Goal: Task Accomplishment & Management: Use online tool/utility

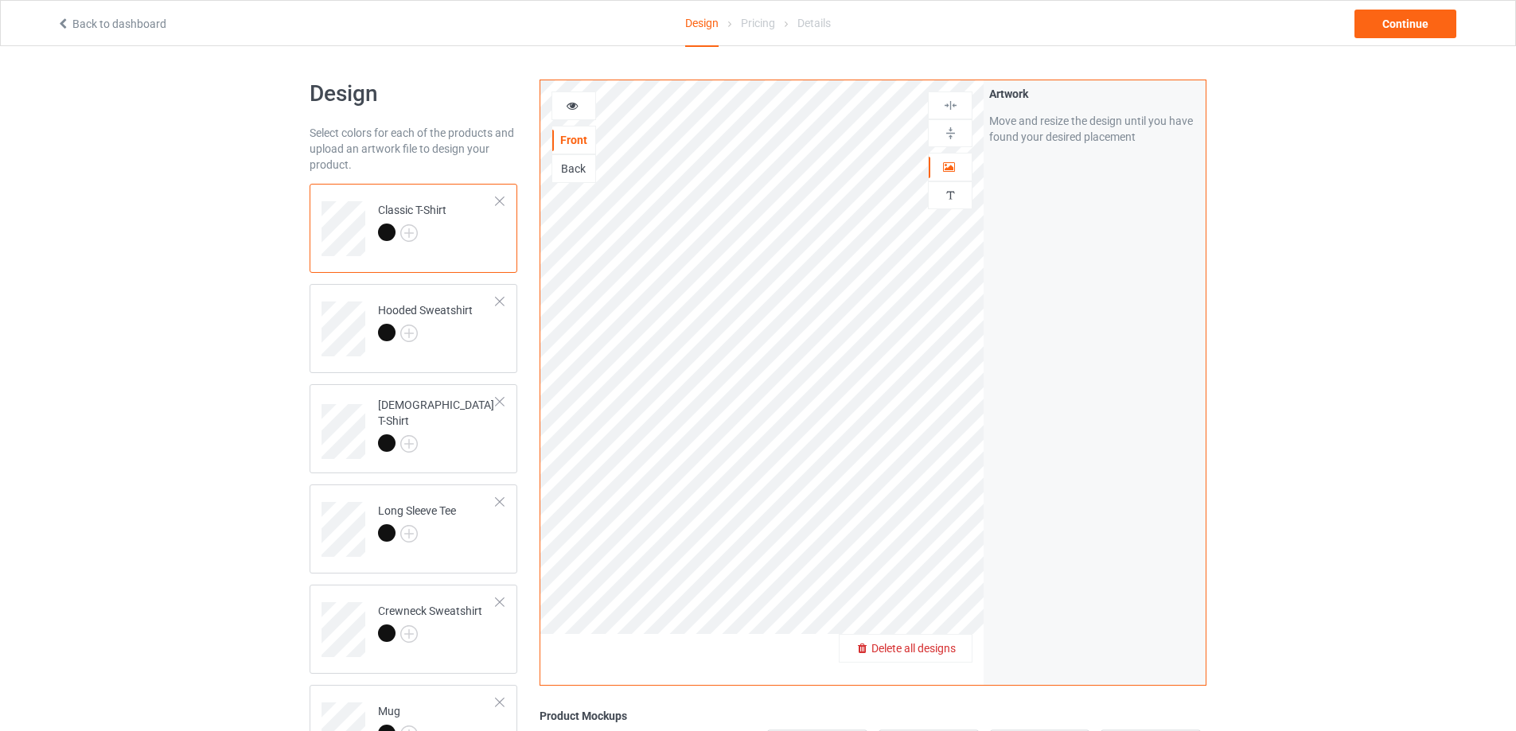
click at [944, 644] on span "Delete all designs" at bounding box center [913, 648] width 84 height 13
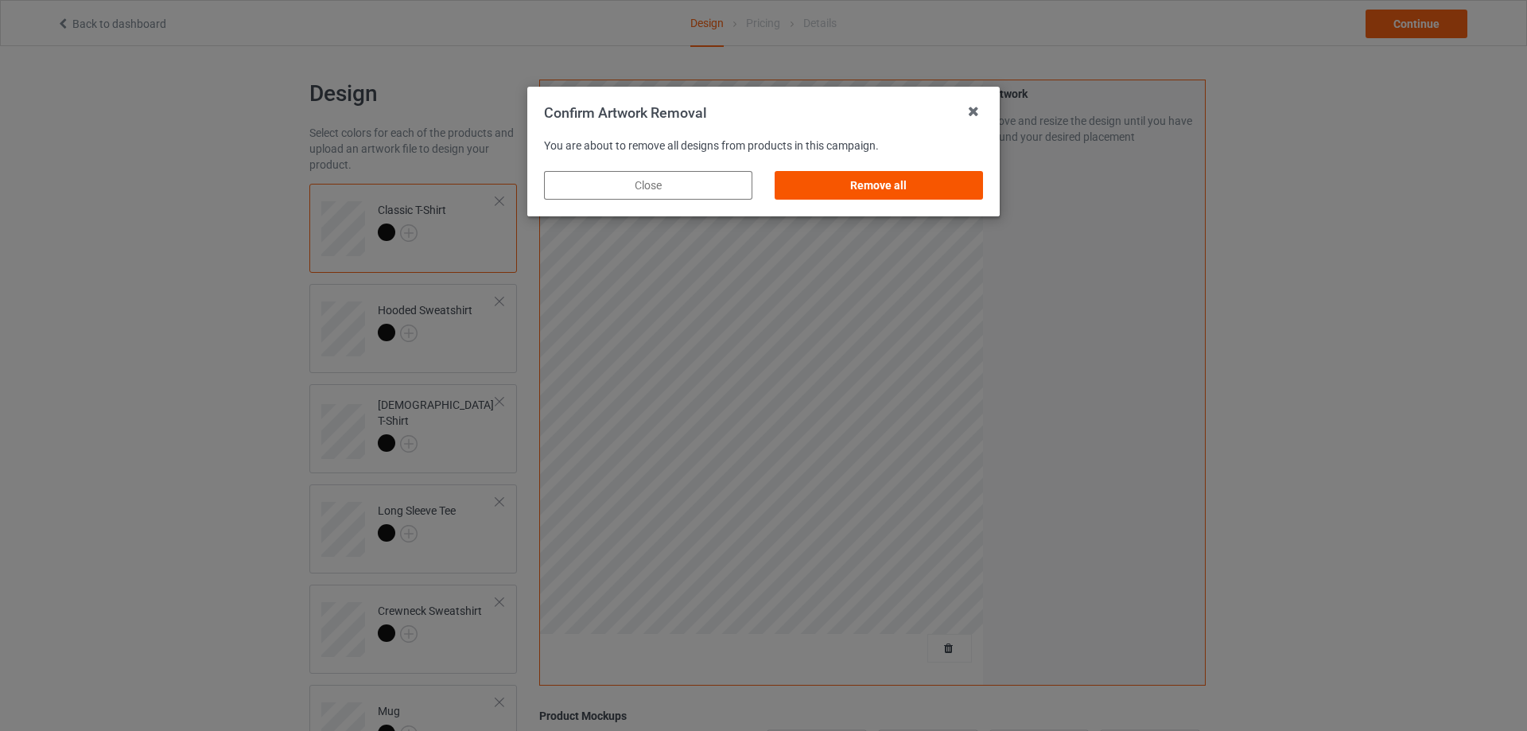
click at [928, 182] on div "Remove all" at bounding box center [879, 185] width 208 height 29
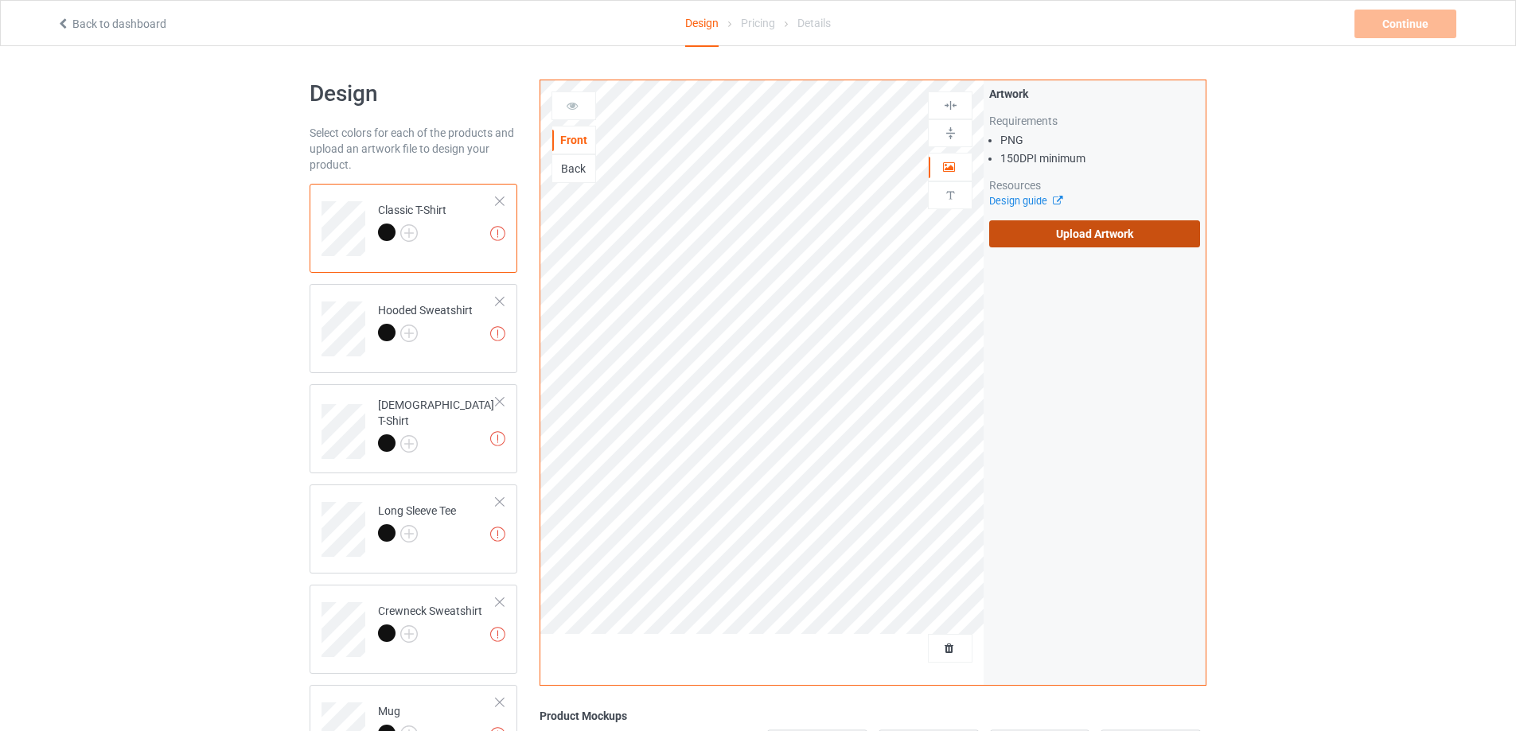
click at [1116, 227] on label "Upload Artwork" at bounding box center [1094, 233] width 211 height 27
click at [0, 0] on input "Upload Artwork" at bounding box center [0, 0] width 0 height 0
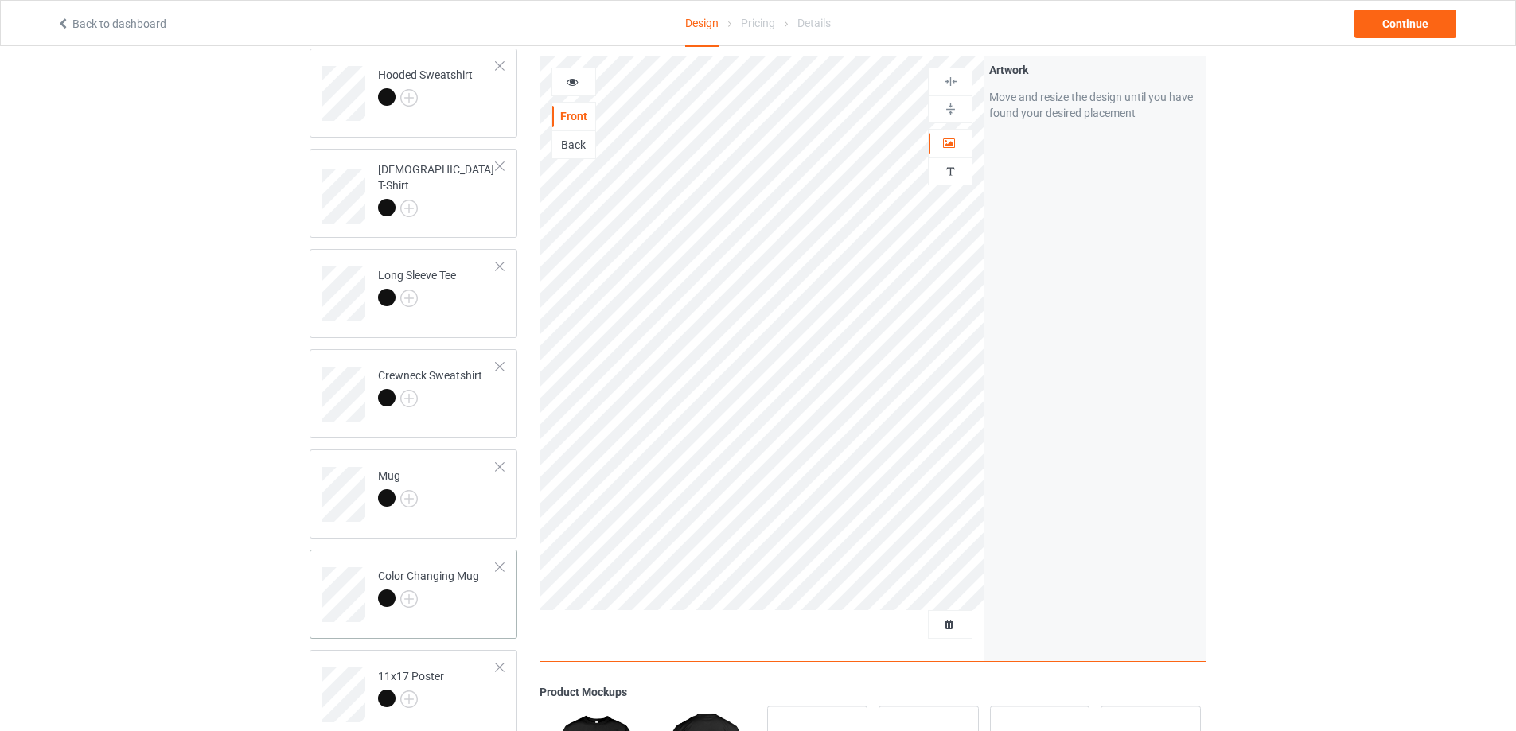
scroll to position [318, 0]
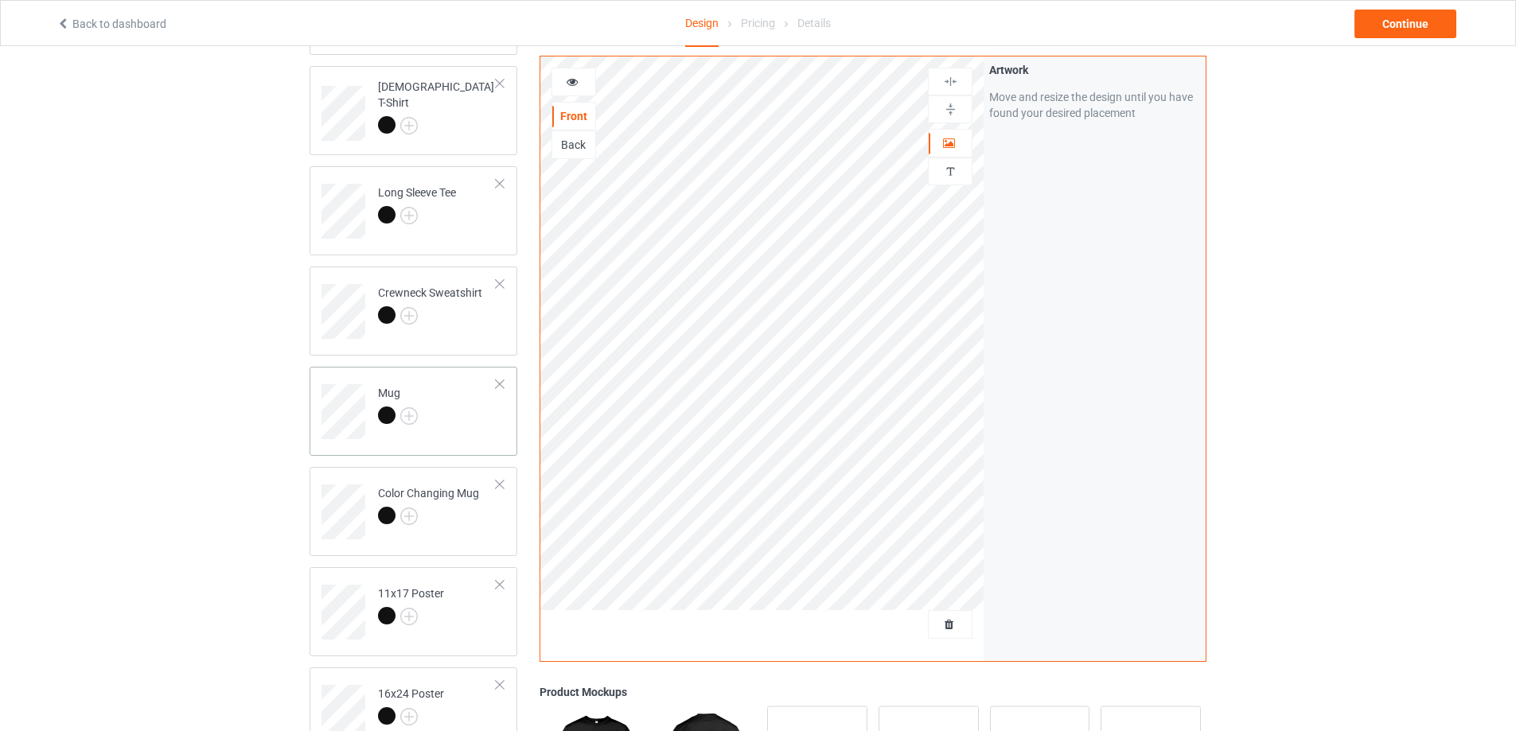
click at [496, 407] on td "Mug" at bounding box center [437, 406] width 136 height 66
click at [950, 104] on img at bounding box center [950, 109] width 15 height 15
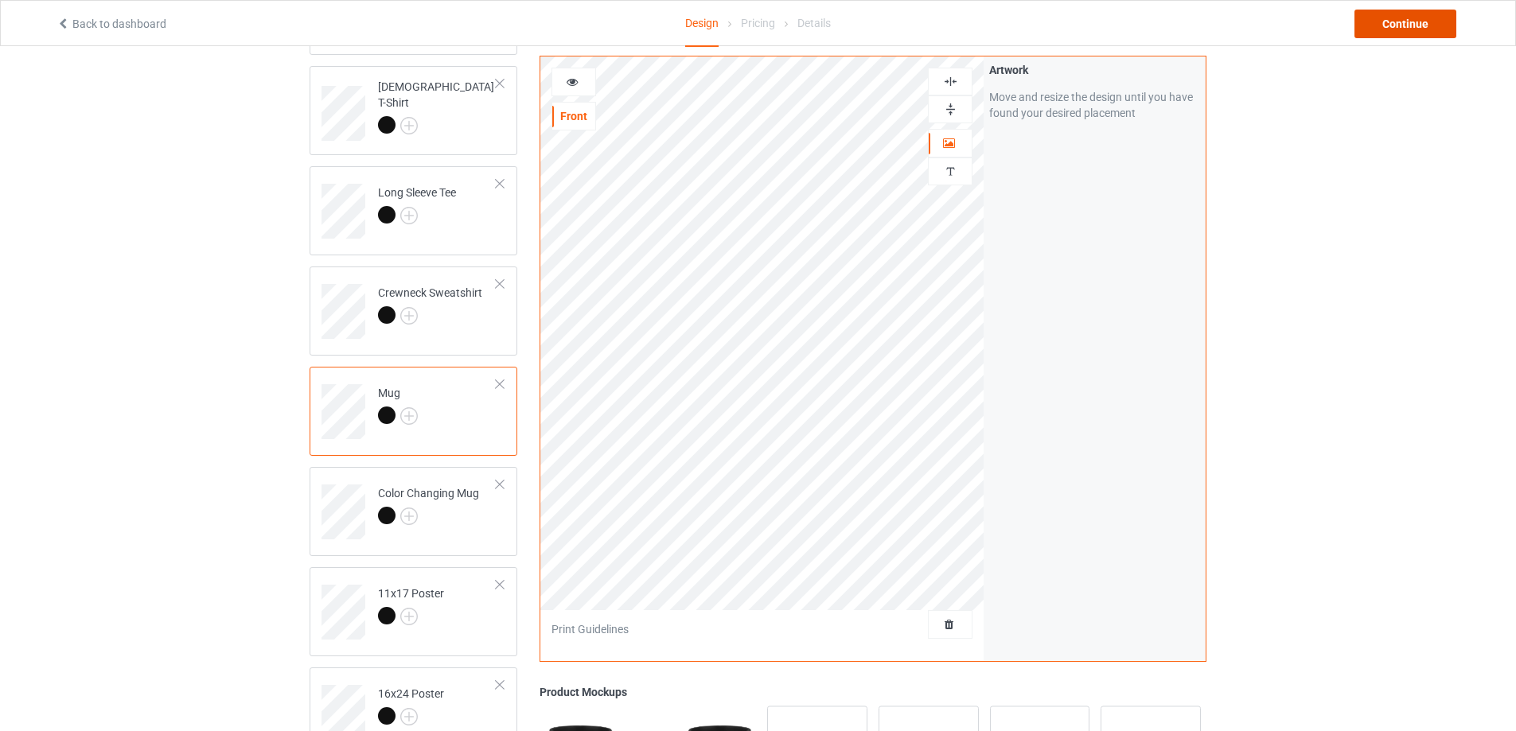
click at [1383, 25] on div "Continue" at bounding box center [1405, 24] width 102 height 29
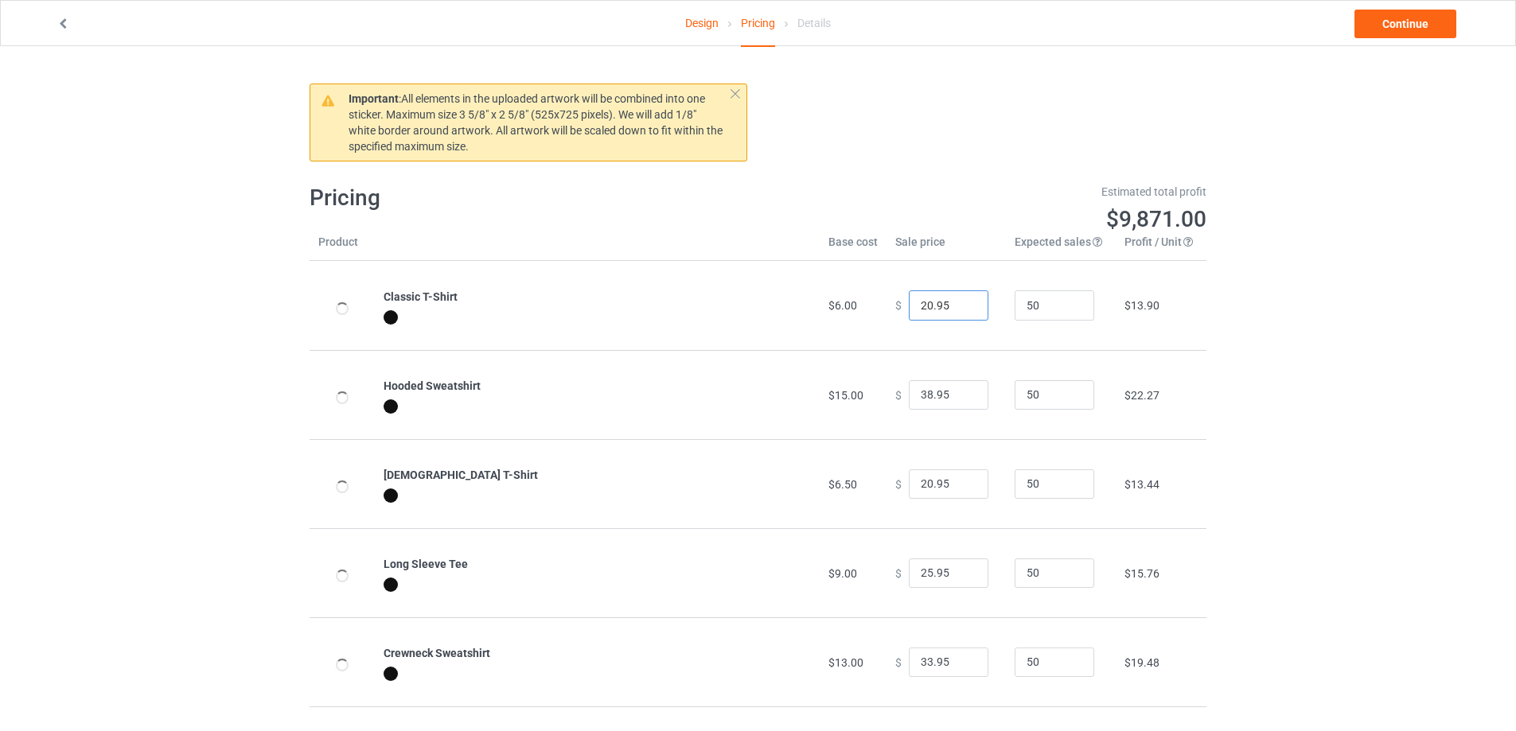
click at [944, 305] on input "20.95" at bounding box center [949, 305] width 80 height 30
type input "21.95"
type input "39.95"
type input "21.95"
type input "26.95"
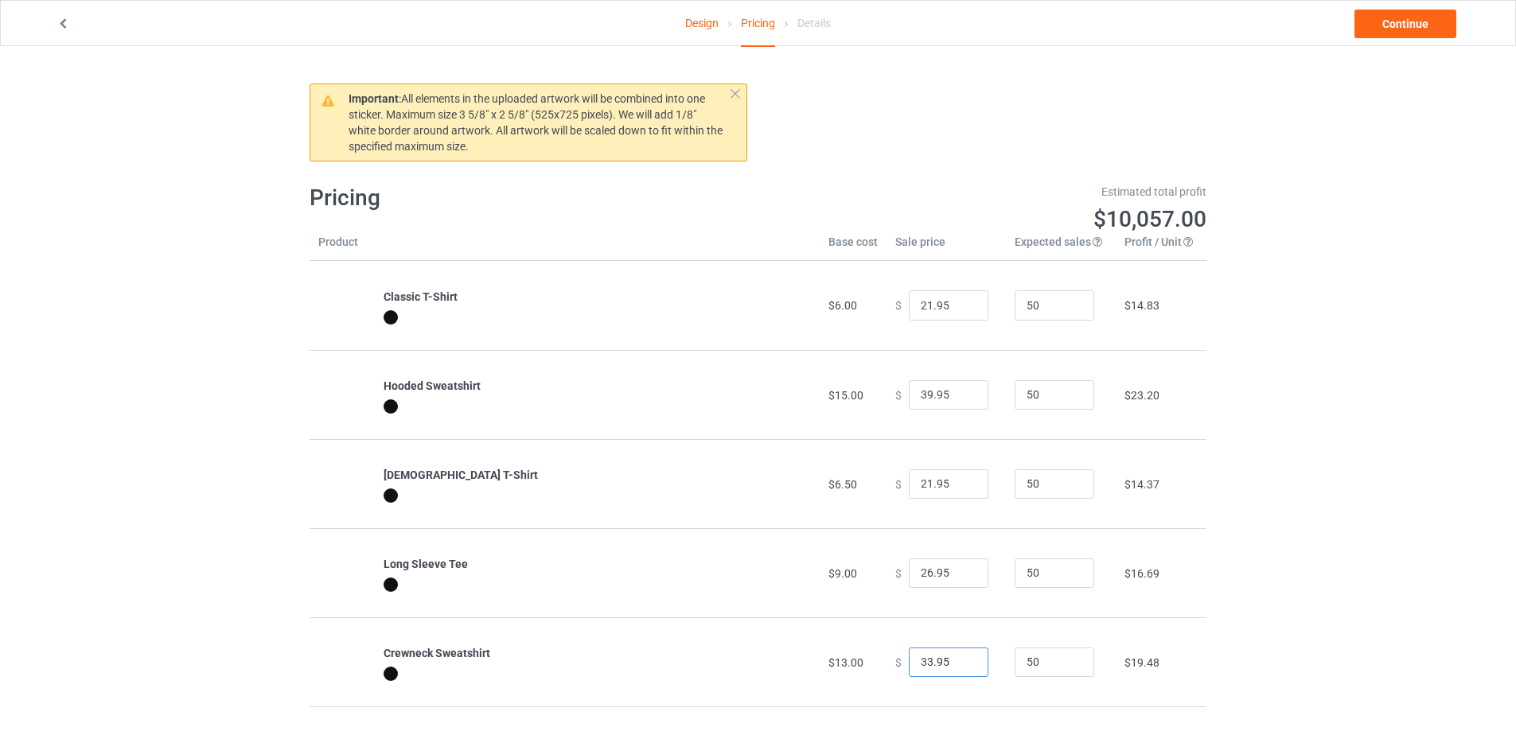
type input "34.95"
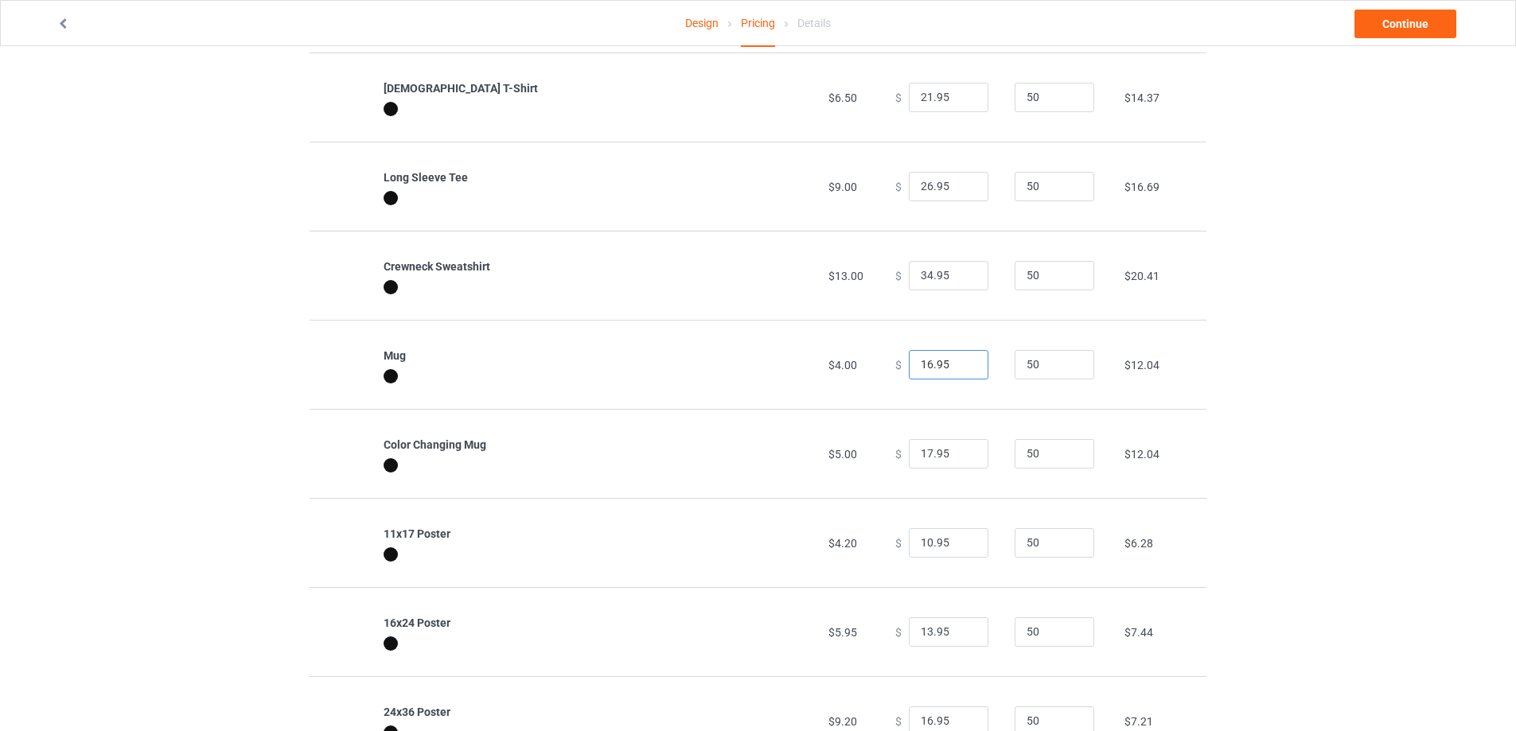
type input "17.95"
type input "18.95"
type input "11.95"
type input "14.95"
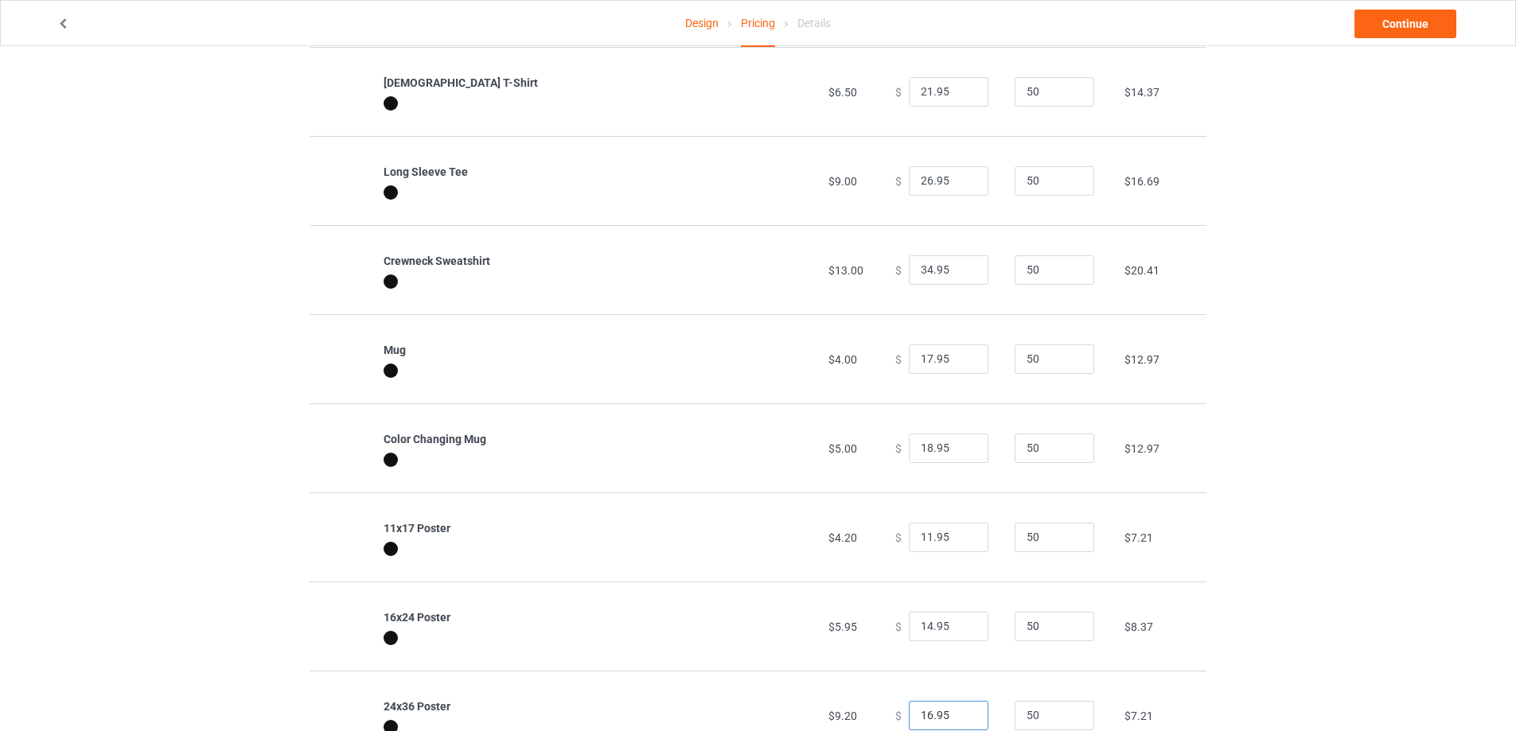
type input "17.95"
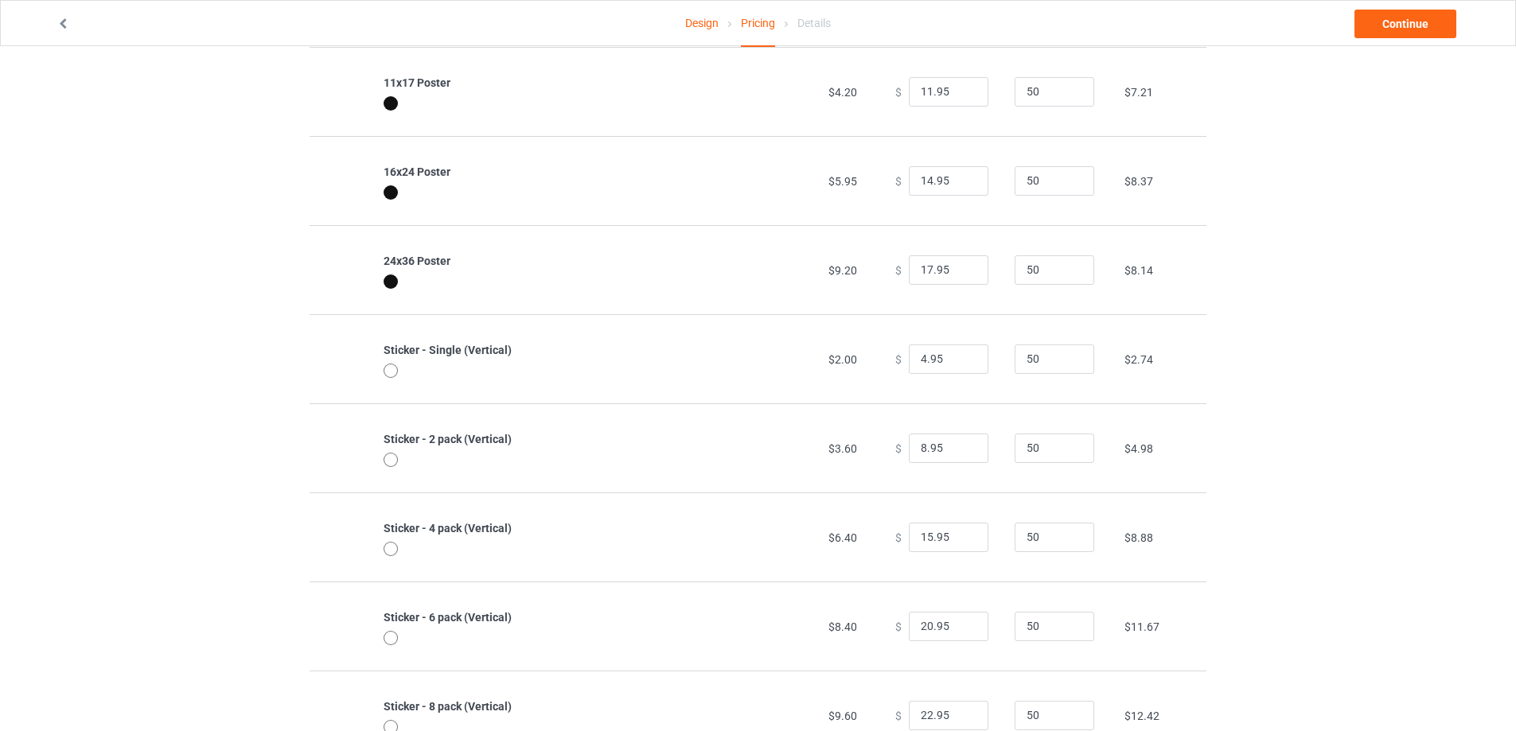
scroll to position [1079, 0]
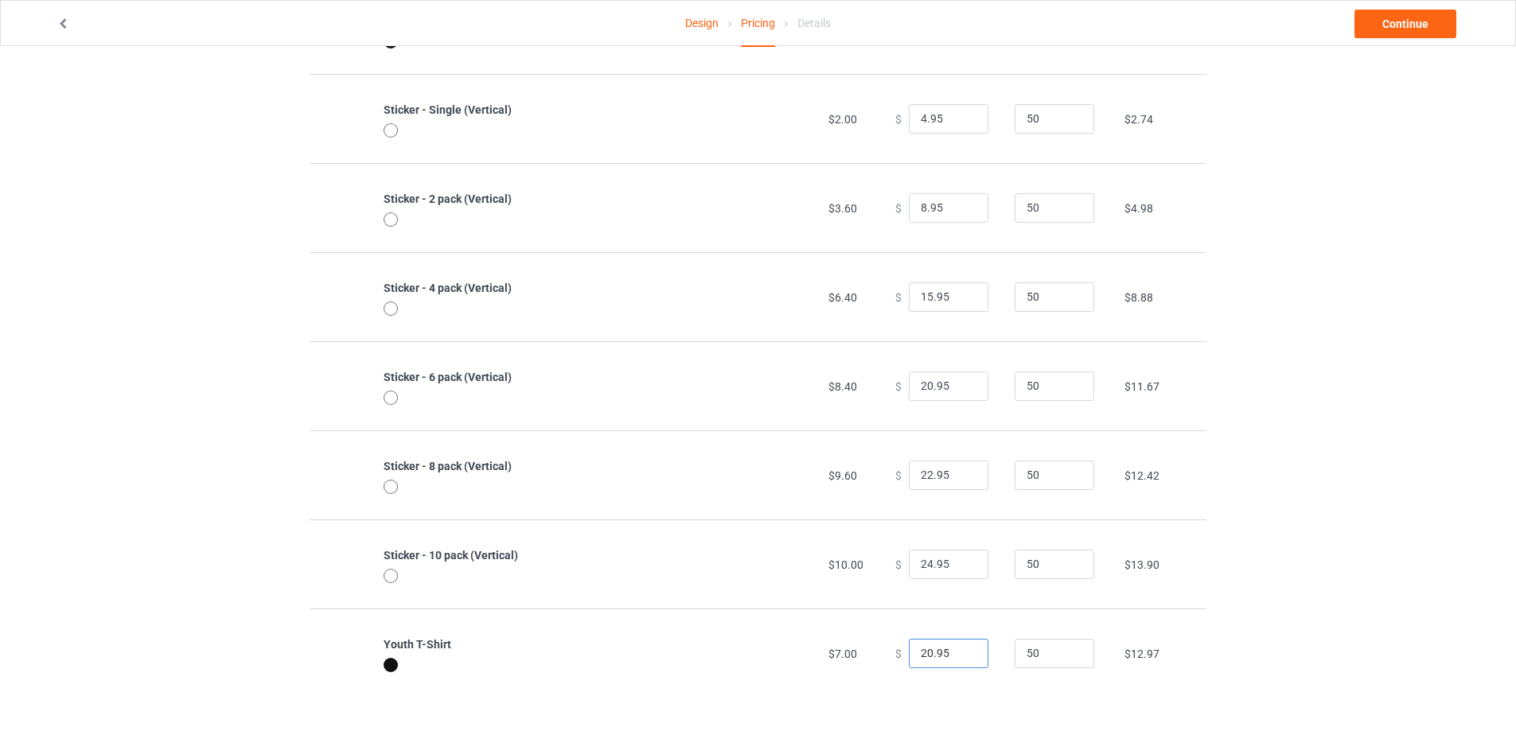
type input "21.95"
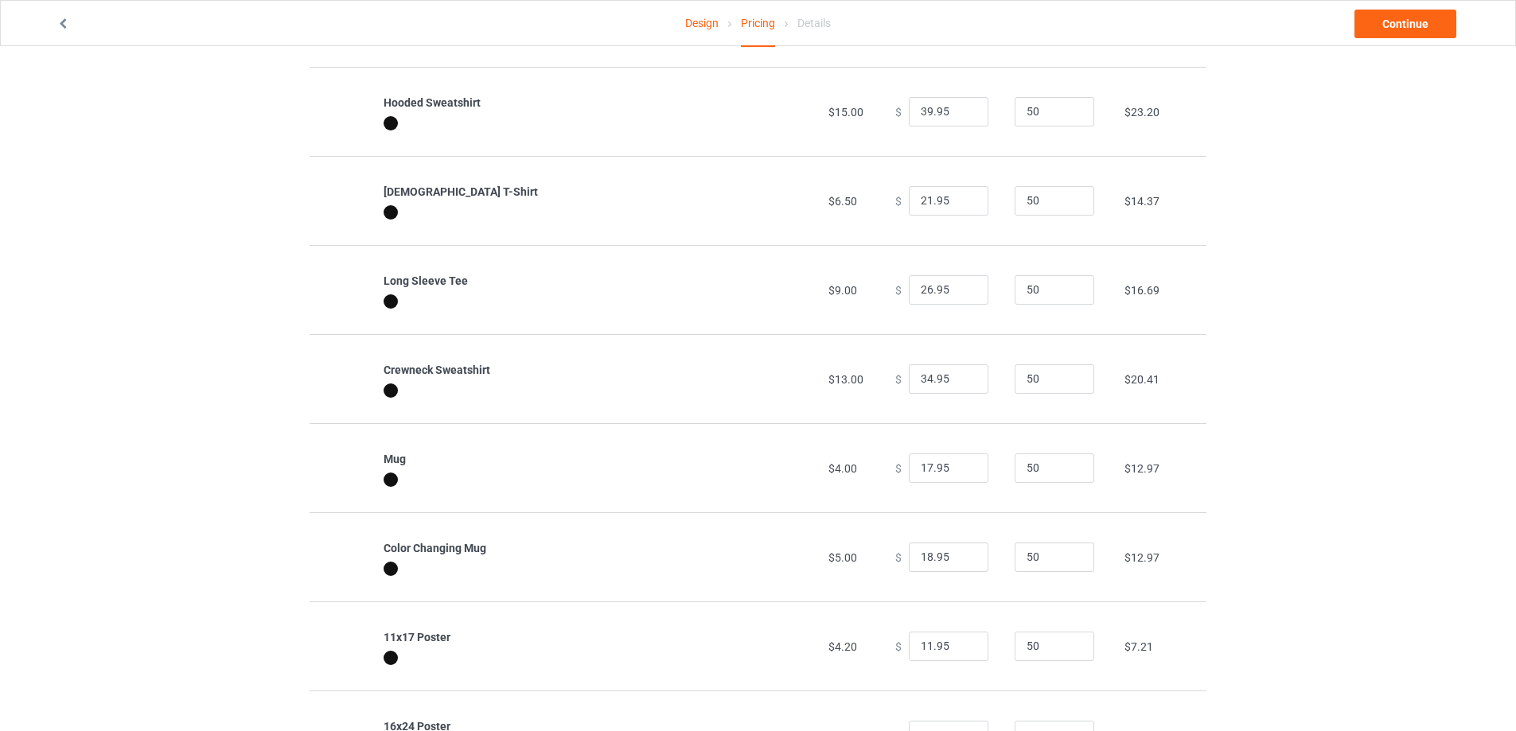
scroll to position [0, 0]
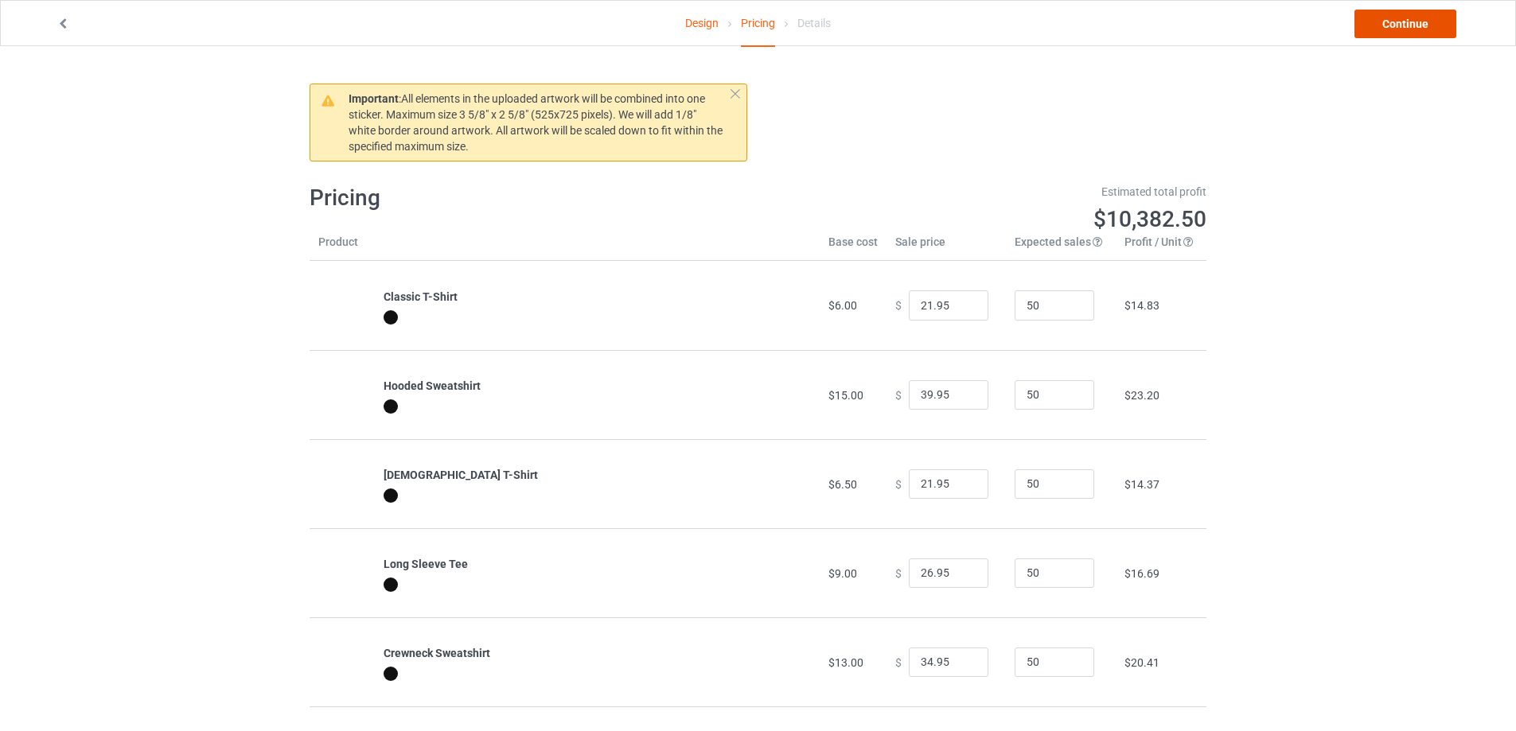
click at [1411, 33] on link "Continue" at bounding box center [1405, 24] width 102 height 29
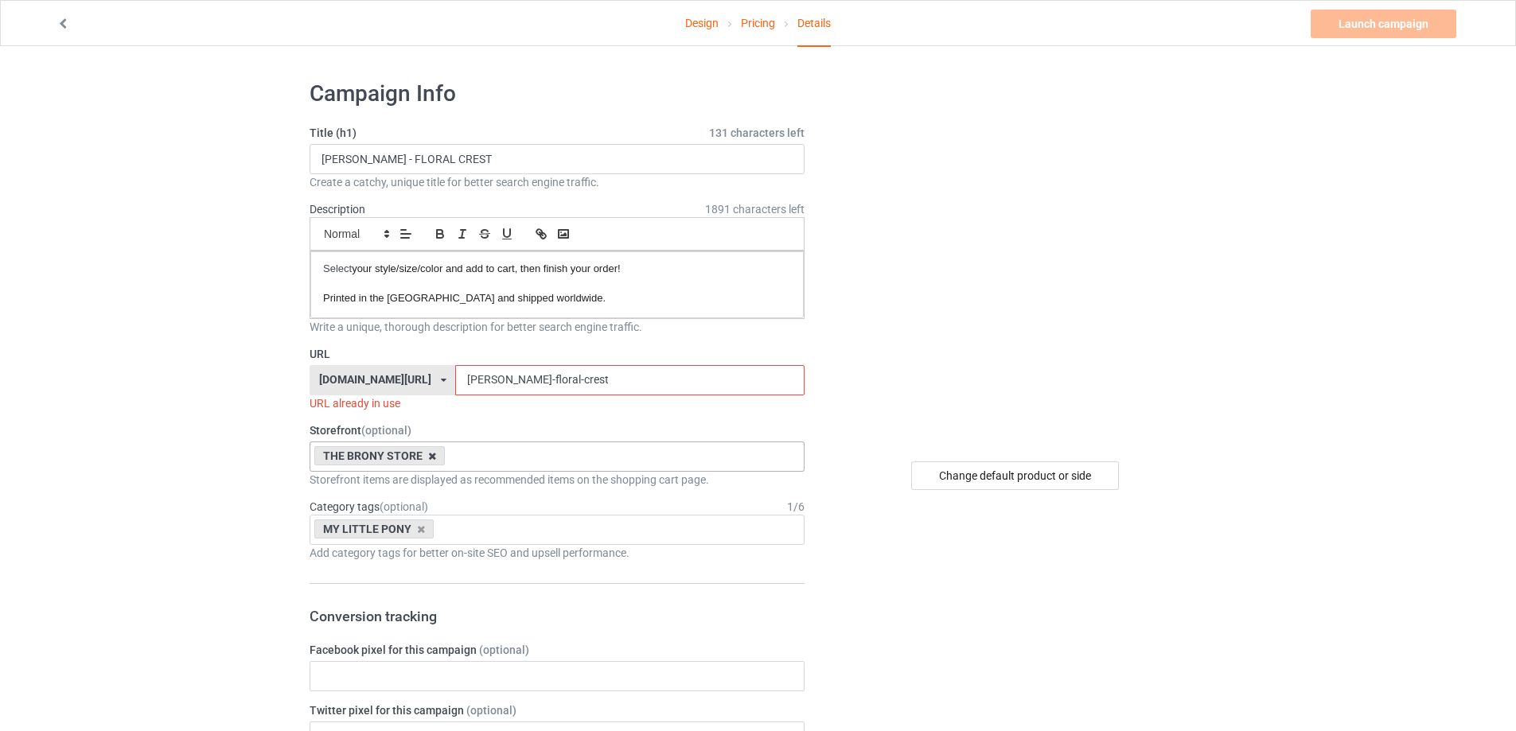
click at [428, 458] on icon at bounding box center [432, 456] width 8 height 10
type input "GOD"
click at [417, 482] on div "REALM OF THE GODS" at bounding box center [556, 485] width 493 height 29
click at [417, 526] on icon at bounding box center [421, 529] width 8 height 10
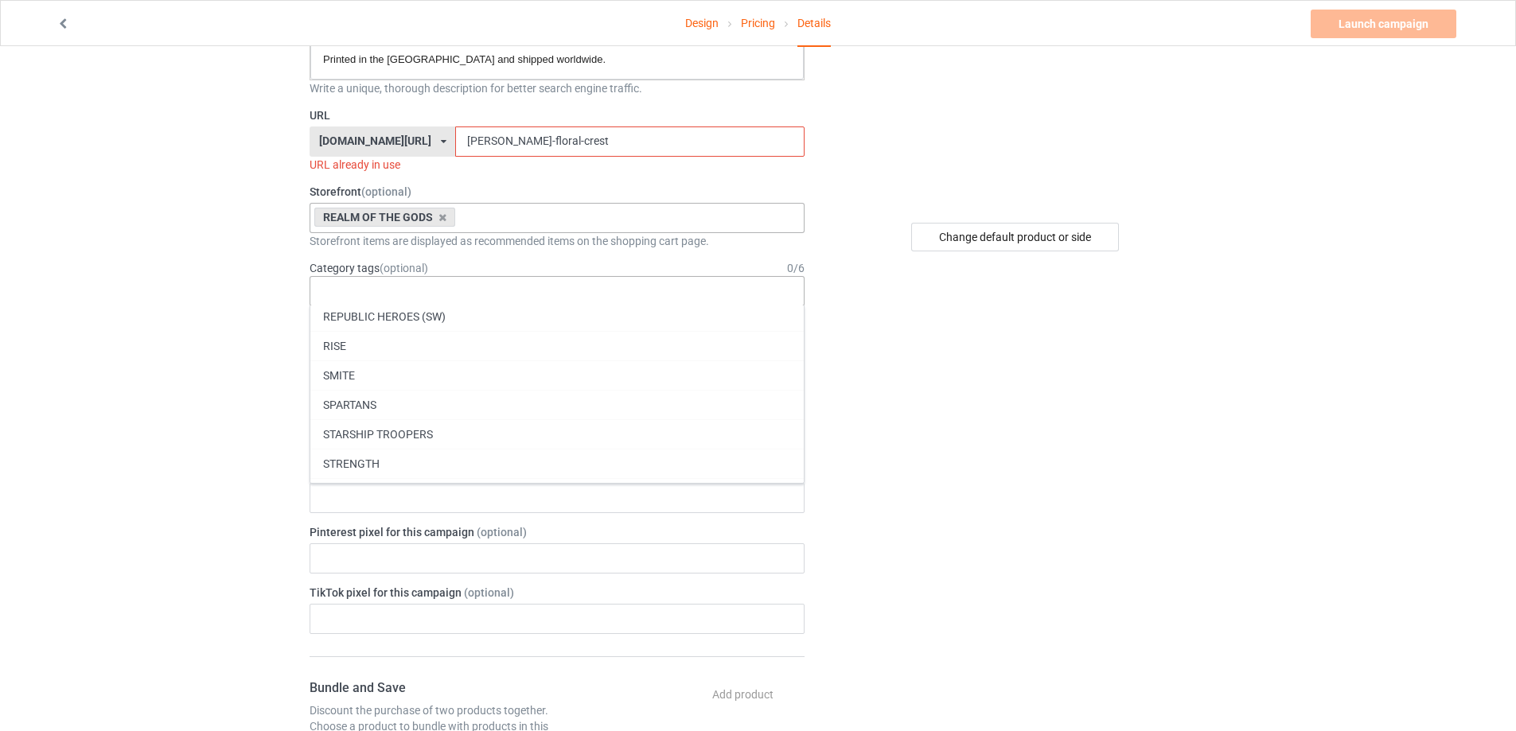
scroll to position [69013, 0]
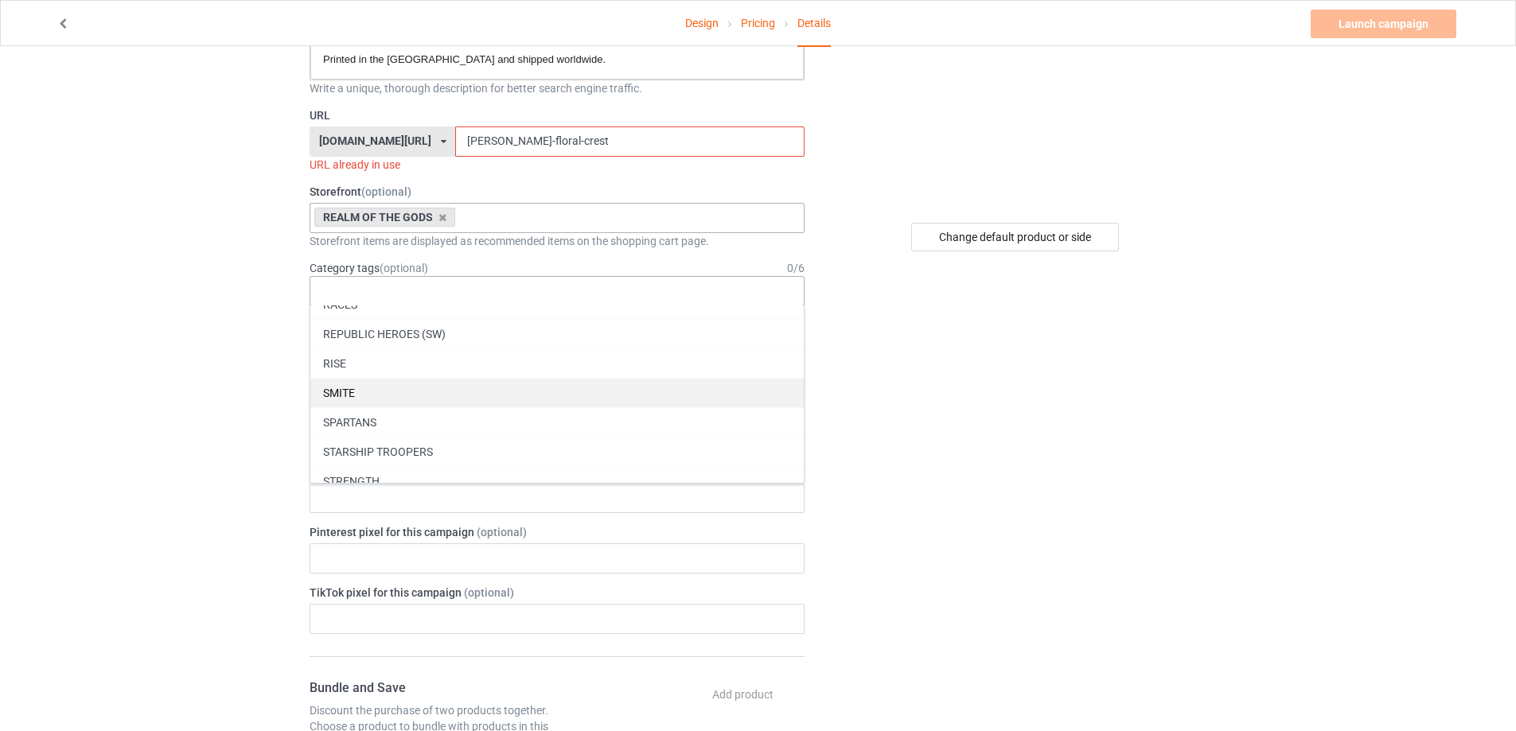
click at [417, 398] on div "SMITE" at bounding box center [556, 392] width 493 height 29
click at [177, 395] on div "Design Pricing Details Launch campaign Invalid campaign URL Campaign Info Title…" at bounding box center [758, 639] width 1516 height 1665
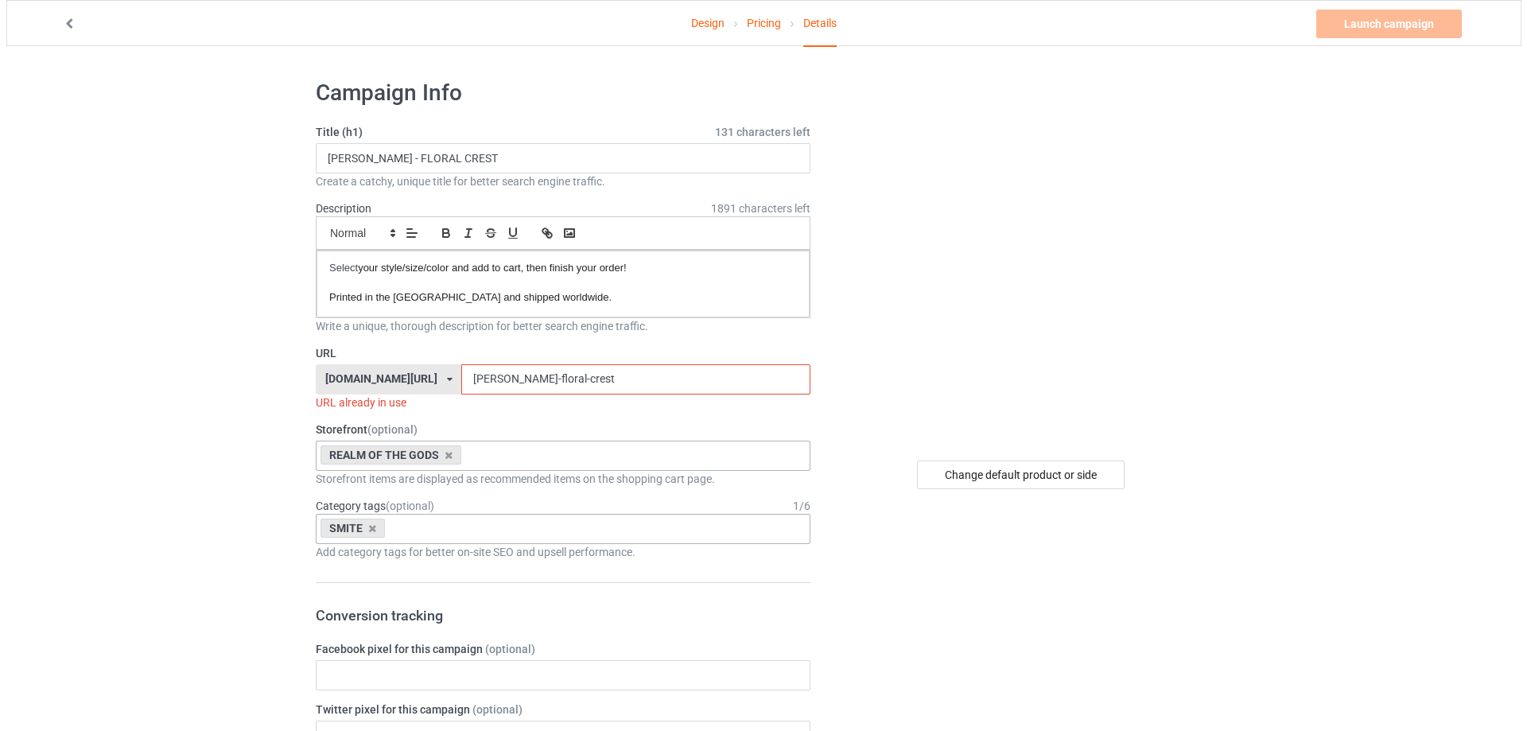
scroll to position [0, 0]
drag, startPoint x: 508, startPoint y: 149, endPoint x: 17, endPoint y: 177, distance: 491.7
paste input "CHERNOBOG - SIGNET"
type input "CHERNOBOG - SIGNET CREST"
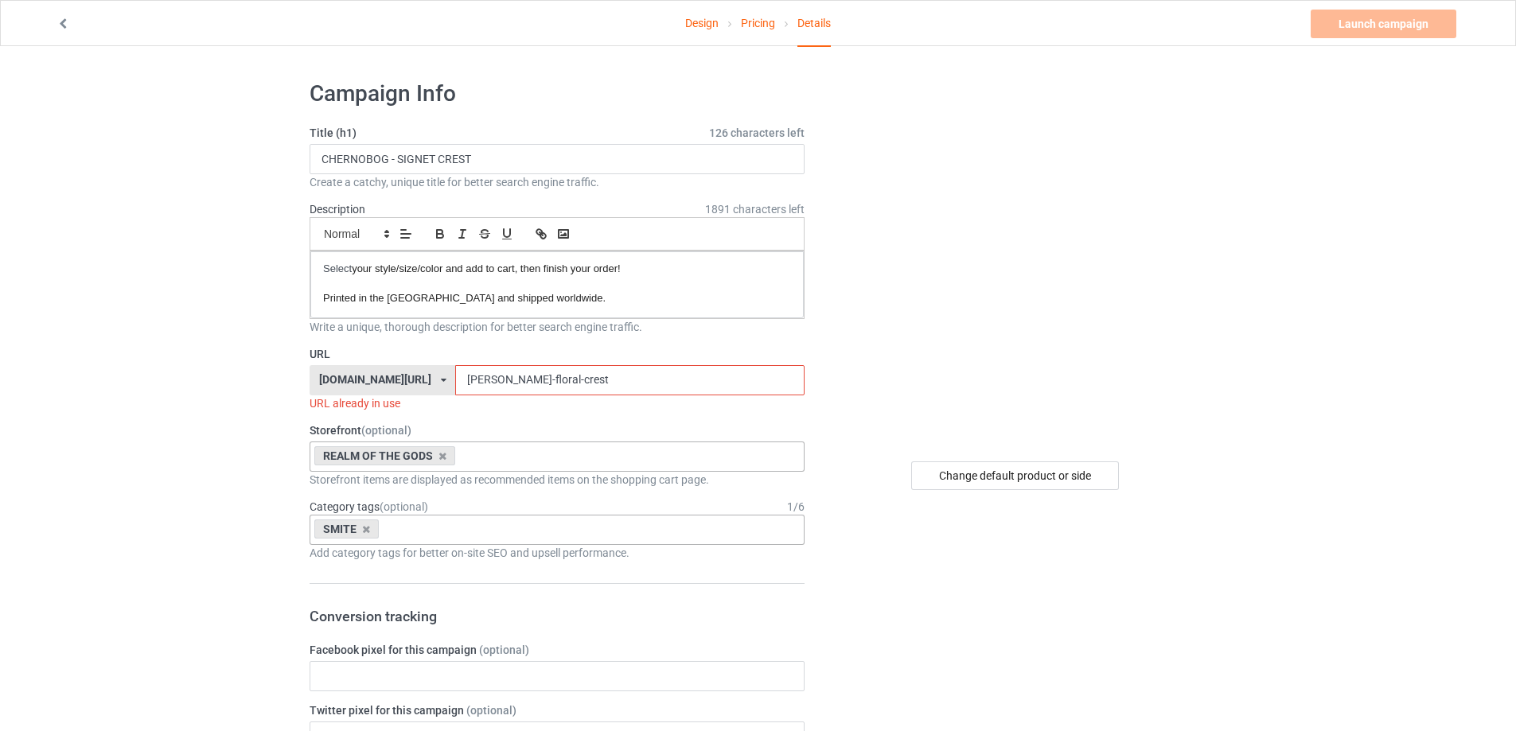
drag, startPoint x: 561, startPoint y: 379, endPoint x: 13, endPoint y: 383, distance: 548.1
paste input "chernobog - signet"
click at [495, 376] on input "chernobog - signet crest" at bounding box center [629, 380] width 348 height 30
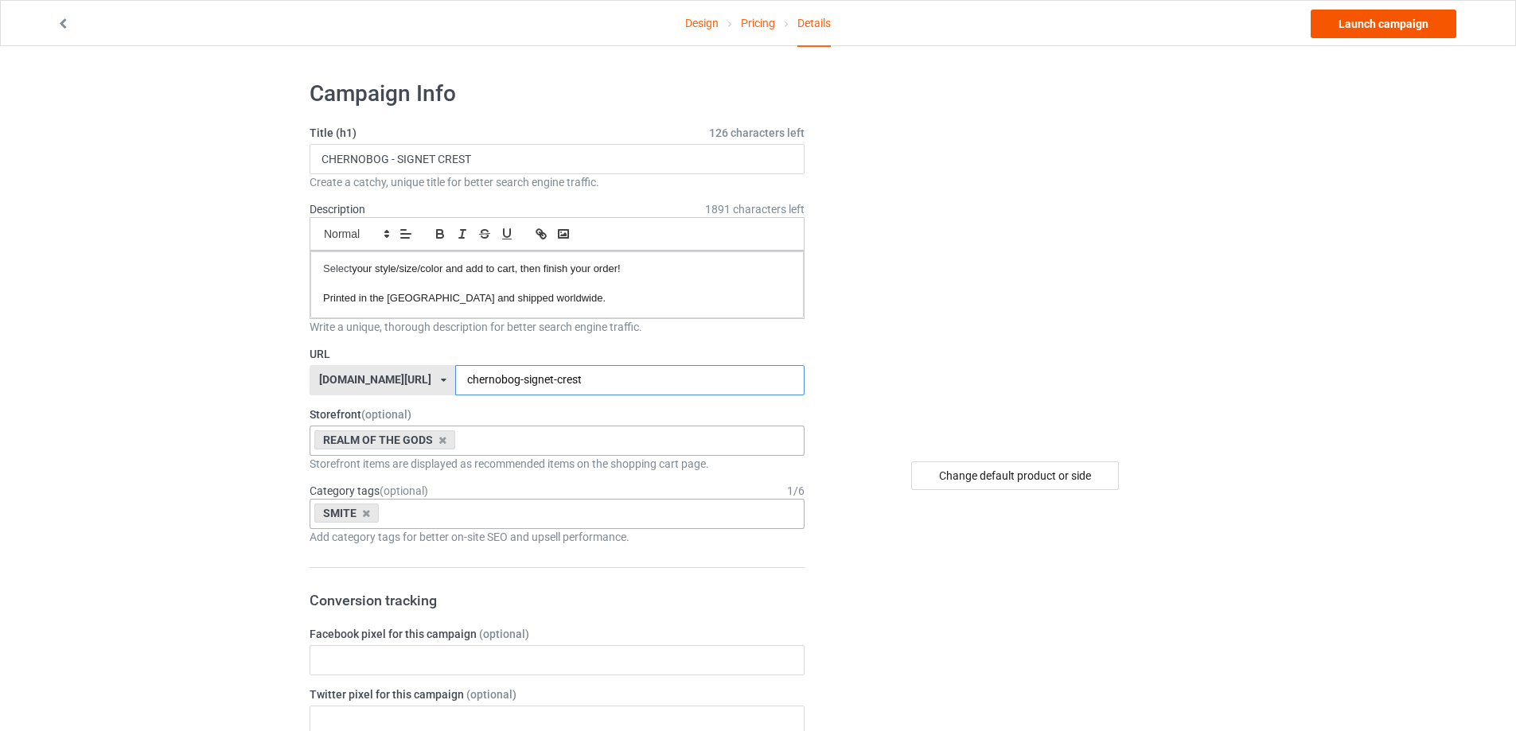
type input "chernobog-signet-crest"
click at [1370, 25] on link "Launch campaign" at bounding box center [1383, 24] width 146 height 29
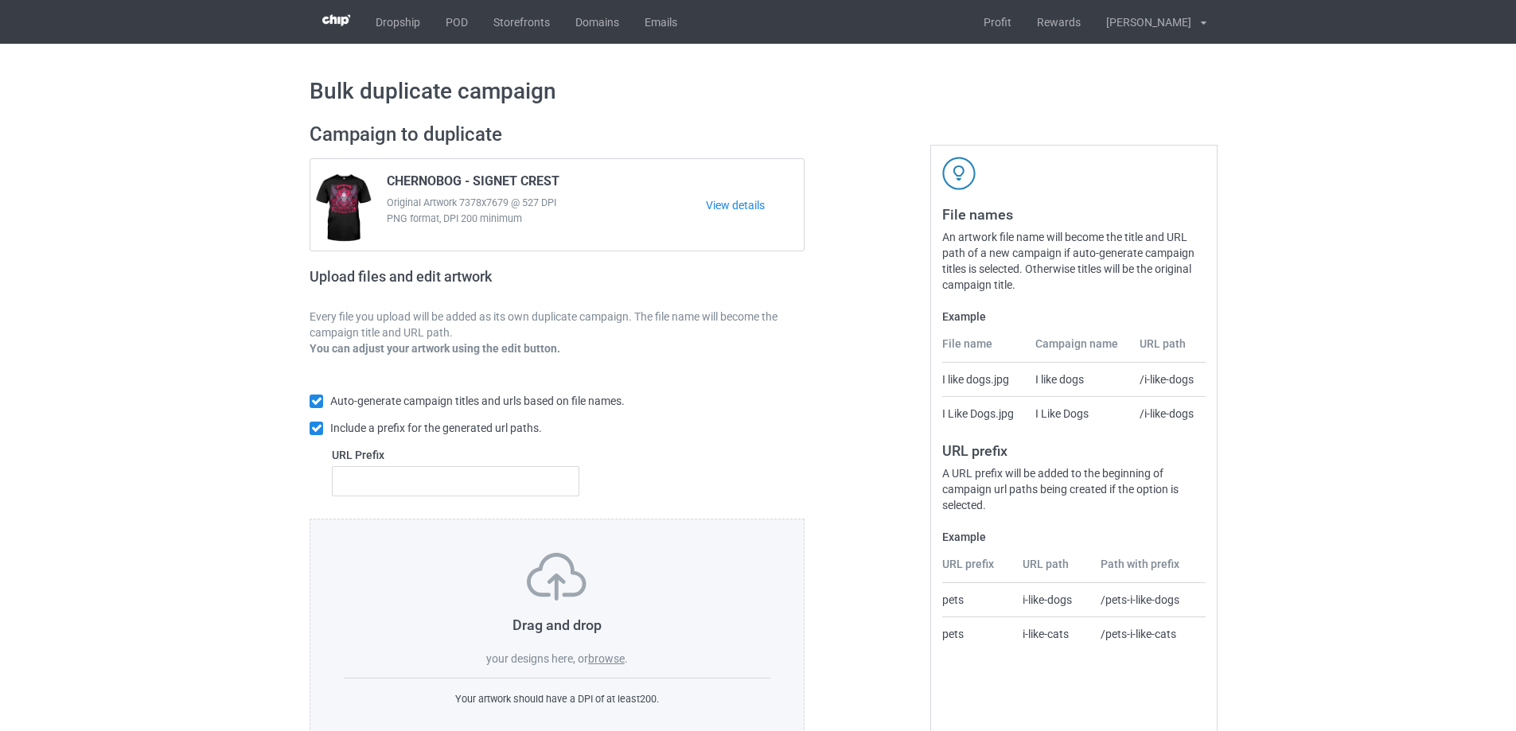
click at [598, 659] on label "browse" at bounding box center [606, 658] width 37 height 13
click at [0, 0] on input "browse" at bounding box center [0, 0] width 0 height 0
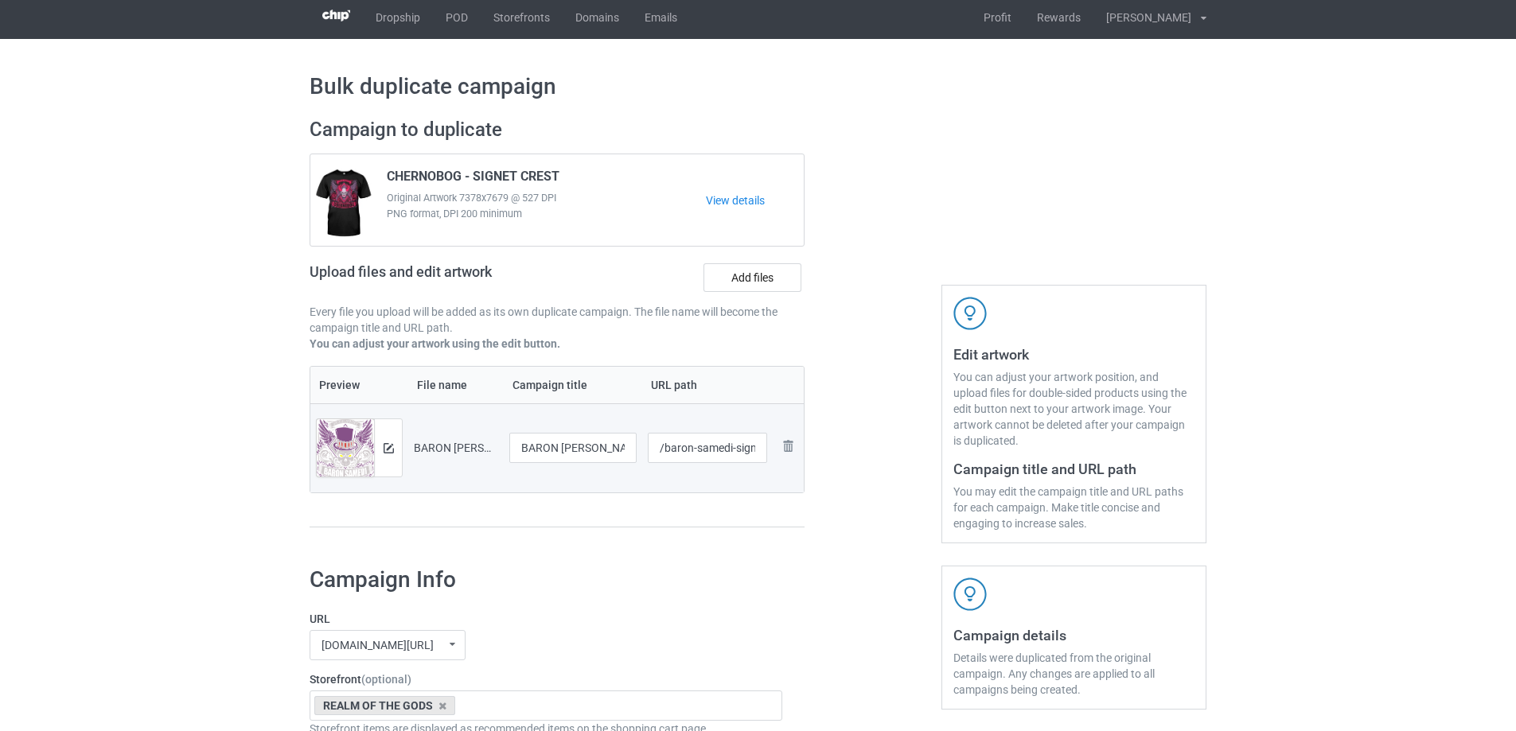
scroll to position [1312, 0]
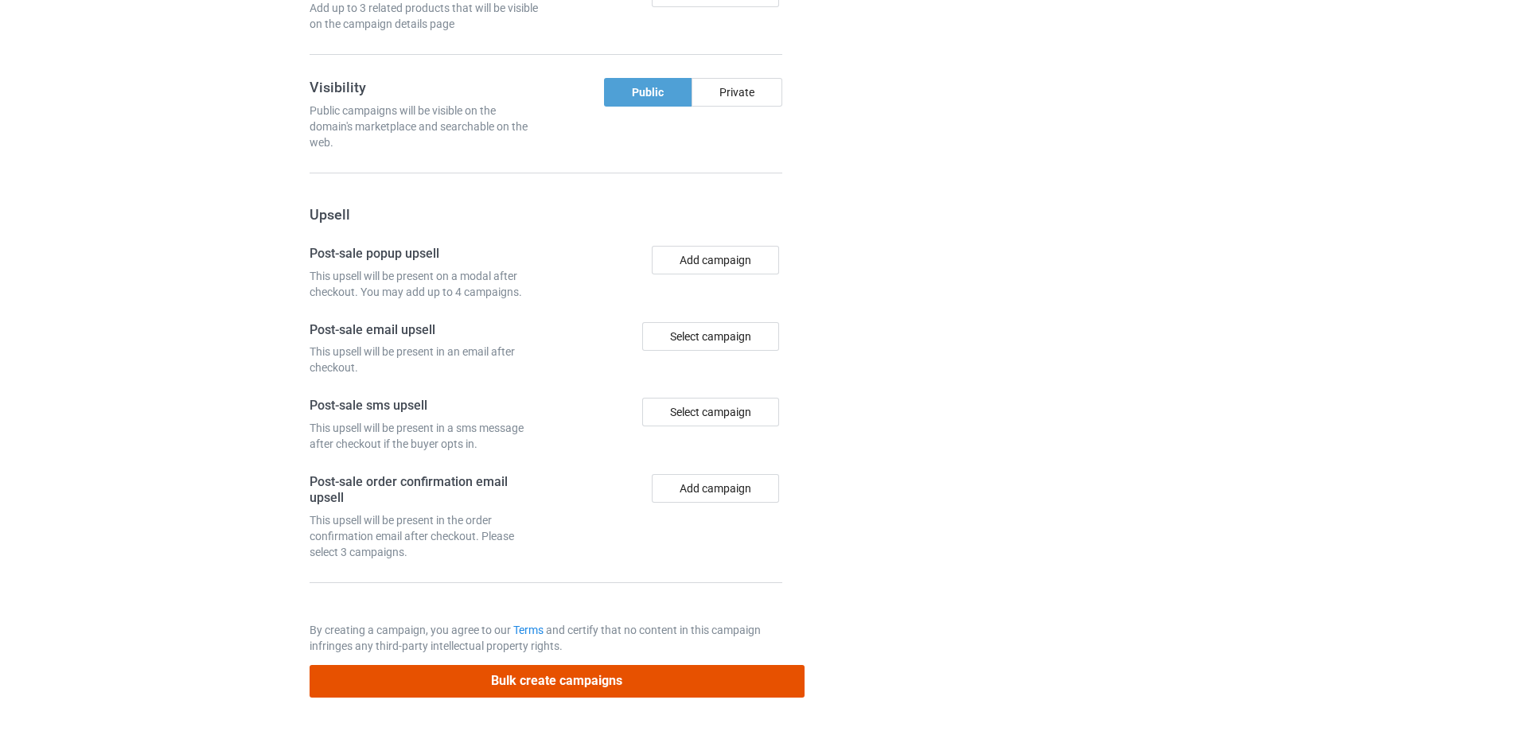
click at [576, 689] on button "Bulk create campaigns" at bounding box center [556, 681] width 495 height 33
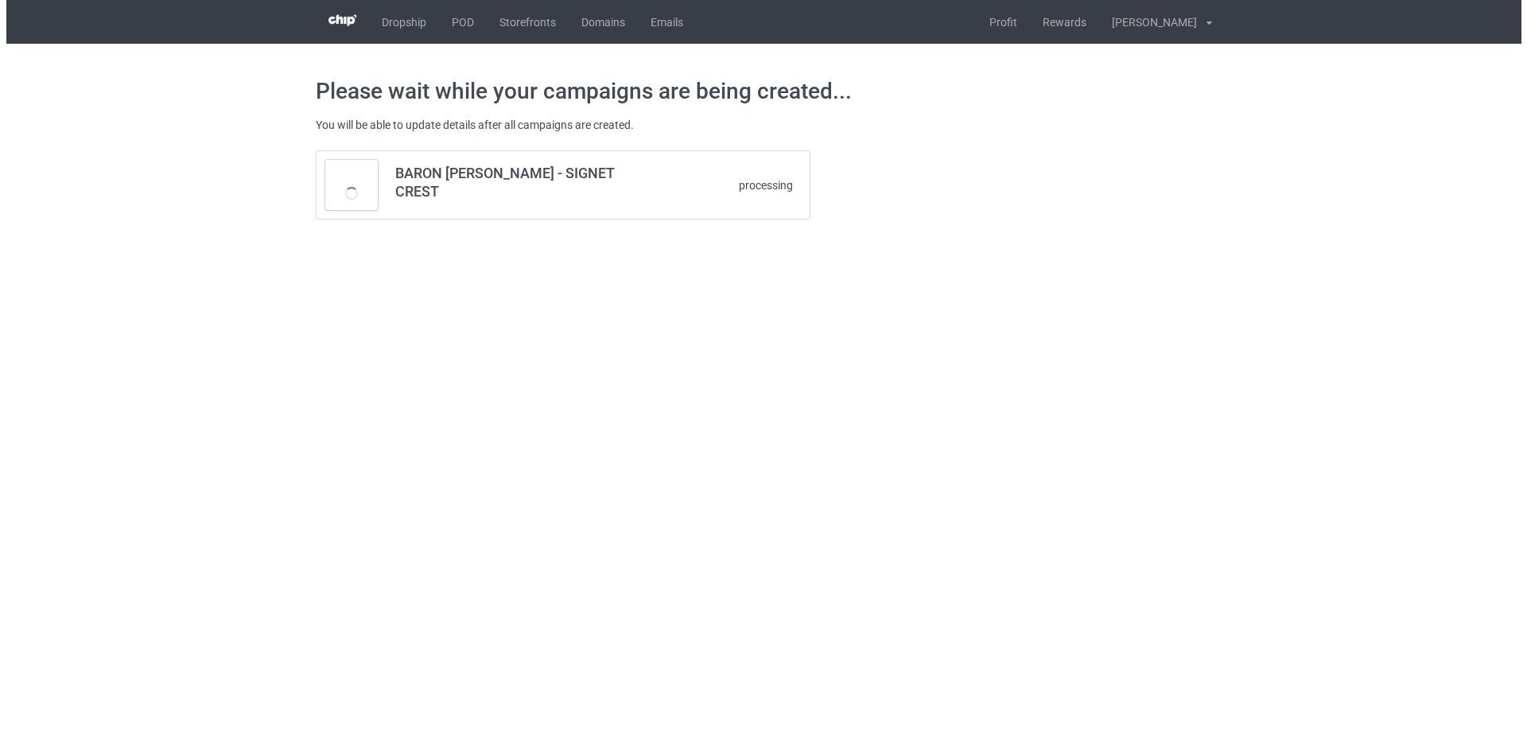
scroll to position [0, 0]
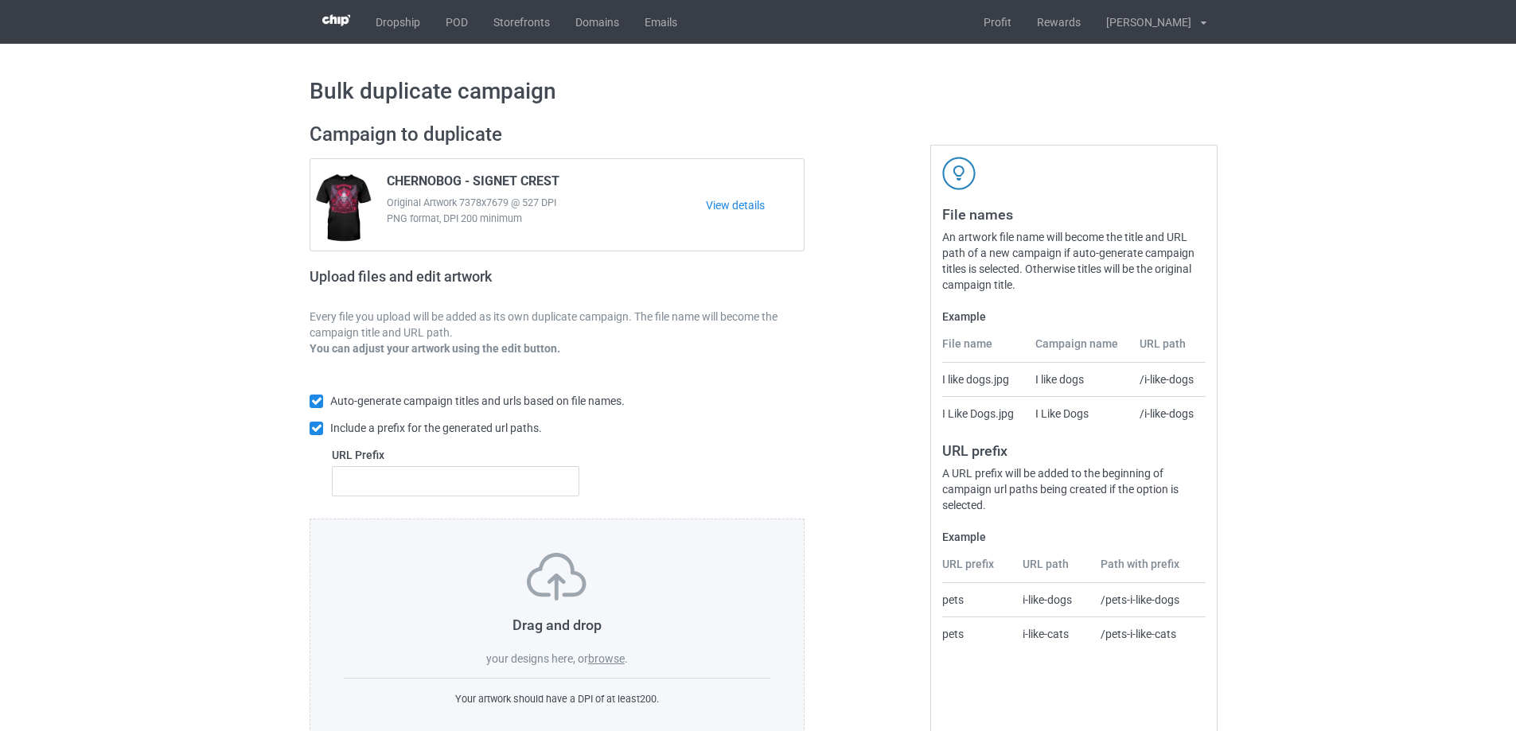
click at [603, 659] on label "browse" at bounding box center [606, 658] width 37 height 13
click at [0, 0] on input "browse" at bounding box center [0, 0] width 0 height 0
click at [606, 658] on label "browse" at bounding box center [606, 658] width 37 height 13
click at [0, 0] on input "browse" at bounding box center [0, 0] width 0 height 0
click at [622, 657] on label "browse" at bounding box center [606, 658] width 37 height 13
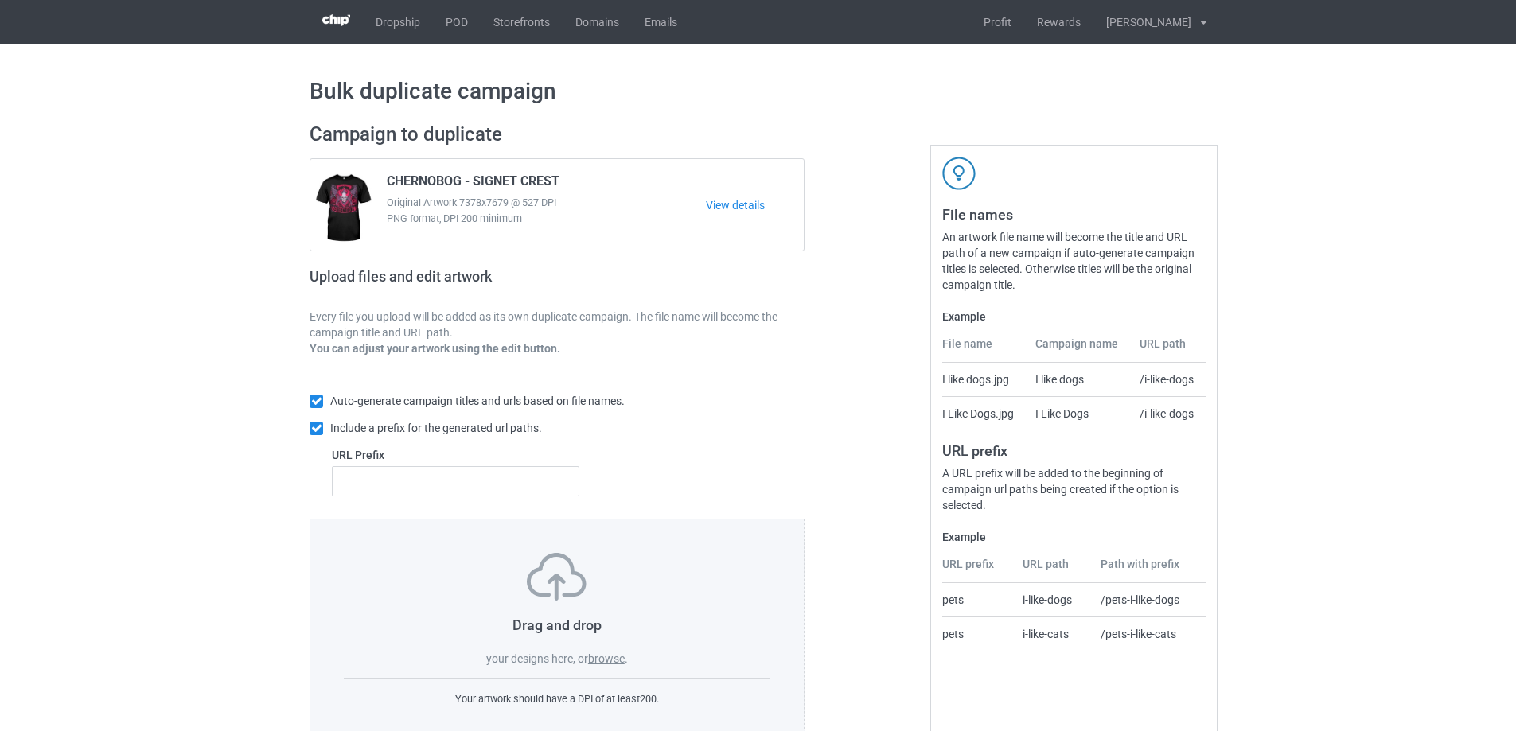
click at [0, 0] on input "browse" at bounding box center [0, 0] width 0 height 0
click at [616, 660] on label "browse" at bounding box center [606, 658] width 37 height 13
click at [0, 0] on input "browse" at bounding box center [0, 0] width 0 height 0
click at [594, 660] on label "browse" at bounding box center [606, 658] width 37 height 13
click at [0, 0] on input "browse" at bounding box center [0, 0] width 0 height 0
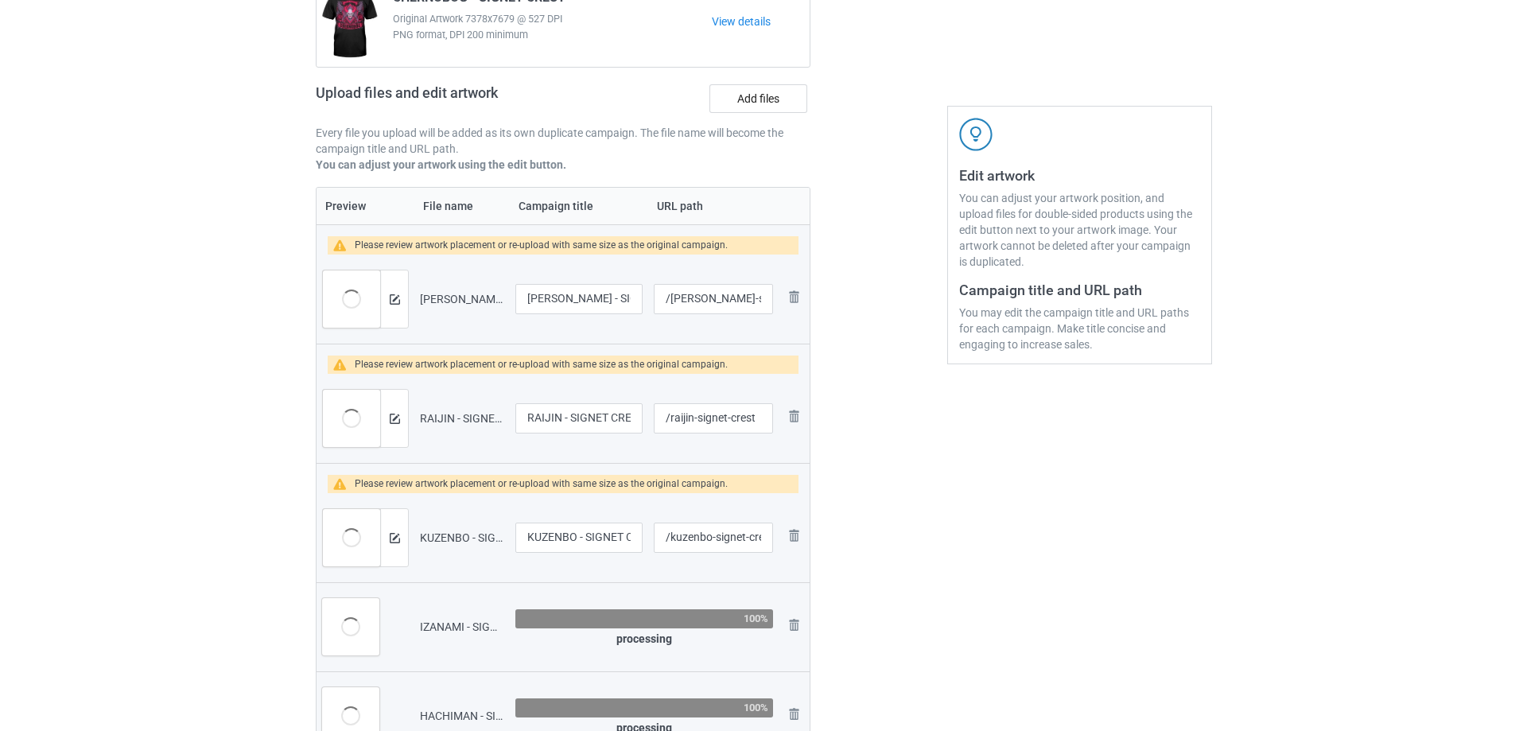
scroll to position [159, 0]
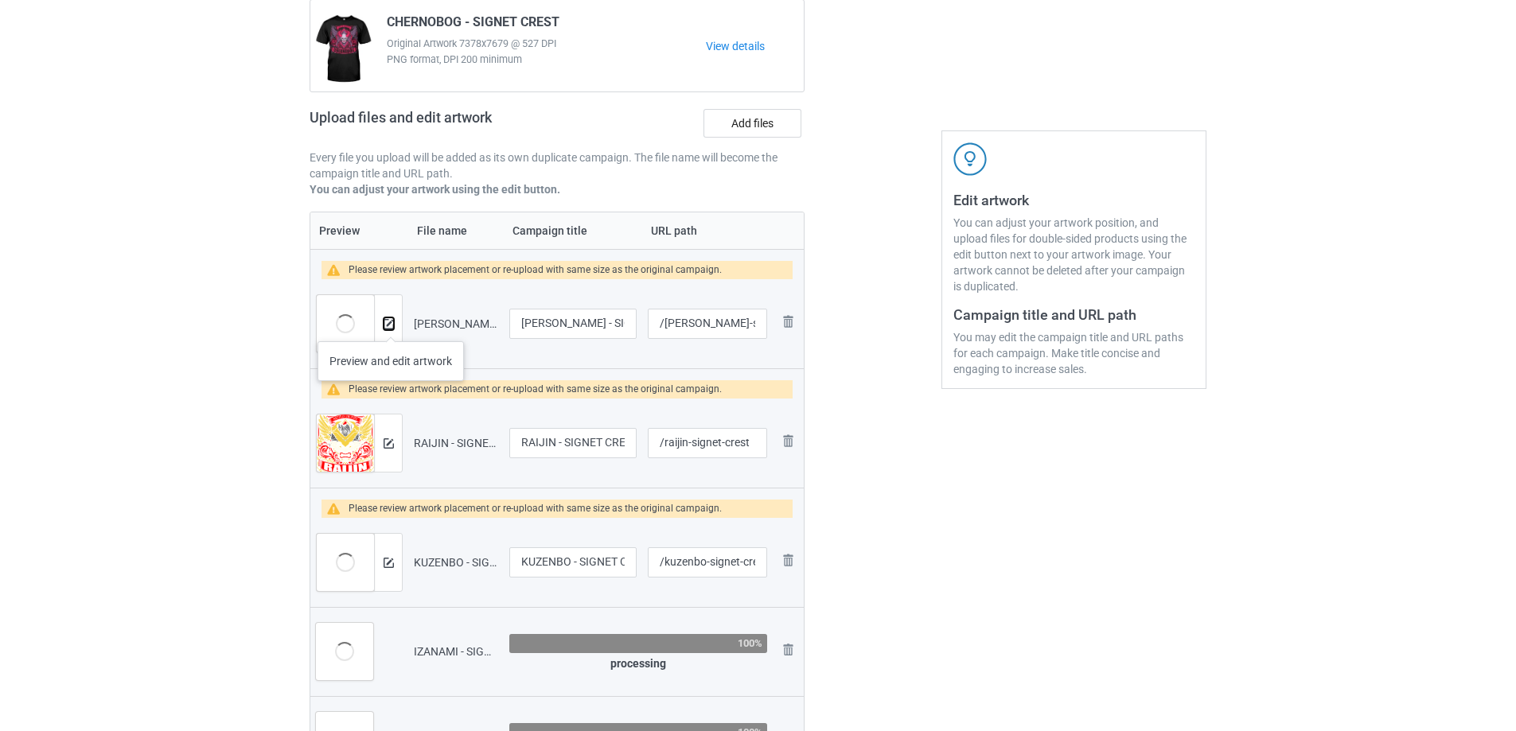
click at [391, 325] on img at bounding box center [388, 324] width 10 height 10
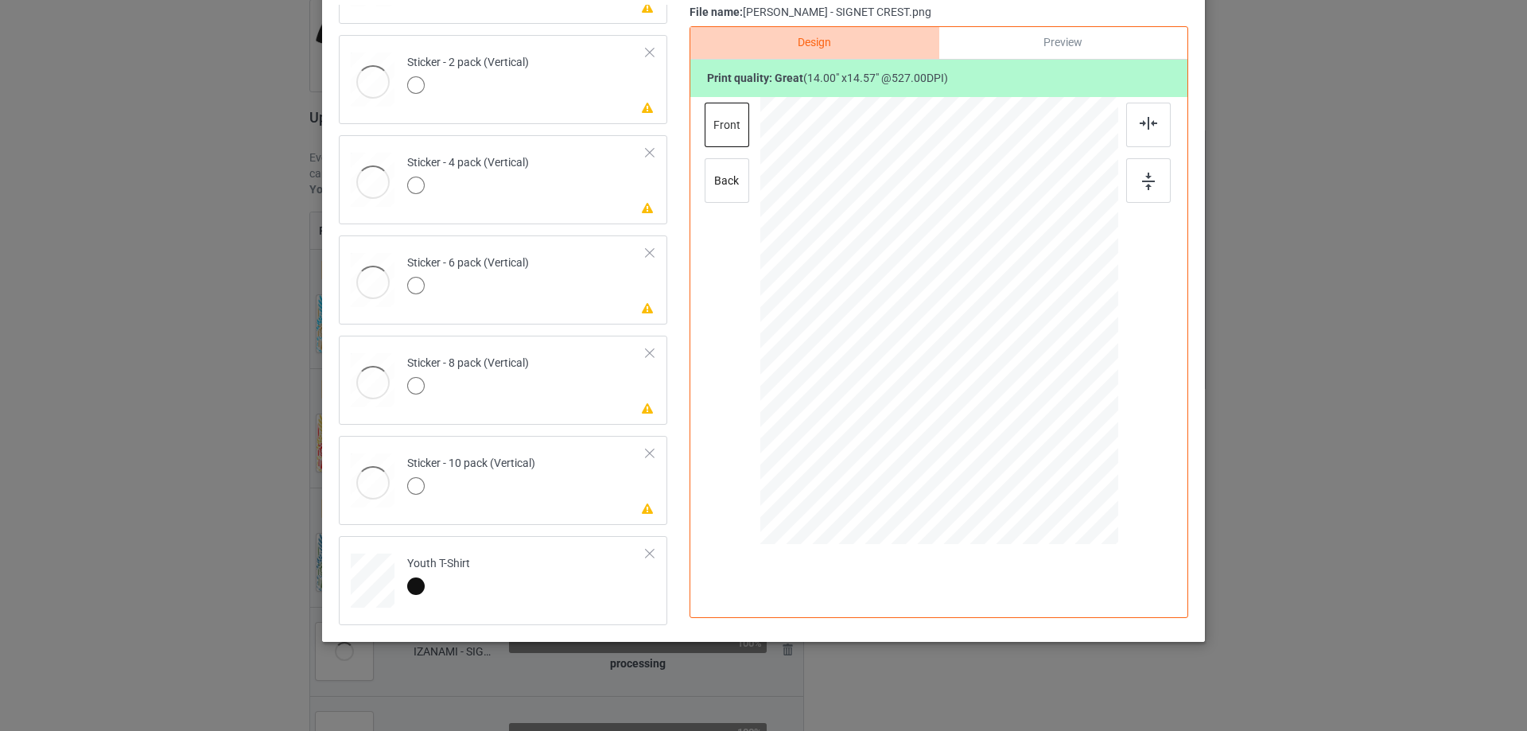
scroll to position [187, 0]
click at [582, 493] on td "Please review artwork placement Sticker - 10 pack (Vertical)" at bounding box center [527, 477] width 257 height 70
click at [1143, 115] on div at bounding box center [1149, 125] width 45 height 45
click at [1142, 189] on img at bounding box center [1148, 182] width 13 height 18
click at [574, 405] on td "Please review artwork placement Sticker - 8 pack (Vertical)" at bounding box center [527, 377] width 257 height 70
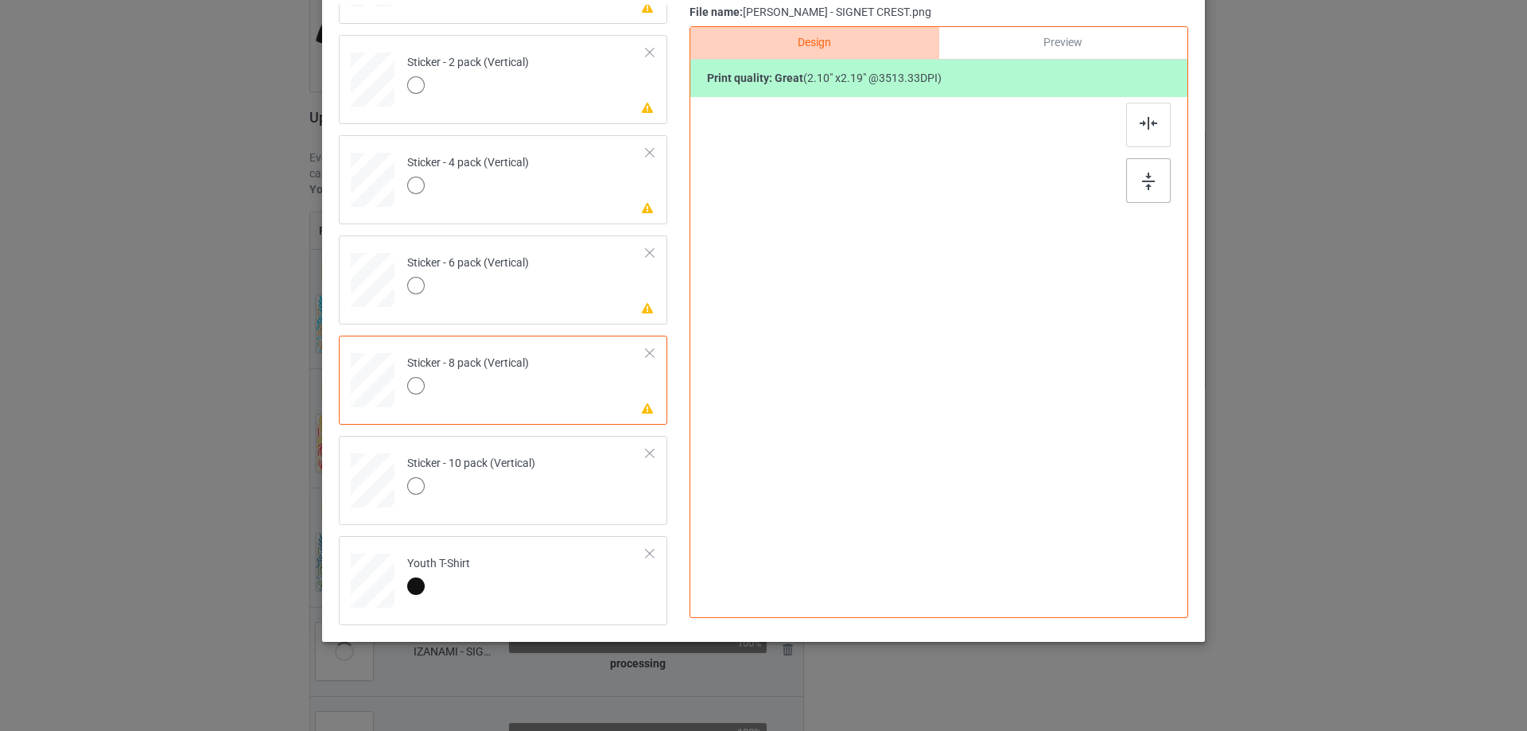
click at [1150, 176] on div at bounding box center [1149, 180] width 45 height 45
click at [1142, 127] on img at bounding box center [1149, 123] width 18 height 13
click at [527, 282] on td "Please review artwork placement Sticker - 6 pack (Vertical)" at bounding box center [527, 277] width 257 height 70
click at [1142, 184] on img at bounding box center [1148, 182] width 13 height 18
click at [1132, 126] on div at bounding box center [1149, 125] width 45 height 45
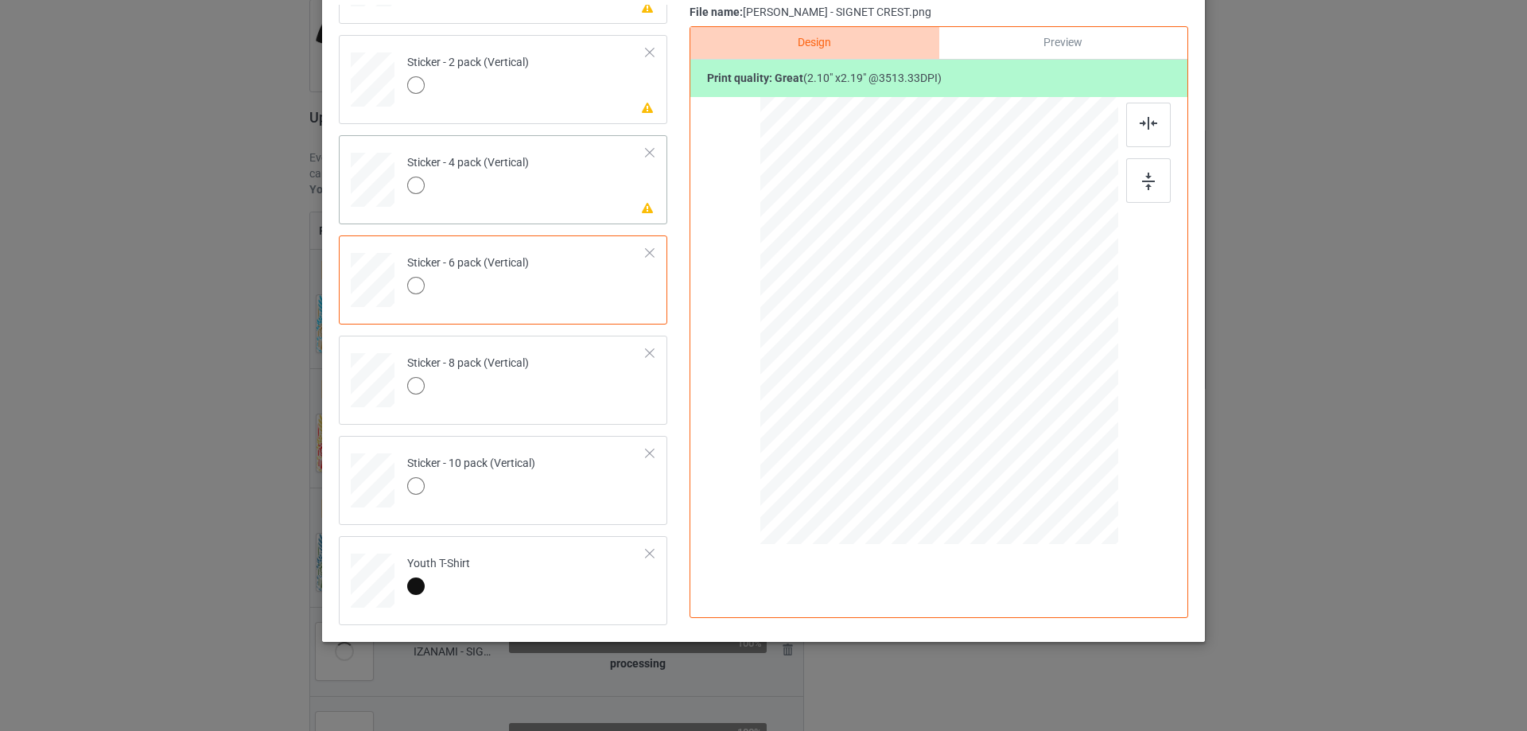
click at [535, 204] on td "Please review artwork placement Sticker - 4 pack (Vertical)" at bounding box center [527, 177] width 257 height 70
click at [1144, 185] on img at bounding box center [1148, 182] width 13 height 18
click at [1144, 113] on div at bounding box center [1149, 125] width 45 height 45
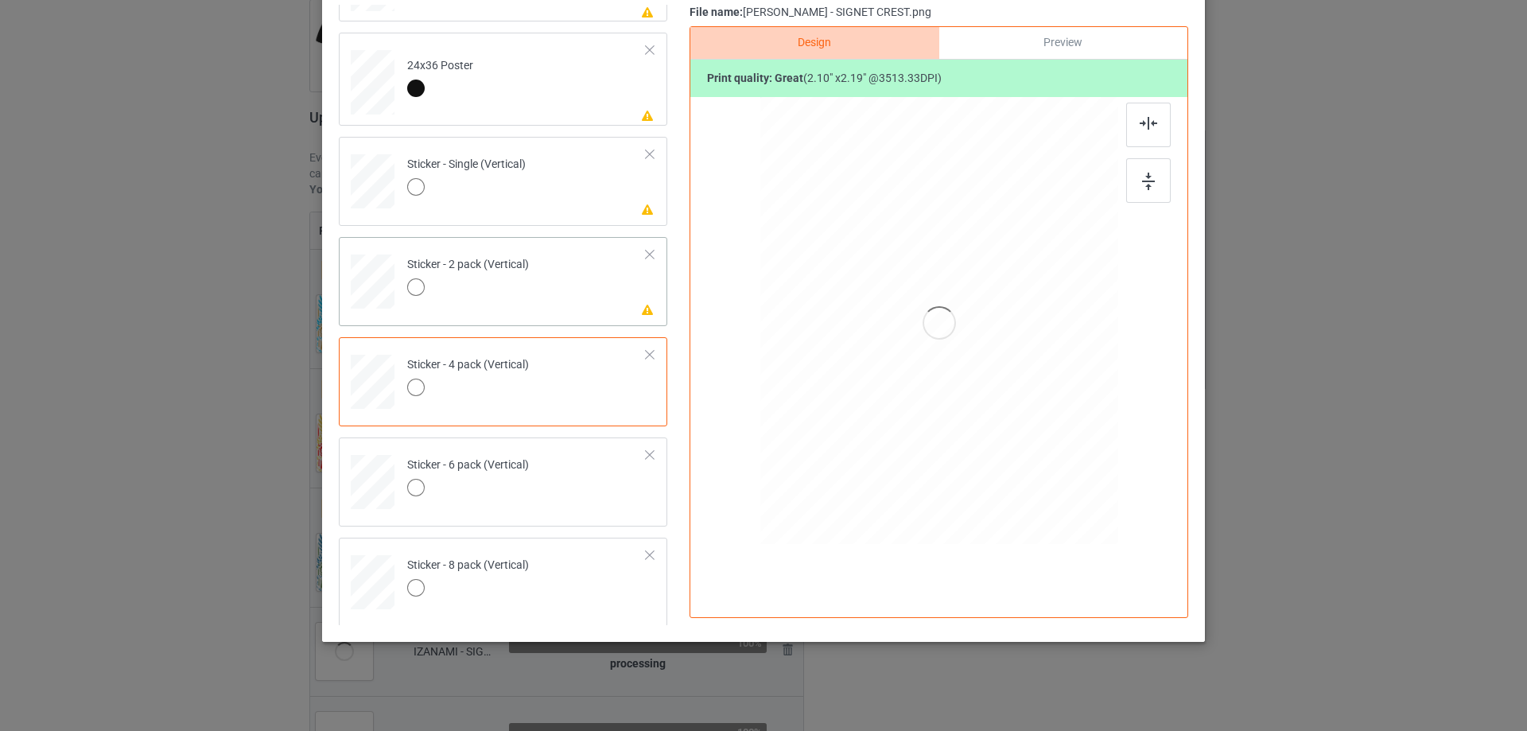
scroll to position [845, 0]
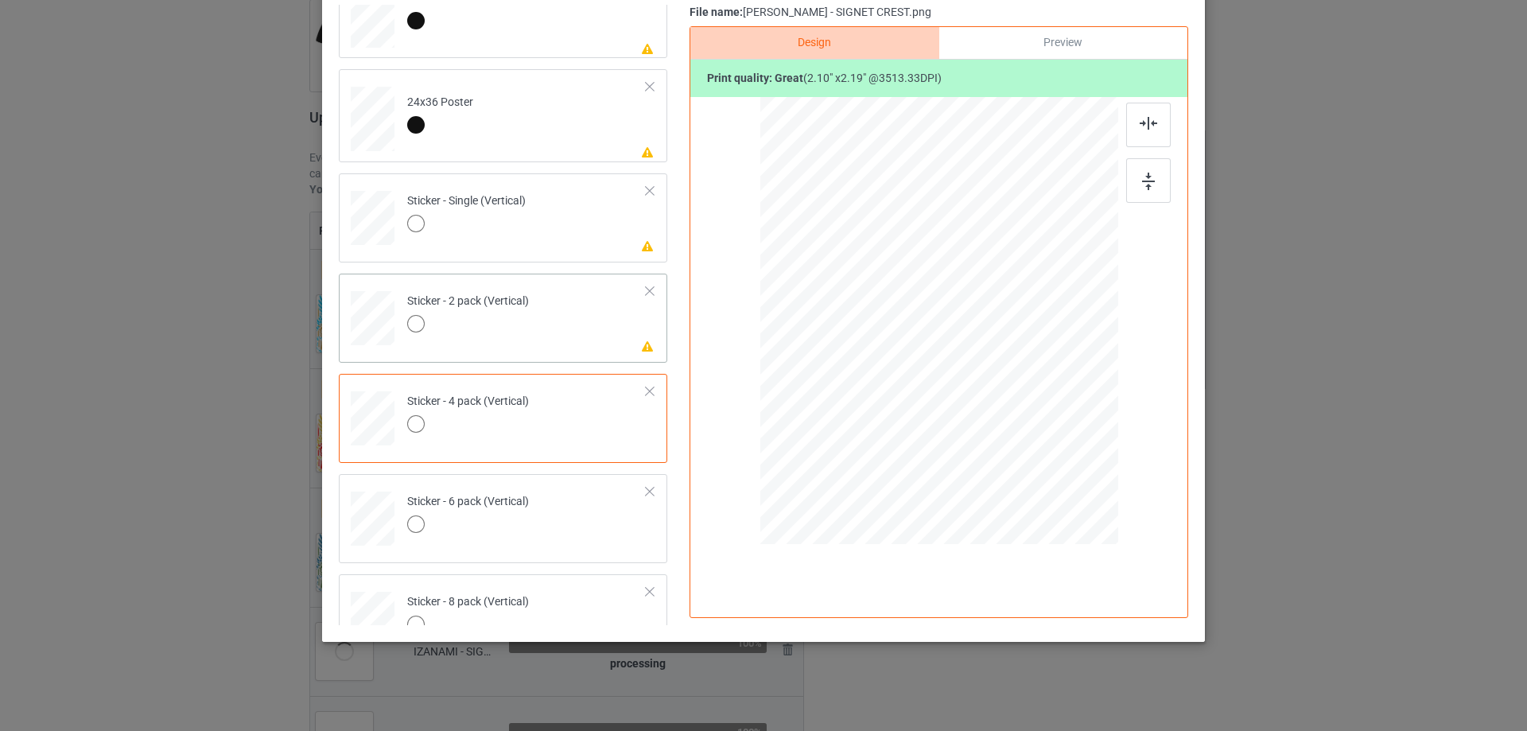
drag, startPoint x: 535, startPoint y: 348, endPoint x: 614, endPoint y: 335, distance: 80.6
click at [535, 348] on td "Please review artwork placement Sticker - 2 pack (Vertical)" at bounding box center [527, 315] width 257 height 70
click at [1143, 182] on img at bounding box center [1148, 182] width 13 height 18
click at [1144, 117] on img at bounding box center [1149, 123] width 18 height 13
click at [570, 234] on td "Please review artwork placement Sticker - Single (Vertical)" at bounding box center [527, 215] width 257 height 70
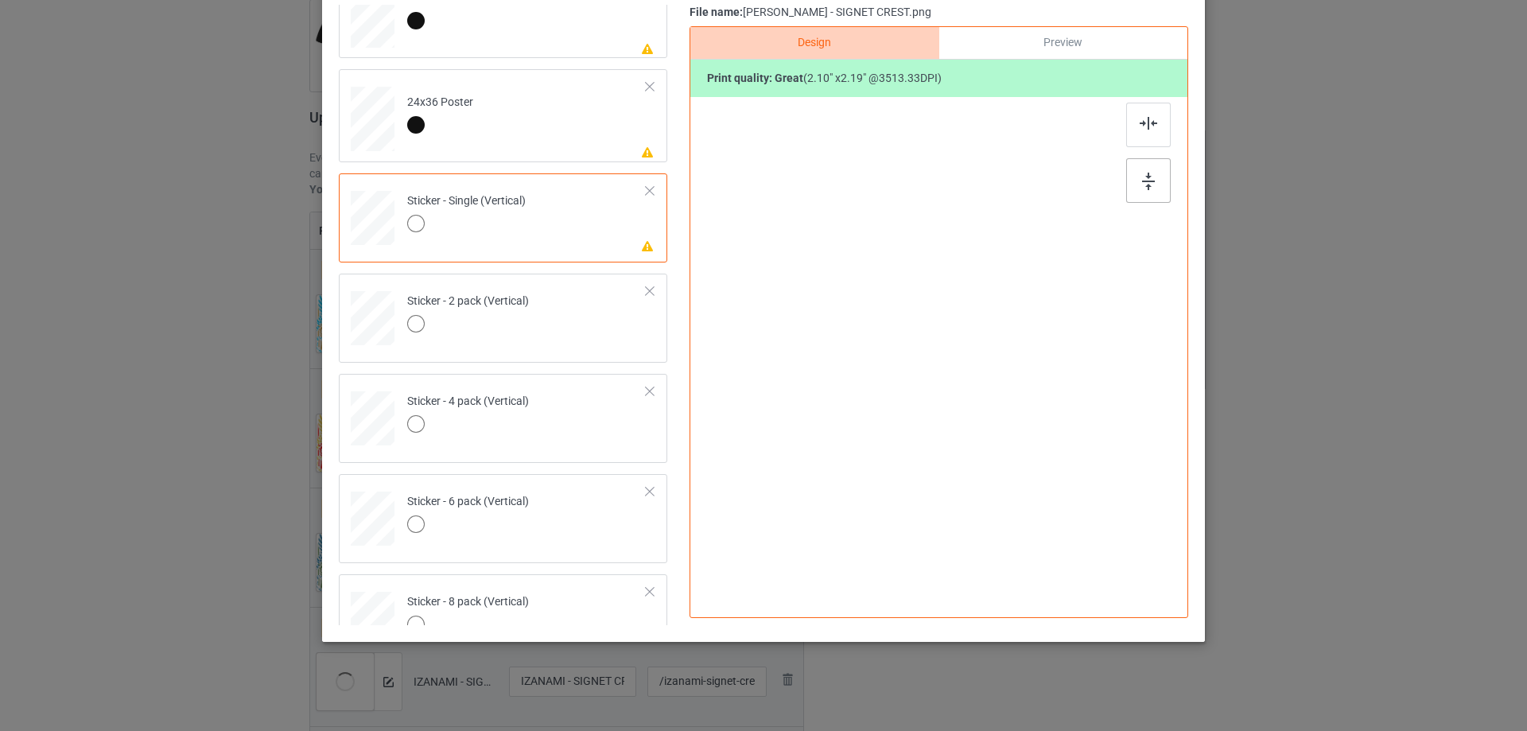
click at [1159, 183] on div at bounding box center [1149, 180] width 45 height 45
drag, startPoint x: 1148, startPoint y: 132, endPoint x: 690, endPoint y: 147, distance: 458.5
click at [1147, 132] on div at bounding box center [1149, 125] width 45 height 45
click at [508, 143] on td "Please review artwork placement 24x36 Poster" at bounding box center [527, 116] width 257 height 80
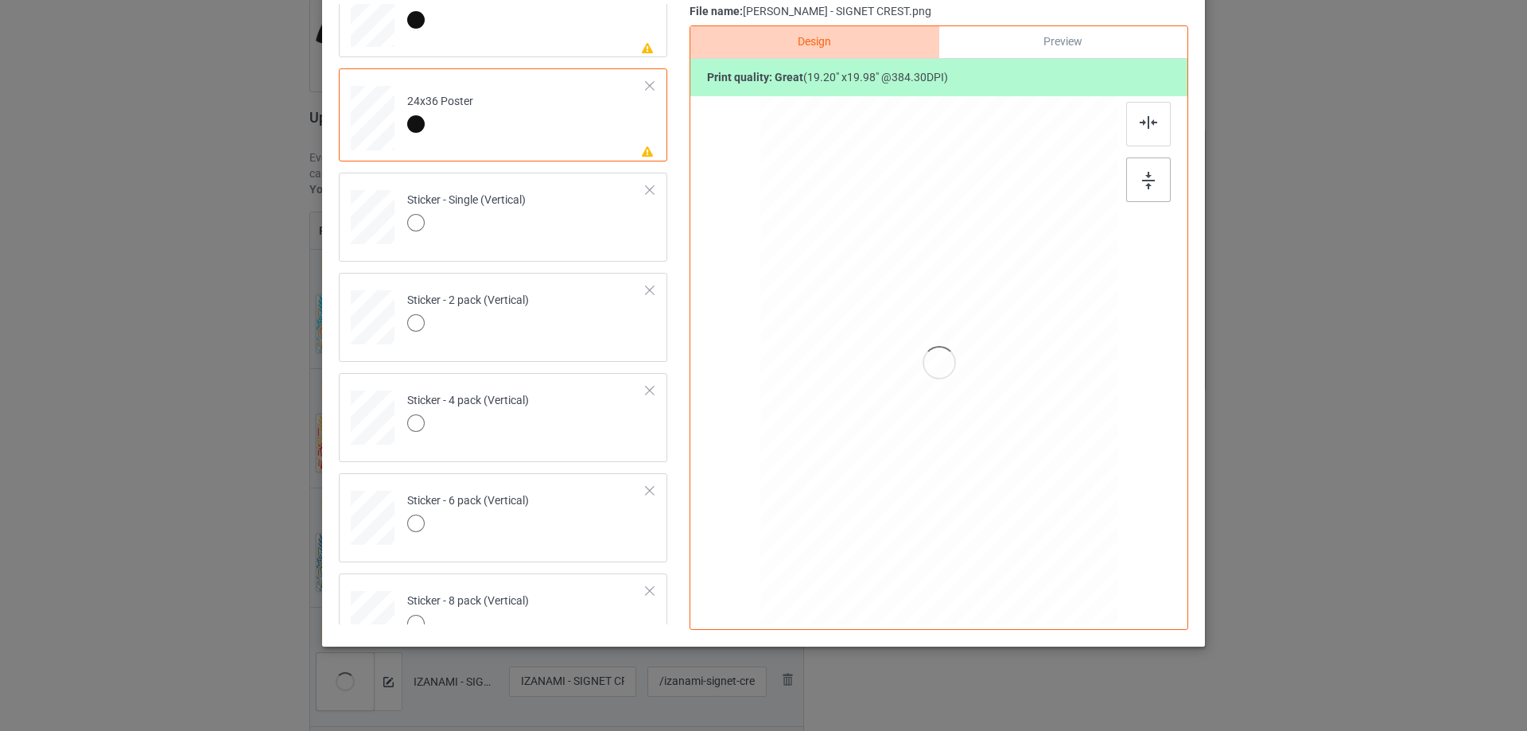
click at [1150, 182] on img at bounding box center [1148, 181] width 13 height 18
click at [1140, 119] on img at bounding box center [1149, 122] width 18 height 13
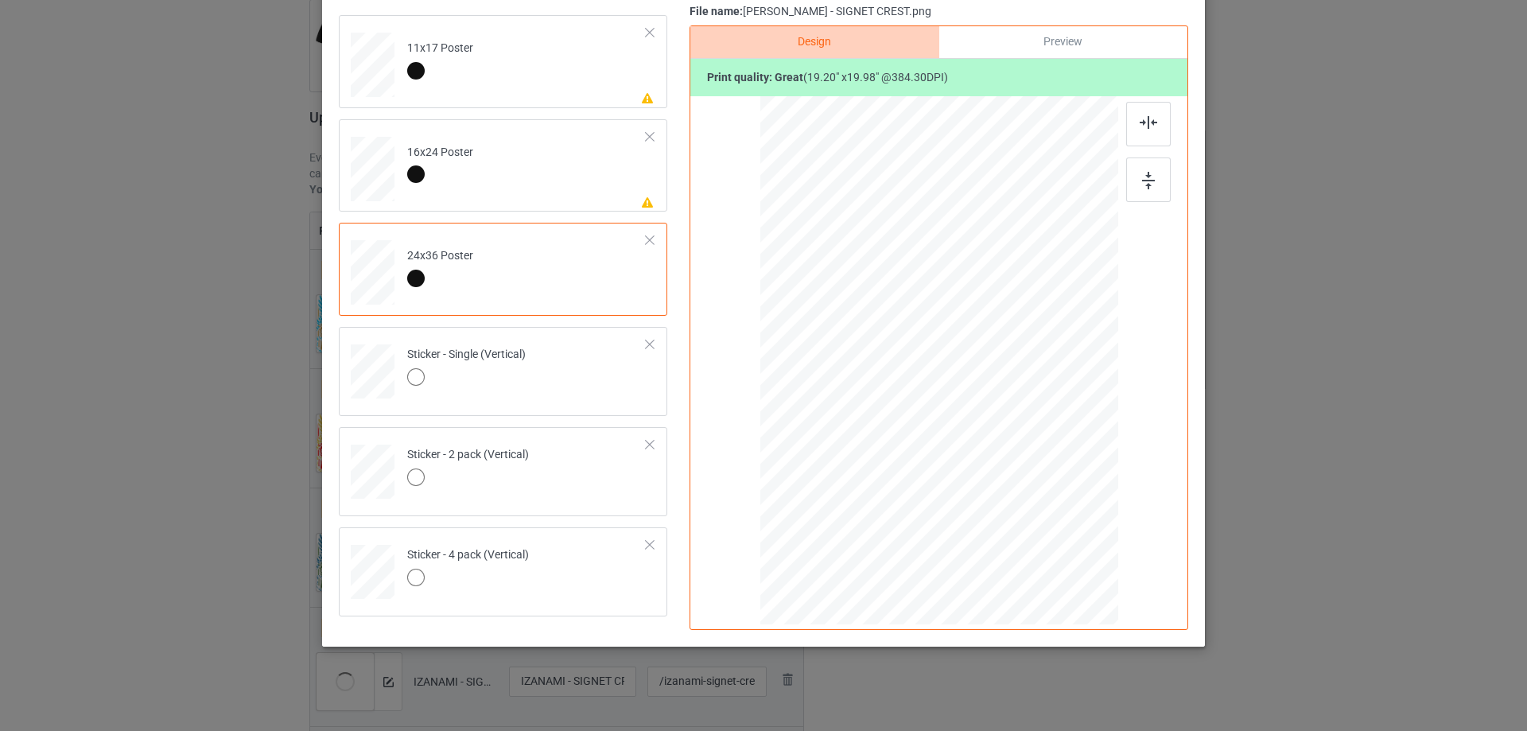
scroll to position [606, 0]
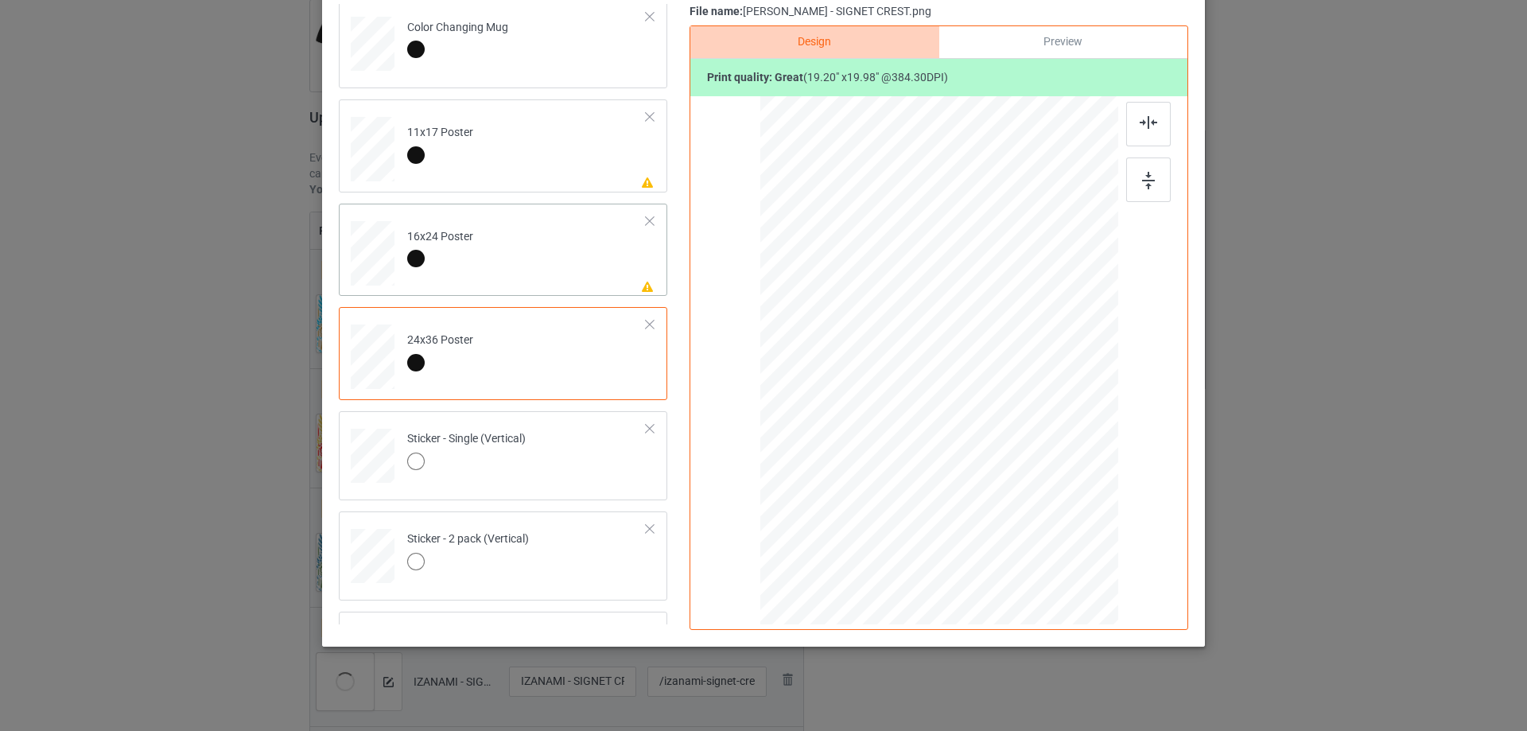
click at [569, 274] on td "Please review artwork placement 16x24 Poster" at bounding box center [527, 250] width 257 height 80
click at [1142, 177] on img at bounding box center [1148, 182] width 13 height 18
click at [1140, 116] on img at bounding box center [1149, 122] width 18 height 13
click at [519, 181] on td "Please review artwork placement 11x17 Poster" at bounding box center [527, 146] width 257 height 80
click at [1144, 181] on img at bounding box center [1148, 181] width 13 height 18
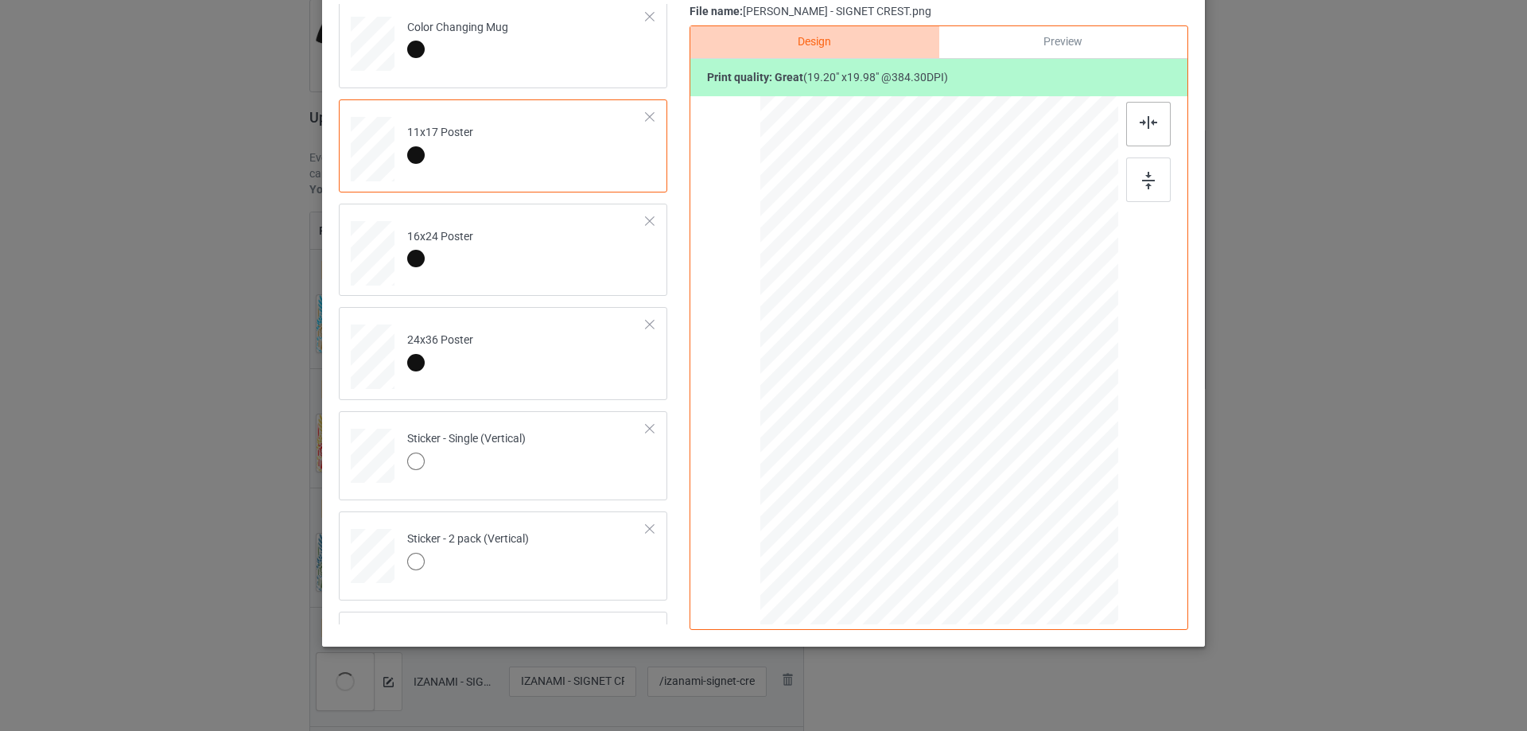
click at [1139, 129] on div at bounding box center [1149, 124] width 45 height 45
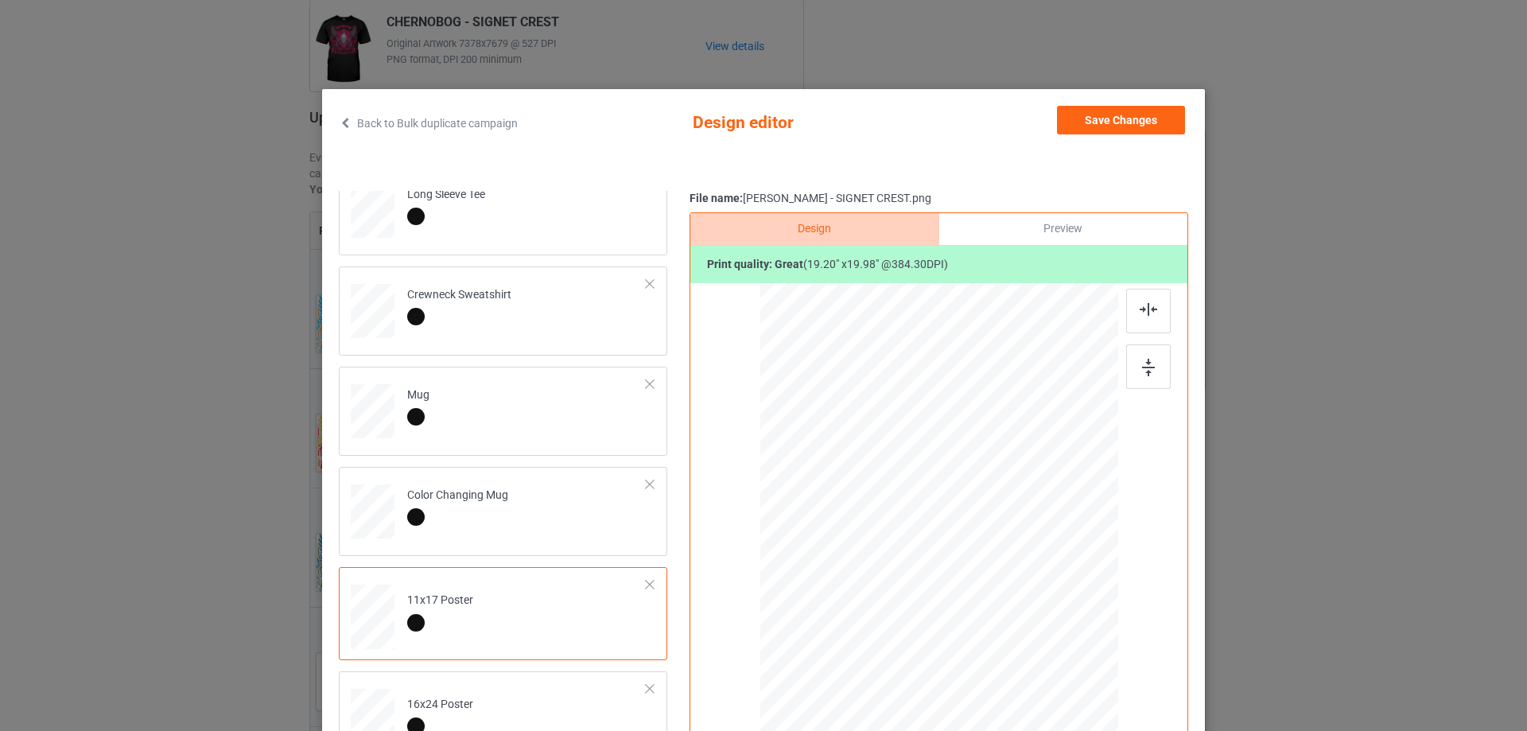
scroll to position [288, 0]
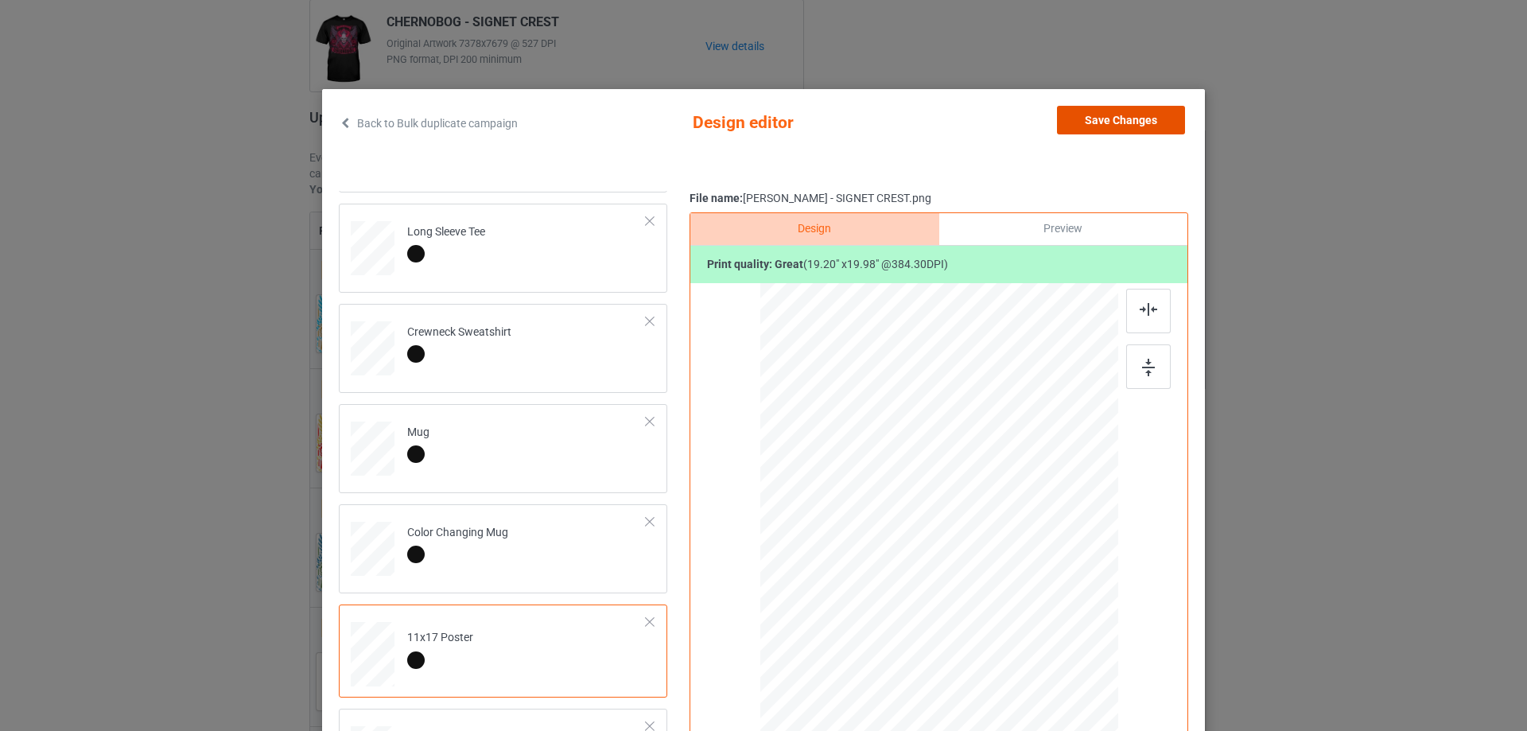
click at [1073, 116] on button "Save Changes" at bounding box center [1121, 120] width 128 height 29
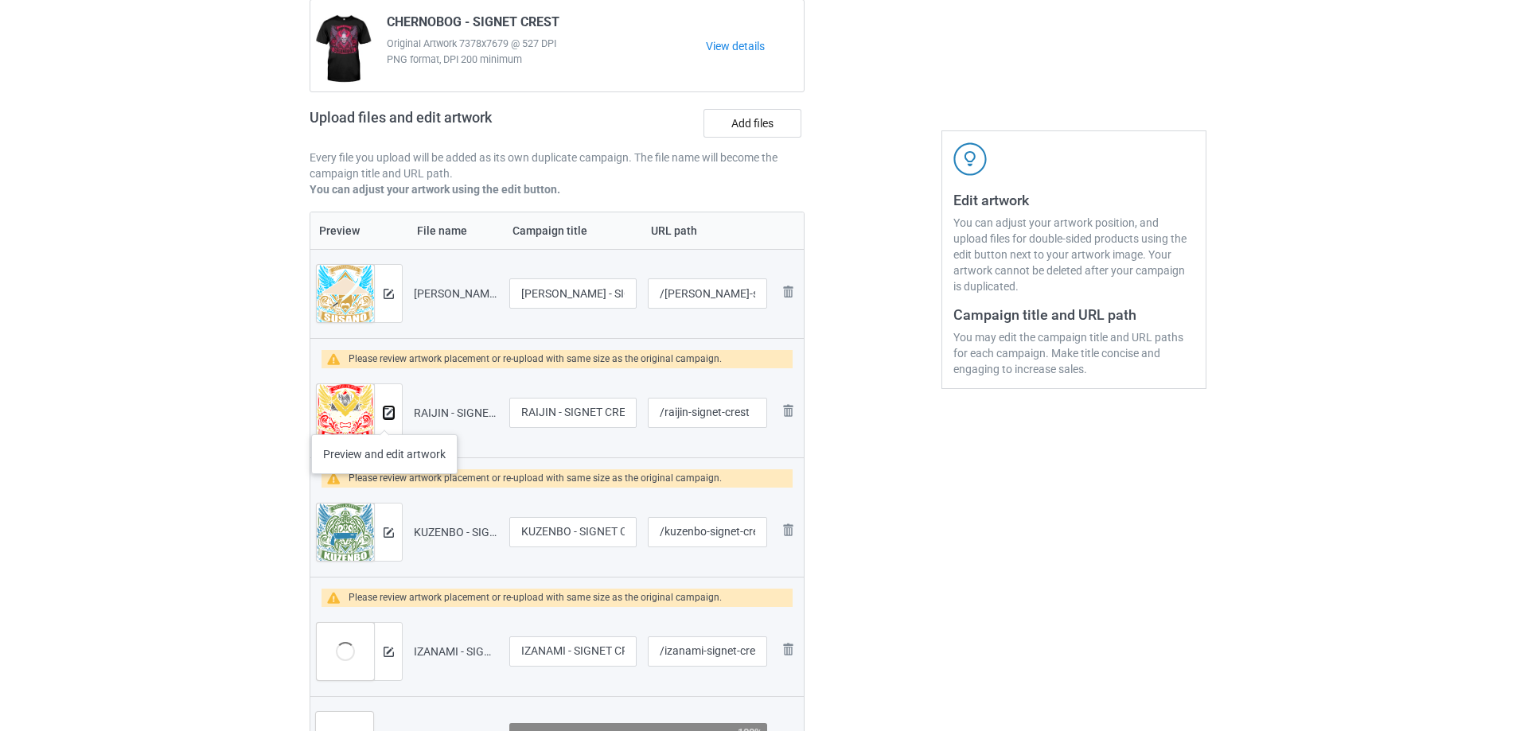
click at [384, 418] on button at bounding box center [388, 413] width 10 height 13
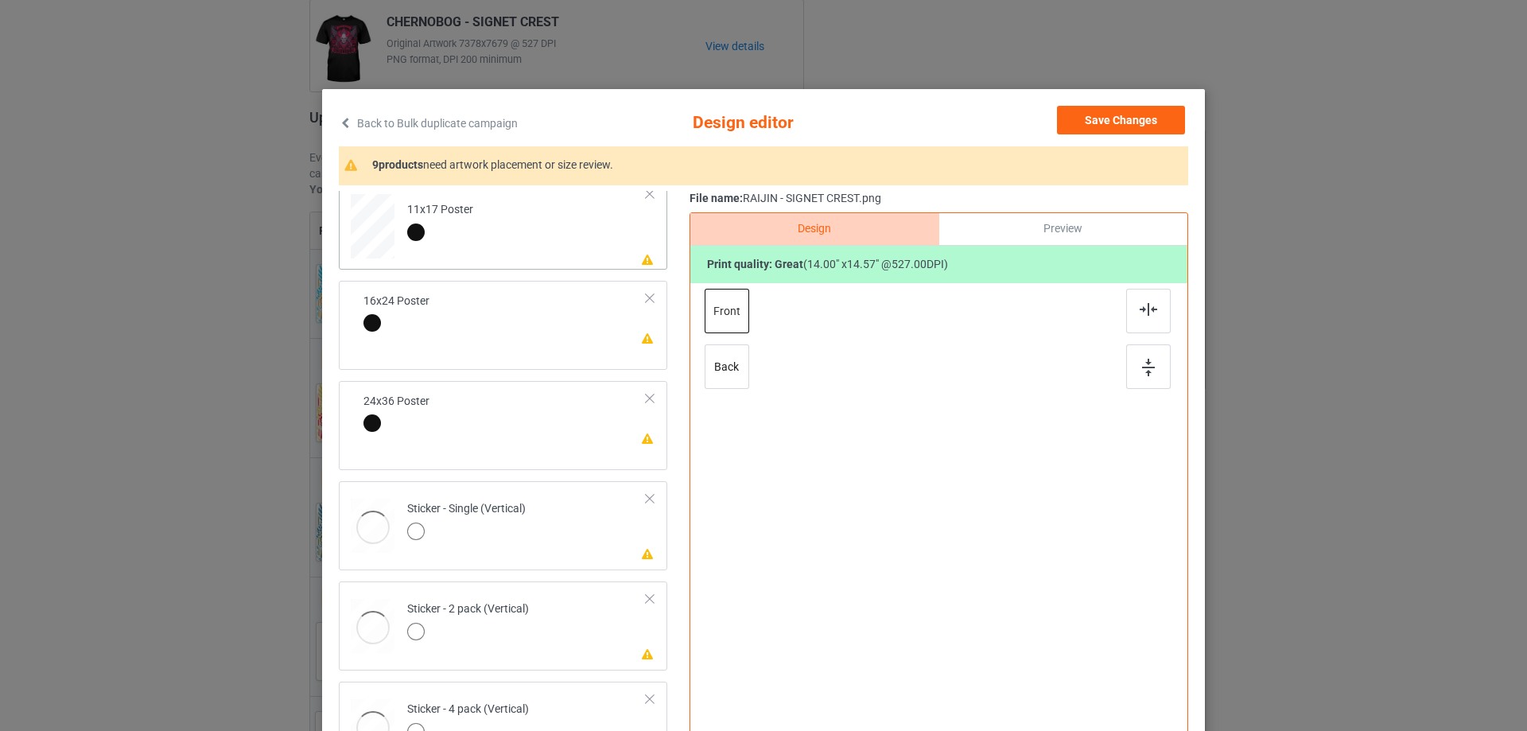
scroll to position [557, 0]
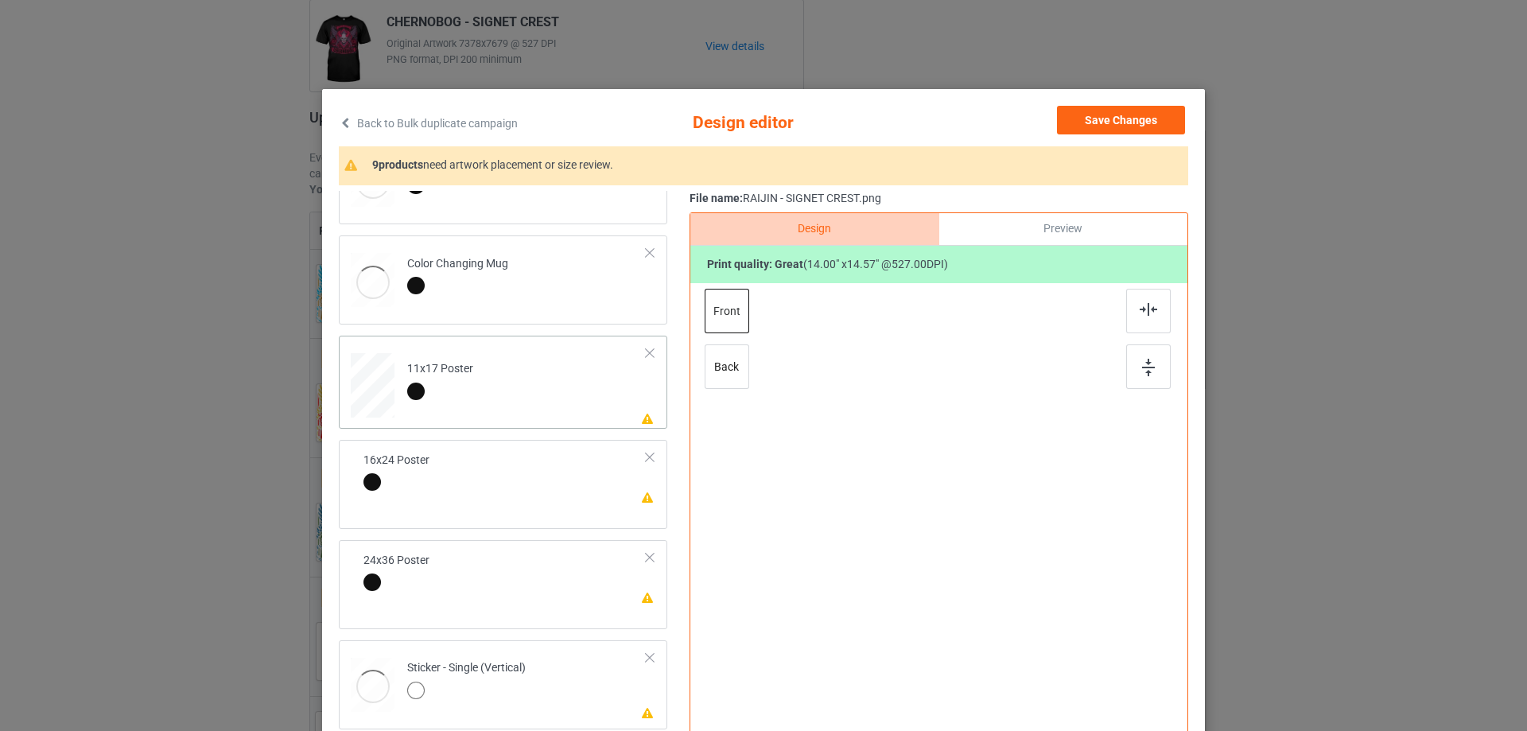
click at [558, 403] on td "Please review artwork placement 11x17 Poster" at bounding box center [527, 382] width 257 height 80
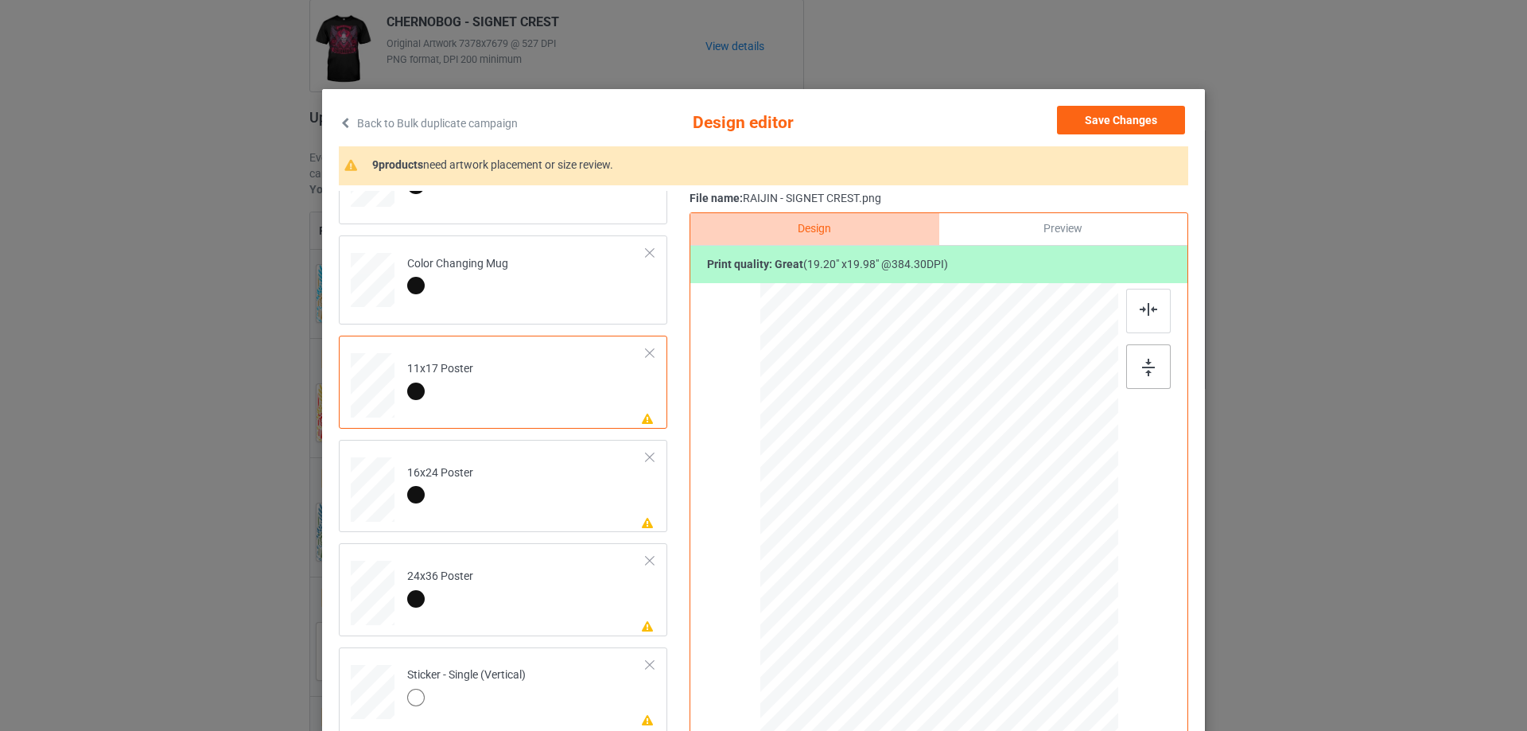
click at [1142, 364] on img at bounding box center [1148, 368] width 13 height 18
click at [1140, 312] on img at bounding box center [1149, 309] width 18 height 13
click at [508, 514] on td "Please review artwork placement 16x24 Poster" at bounding box center [527, 486] width 257 height 80
click at [1142, 362] on img at bounding box center [1148, 368] width 13 height 18
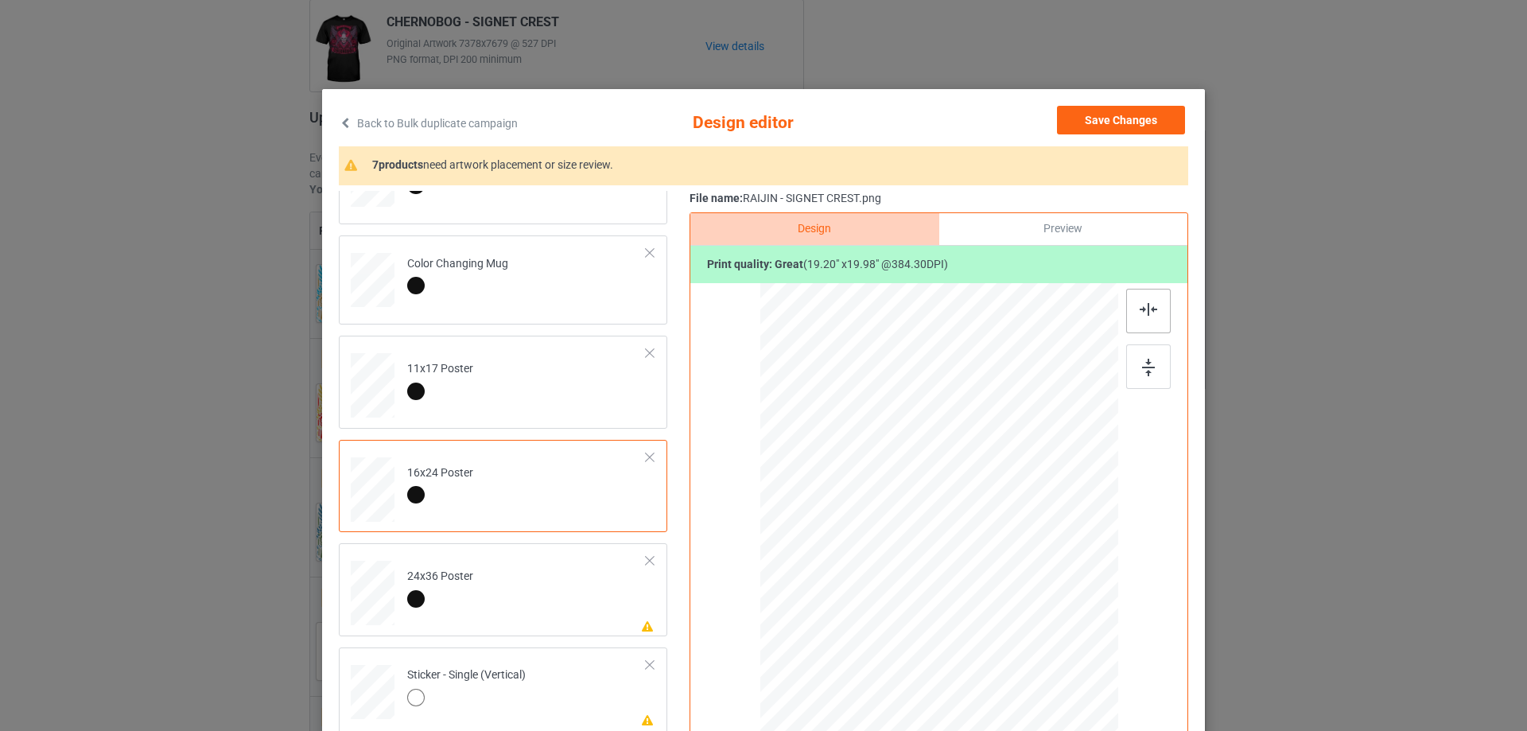
click at [1143, 314] on img at bounding box center [1149, 309] width 18 height 13
drag, startPoint x: 559, startPoint y: 617, endPoint x: 579, endPoint y: 616, distance: 20.0
click at [560, 617] on td "Please review artwork placement 24x36 Poster" at bounding box center [527, 590] width 257 height 80
click at [1148, 364] on img at bounding box center [1148, 368] width 13 height 18
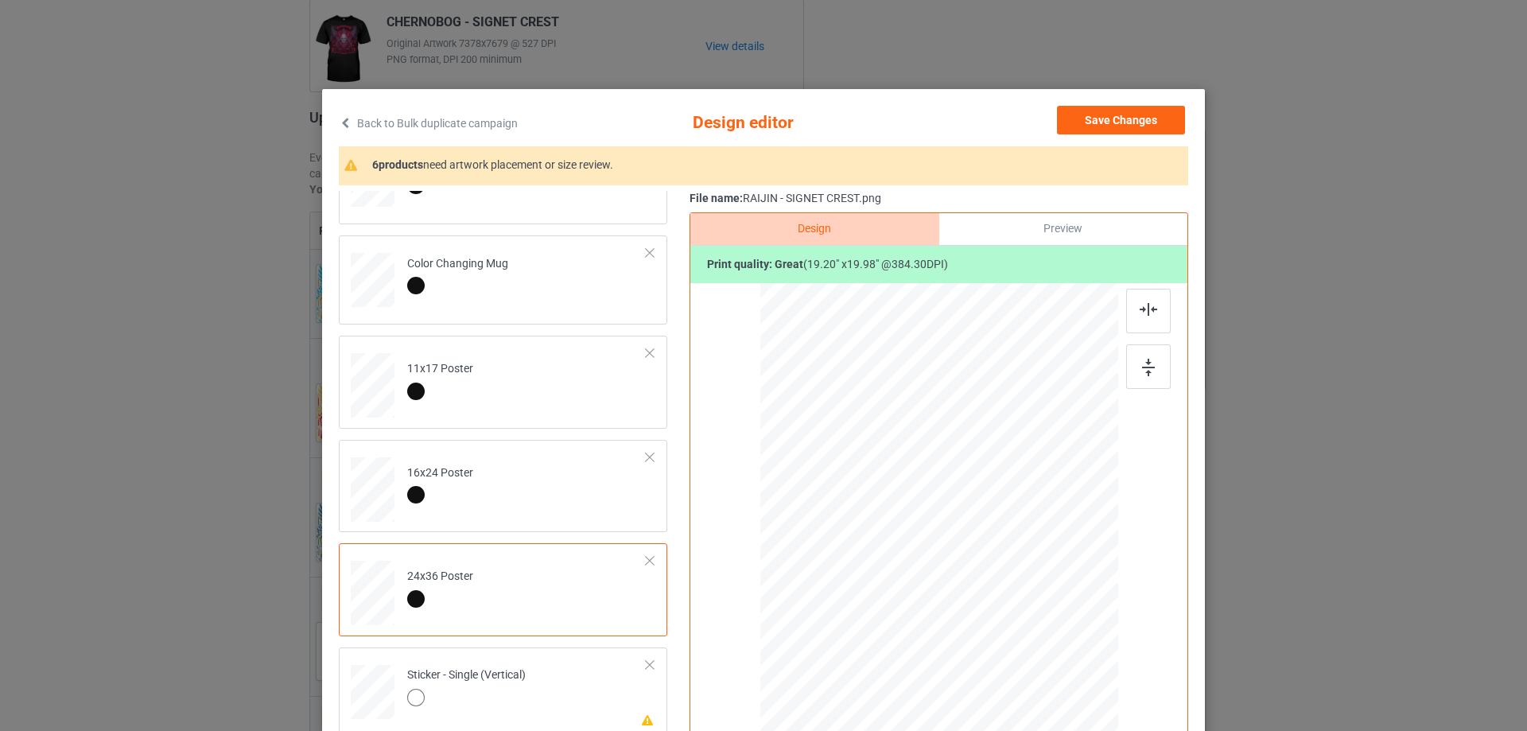
click at [1130, 287] on div at bounding box center [940, 549] width 414 height 533
click at [1132, 317] on div at bounding box center [1149, 311] width 45 height 45
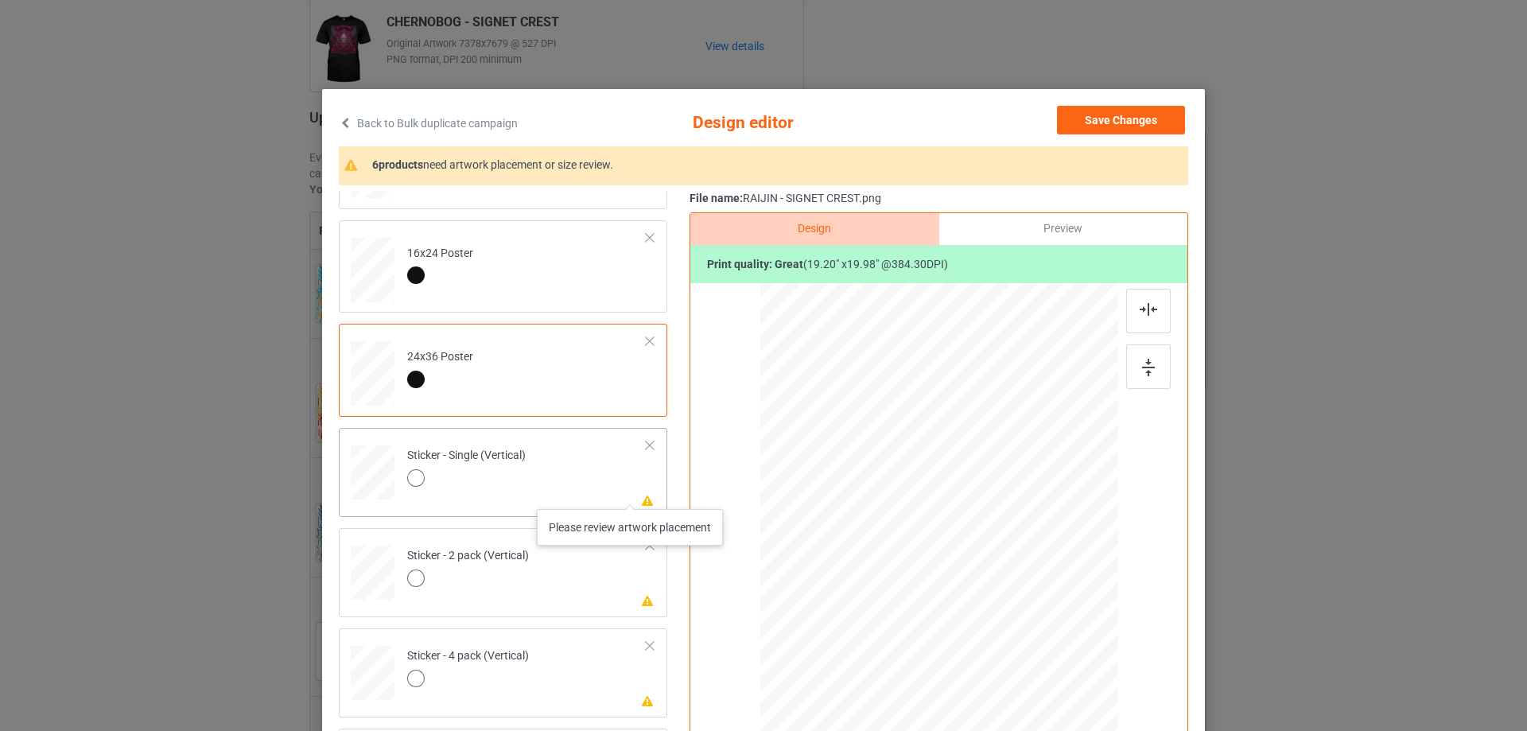
scroll to position [796, 0]
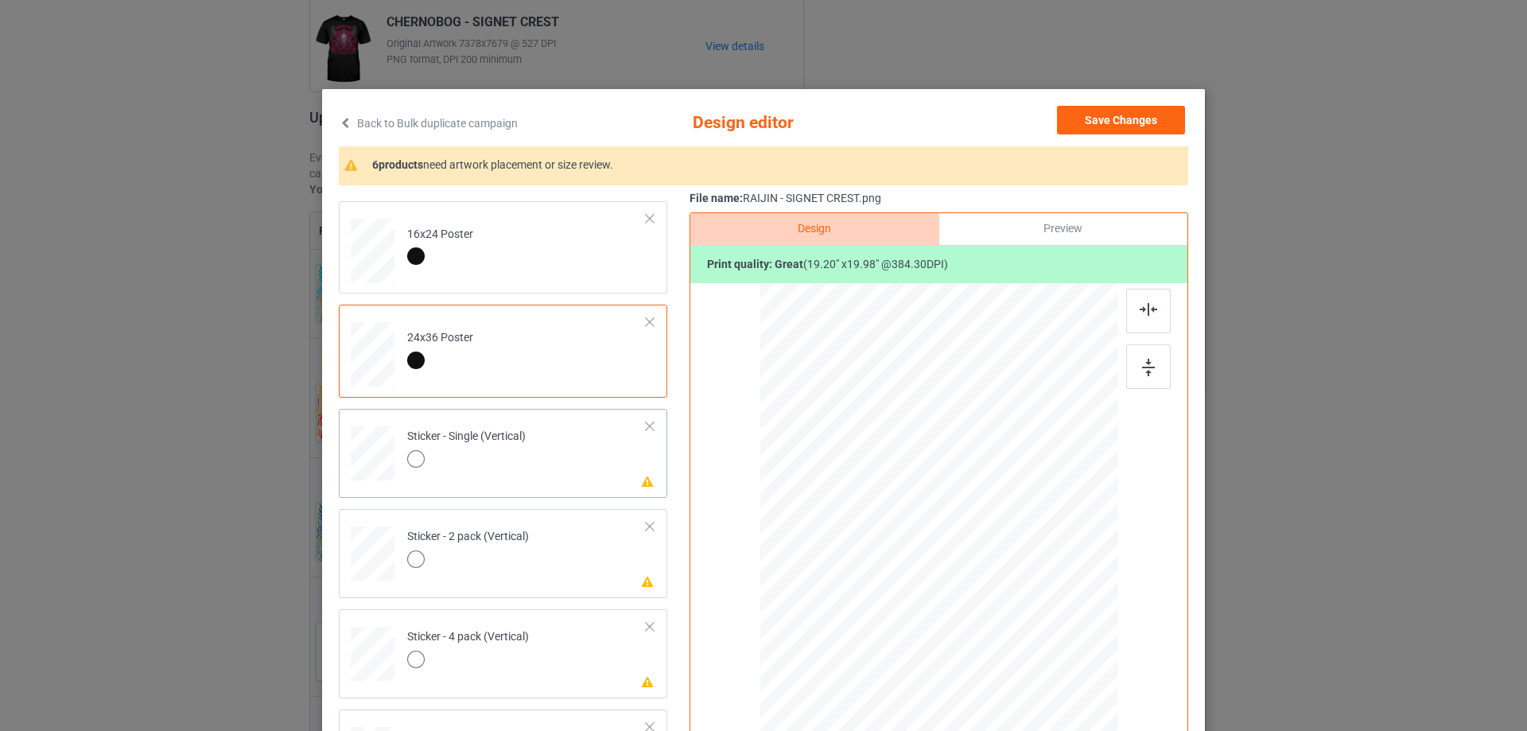
click at [574, 477] on td "Please review artwork placement Sticker - Single (Vertical)" at bounding box center [527, 450] width 257 height 70
drag, startPoint x: 1145, startPoint y: 360, endPoint x: 1144, endPoint y: 309, distance: 50.9
click at [1146, 360] on img at bounding box center [1148, 368] width 13 height 18
click at [1140, 297] on div at bounding box center [1149, 311] width 45 height 45
click at [522, 579] on td "Please review artwork placement Sticker - 2 pack (Vertical)" at bounding box center [527, 551] width 257 height 70
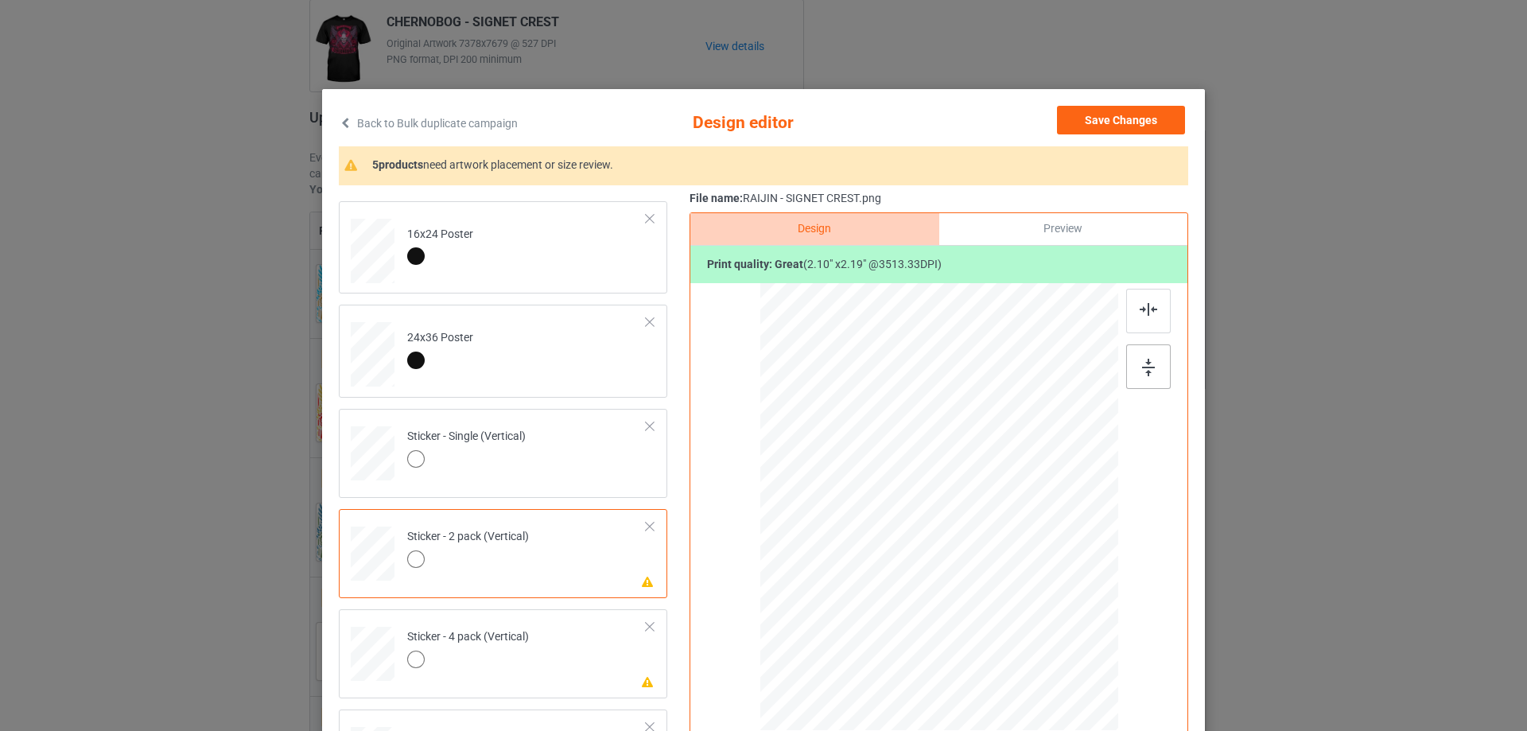
click at [1143, 372] on img at bounding box center [1148, 368] width 13 height 18
click at [1130, 317] on div at bounding box center [1149, 311] width 45 height 45
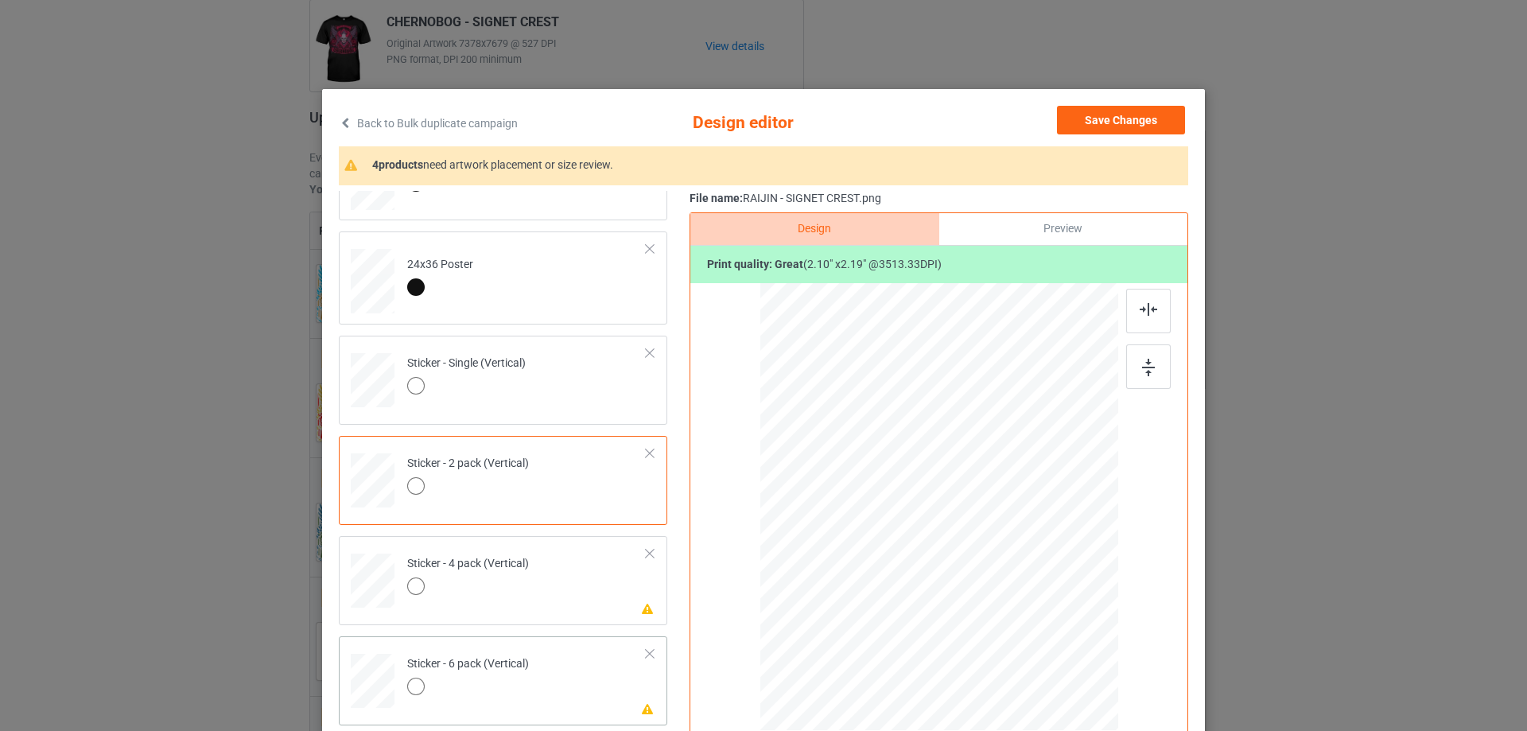
scroll to position [1034, 0]
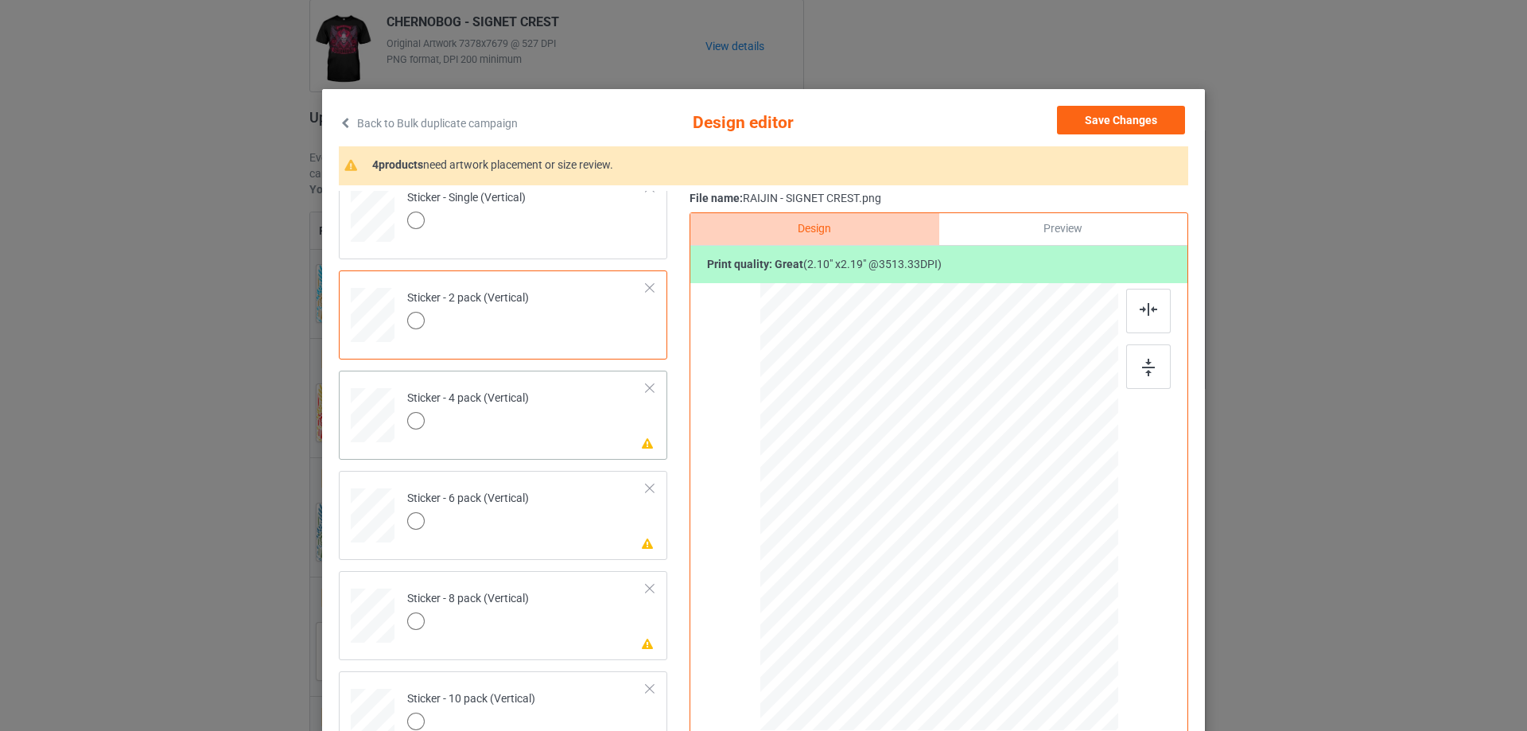
click at [591, 434] on td "Please review artwork placement Sticker - 4 pack (Vertical)" at bounding box center [527, 412] width 257 height 70
click at [1142, 376] on img at bounding box center [1148, 368] width 13 height 18
click at [1140, 313] on img at bounding box center [1149, 309] width 18 height 13
click at [475, 555] on div "Please review artwork placement Sticker - 6 pack (Vertical)" at bounding box center [503, 515] width 329 height 89
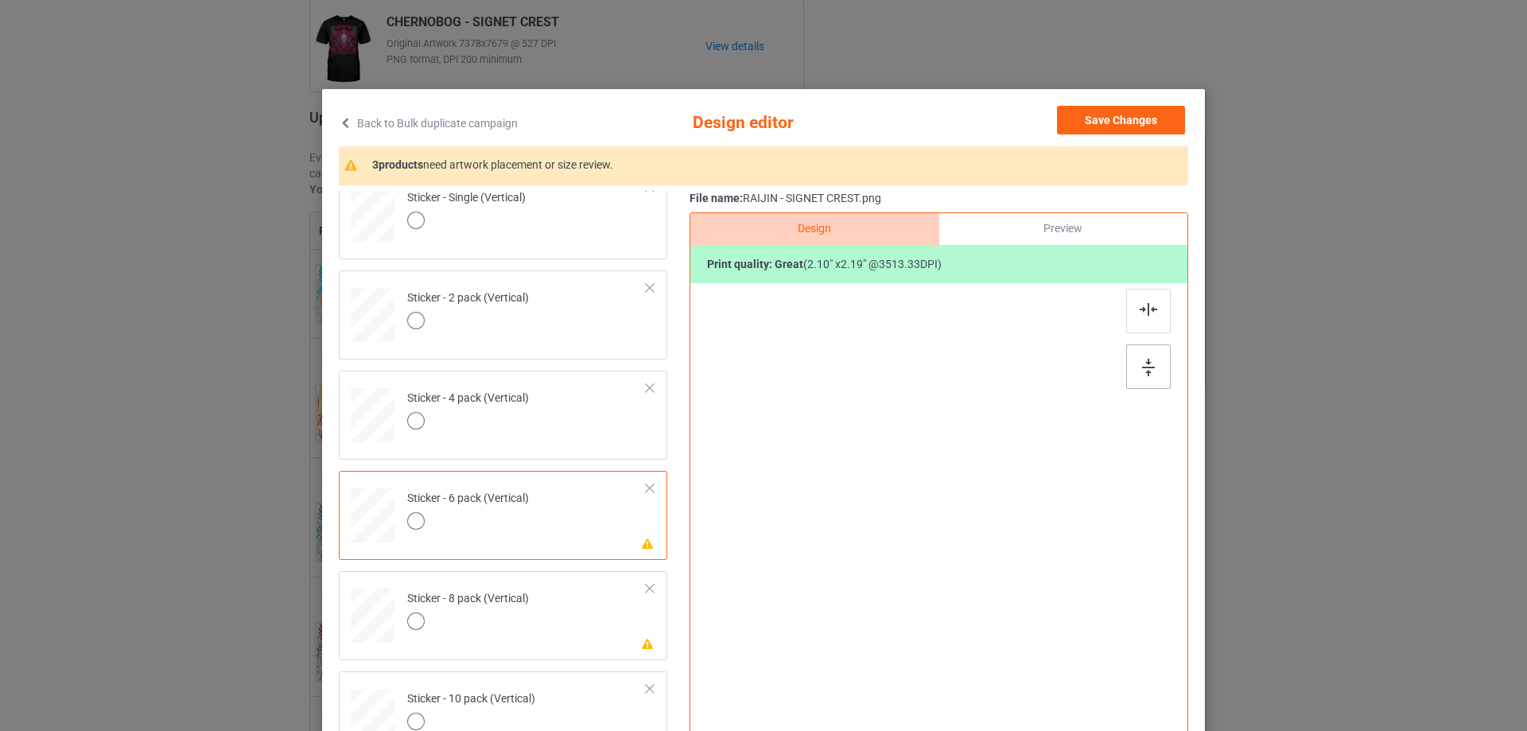
click at [1142, 372] on img at bounding box center [1148, 368] width 13 height 18
click at [1138, 284] on div at bounding box center [940, 509] width 414 height 452
click at [1146, 317] on div at bounding box center [1149, 311] width 45 height 45
click at [523, 609] on div "Sticker - 8 pack (Vertical)" at bounding box center [468, 609] width 122 height 37
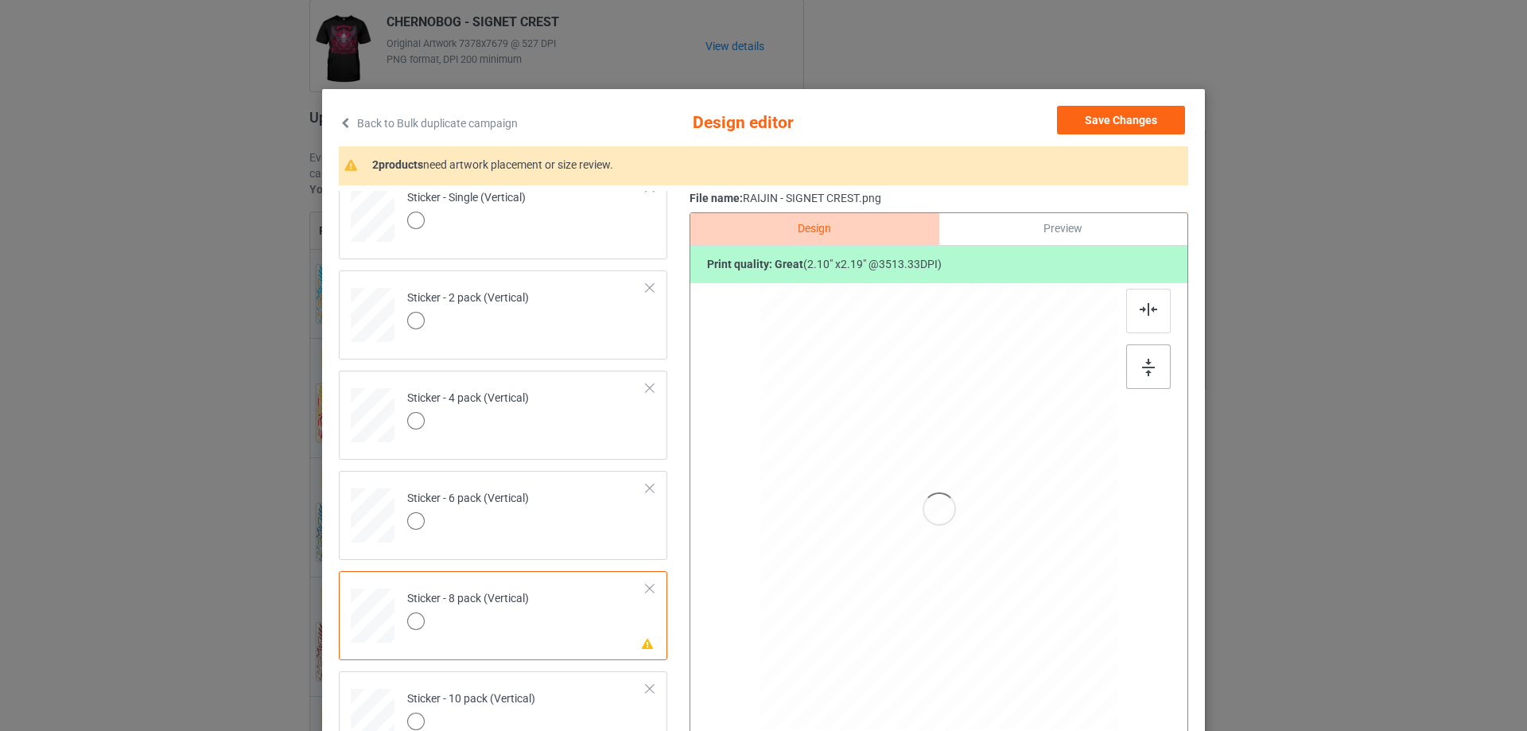
click at [1132, 363] on div at bounding box center [1149, 366] width 45 height 45
click at [1140, 313] on img at bounding box center [1149, 309] width 18 height 13
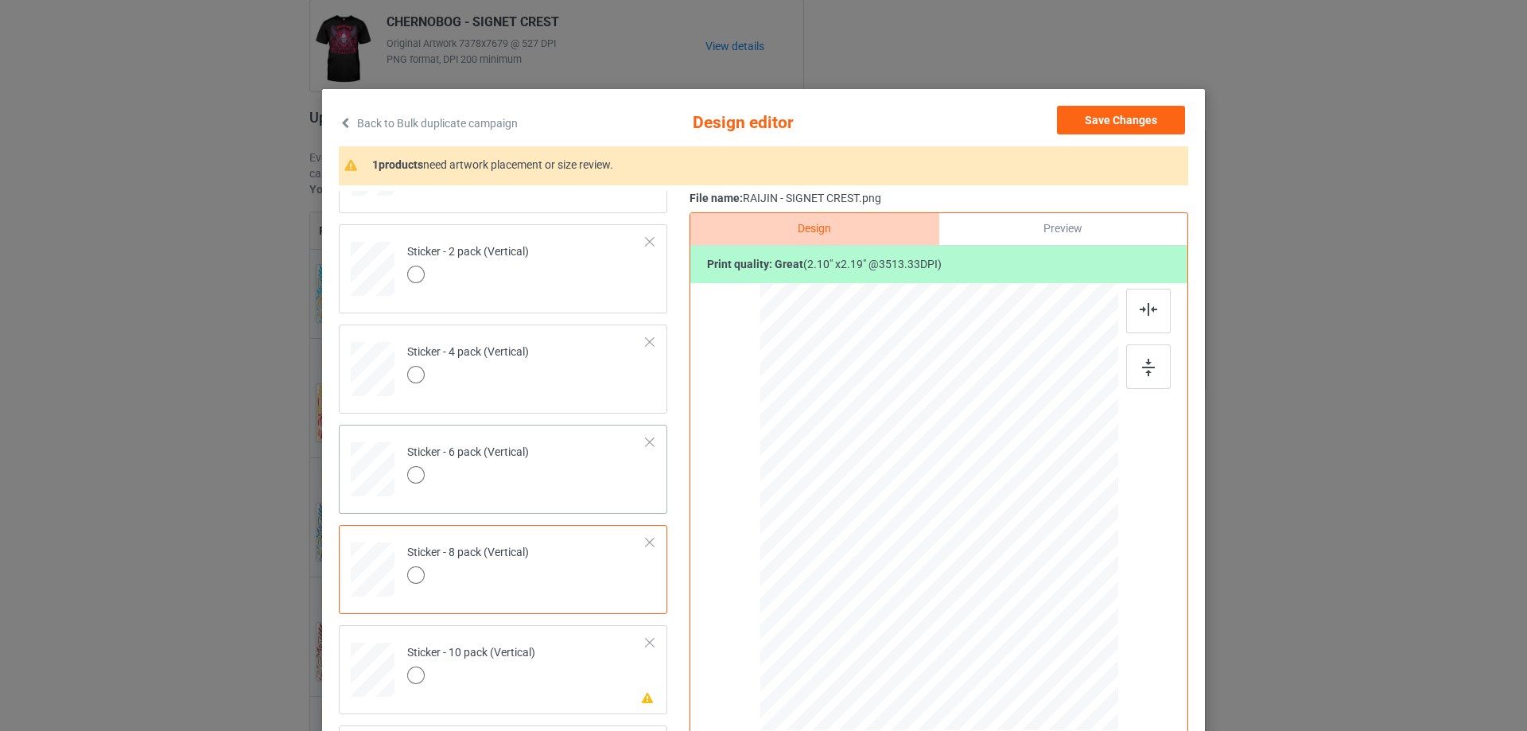
scroll to position [1084, 0]
click at [597, 703] on div "Please review artwork placement Sticker - 10 pack (Vertical)" at bounding box center [503, 666] width 329 height 89
click at [1134, 360] on div at bounding box center [1149, 366] width 45 height 45
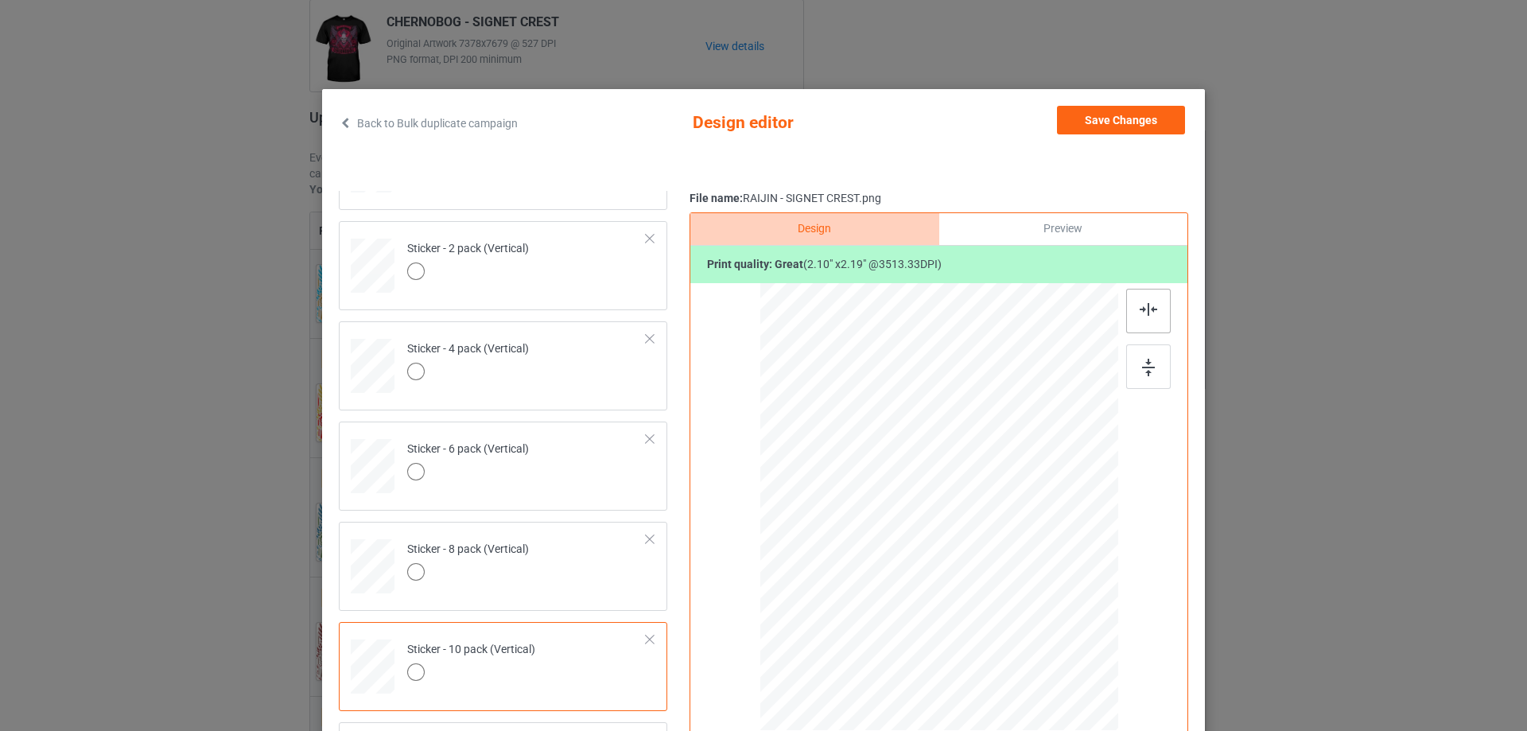
click at [1140, 309] on img at bounding box center [1149, 309] width 18 height 13
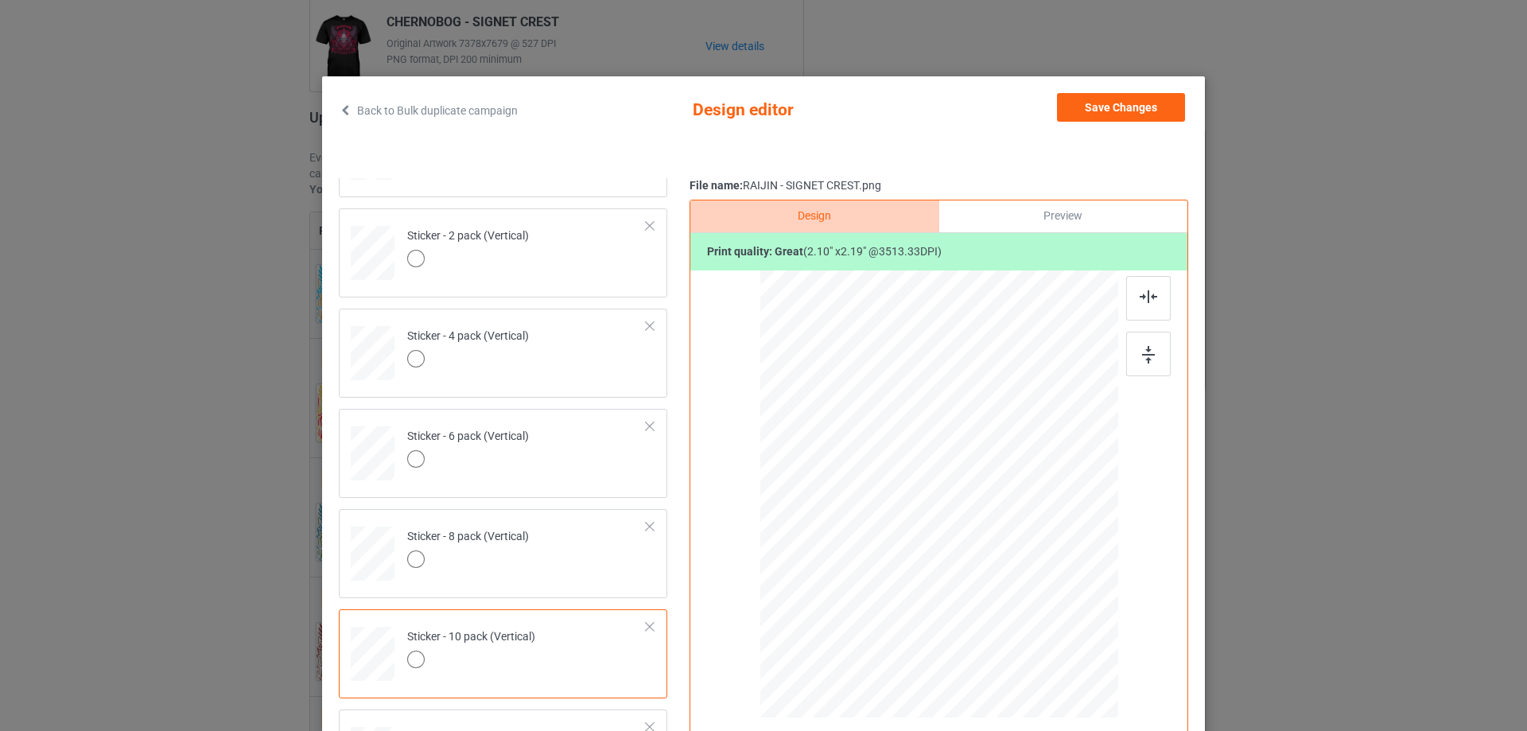
scroll to position [0, 0]
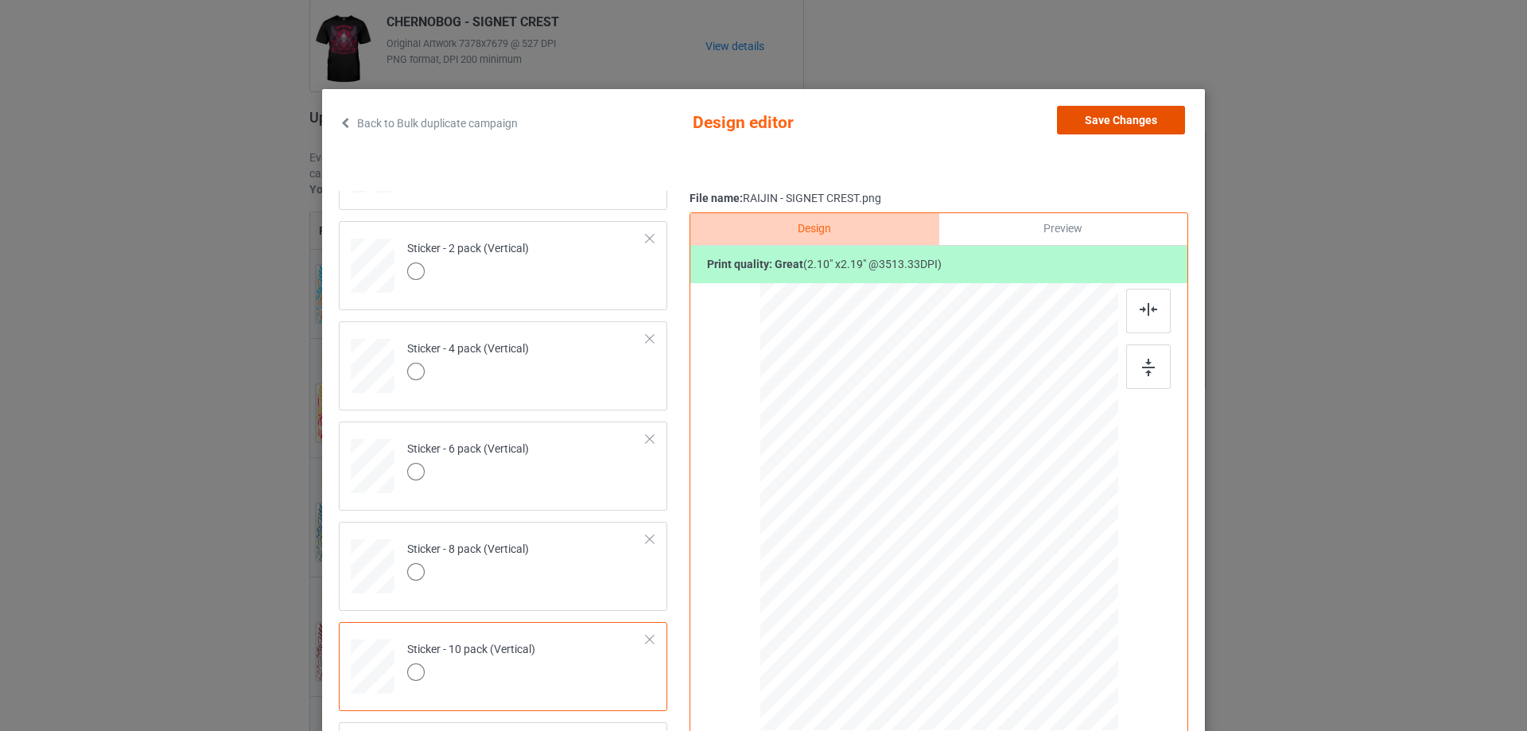
click at [1091, 117] on button "Save Changes" at bounding box center [1121, 120] width 128 height 29
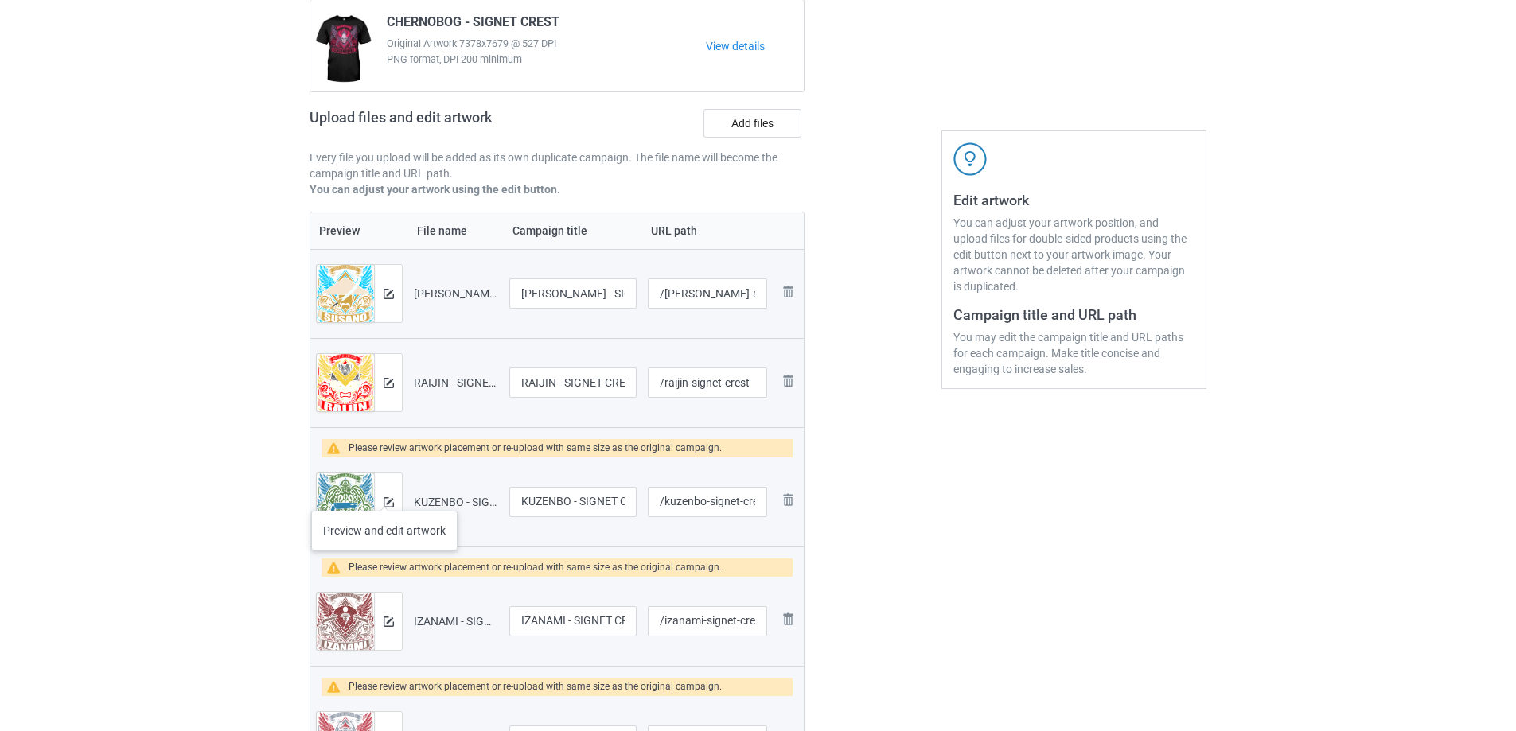
click at [384, 495] on div at bounding box center [388, 501] width 28 height 57
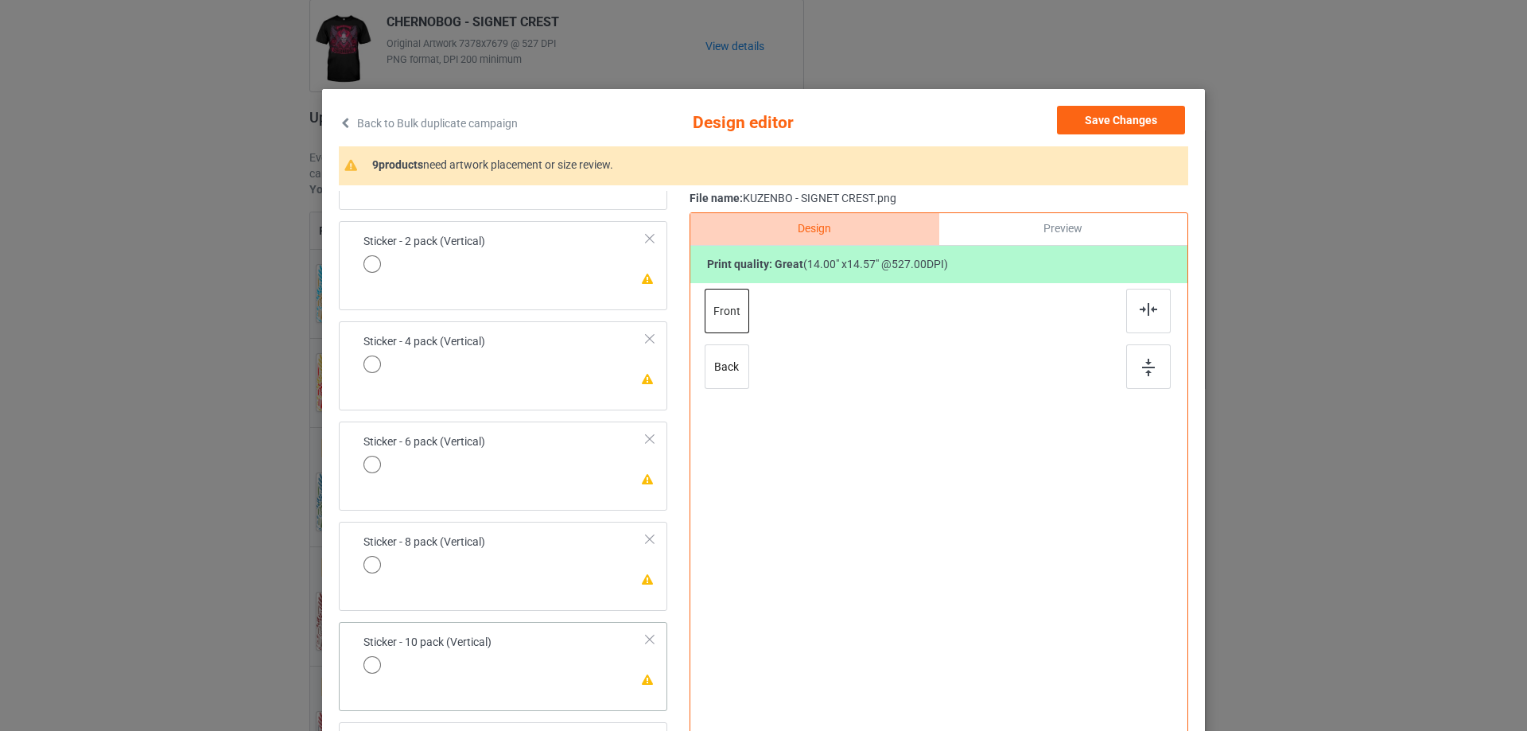
scroll to position [187, 0]
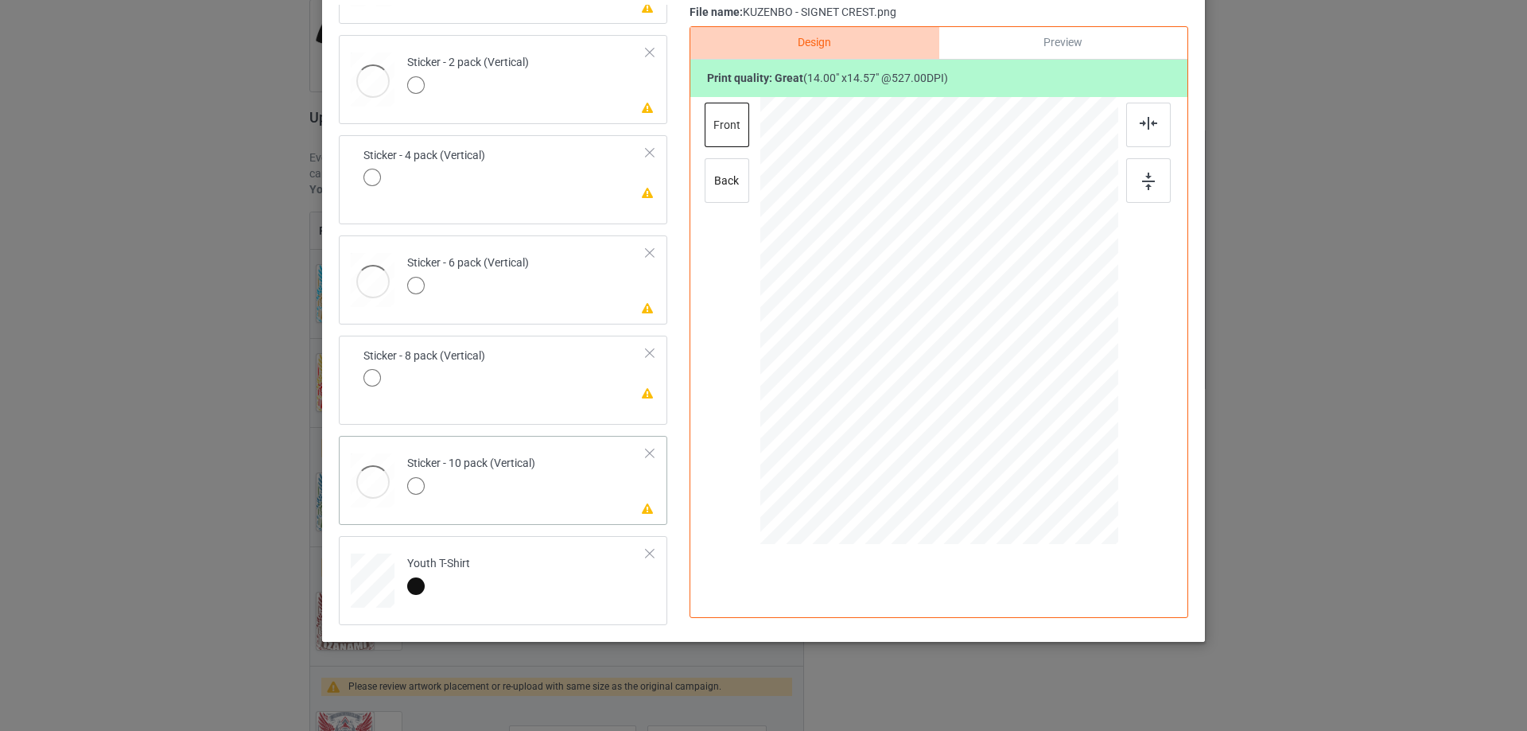
click at [577, 508] on td "Please review artwork placement Sticker - 10 pack (Vertical)" at bounding box center [527, 477] width 257 height 70
click at [1146, 182] on img at bounding box center [1148, 182] width 13 height 18
click at [1152, 119] on img at bounding box center [1149, 123] width 18 height 13
click at [580, 370] on td "Please review artwork placement Sticker - 8 pack (Vertical)" at bounding box center [527, 377] width 257 height 70
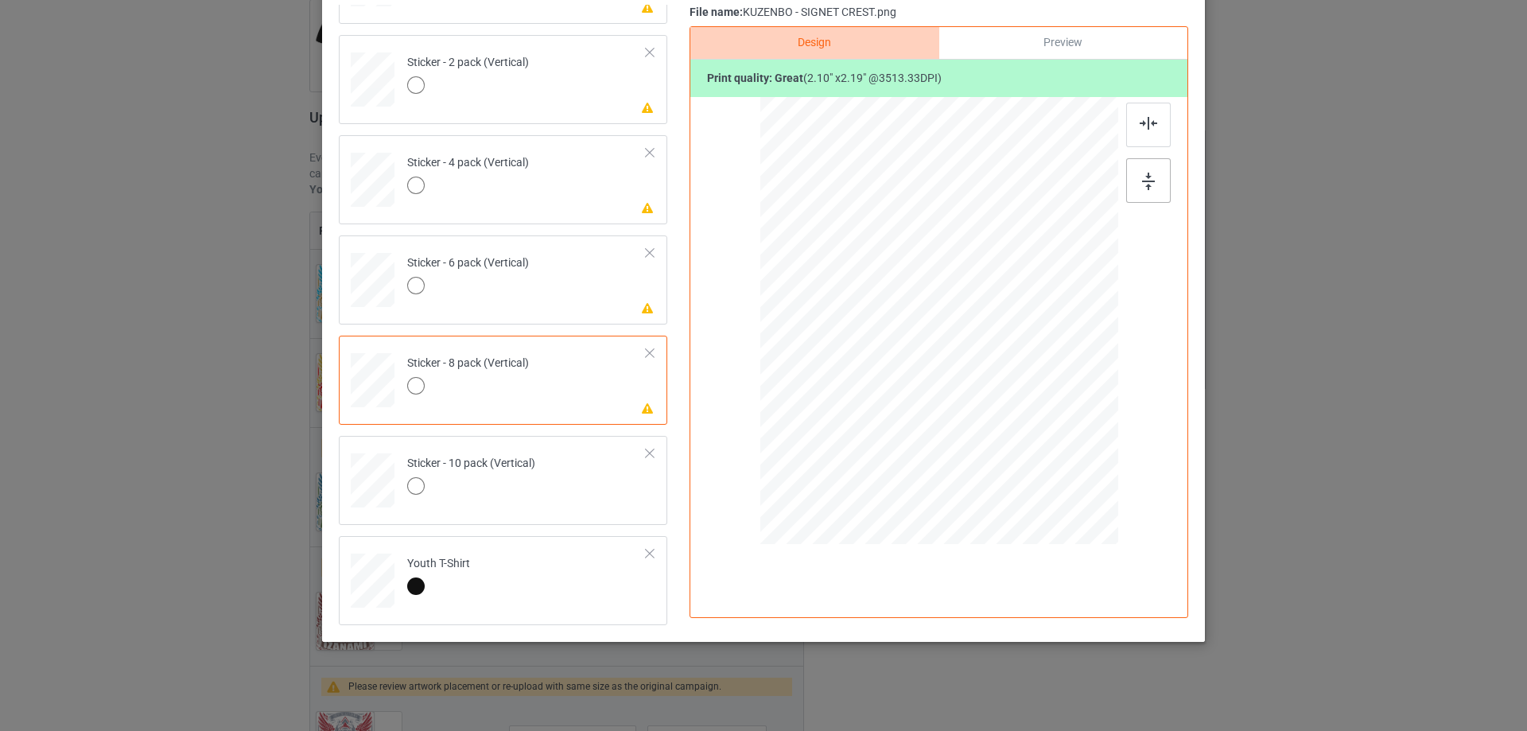
click at [1150, 162] on div at bounding box center [1149, 180] width 45 height 45
click at [1149, 121] on img at bounding box center [1149, 123] width 18 height 13
click at [554, 294] on td "Please review artwork placement Sticker - 6 pack (Vertical)" at bounding box center [527, 277] width 257 height 70
click at [1132, 179] on div at bounding box center [1149, 180] width 45 height 45
click at [1140, 128] on img at bounding box center [1149, 123] width 18 height 13
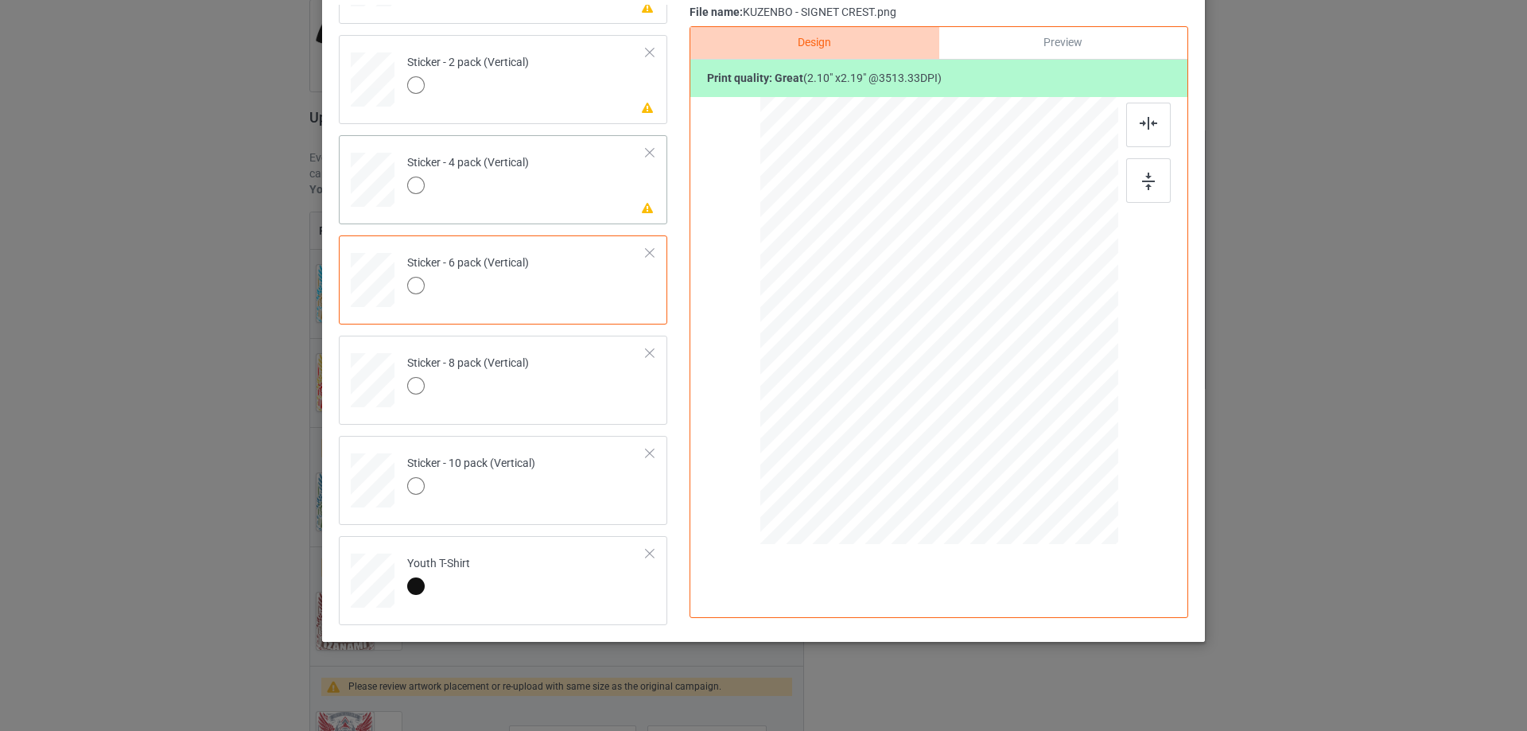
click at [585, 201] on td "Please review artwork placement Sticker - 4 pack (Vertical)" at bounding box center [527, 177] width 257 height 70
click at [1119, 180] on div at bounding box center [940, 304] width 414 height 414
click at [1132, 119] on div at bounding box center [1149, 125] width 45 height 45
click at [570, 111] on div "Please review artwork placement Sticker - 2 pack (Vertical)" at bounding box center [503, 79] width 329 height 89
click at [1142, 181] on img at bounding box center [1148, 182] width 13 height 18
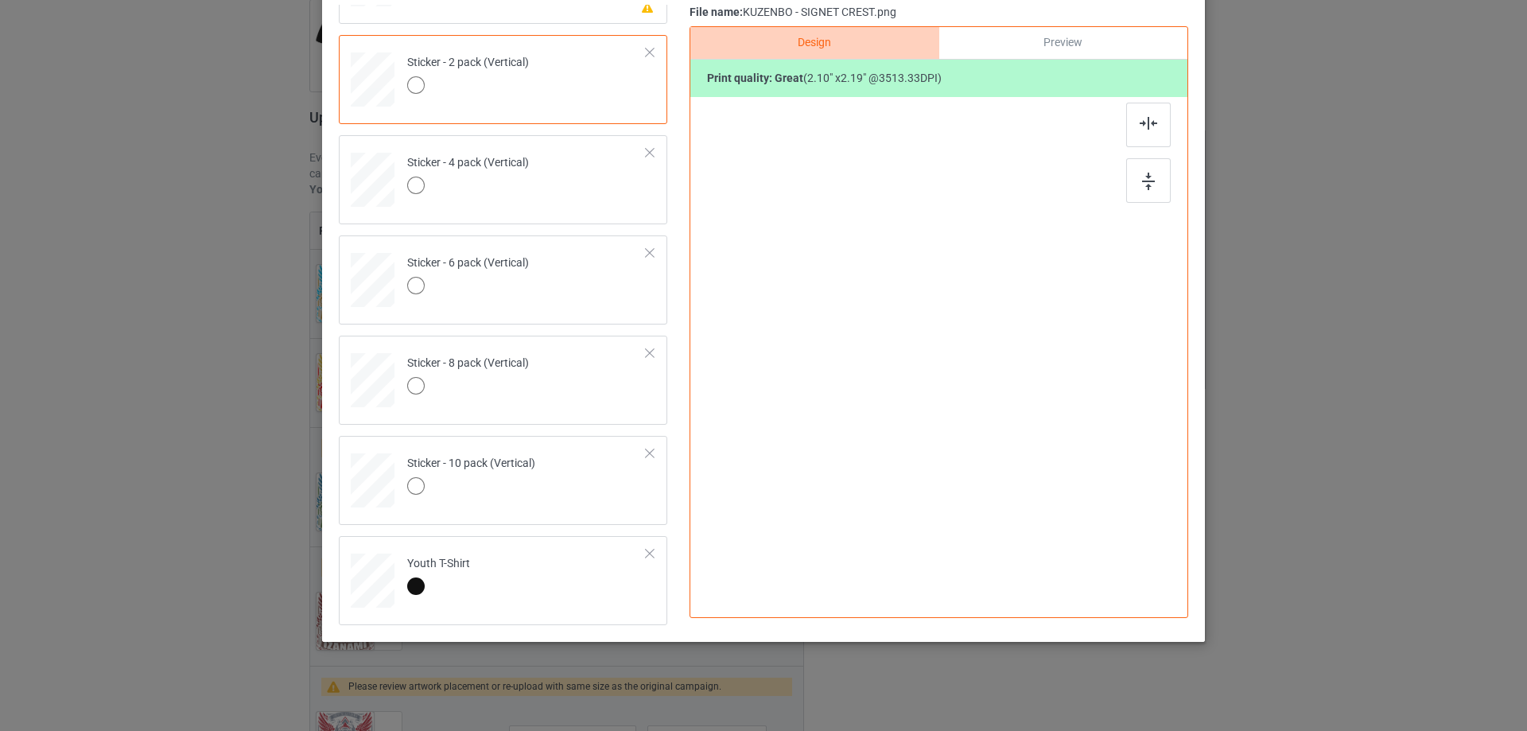
click at [1129, 97] on div at bounding box center [940, 304] width 414 height 414
click at [1146, 119] on img at bounding box center [1149, 123] width 18 height 13
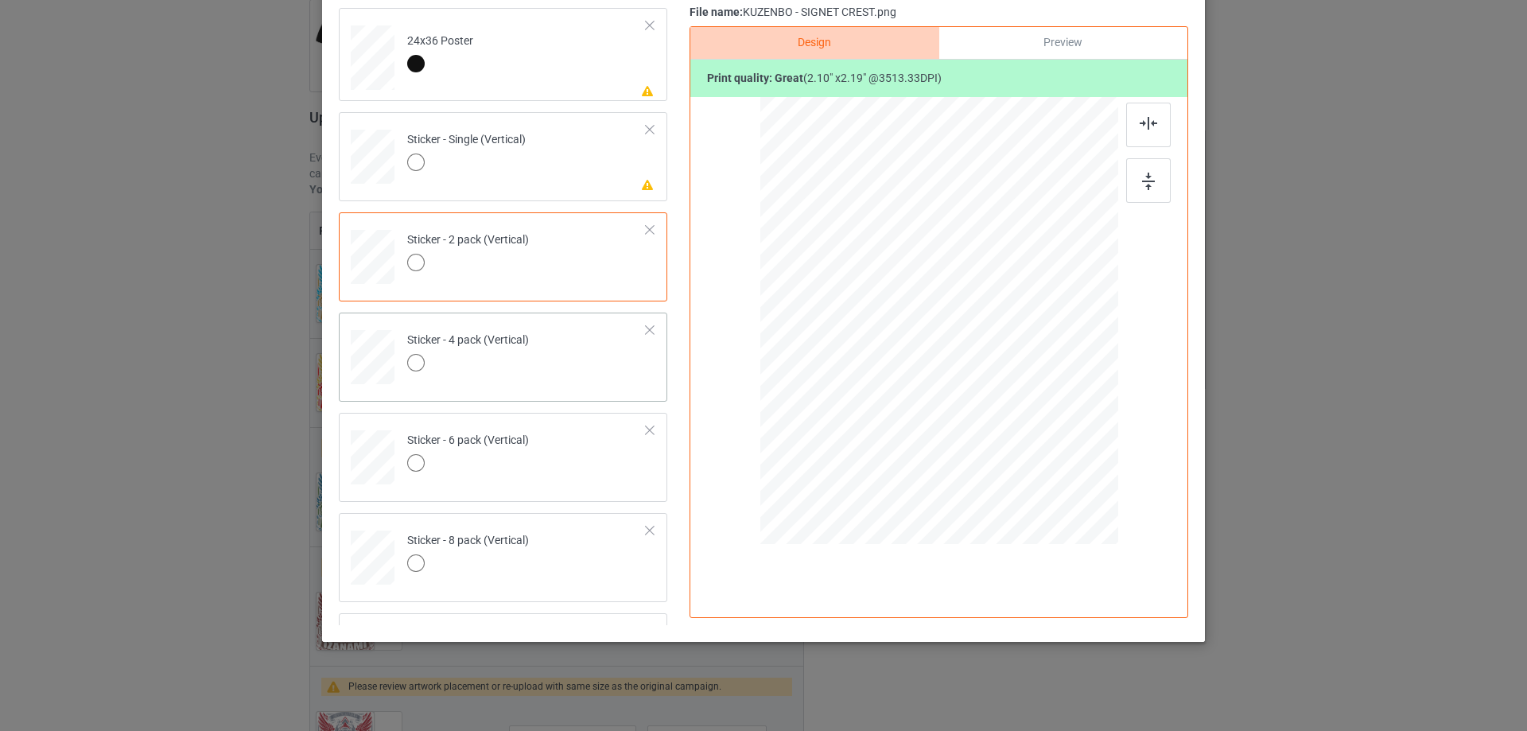
scroll to position [845, 0]
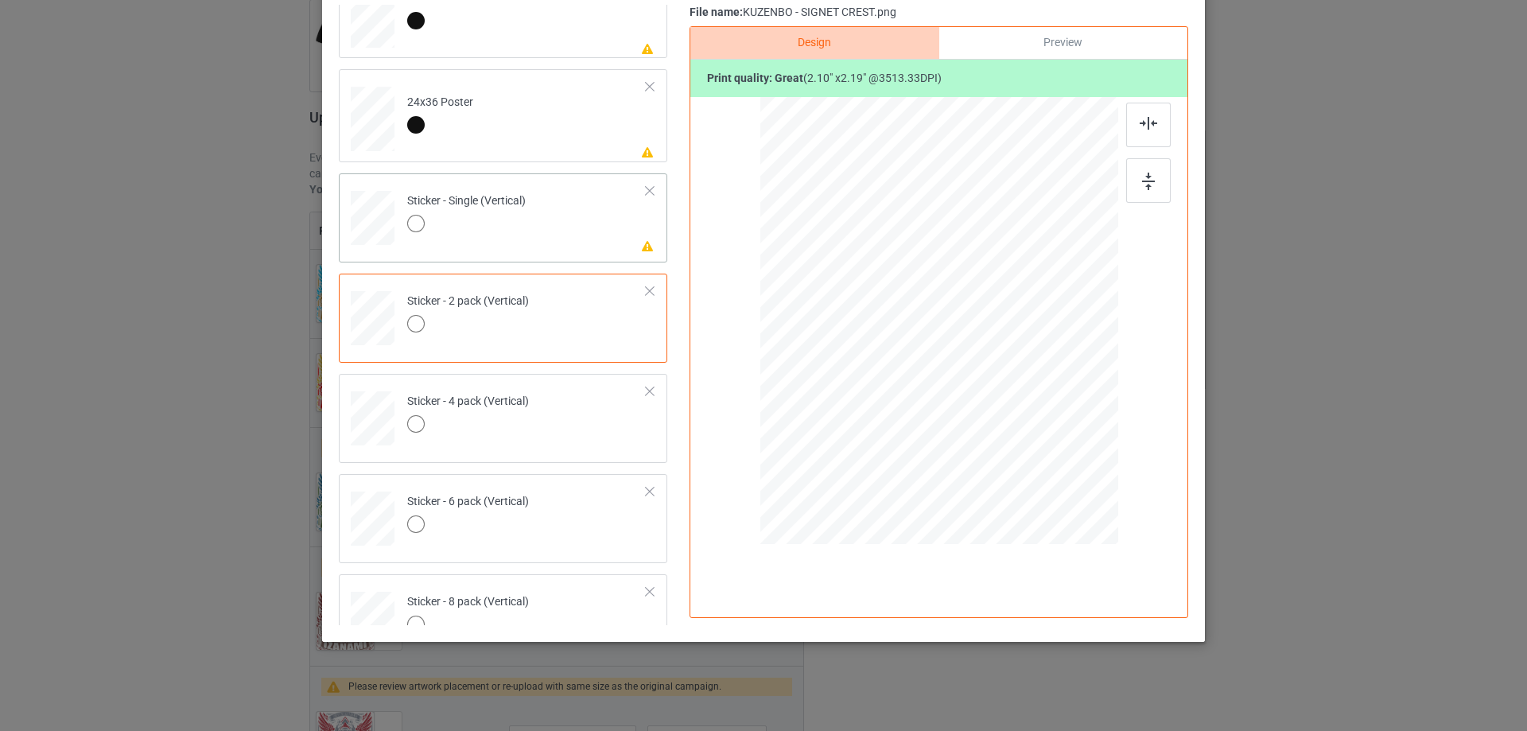
click at [597, 228] on td "Please review artwork placement Sticker - Single (Vertical)" at bounding box center [527, 215] width 257 height 70
click at [1163, 173] on div at bounding box center [1149, 180] width 45 height 45
click at [1141, 121] on img at bounding box center [1149, 123] width 18 height 13
click at [497, 126] on td "Please review artwork placement 24x36 Poster" at bounding box center [527, 116] width 257 height 80
click at [1144, 189] on img at bounding box center [1148, 181] width 13 height 18
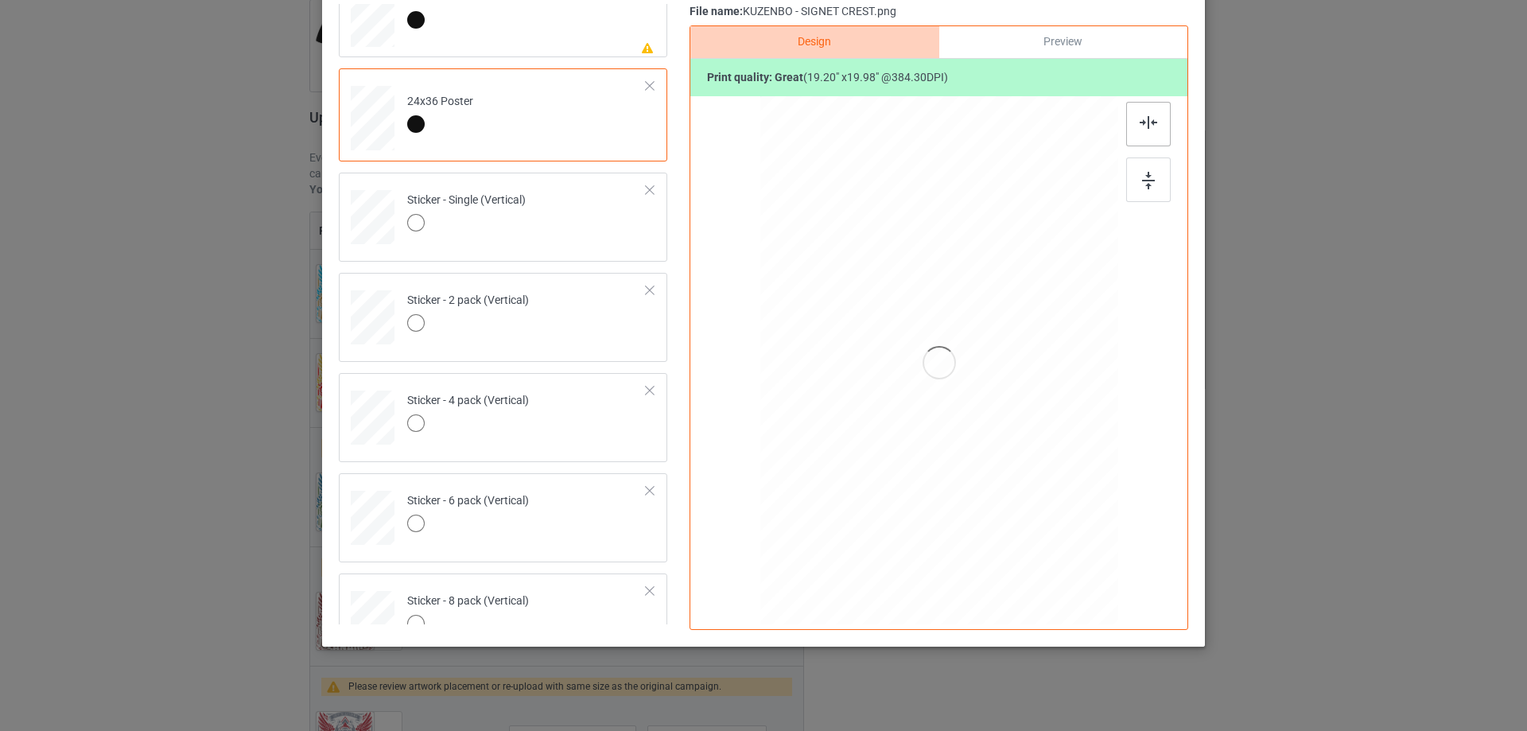
click at [1134, 131] on div at bounding box center [1149, 124] width 45 height 45
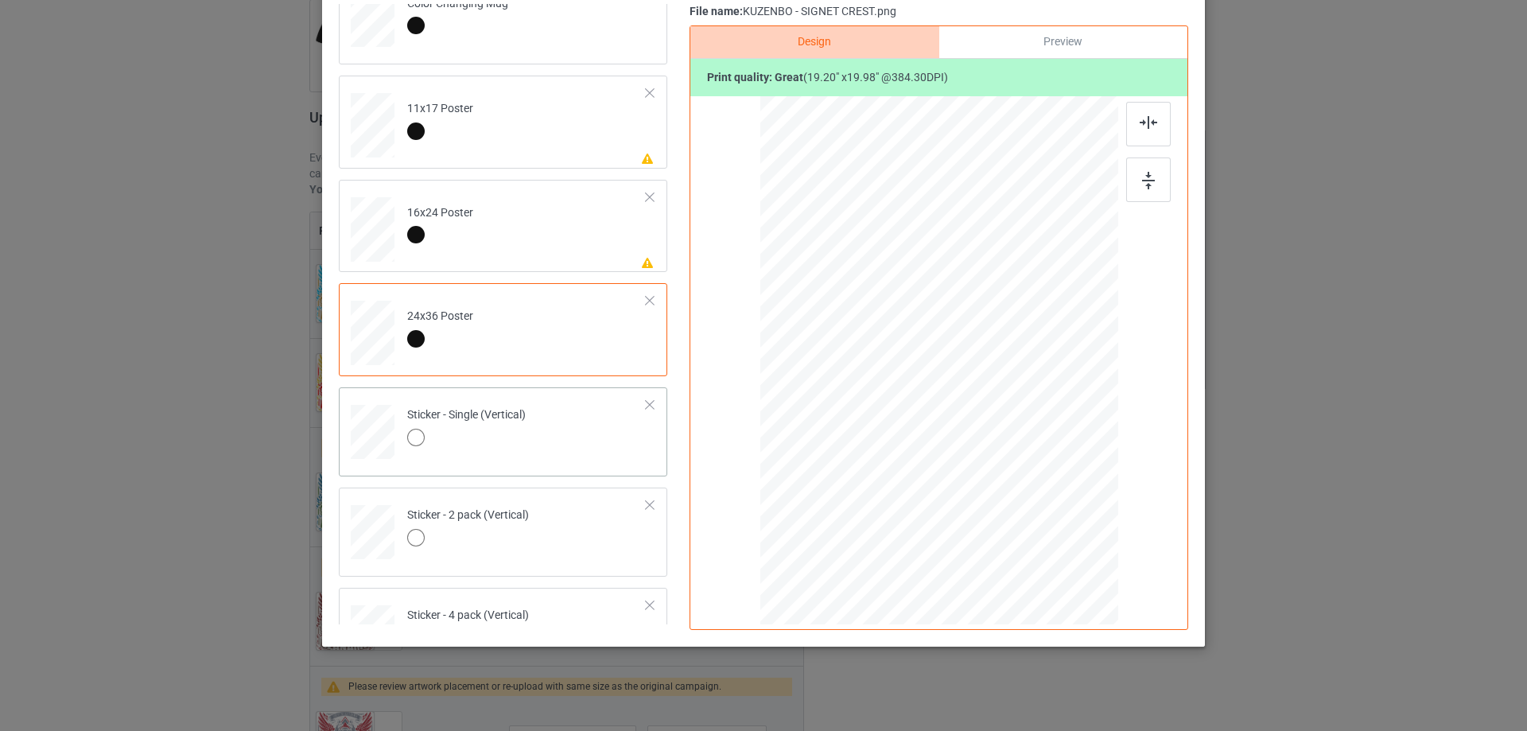
scroll to position [527, 0]
click at [522, 301] on td "Please review artwork placement 16x24 Poster" at bounding box center [527, 330] width 257 height 80
click at [1144, 179] on img at bounding box center [1148, 181] width 13 height 18
click at [1137, 130] on div at bounding box center [1149, 124] width 45 height 45
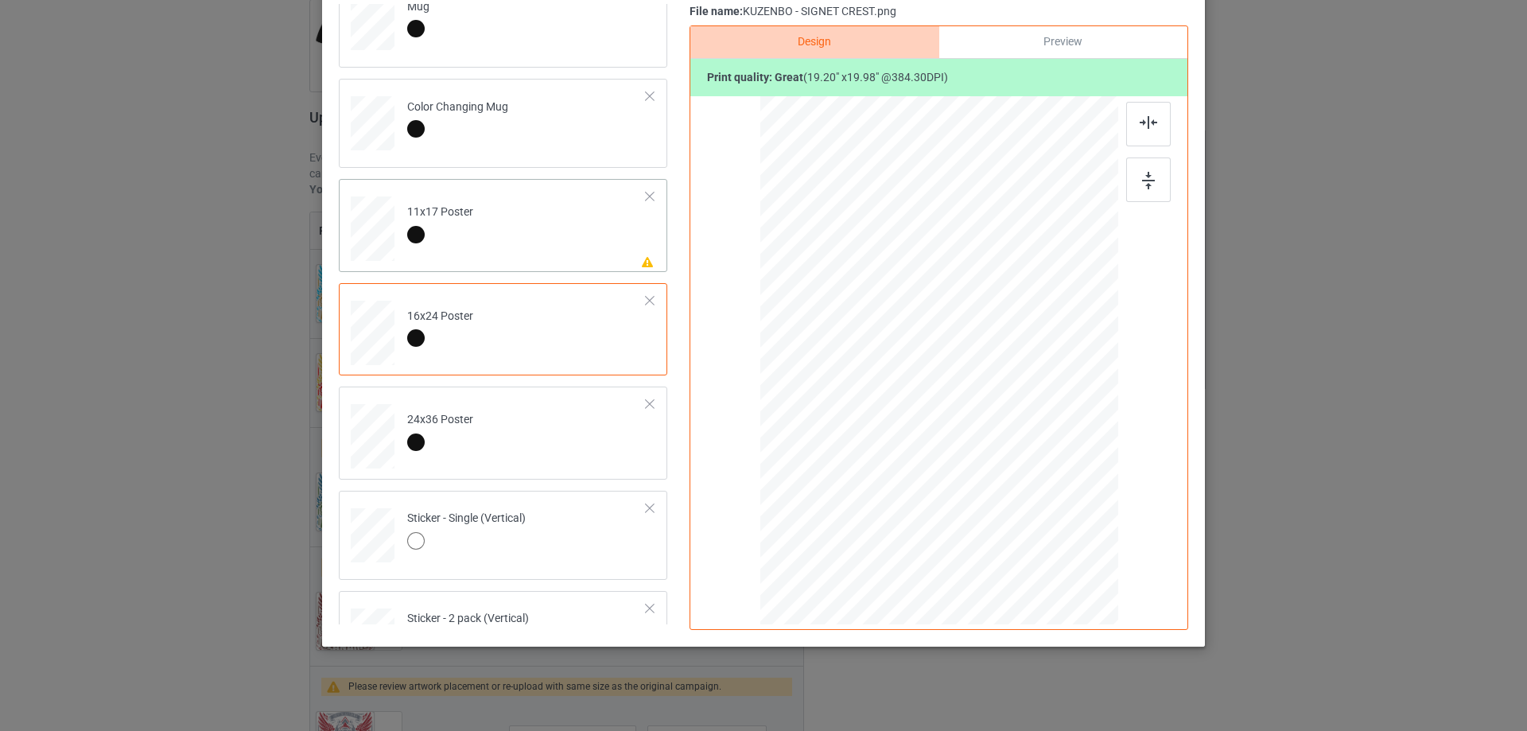
click at [539, 250] on td "Please review artwork placement 11x17 Poster" at bounding box center [527, 225] width 257 height 80
click at [1134, 184] on div at bounding box center [1149, 180] width 45 height 45
click at [1127, 130] on div at bounding box center [1149, 124] width 45 height 45
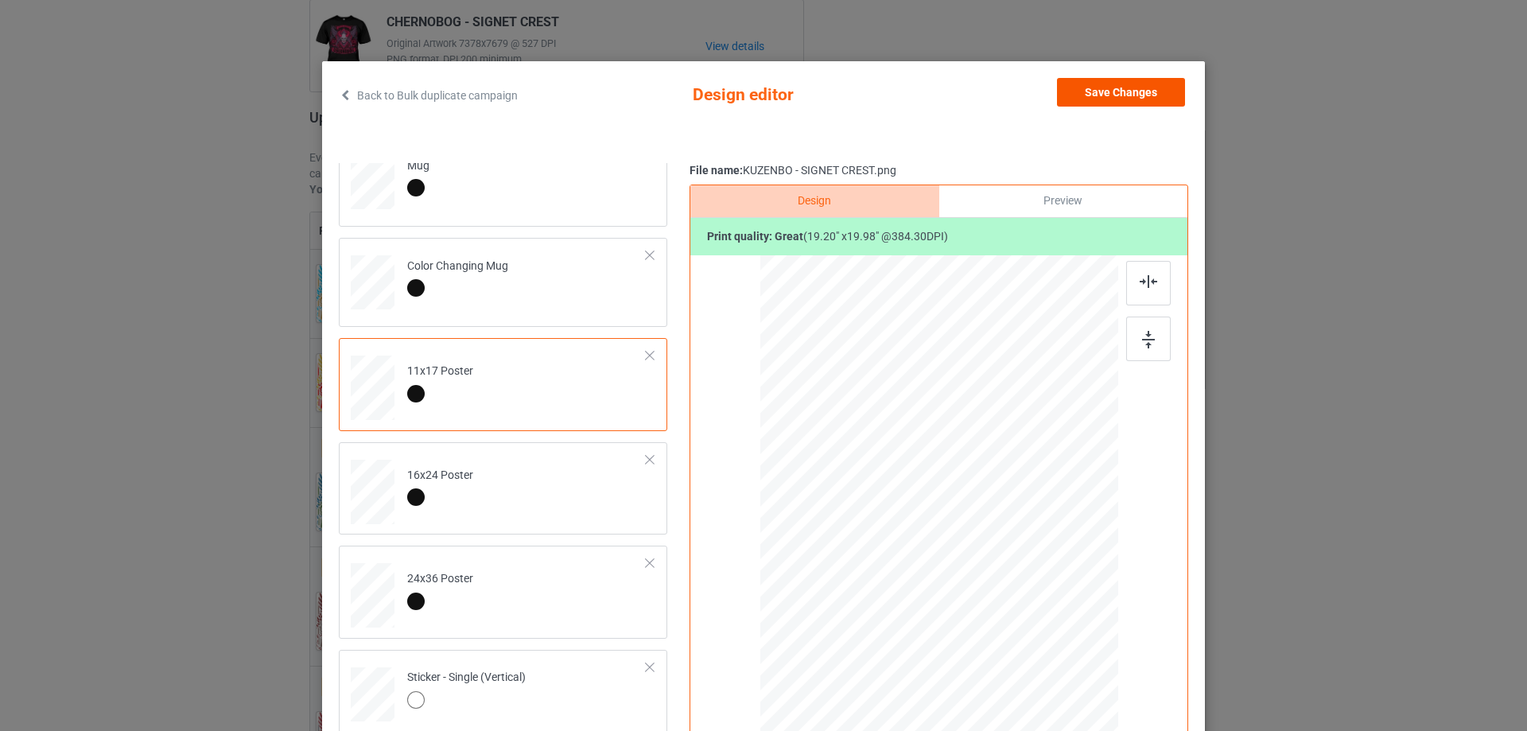
click at [1116, 68] on div "Back to Bulk duplicate campaign Design editor Save Changes Classic T-Shirt Hood…" at bounding box center [763, 433] width 883 height 745
click at [1113, 104] on button "Save Changes" at bounding box center [1121, 92] width 128 height 29
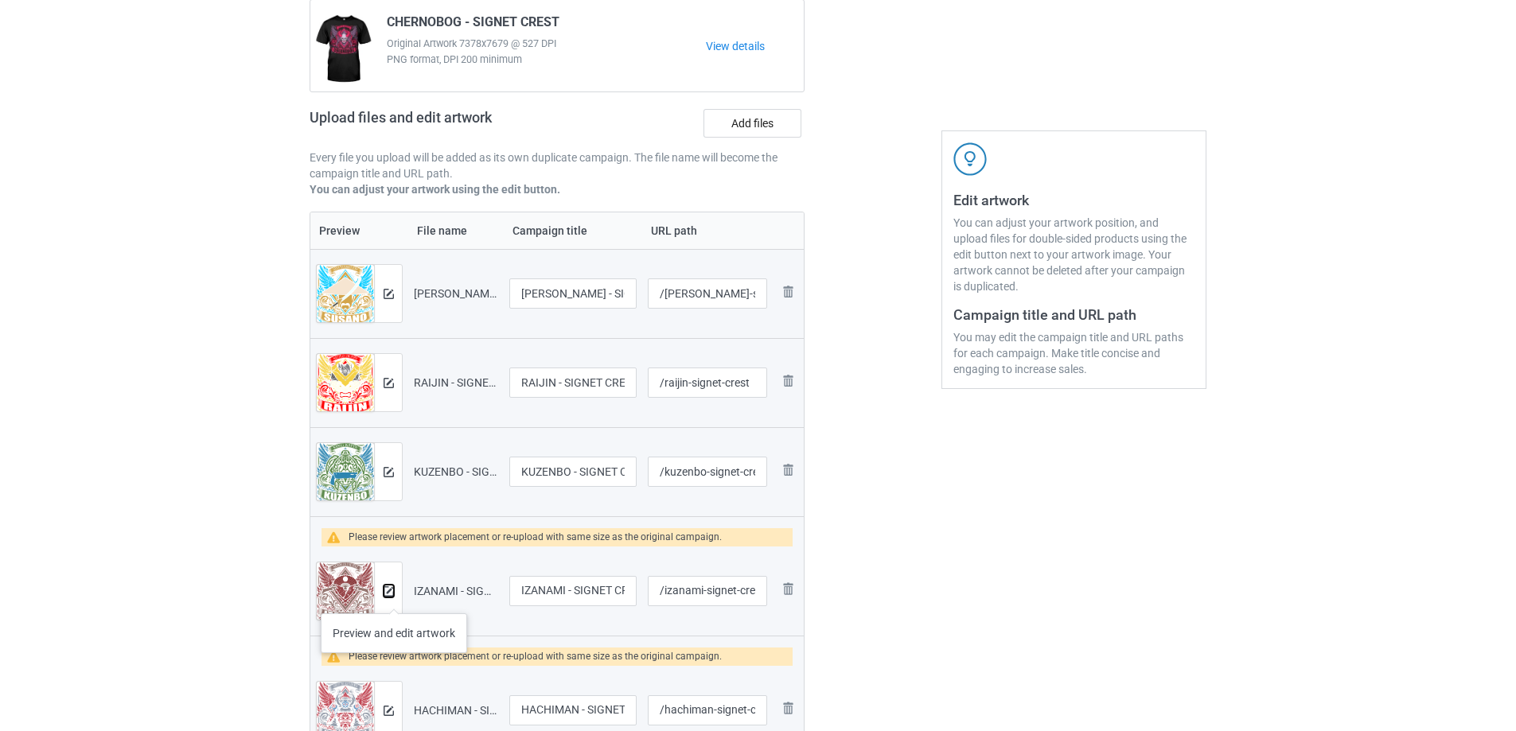
click at [390, 593] on img at bounding box center [388, 591] width 10 height 10
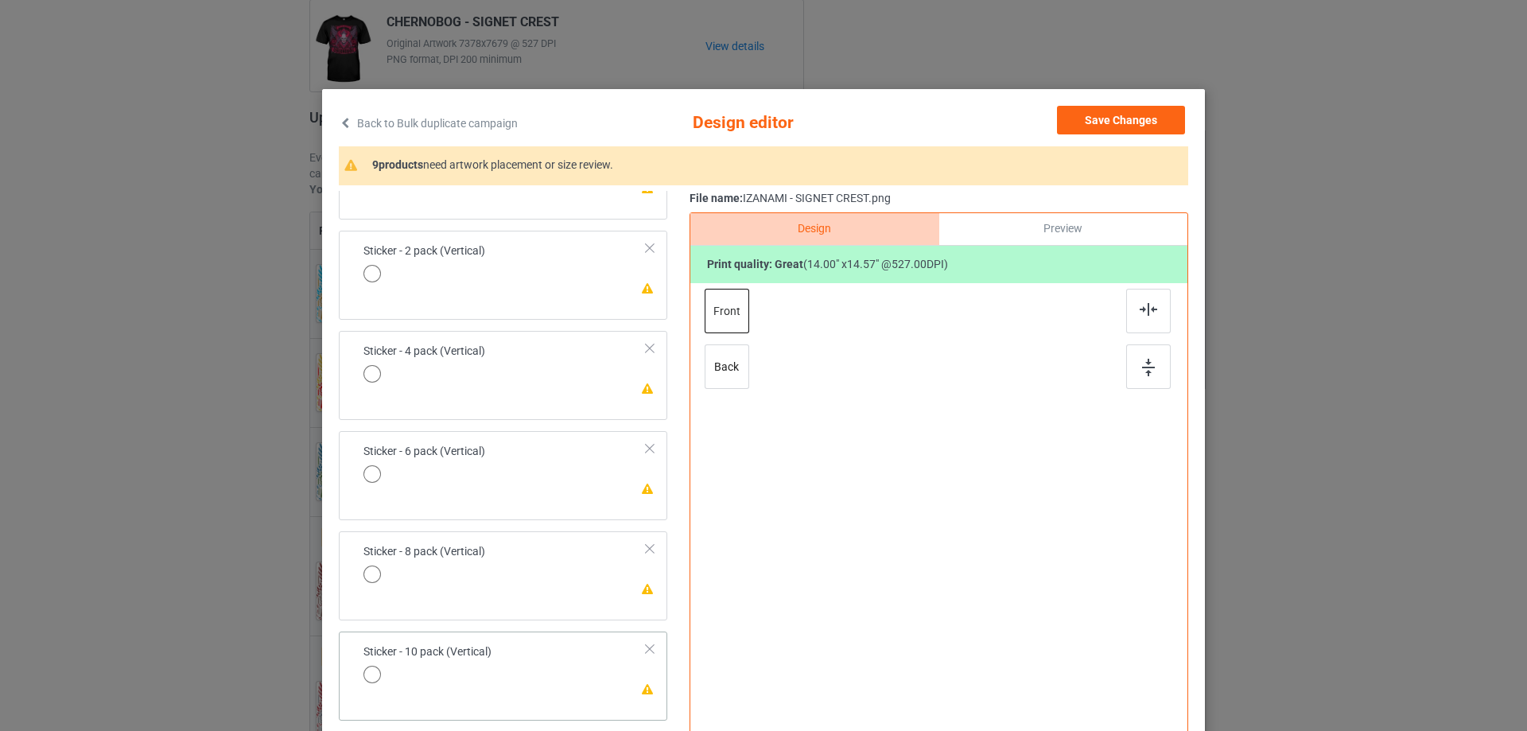
scroll to position [1072, 0]
click at [590, 641] on td "Please review artwork placement Sticker - 10 pack (Vertical)" at bounding box center [505, 655] width 301 height 55
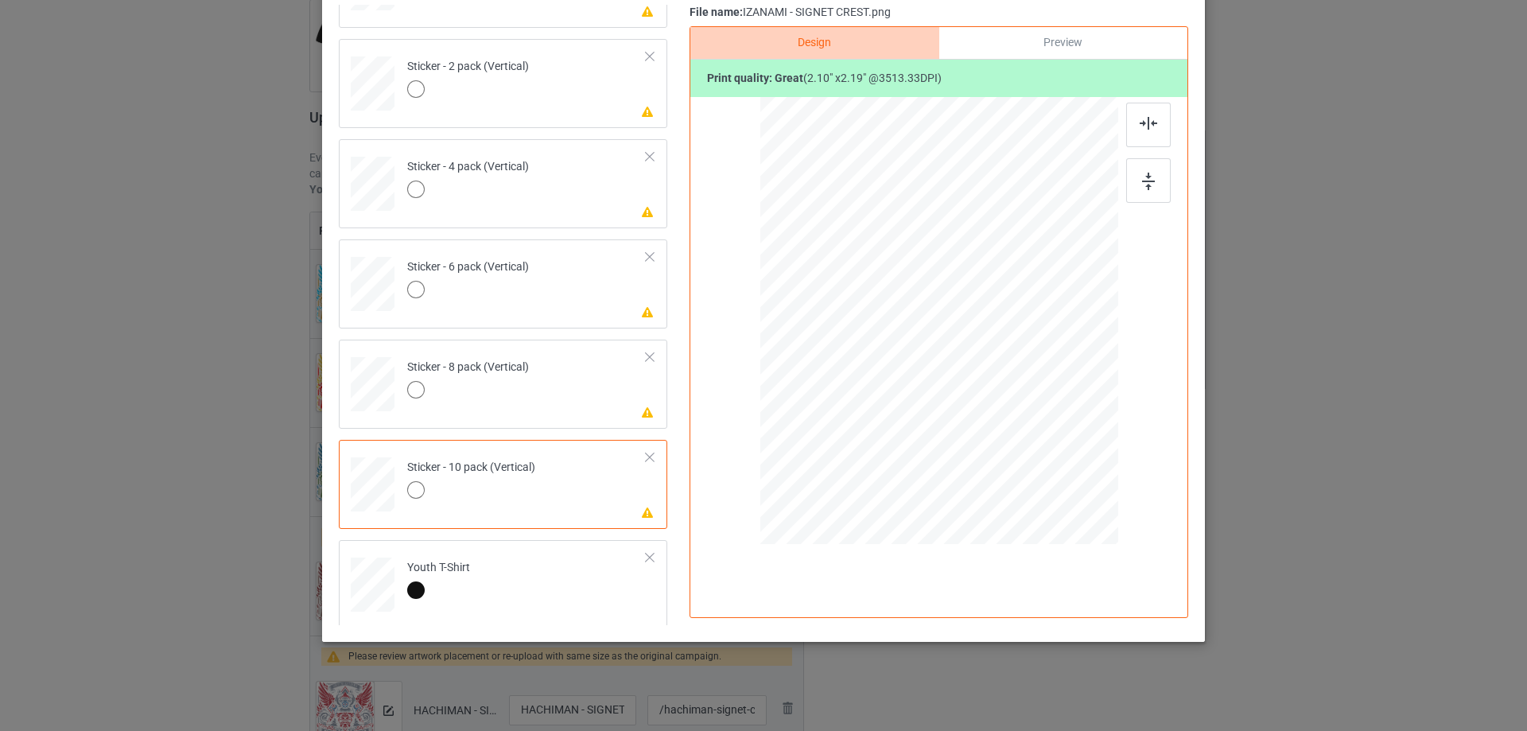
scroll to position [1083, 0]
click at [1142, 175] on img at bounding box center [1148, 182] width 13 height 18
click at [1147, 121] on img at bounding box center [1149, 123] width 18 height 13
click at [564, 399] on td "Please review artwork placement Sticker - 8 pack (Vertical)" at bounding box center [527, 378] width 257 height 70
click at [1153, 180] on div at bounding box center [1149, 180] width 45 height 45
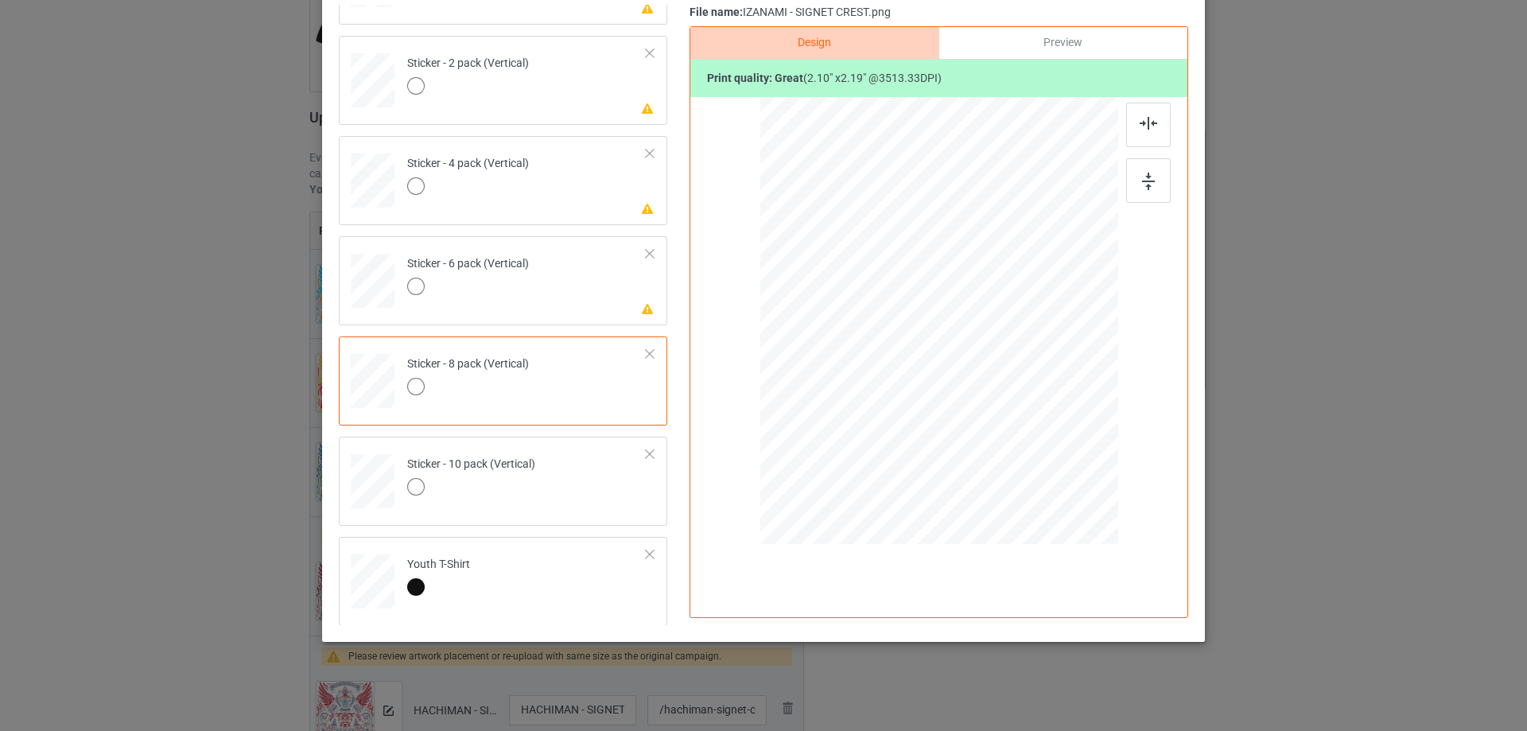
click at [1134, 115] on div at bounding box center [1149, 125] width 45 height 45
click at [576, 301] on td "Please review artwork placement Sticker - 6 pack (Vertical)" at bounding box center [527, 278] width 257 height 70
click at [1142, 173] on img at bounding box center [1148, 182] width 13 height 18
click at [1130, 123] on div at bounding box center [1149, 125] width 45 height 45
click at [590, 181] on td "Please review artwork placement Sticker - 4 pack (Vertical)" at bounding box center [527, 177] width 257 height 70
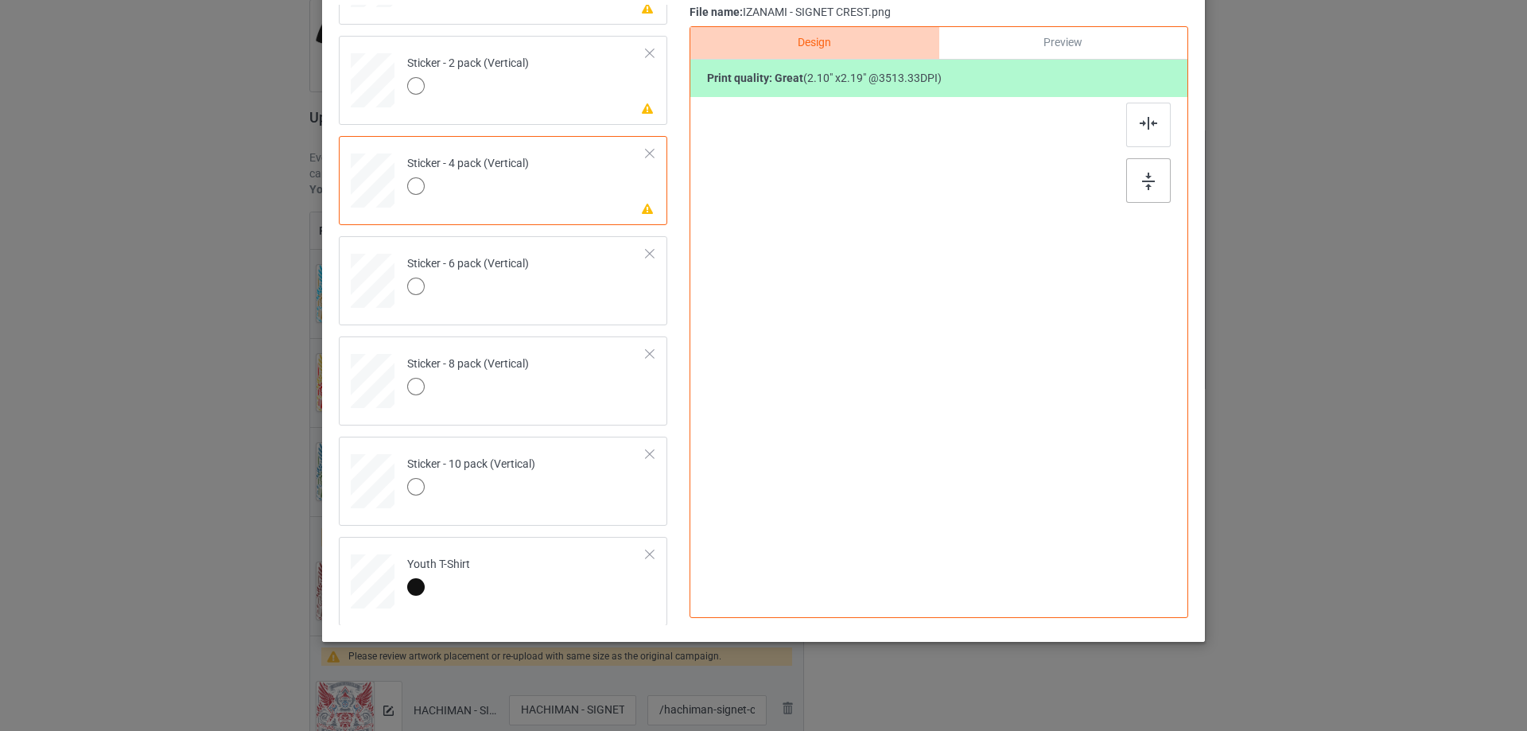
click at [1147, 175] on img at bounding box center [1148, 182] width 13 height 18
click at [1140, 125] on img at bounding box center [1149, 123] width 18 height 13
click at [584, 98] on td "Please review artwork placement Sticker - 2 pack (Vertical)" at bounding box center [527, 77] width 257 height 70
click at [1162, 170] on div at bounding box center [1149, 180] width 45 height 45
click at [1147, 130] on div at bounding box center [1149, 125] width 45 height 45
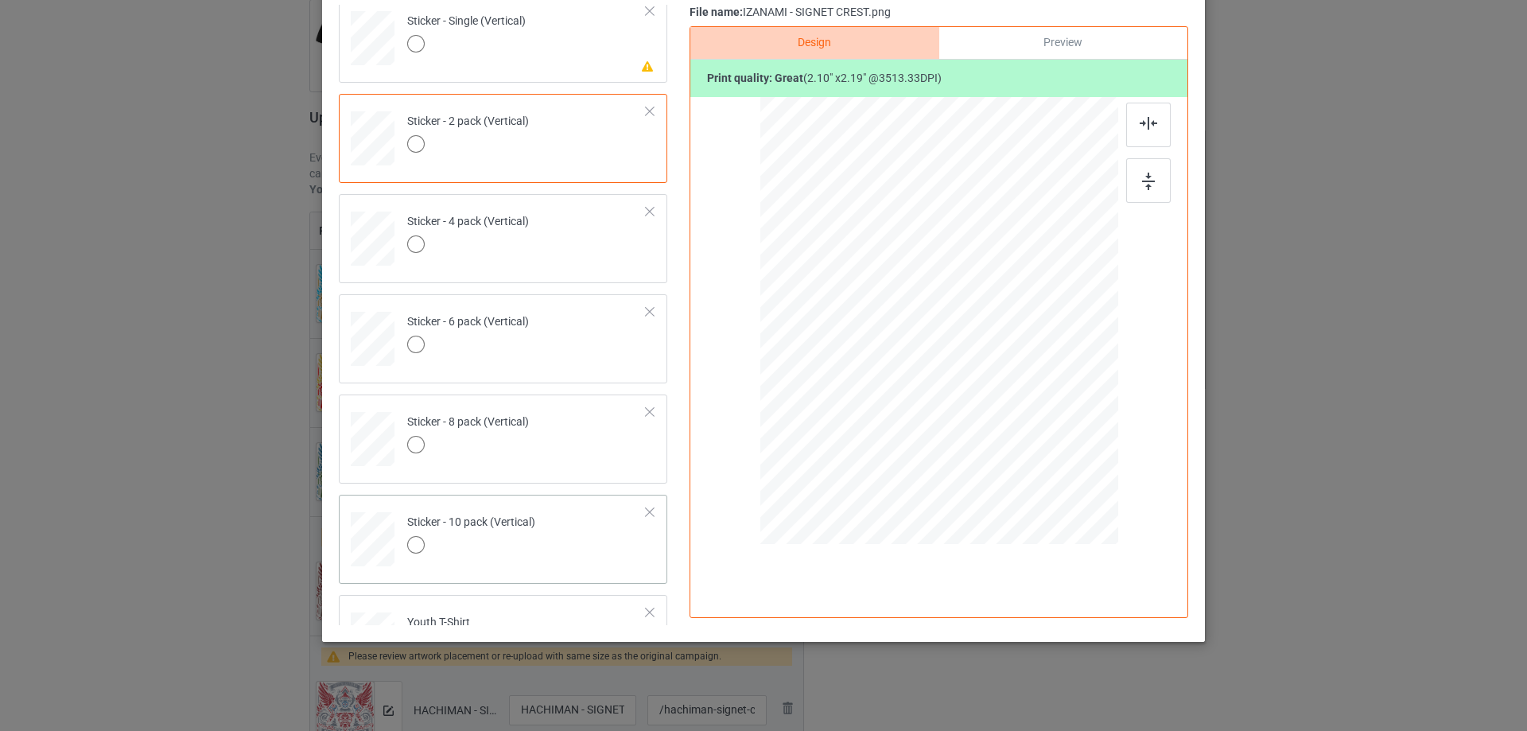
scroll to position [844, 0]
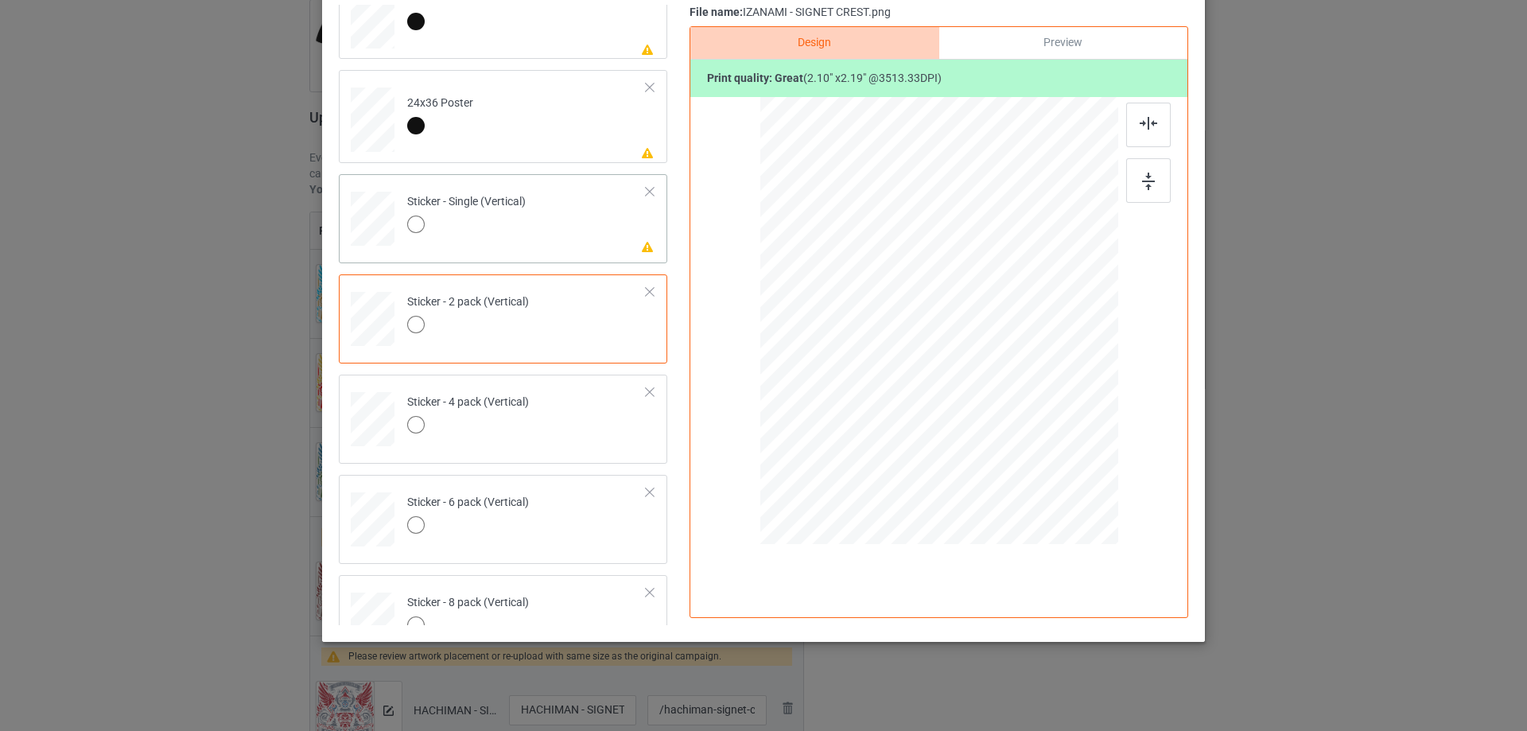
click at [575, 243] on td "Please review artwork placement Sticker - Single (Vertical)" at bounding box center [527, 216] width 257 height 70
click at [1142, 173] on img at bounding box center [1148, 182] width 13 height 18
click at [1131, 105] on div at bounding box center [1149, 125] width 45 height 45
click at [512, 150] on td "Please review artwork placement 24x36 Poster" at bounding box center [527, 116] width 257 height 80
click at [616, 19] on td "Please review artwork placement 16x24 Poster" at bounding box center [527, 13] width 257 height 80
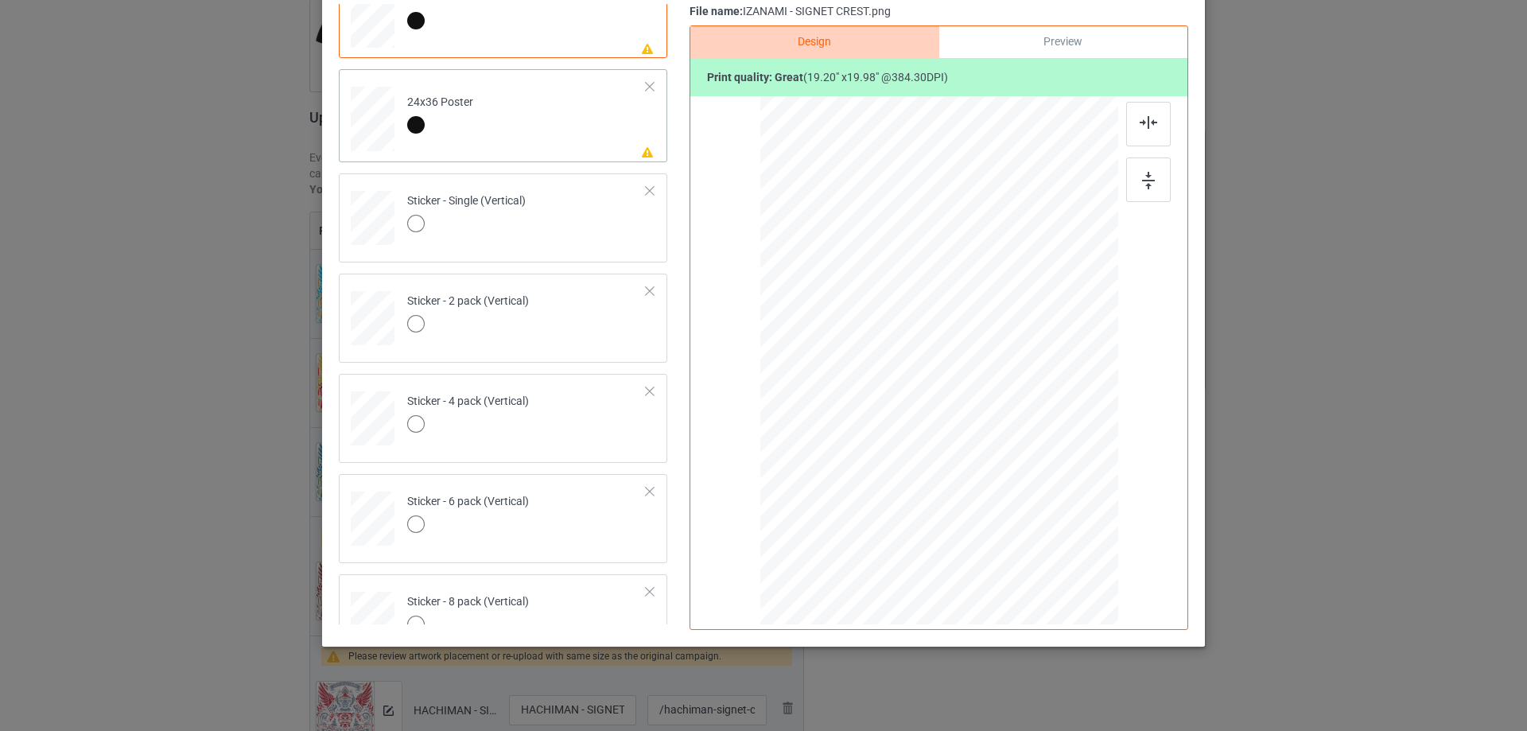
click at [610, 139] on td "Please review artwork placement 24x36 Poster" at bounding box center [527, 116] width 257 height 80
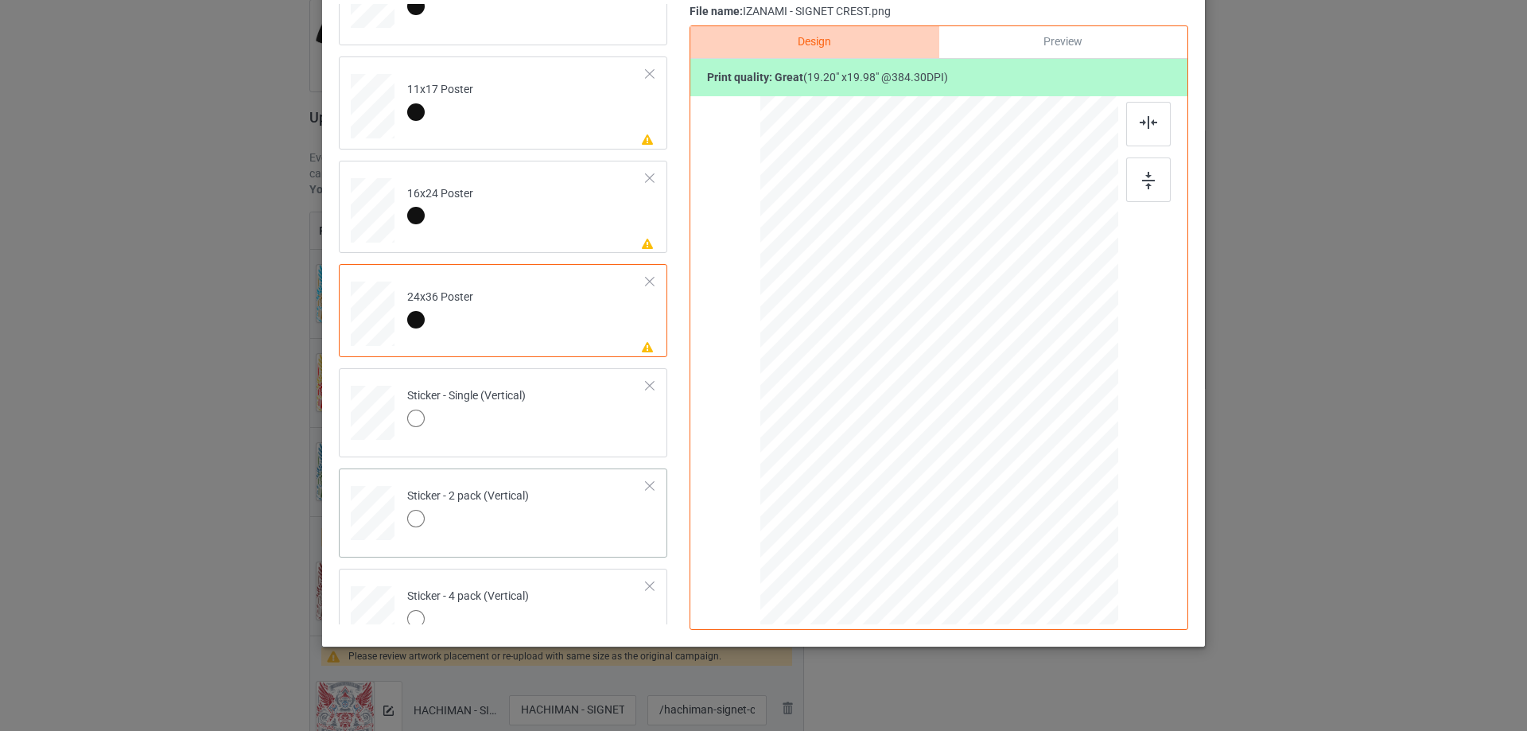
scroll to position [605, 0]
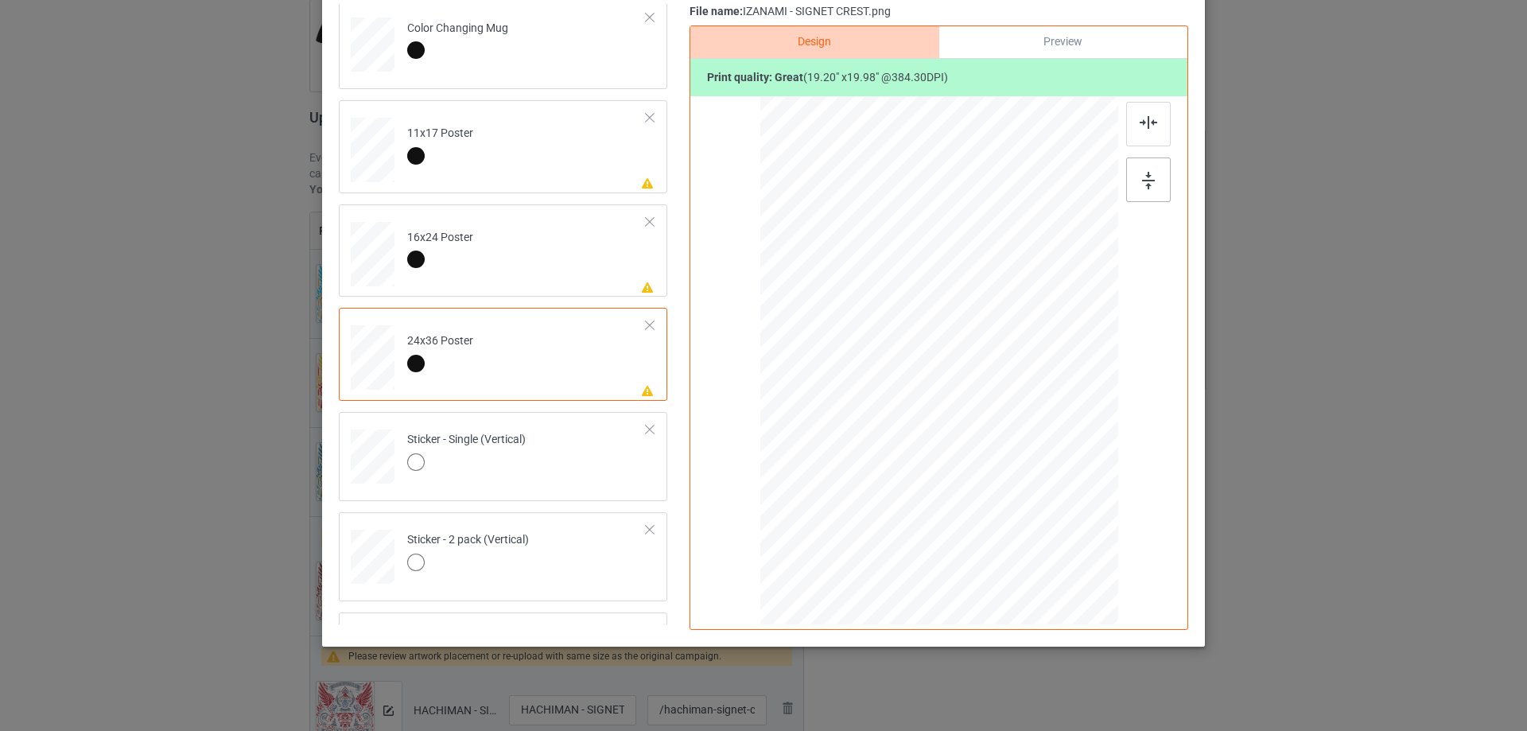
click at [1136, 186] on div at bounding box center [1149, 180] width 45 height 45
click at [1140, 119] on img at bounding box center [1149, 122] width 18 height 13
click at [545, 291] on td "Please review artwork placement 16x24 Poster" at bounding box center [527, 251] width 257 height 80
click at [1144, 188] on img at bounding box center [1148, 181] width 13 height 18
click at [1140, 120] on img at bounding box center [1149, 122] width 18 height 13
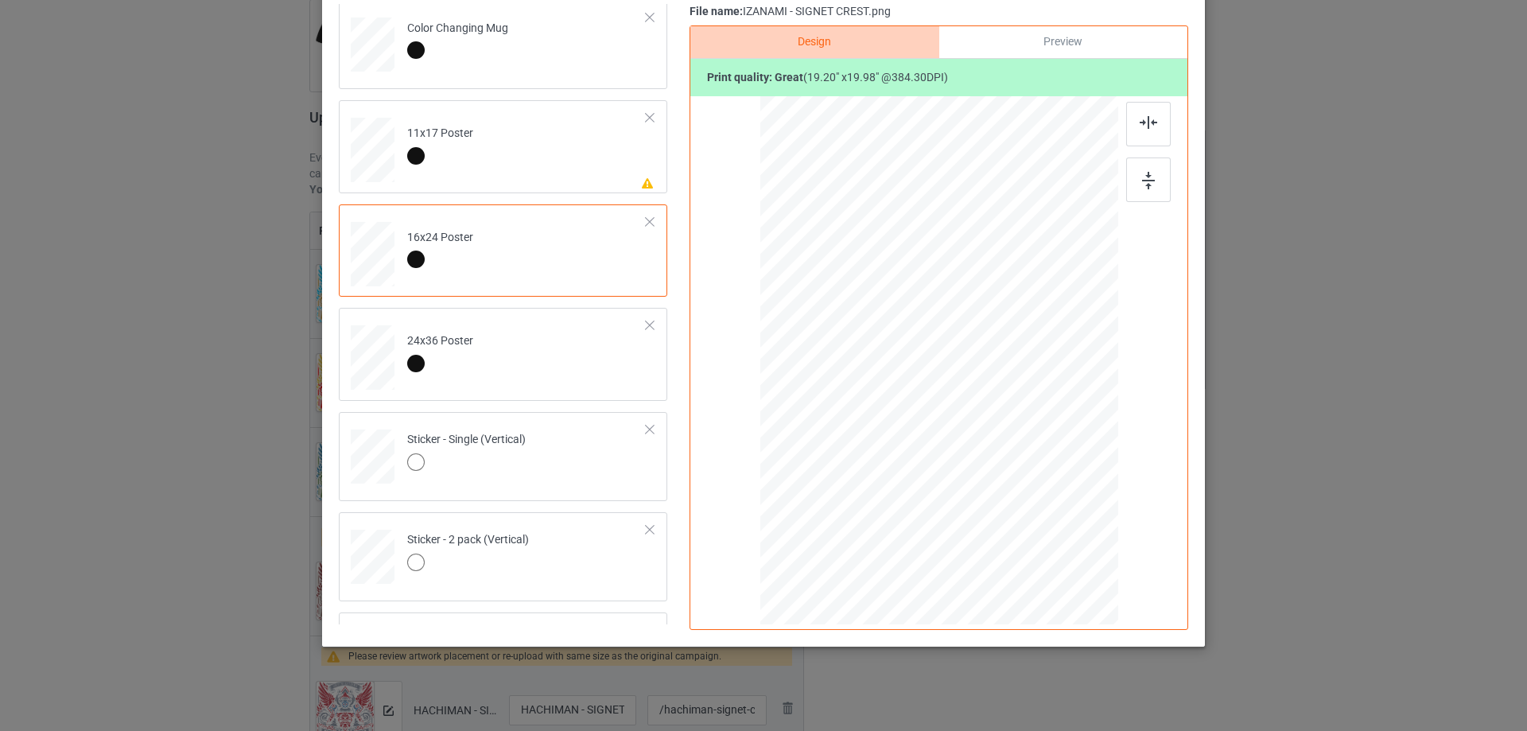
click at [543, 176] on td "Please review artwork placement 11x17 Poster" at bounding box center [527, 147] width 257 height 80
click at [1151, 182] on div at bounding box center [1149, 180] width 45 height 45
click at [1143, 130] on div at bounding box center [1149, 124] width 45 height 45
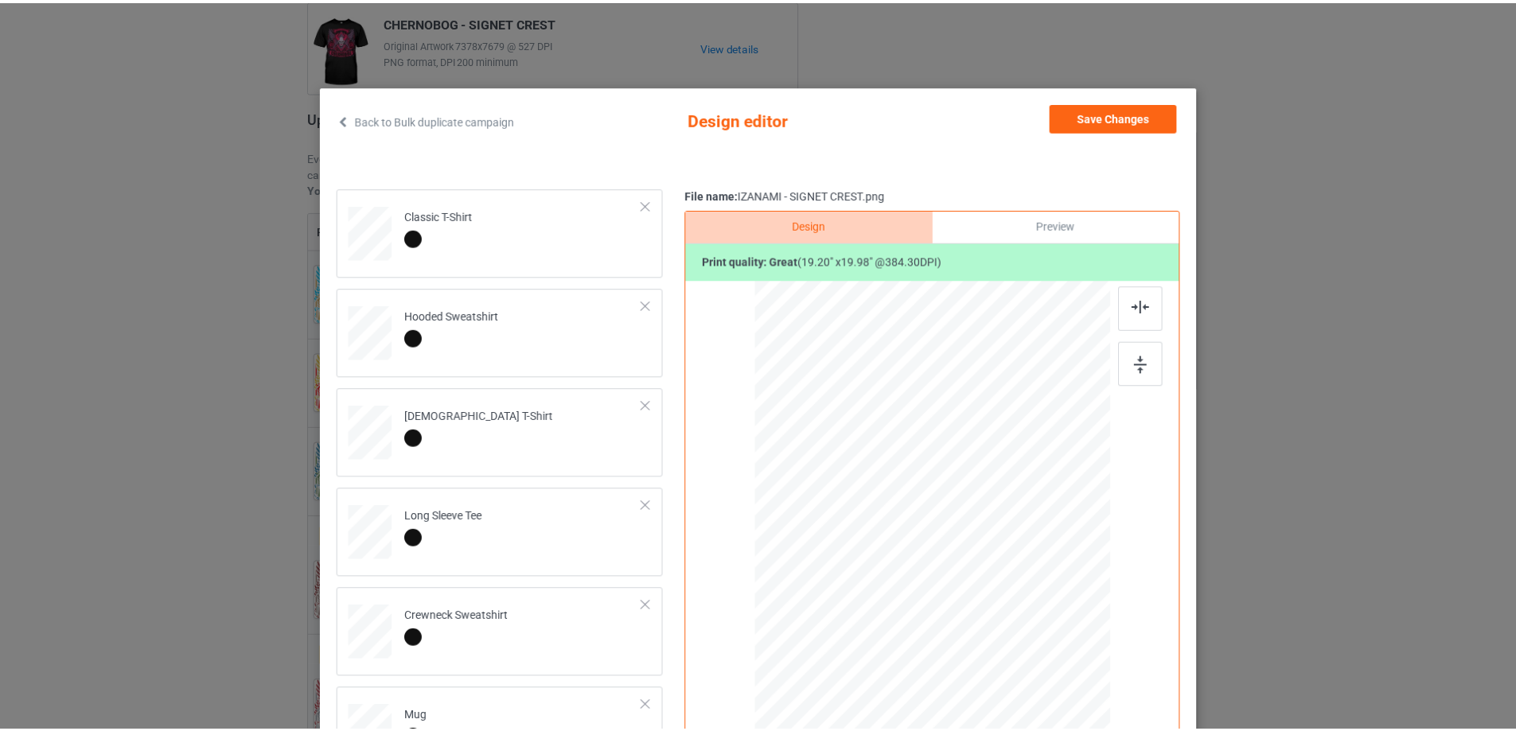
scroll to position [0, 0]
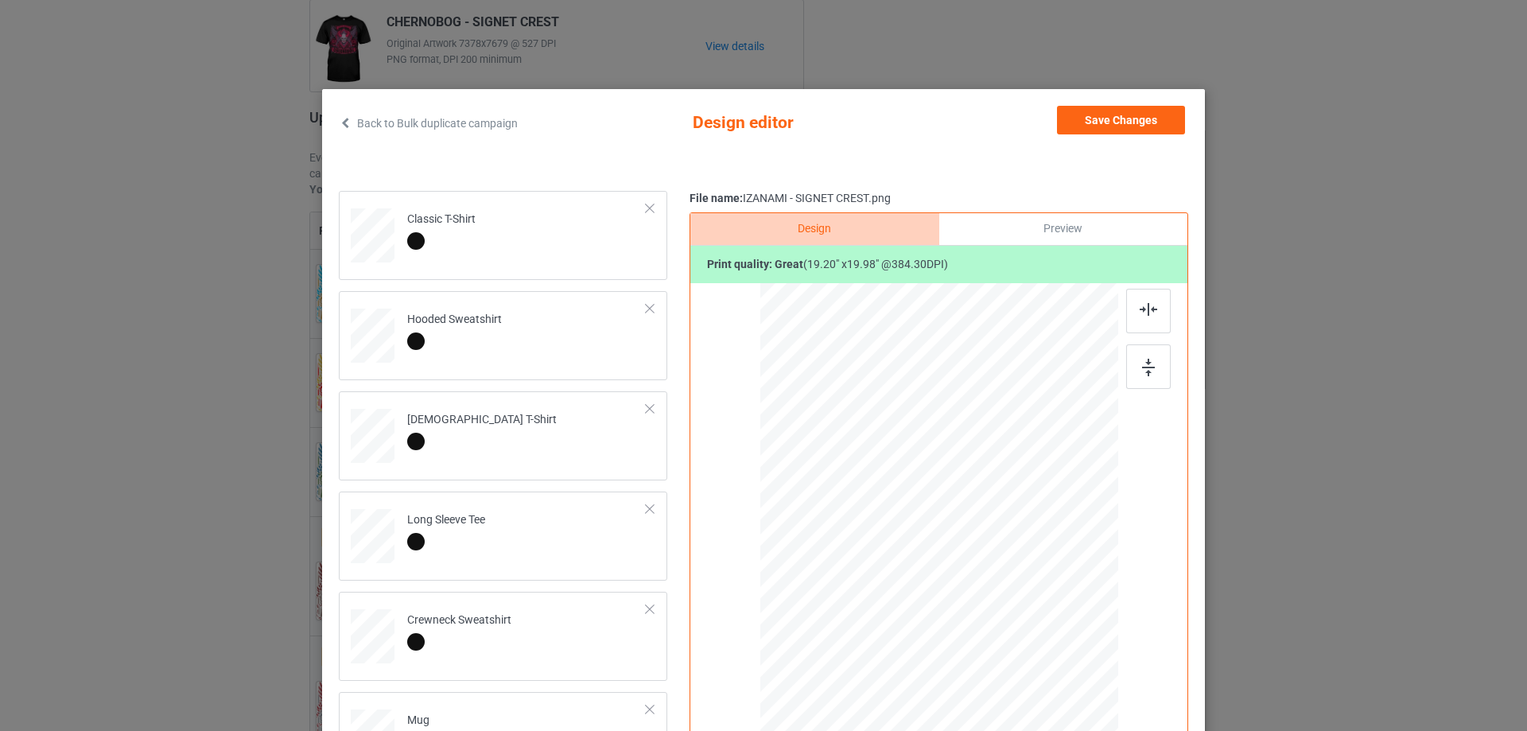
click at [1131, 103] on div "Back to Bulk duplicate campaign Design editor Save Changes Classic T-Shirt Hood…" at bounding box center [763, 461] width 883 height 745
click at [1134, 111] on button "Save Changes" at bounding box center [1121, 120] width 128 height 29
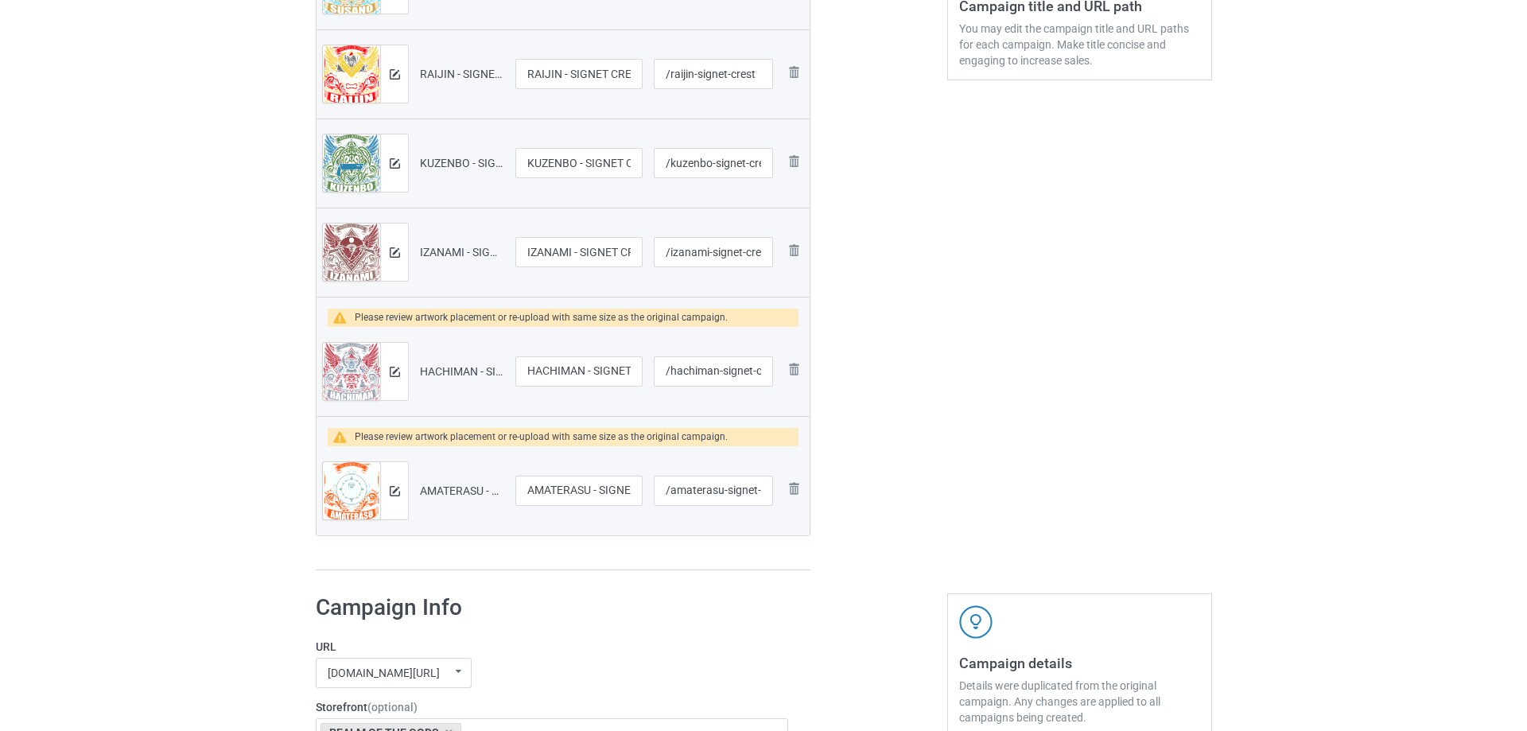
scroll to position [477, 0]
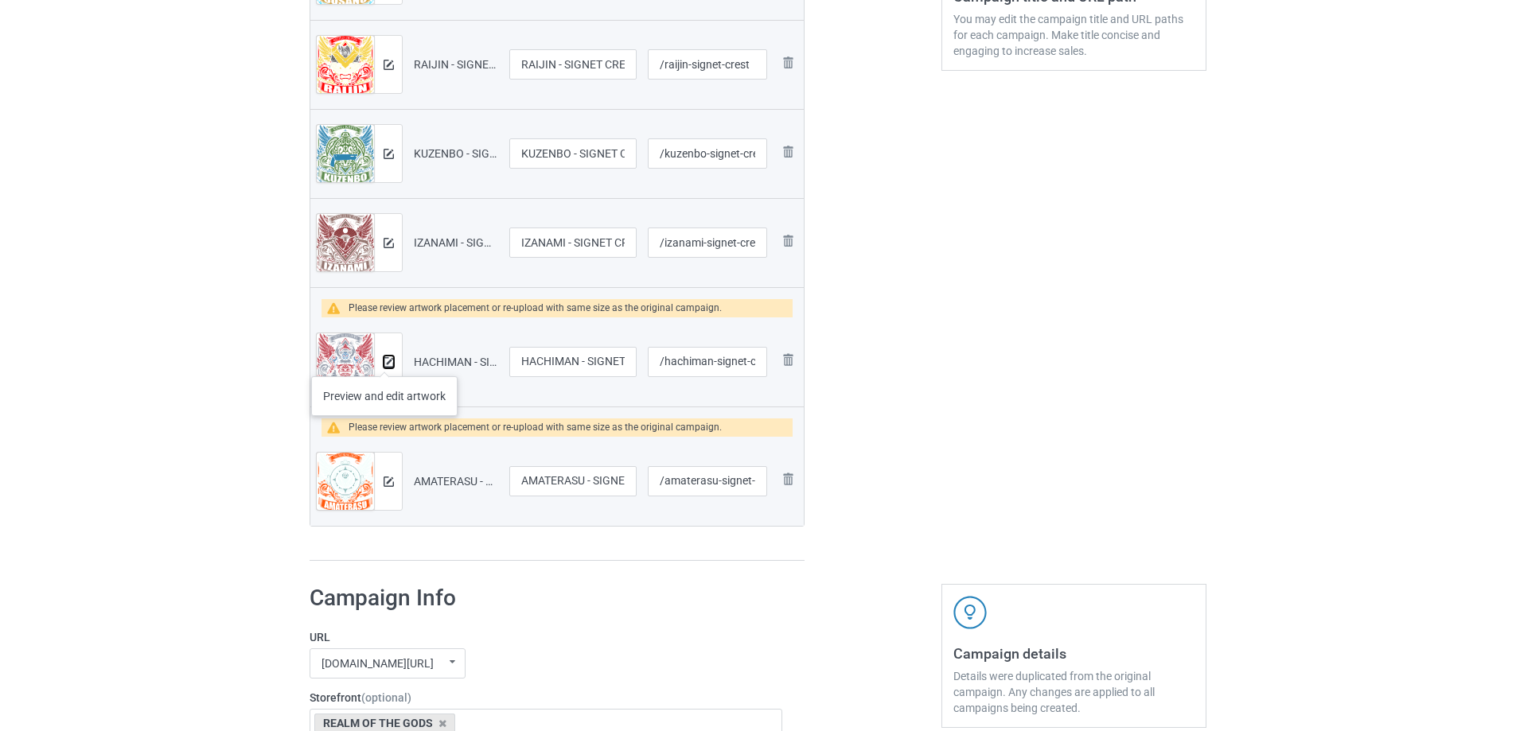
click at [384, 360] on img at bounding box center [388, 362] width 10 height 10
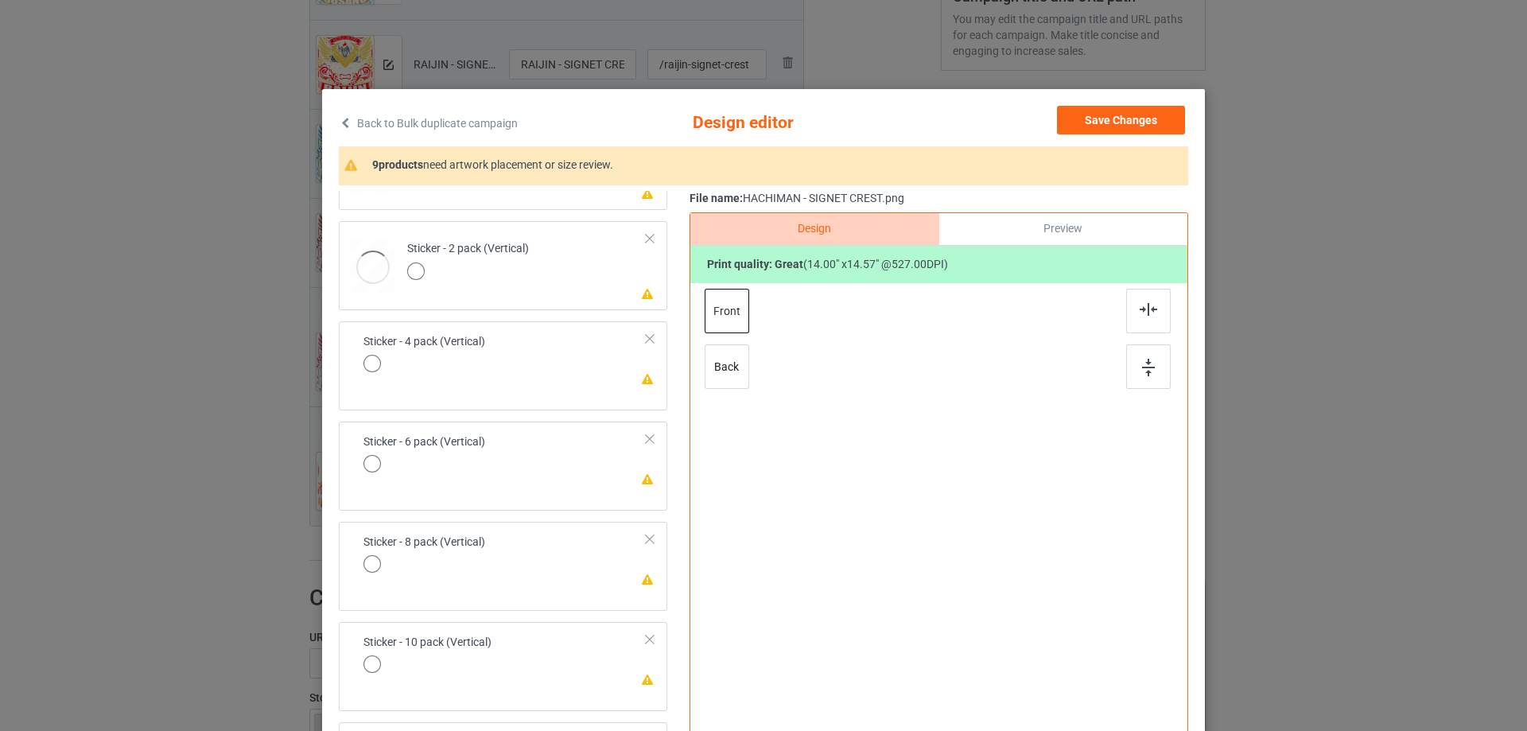
click at [558, 663] on td "Please review artwork placement Sticker - 10 pack (Vertical)" at bounding box center [505, 655] width 301 height 55
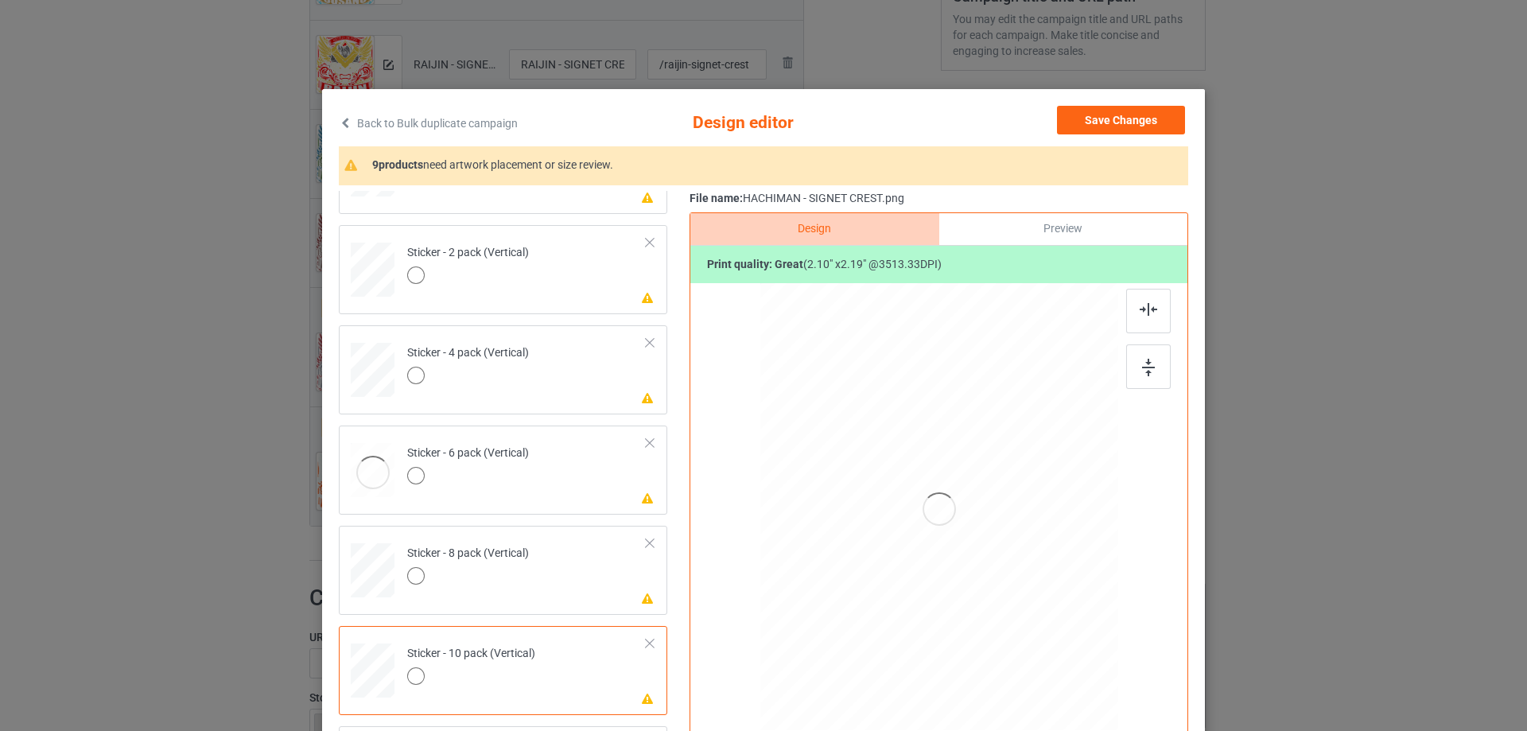
scroll to position [1083, 0]
click at [1149, 357] on div at bounding box center [1149, 366] width 45 height 45
click at [1134, 313] on div at bounding box center [1149, 311] width 45 height 45
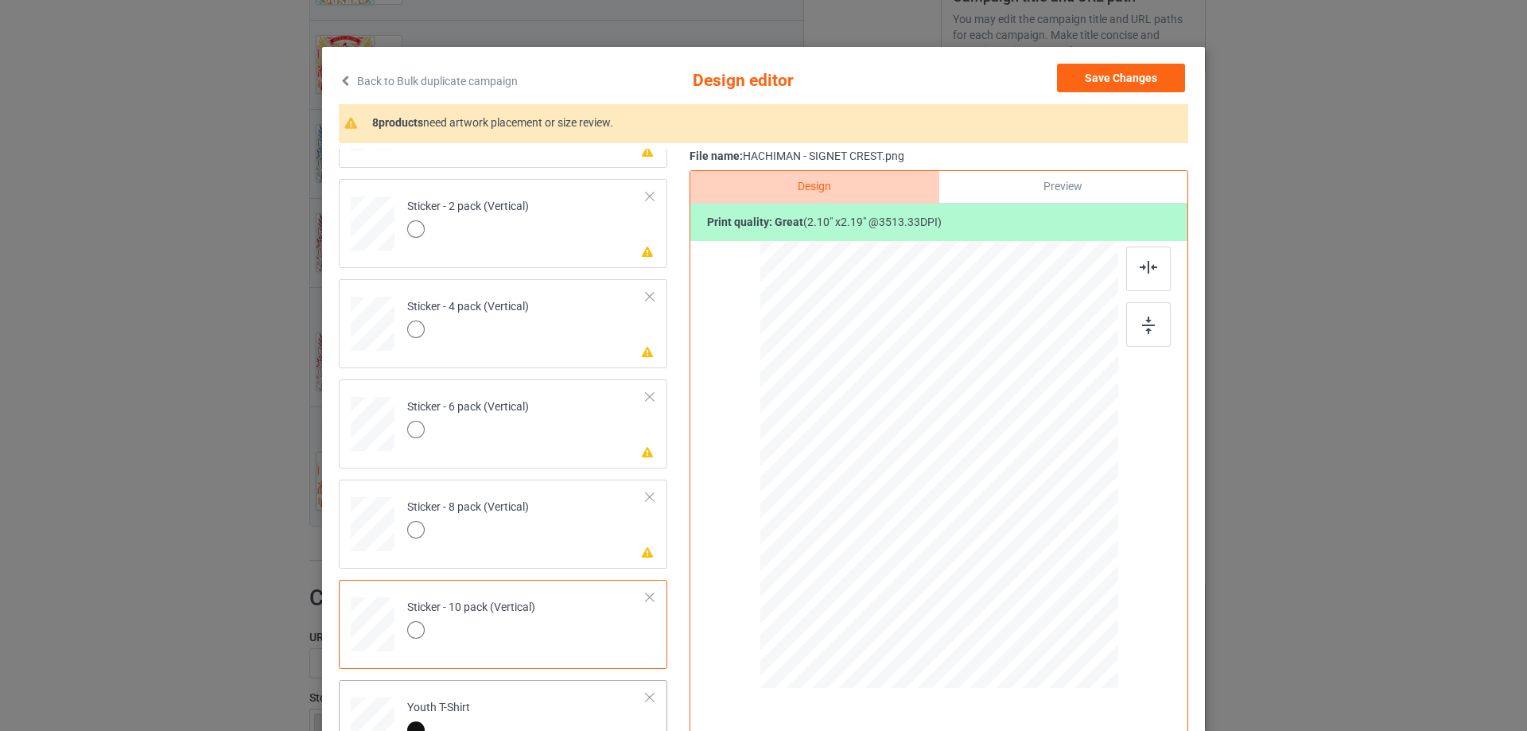
scroll to position [187, 0]
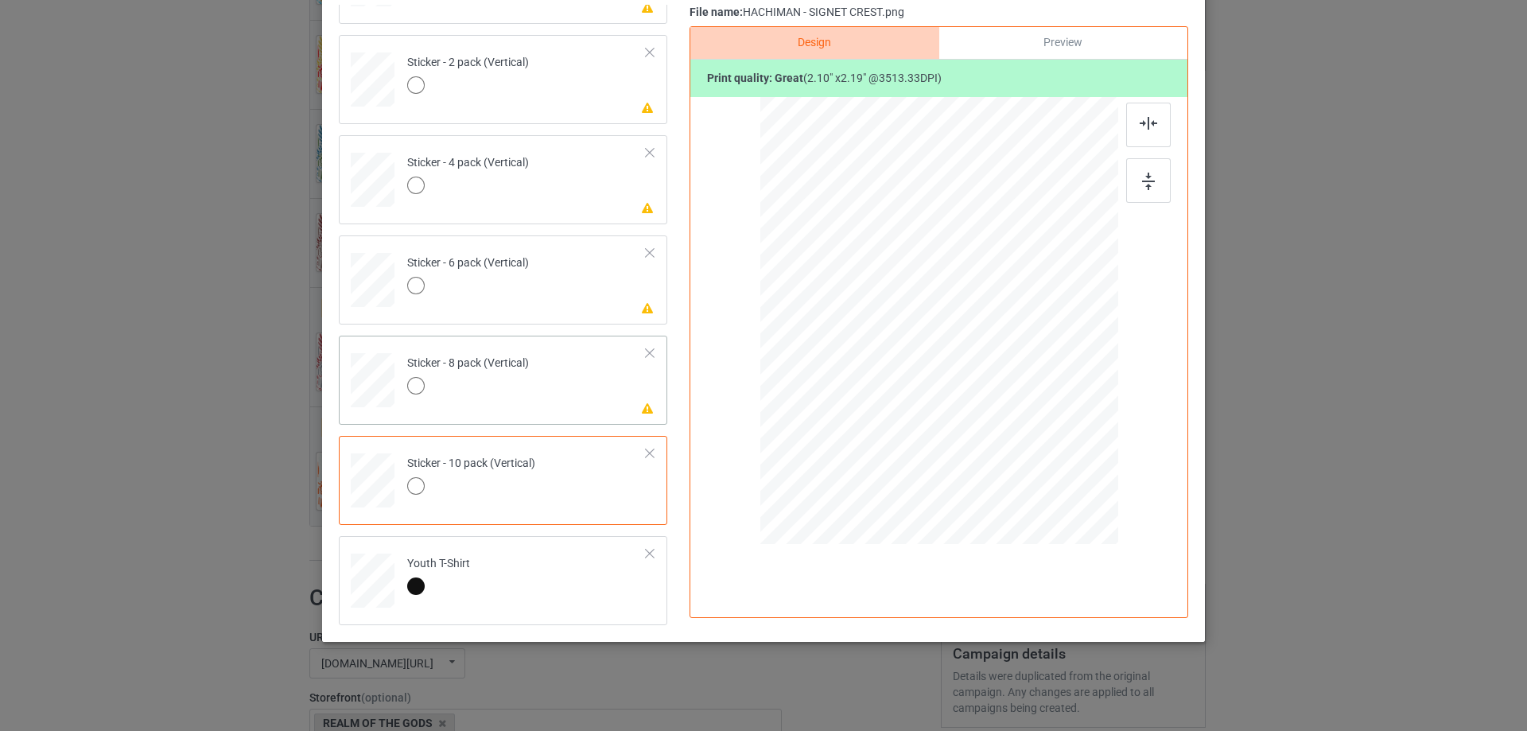
click at [583, 392] on td "Please review artwork placement Sticker - 8 pack (Vertical)" at bounding box center [527, 377] width 257 height 70
drag, startPoint x: 1152, startPoint y: 182, endPoint x: 1146, endPoint y: 141, distance: 41.9
click at [1152, 183] on div at bounding box center [1149, 180] width 45 height 45
drag, startPoint x: 1141, startPoint y: 127, endPoint x: 796, endPoint y: 228, distance: 358.8
click at [1140, 127] on img at bounding box center [1149, 123] width 18 height 13
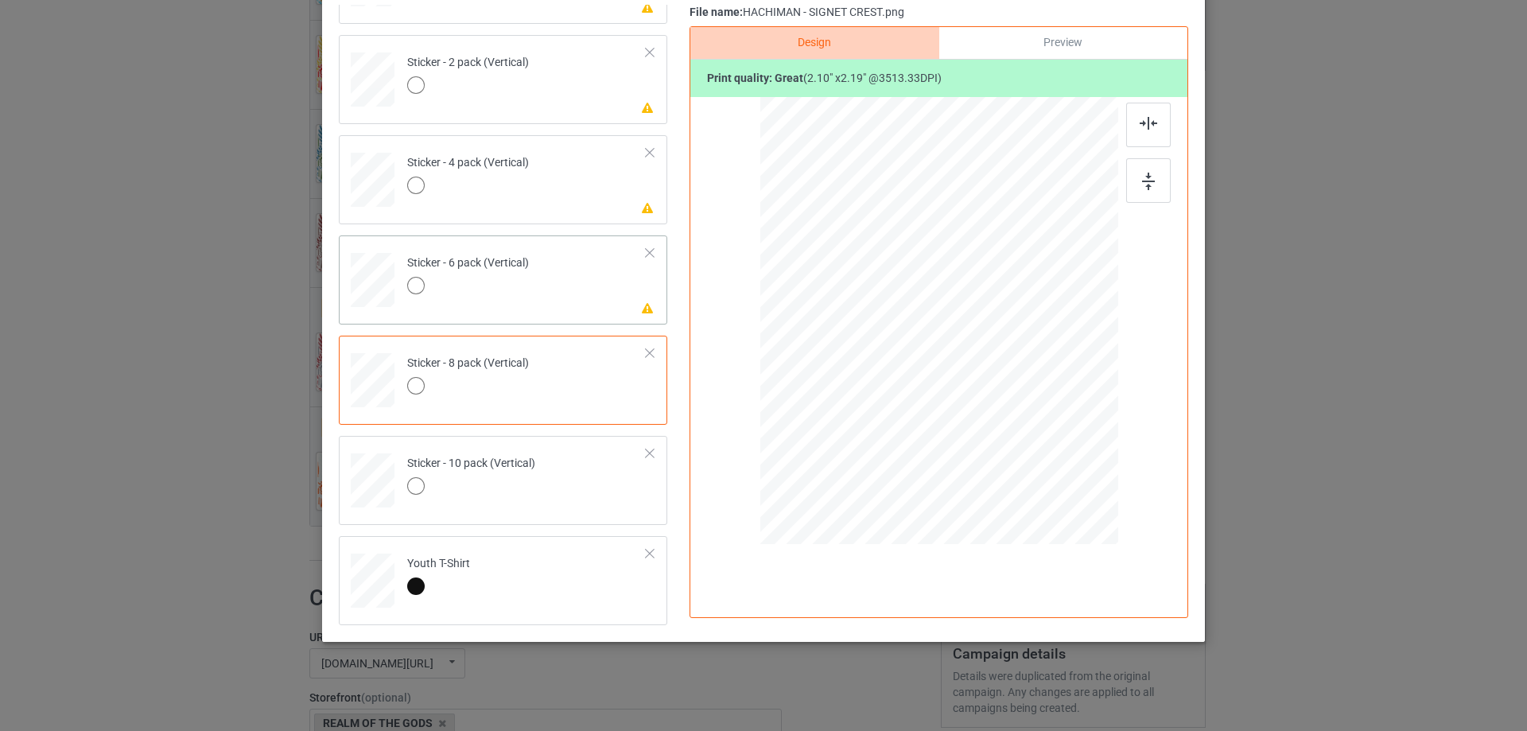
drag, startPoint x: 562, startPoint y: 285, endPoint x: 642, endPoint y: 285, distance: 80.4
click at [562, 286] on td "Please review artwork placement Sticker - 6 pack (Vertical)" at bounding box center [527, 277] width 257 height 70
click at [1131, 188] on div at bounding box center [1149, 180] width 45 height 45
click at [1140, 117] on img at bounding box center [1149, 123] width 18 height 13
click at [491, 188] on div at bounding box center [468, 188] width 122 height 22
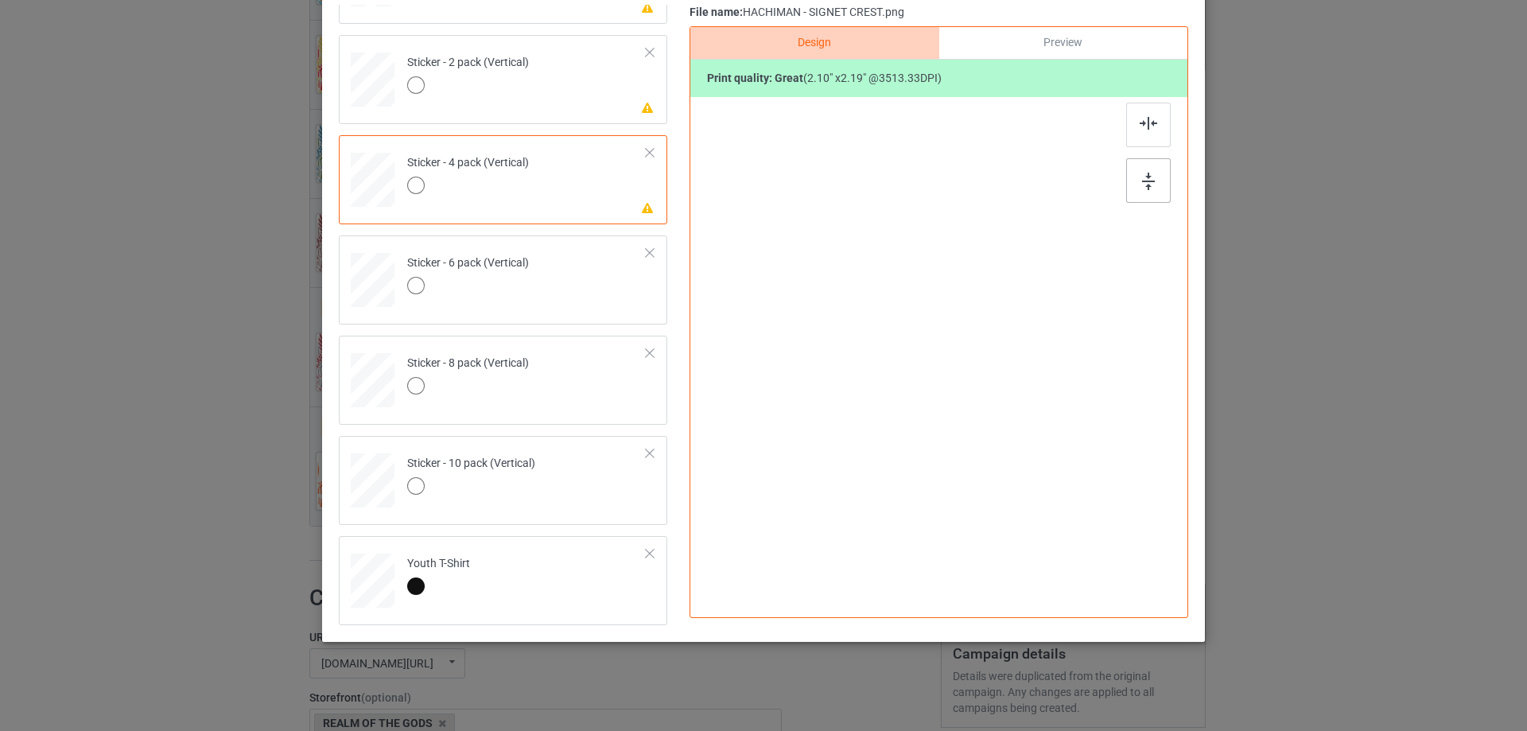
click at [1138, 191] on div at bounding box center [1149, 180] width 45 height 45
drag, startPoint x: 1146, startPoint y: 127, endPoint x: 999, endPoint y: 151, distance: 148.3
click at [1145, 127] on img at bounding box center [1149, 123] width 18 height 13
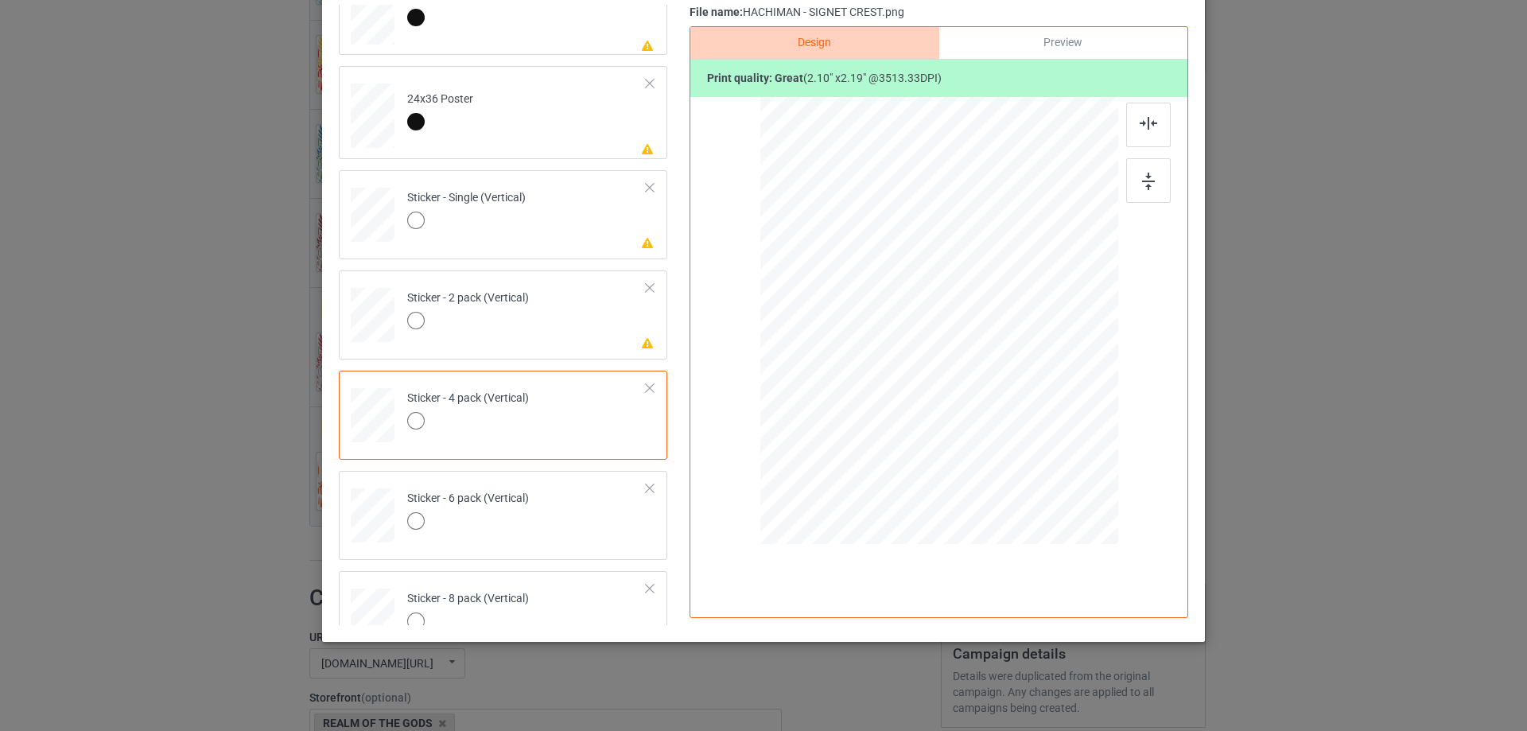
scroll to position [845, 0]
click at [513, 330] on div at bounding box center [468, 326] width 122 height 22
click at [1148, 184] on img at bounding box center [1148, 182] width 13 height 18
click at [1142, 119] on img at bounding box center [1149, 123] width 18 height 13
click at [534, 213] on td "Please review artwork placement Sticker - Single (Vertical)" at bounding box center [527, 215] width 257 height 70
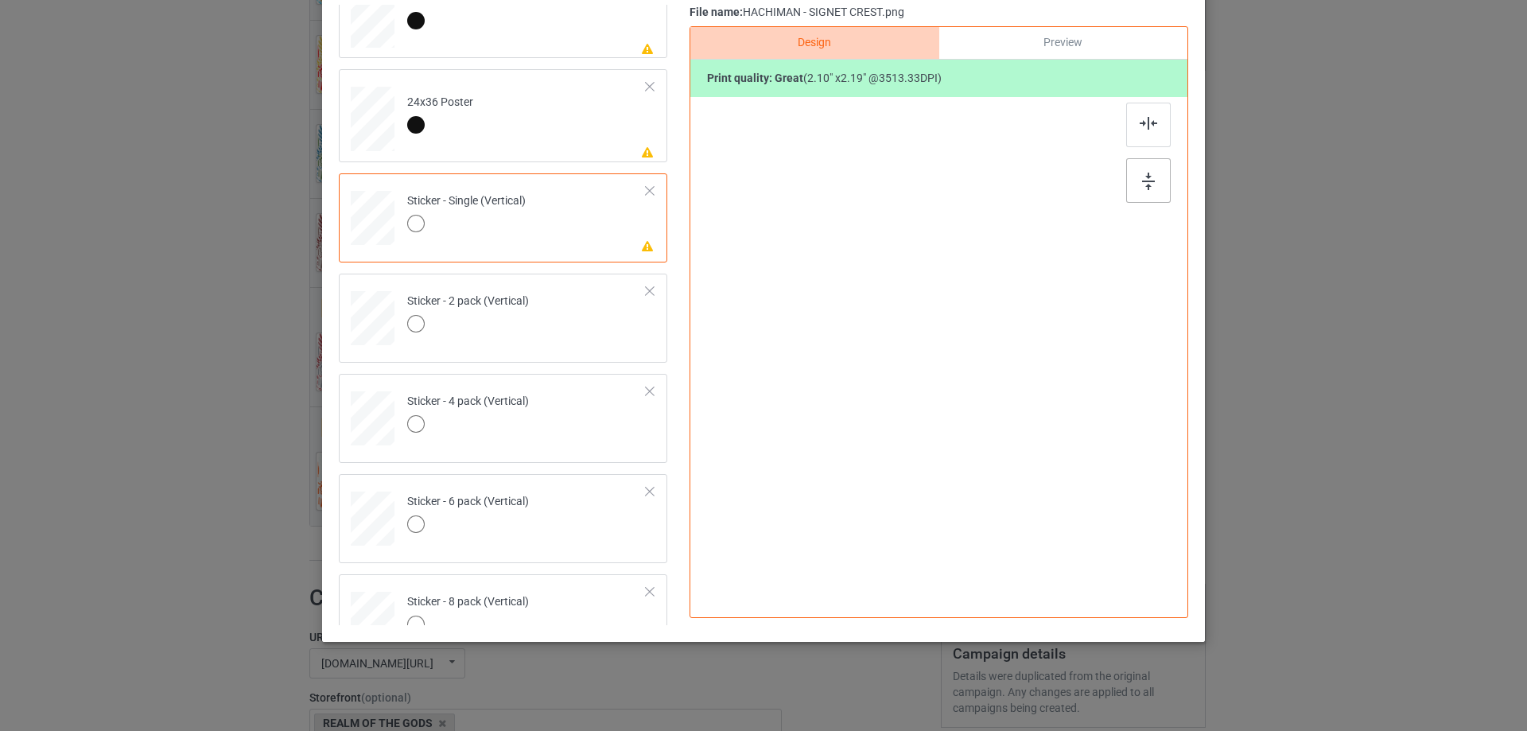
click at [1128, 162] on div at bounding box center [1149, 180] width 45 height 45
click at [1133, 130] on div at bounding box center [1149, 125] width 45 height 45
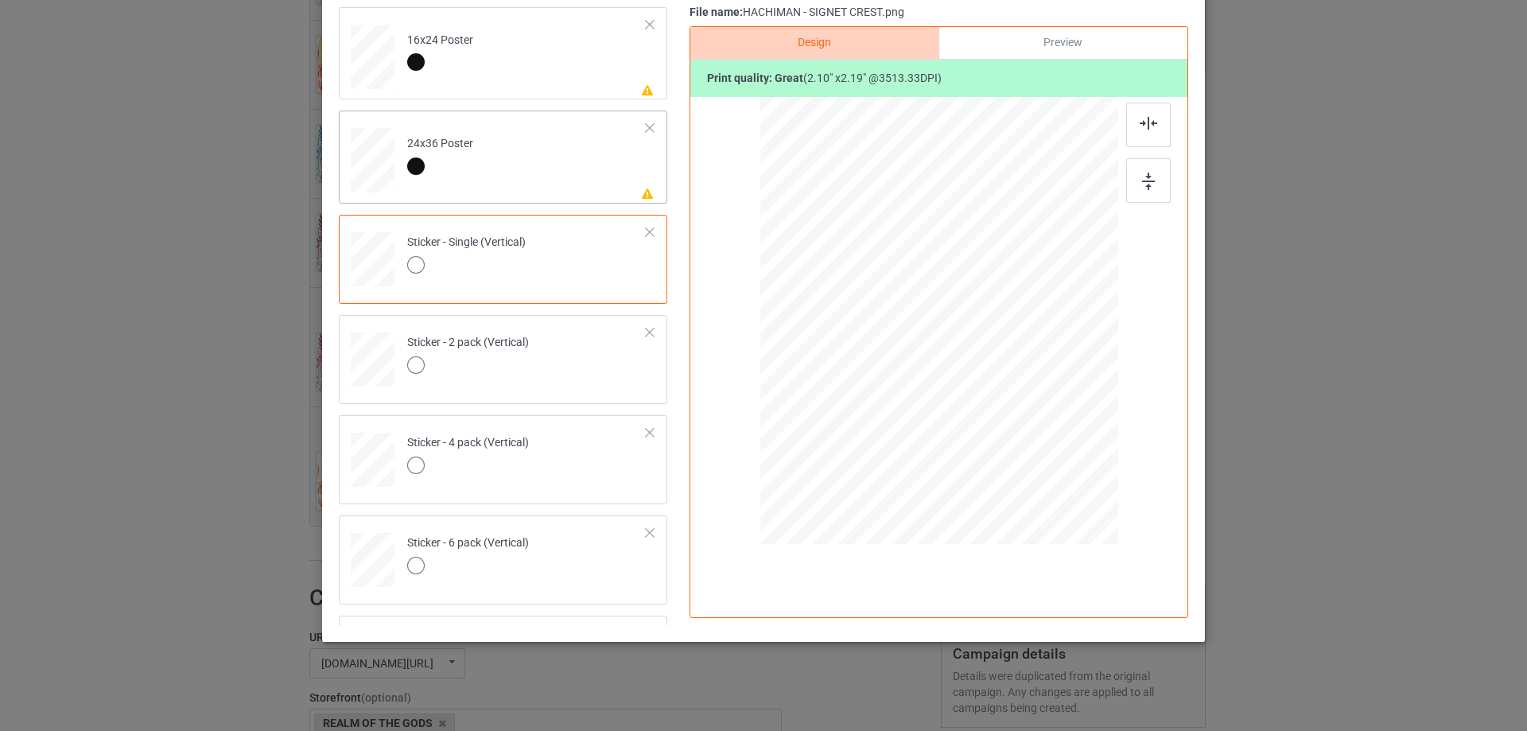
scroll to position [686, 0]
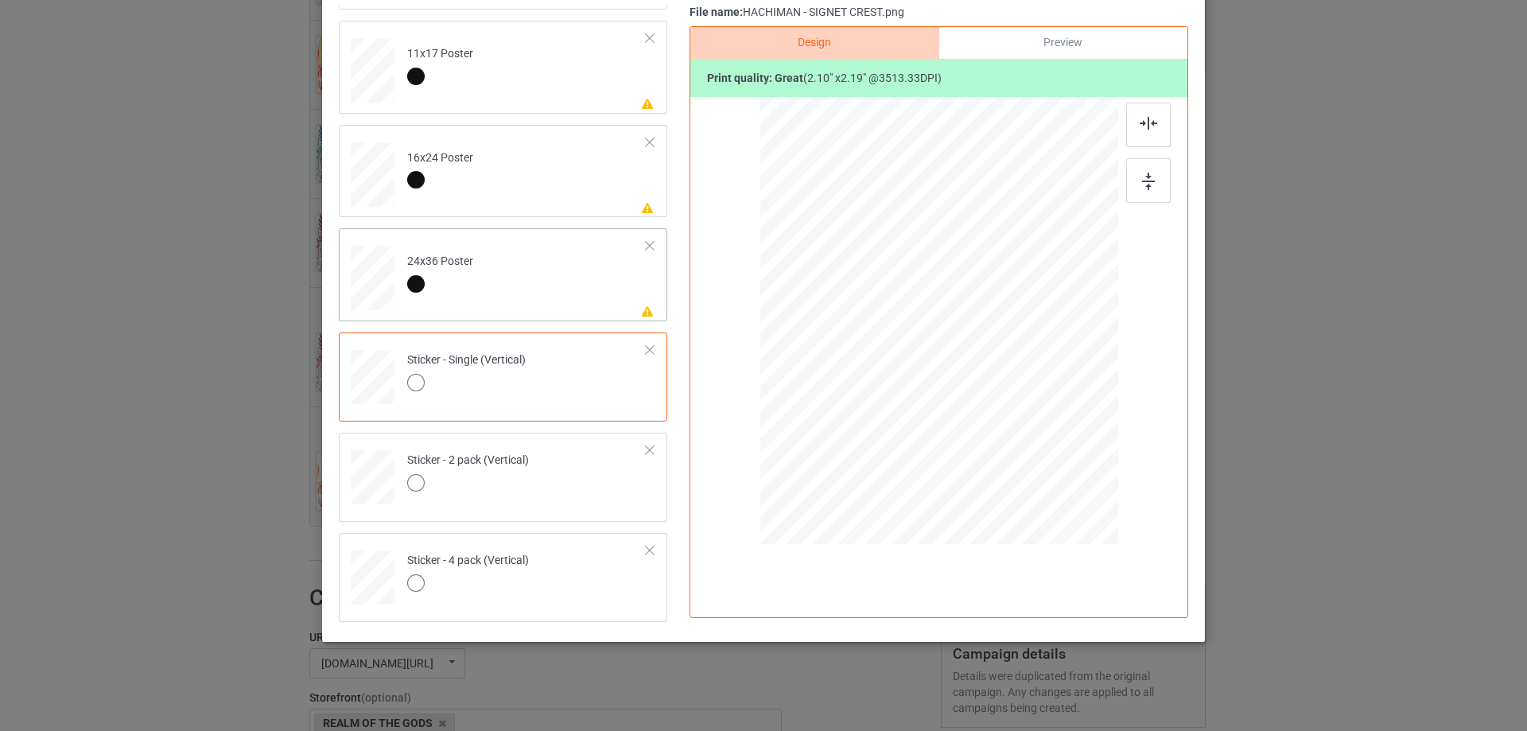
click at [574, 272] on td "Please review artwork placement 24x36 Poster" at bounding box center [527, 275] width 257 height 80
click at [1142, 178] on img at bounding box center [1148, 182] width 13 height 18
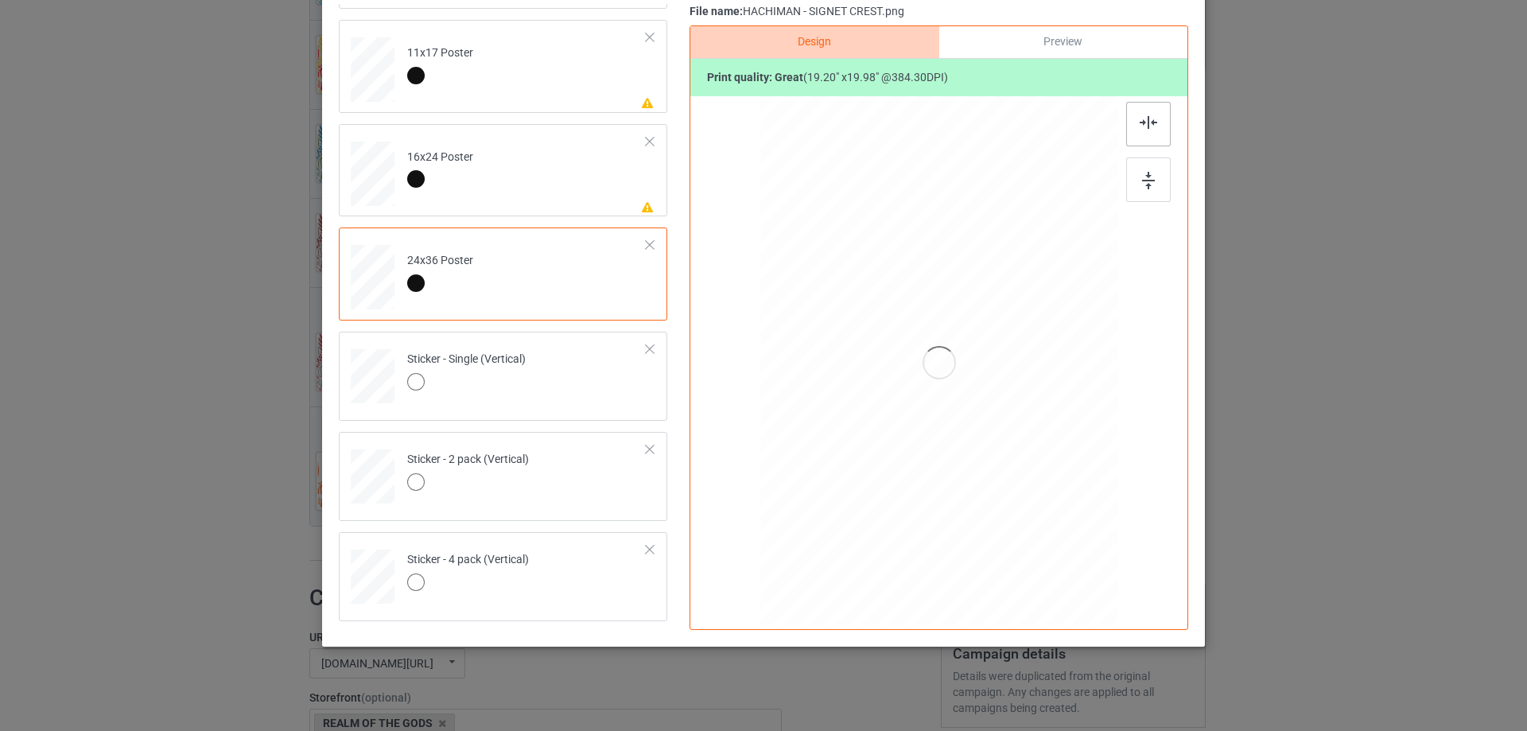
click at [1133, 134] on div at bounding box center [1149, 124] width 45 height 45
click at [516, 162] on td "Please review artwork placement 16x24 Poster" at bounding box center [527, 170] width 257 height 80
click at [1148, 185] on img at bounding box center [1148, 181] width 13 height 18
click at [1149, 121] on img at bounding box center [1149, 122] width 18 height 13
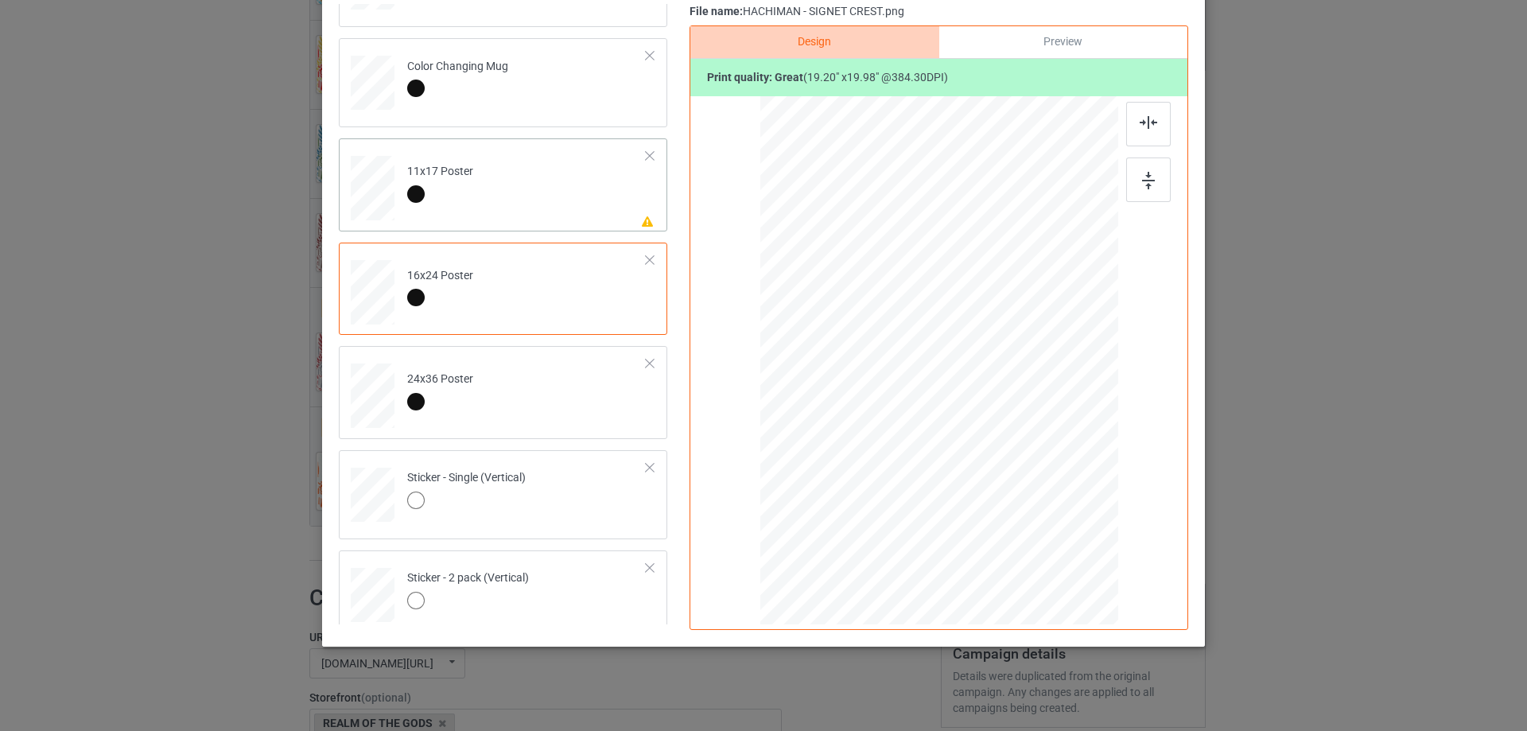
scroll to position [527, 0]
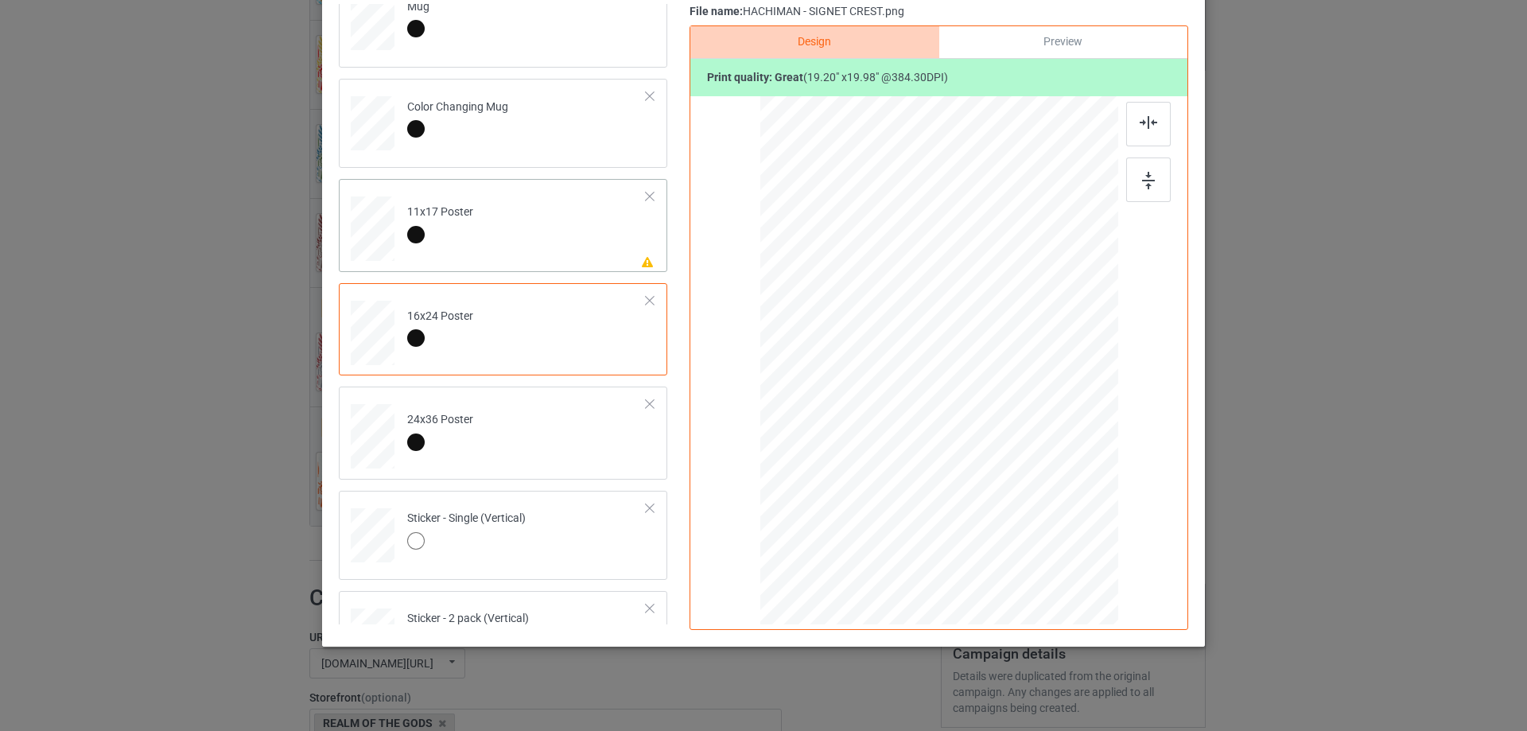
click at [554, 228] on td "Please review artwork placement 11x17 Poster" at bounding box center [527, 225] width 257 height 80
click at [1130, 173] on div at bounding box center [1149, 180] width 45 height 45
click at [1127, 130] on div at bounding box center [1149, 124] width 45 height 45
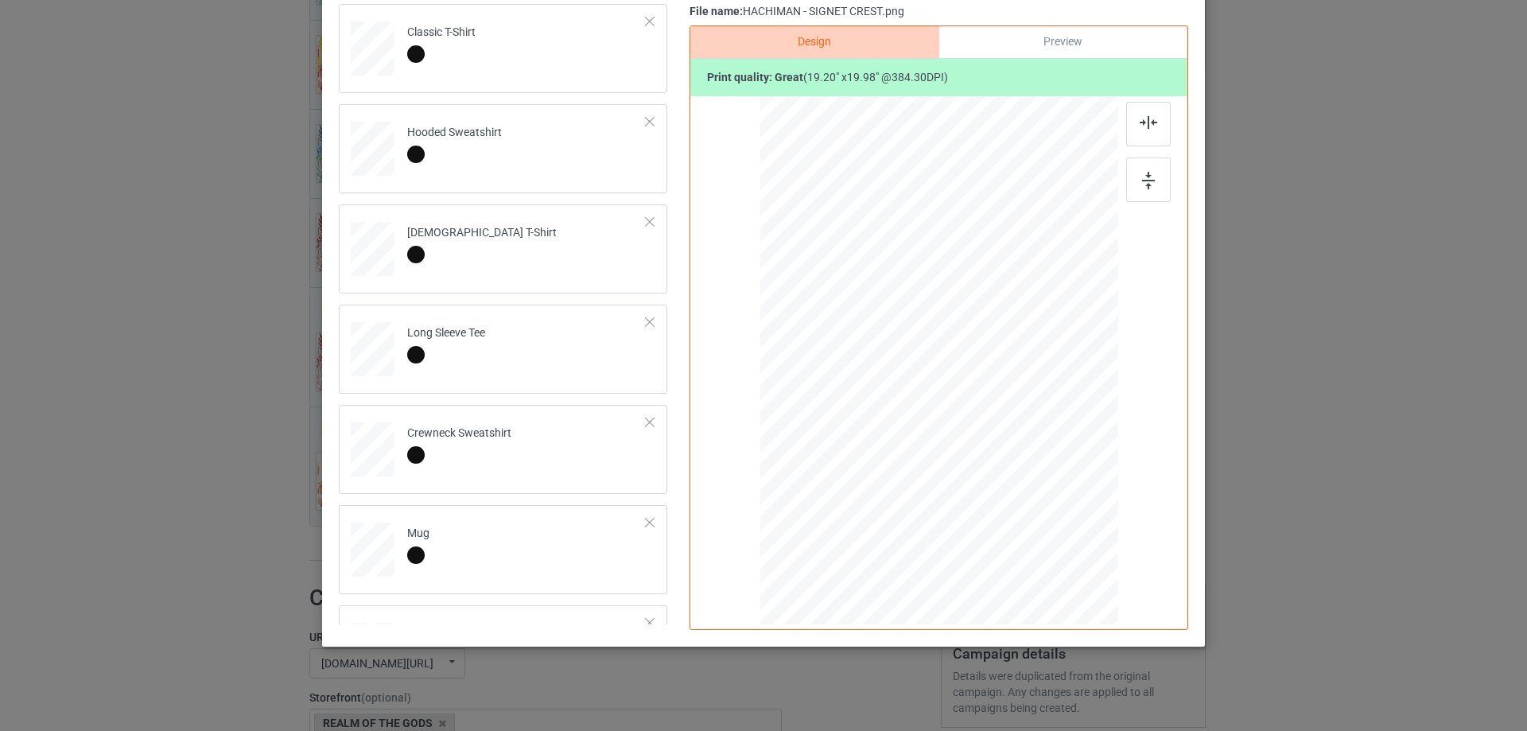
scroll to position [0, 0]
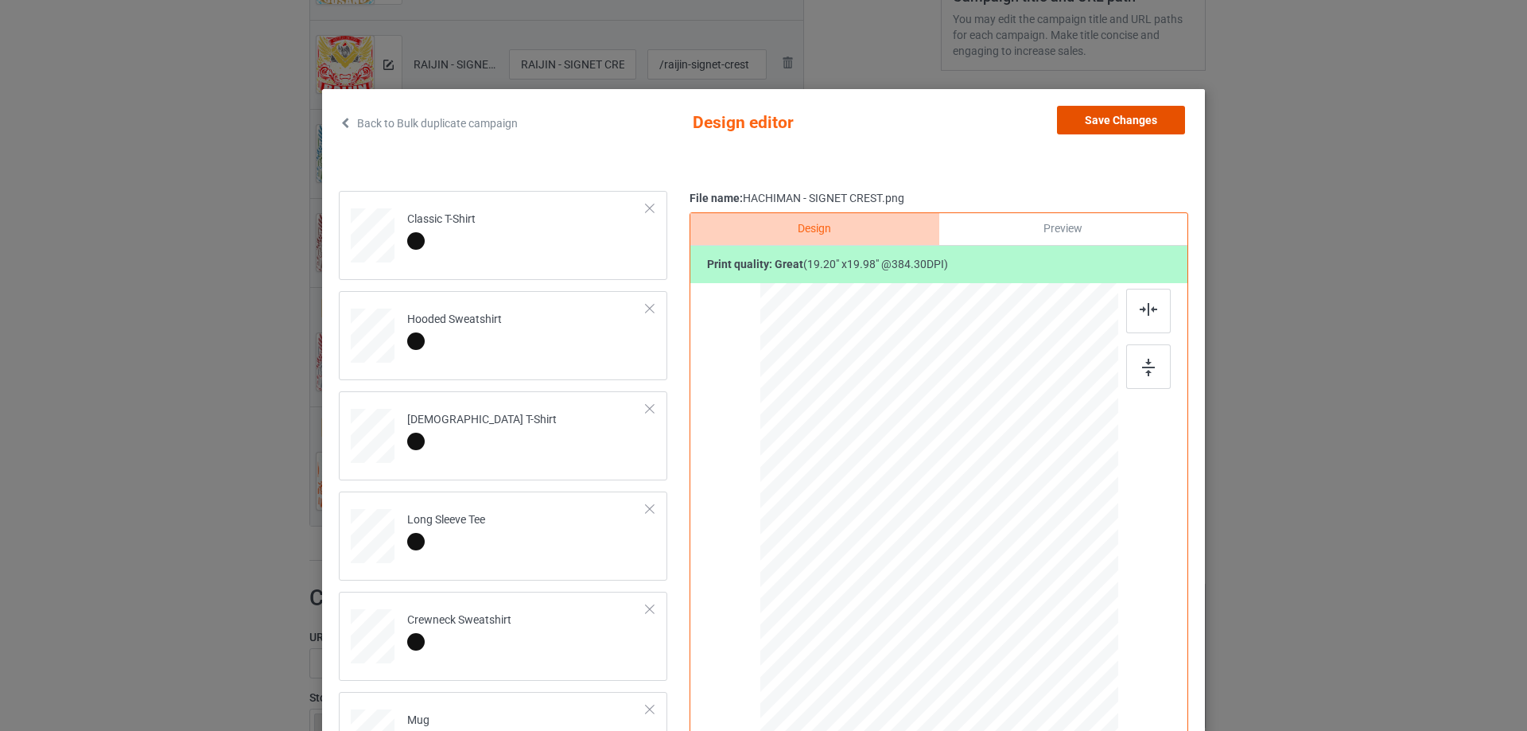
click at [1119, 126] on button "Save Changes" at bounding box center [1121, 120] width 128 height 29
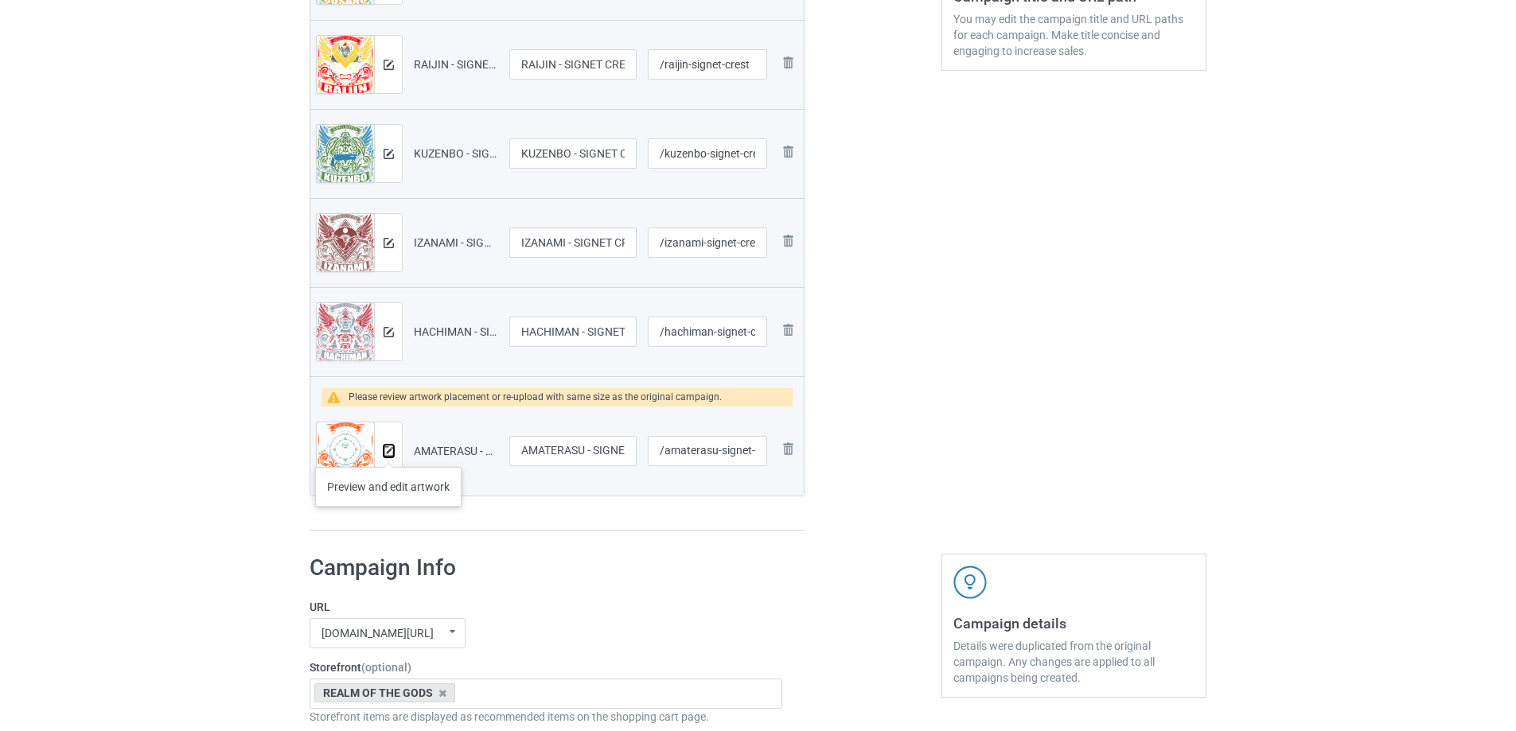
click at [388, 451] on img at bounding box center [388, 451] width 10 height 10
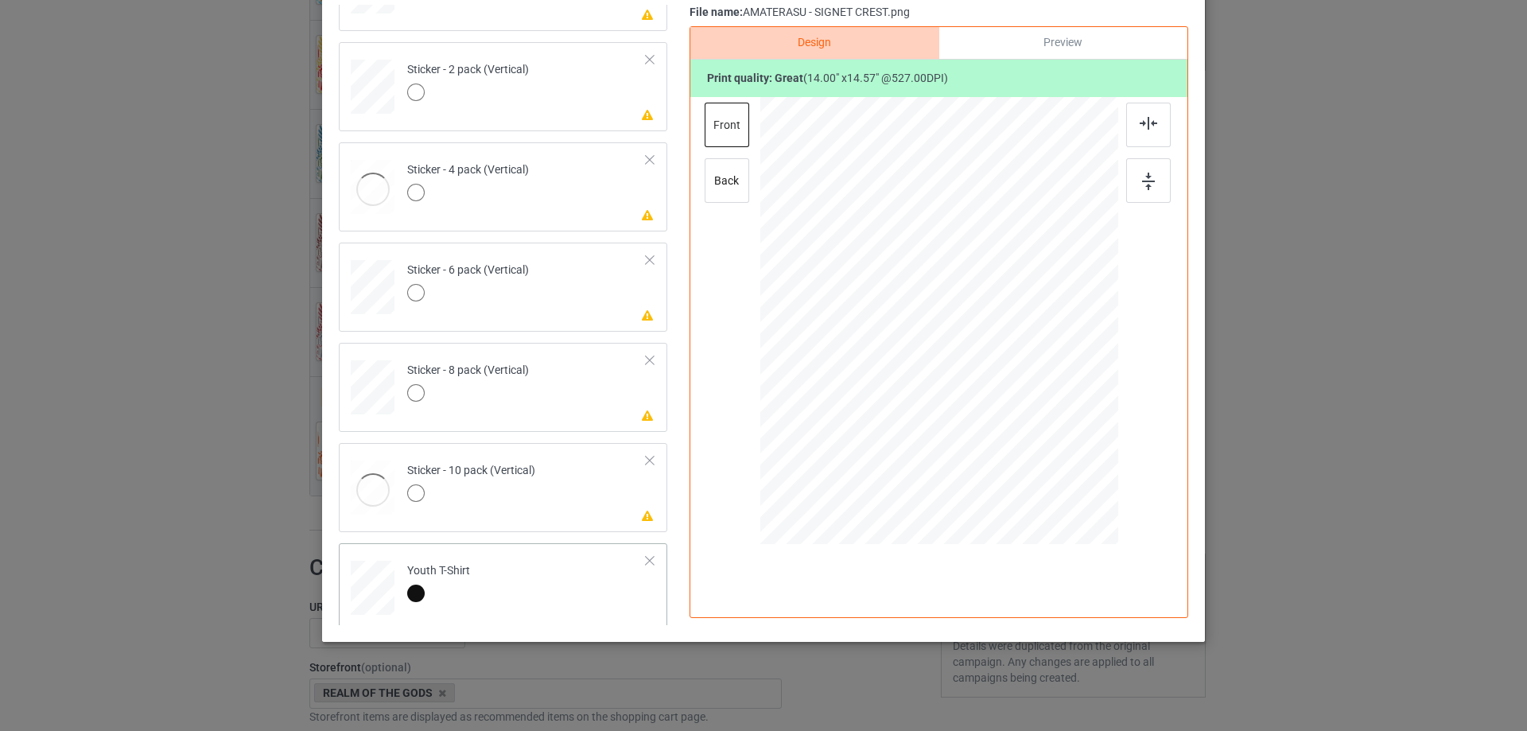
scroll to position [1084, 0]
click at [599, 462] on td "Please review artwork placement Sticker - 10 pack (Vertical)" at bounding box center [527, 477] width 257 height 70
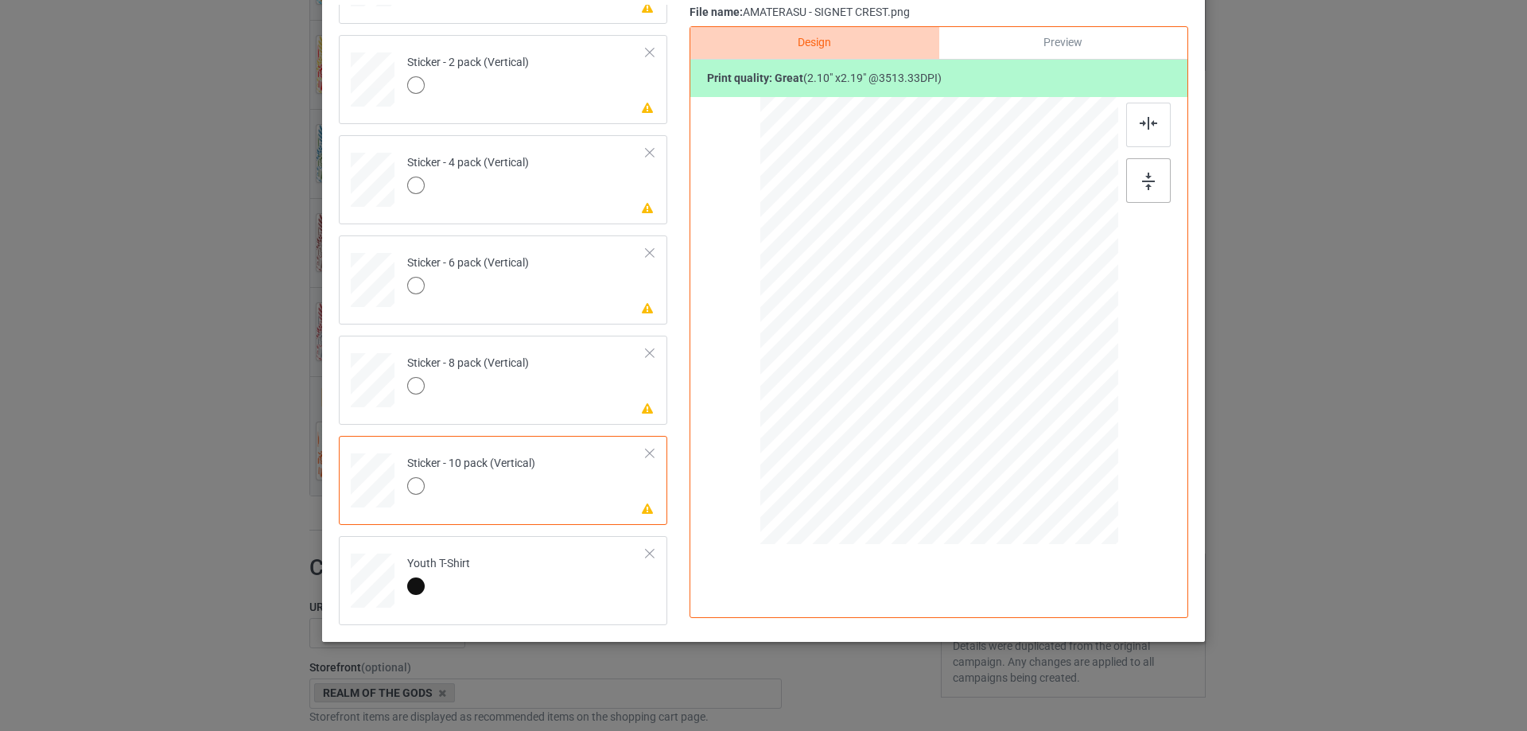
click at [1151, 174] on div at bounding box center [1149, 180] width 45 height 45
click at [1143, 131] on div at bounding box center [1149, 125] width 45 height 45
click at [552, 392] on td "Please review artwork placement Sticker - 8 pack (Vertical)" at bounding box center [527, 377] width 257 height 70
click at [1154, 182] on div at bounding box center [1149, 180] width 45 height 45
click at [1140, 127] on img at bounding box center [1149, 123] width 18 height 13
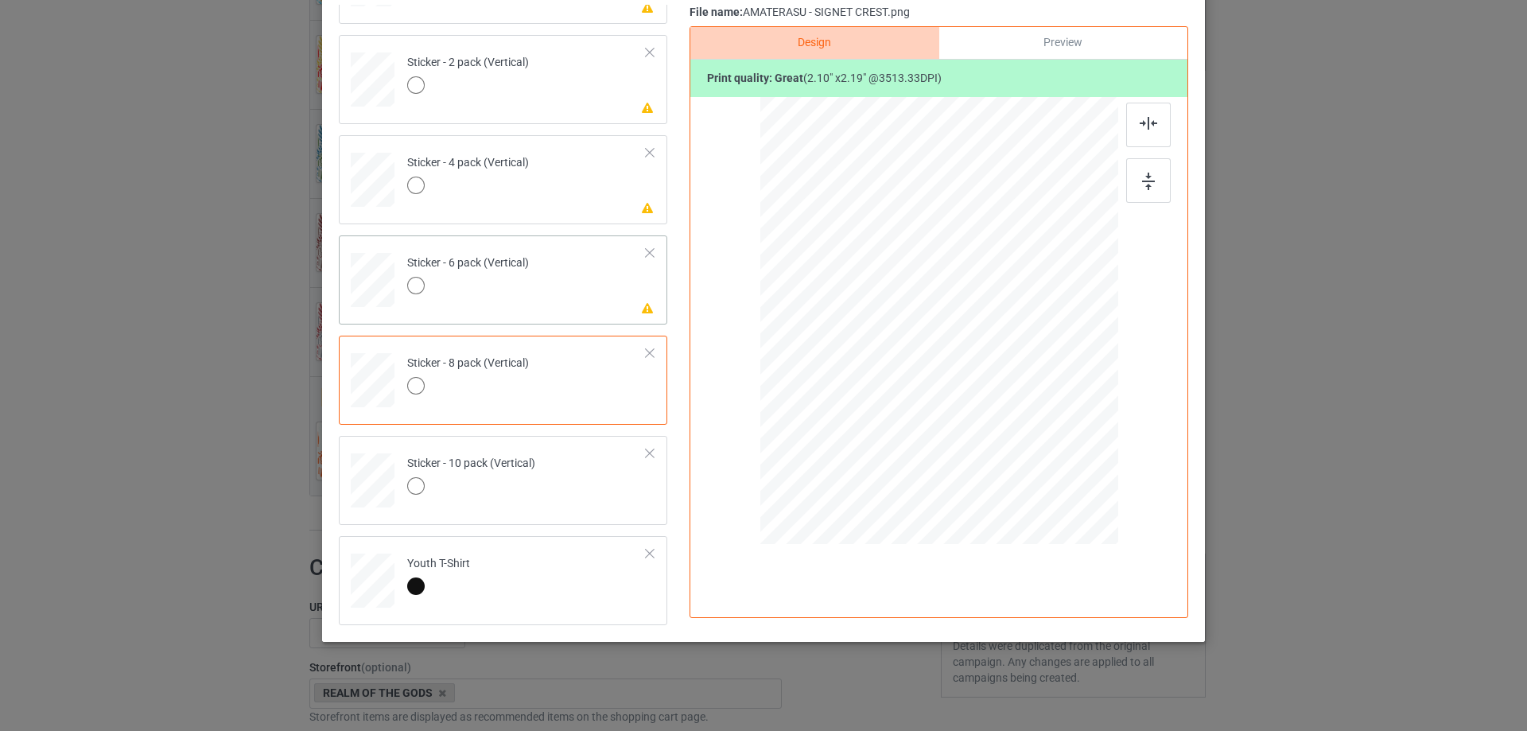
click at [555, 291] on td "Please review artwork placement Sticker - 6 pack (Vertical)" at bounding box center [527, 277] width 257 height 70
click at [1142, 177] on img at bounding box center [1148, 182] width 13 height 18
click at [1143, 123] on img at bounding box center [1149, 123] width 18 height 13
click at [593, 161] on td "Please review artwork placement Sticker - 4 pack (Vertical)" at bounding box center [527, 177] width 257 height 70
click at [1144, 184] on img at bounding box center [1148, 182] width 13 height 18
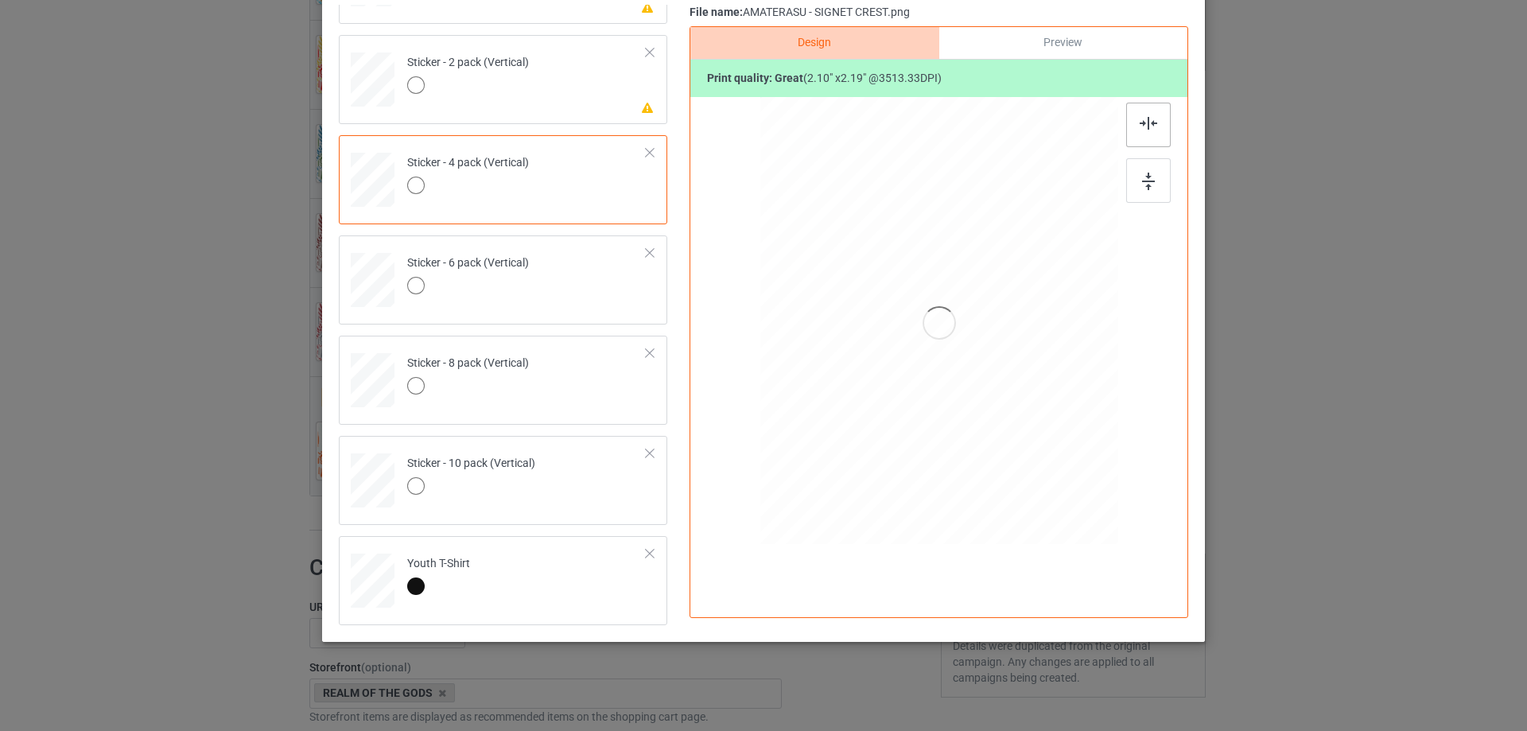
click at [1130, 126] on div at bounding box center [1149, 125] width 45 height 45
click at [522, 88] on div at bounding box center [468, 87] width 122 height 22
click at [1151, 177] on div at bounding box center [1149, 180] width 45 height 45
drag, startPoint x: 1143, startPoint y: 130, endPoint x: 1115, endPoint y: 130, distance: 28.7
click at [1142, 130] on div at bounding box center [1149, 125] width 45 height 45
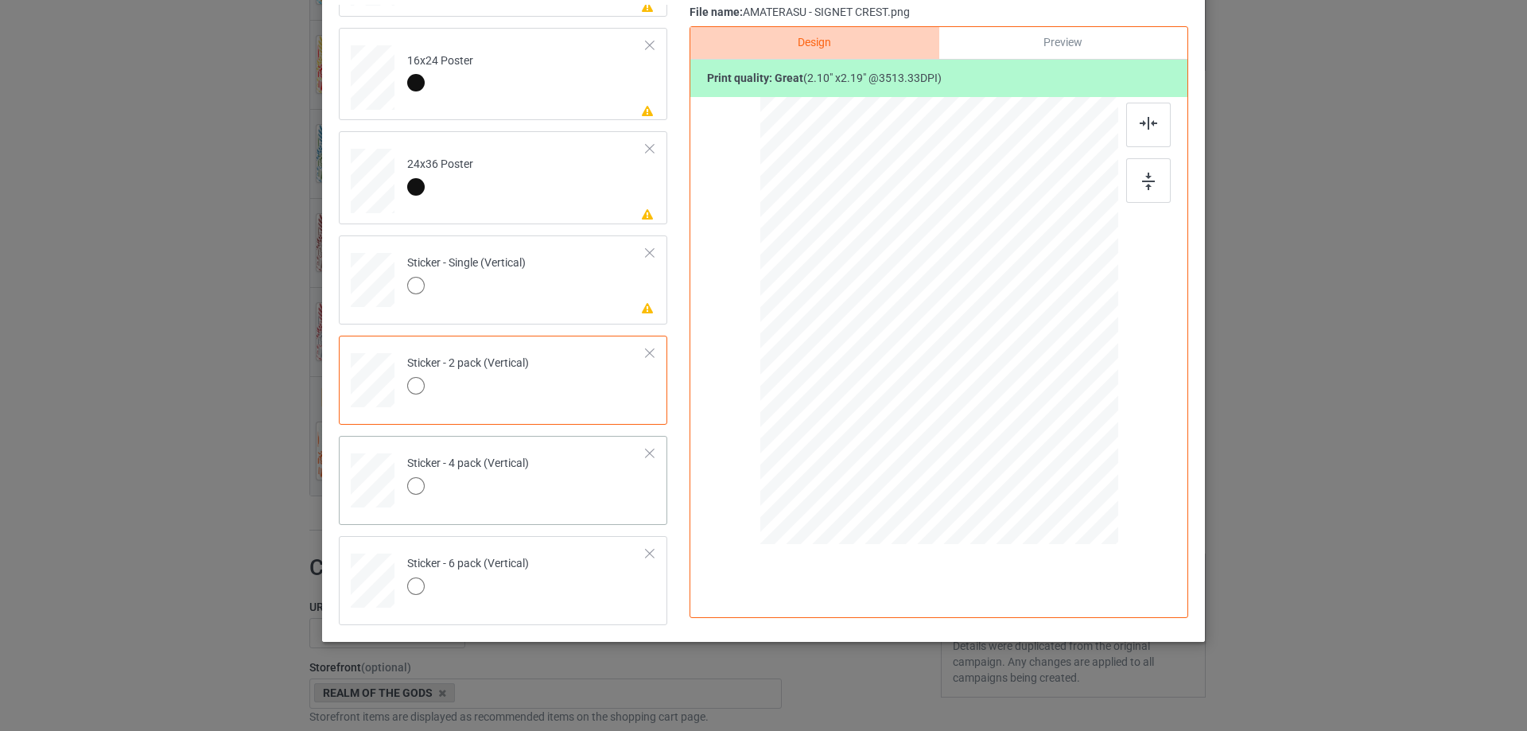
scroll to position [686, 0]
click at [546, 382] on td "Please review artwork placement Sticker - Single (Vertical)" at bounding box center [527, 374] width 257 height 70
click at [1142, 183] on img at bounding box center [1148, 182] width 13 height 18
click at [1132, 126] on div at bounding box center [1149, 125] width 45 height 45
click at [527, 309] on td "Please review artwork placement 24x36 Poster" at bounding box center [527, 275] width 257 height 80
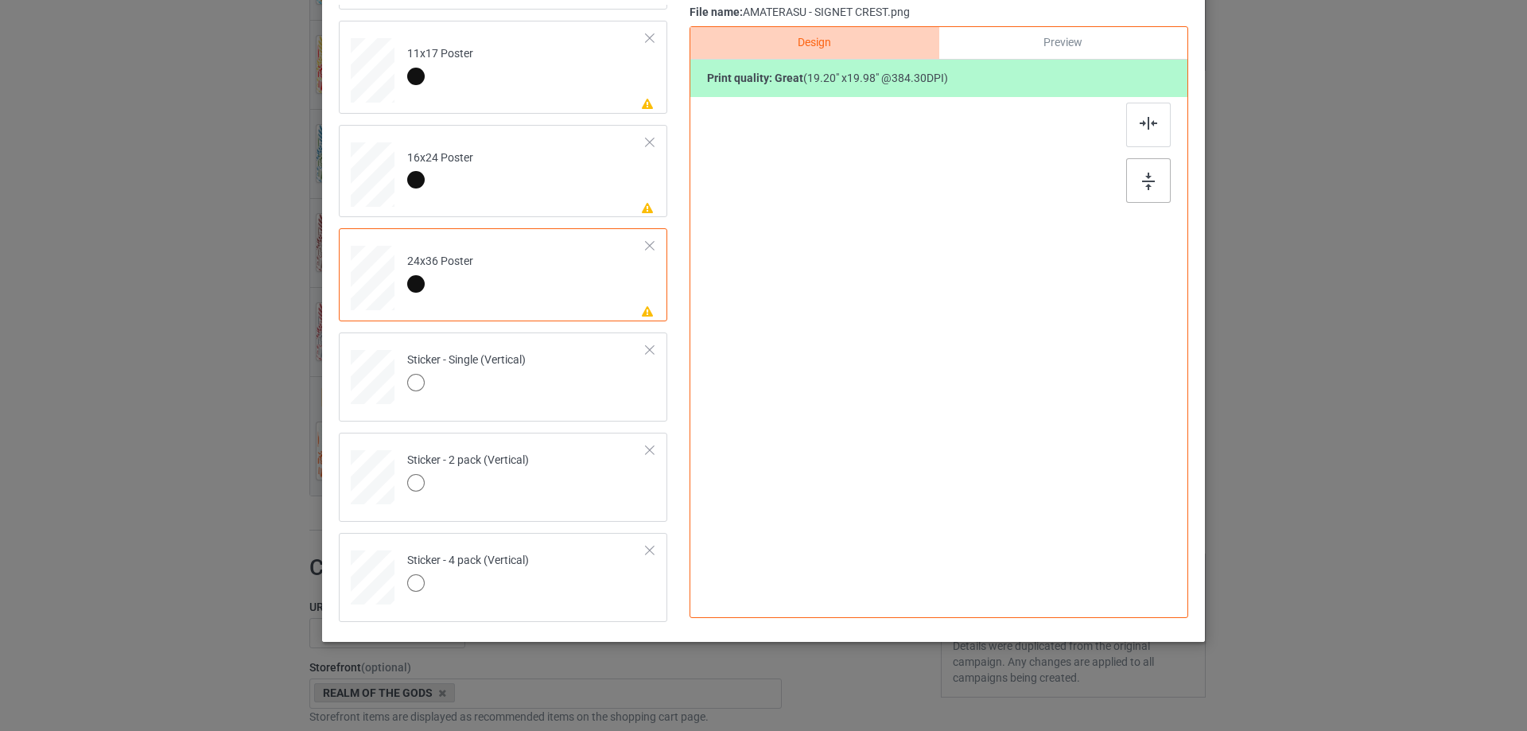
click at [1130, 190] on div at bounding box center [1149, 180] width 45 height 45
click at [1140, 126] on img at bounding box center [1149, 122] width 18 height 13
click at [587, 200] on td "Please review artwork placement 16x24 Poster" at bounding box center [527, 170] width 257 height 80
click at [1135, 190] on div at bounding box center [1149, 180] width 45 height 45
click at [1143, 123] on img at bounding box center [1149, 122] width 18 height 13
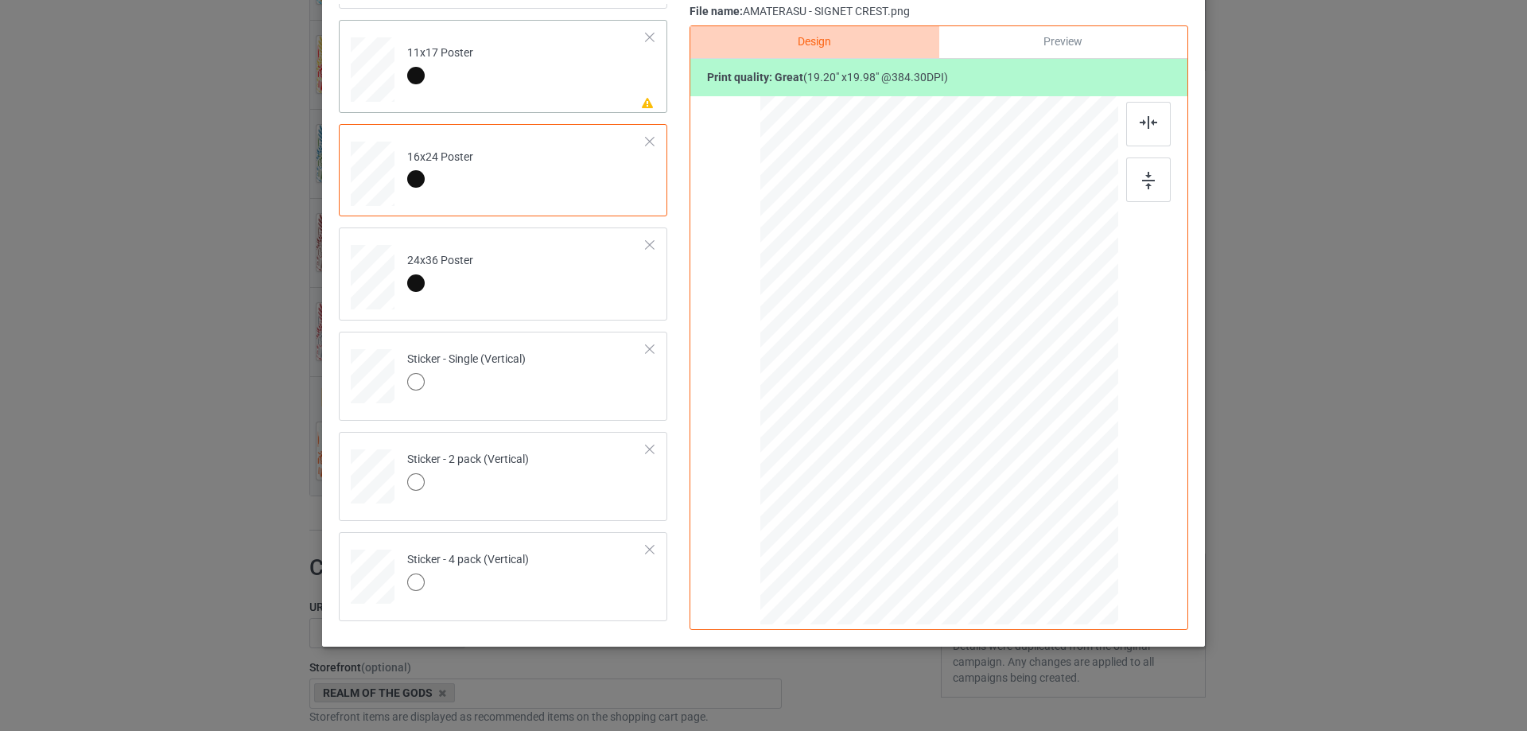
click at [516, 79] on td "Please review artwork placement 11x17 Poster" at bounding box center [527, 66] width 257 height 80
click at [1149, 171] on div at bounding box center [1149, 180] width 45 height 45
click at [1140, 121] on img at bounding box center [1149, 122] width 18 height 13
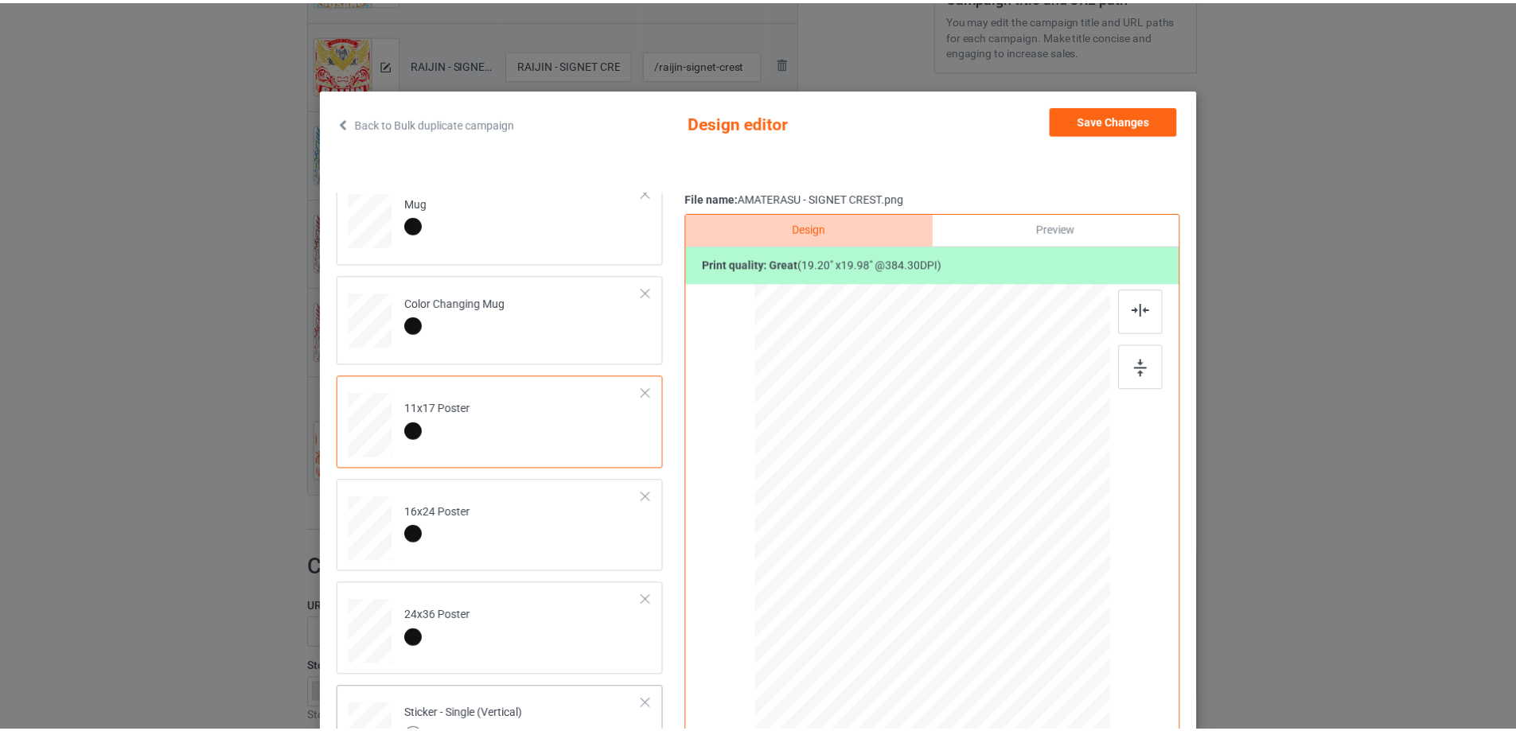
scroll to position [447, 0]
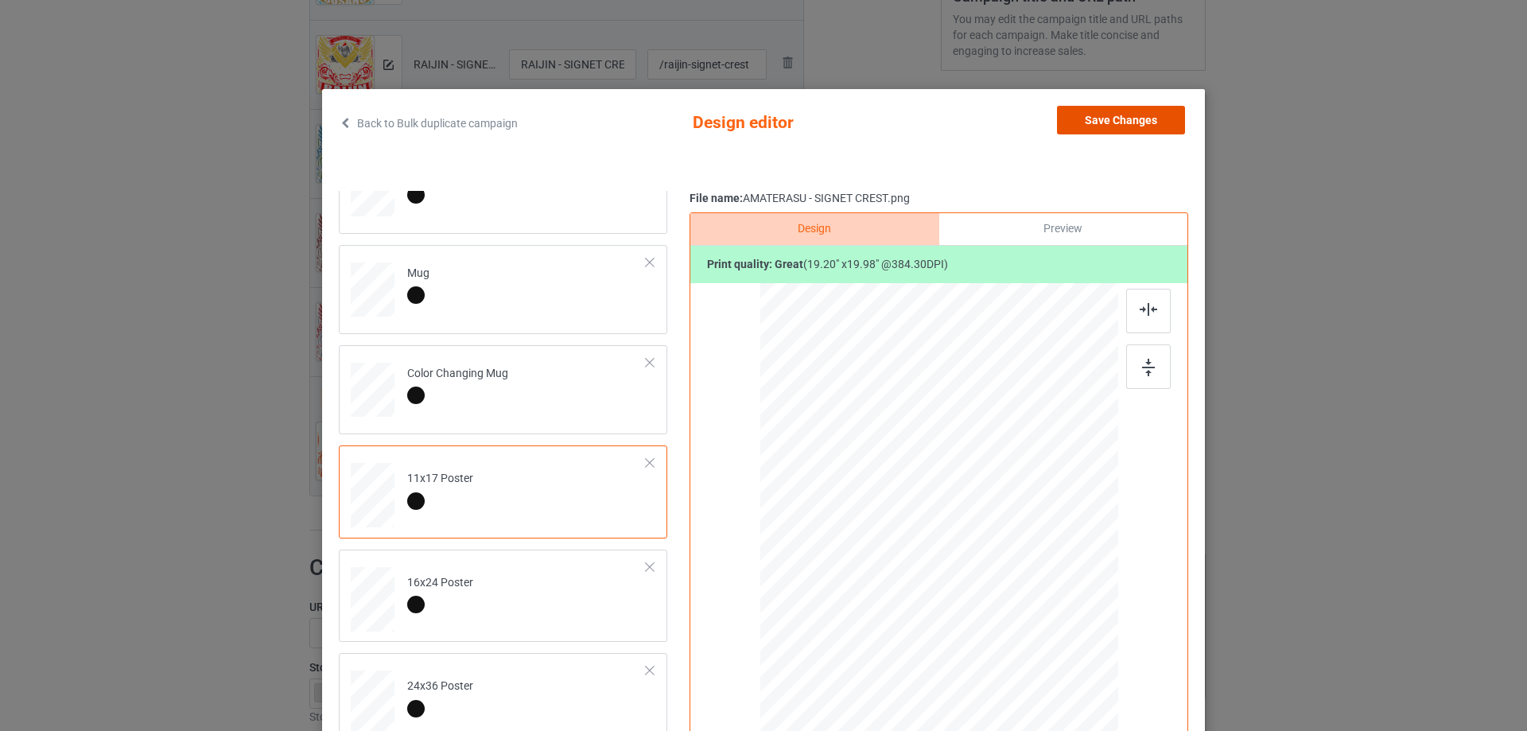
click at [1095, 115] on button "Save Changes" at bounding box center [1121, 120] width 128 height 29
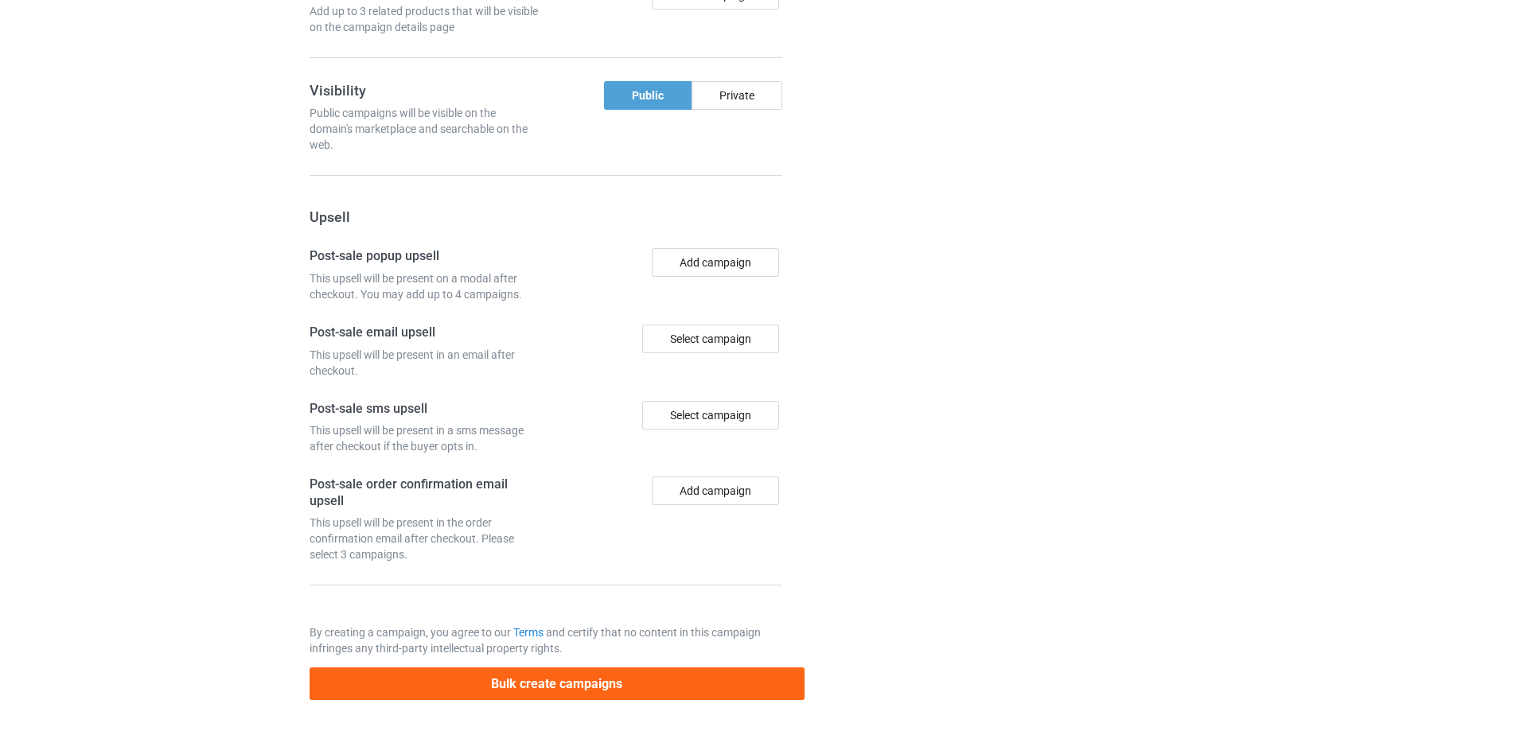
scroll to position [1741, 0]
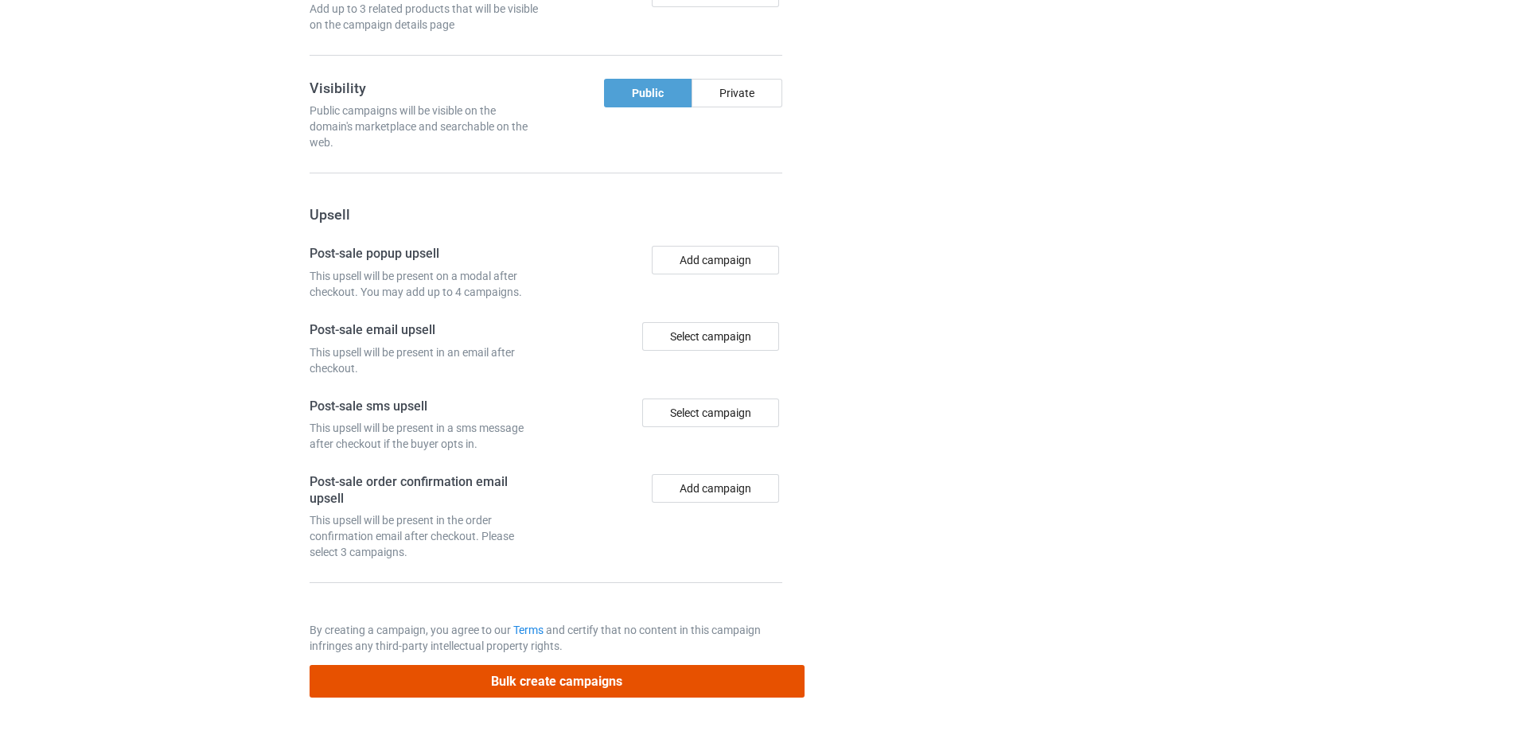
click at [621, 678] on button "Bulk create campaigns" at bounding box center [556, 681] width 495 height 33
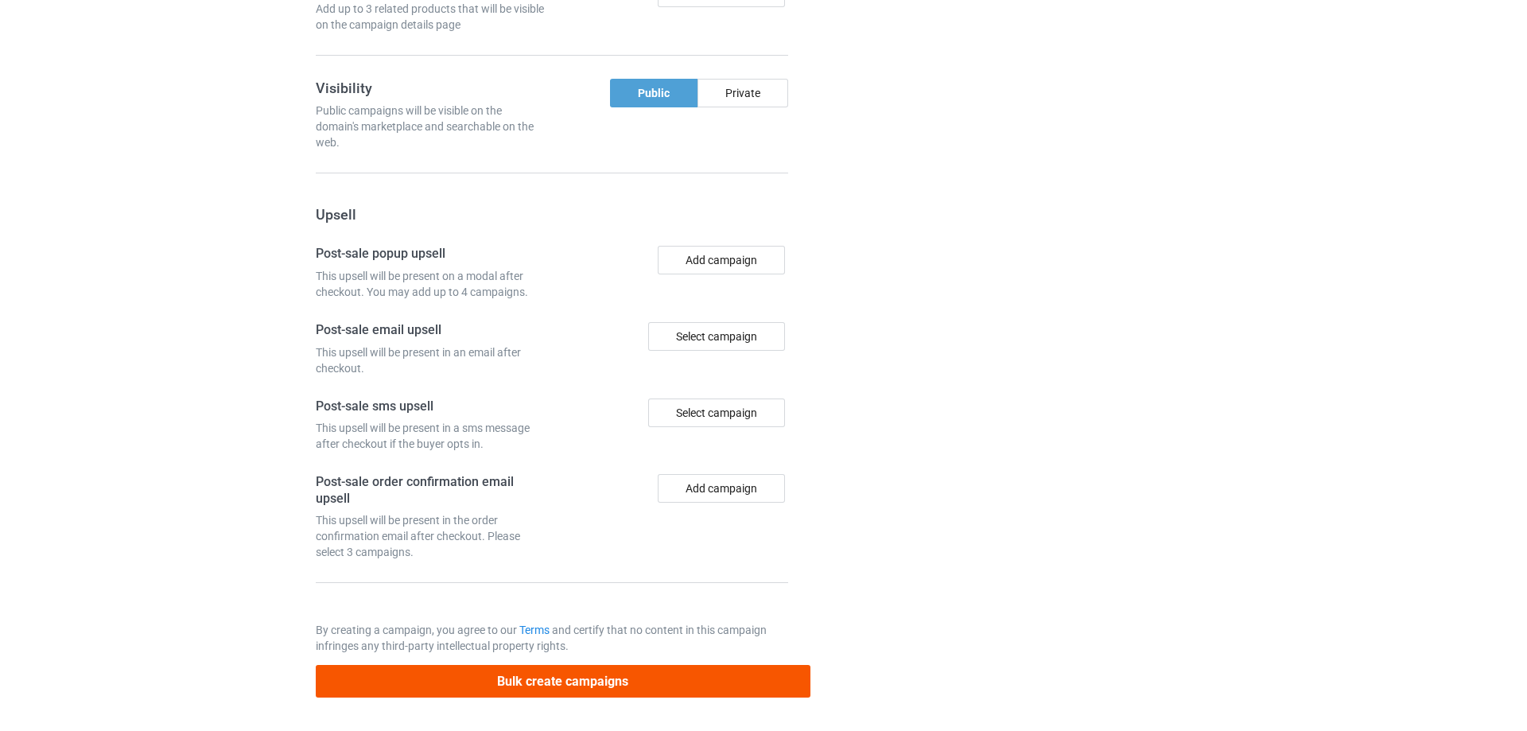
scroll to position [0, 0]
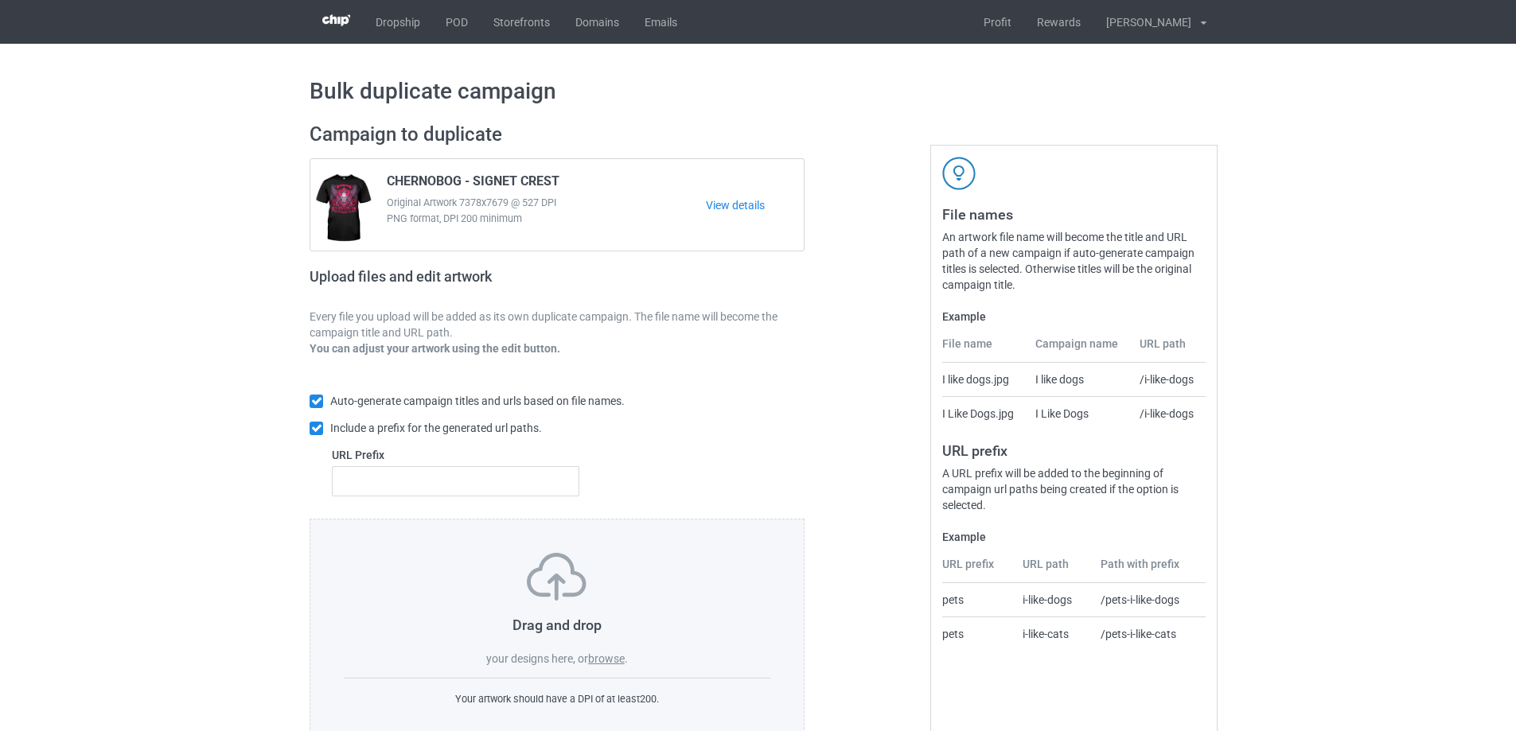
click at [606, 664] on label "browse" at bounding box center [606, 658] width 37 height 13
click at [0, 0] on input "browse" at bounding box center [0, 0] width 0 height 0
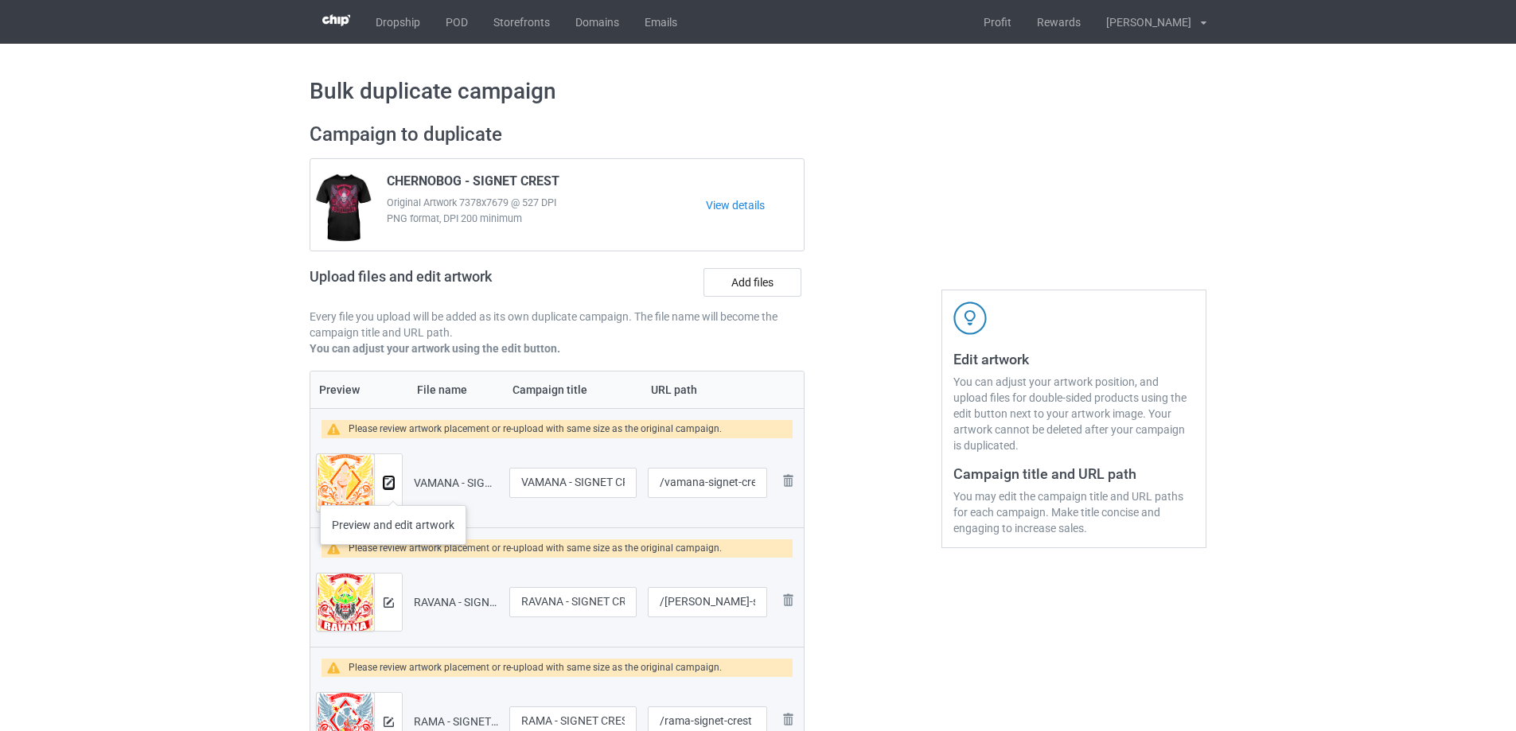
click at [393, 489] on button at bounding box center [388, 483] width 10 height 13
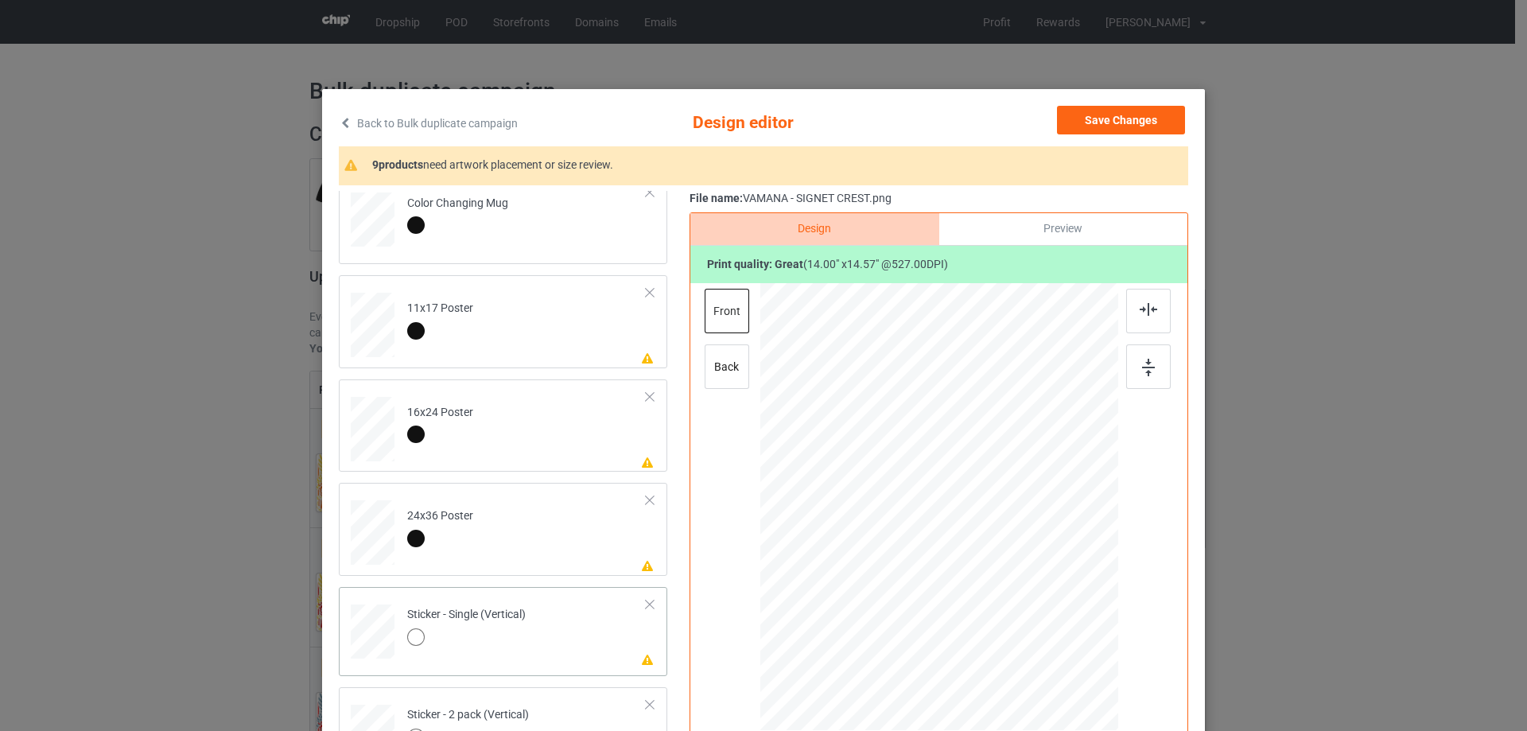
scroll to position [606, 0]
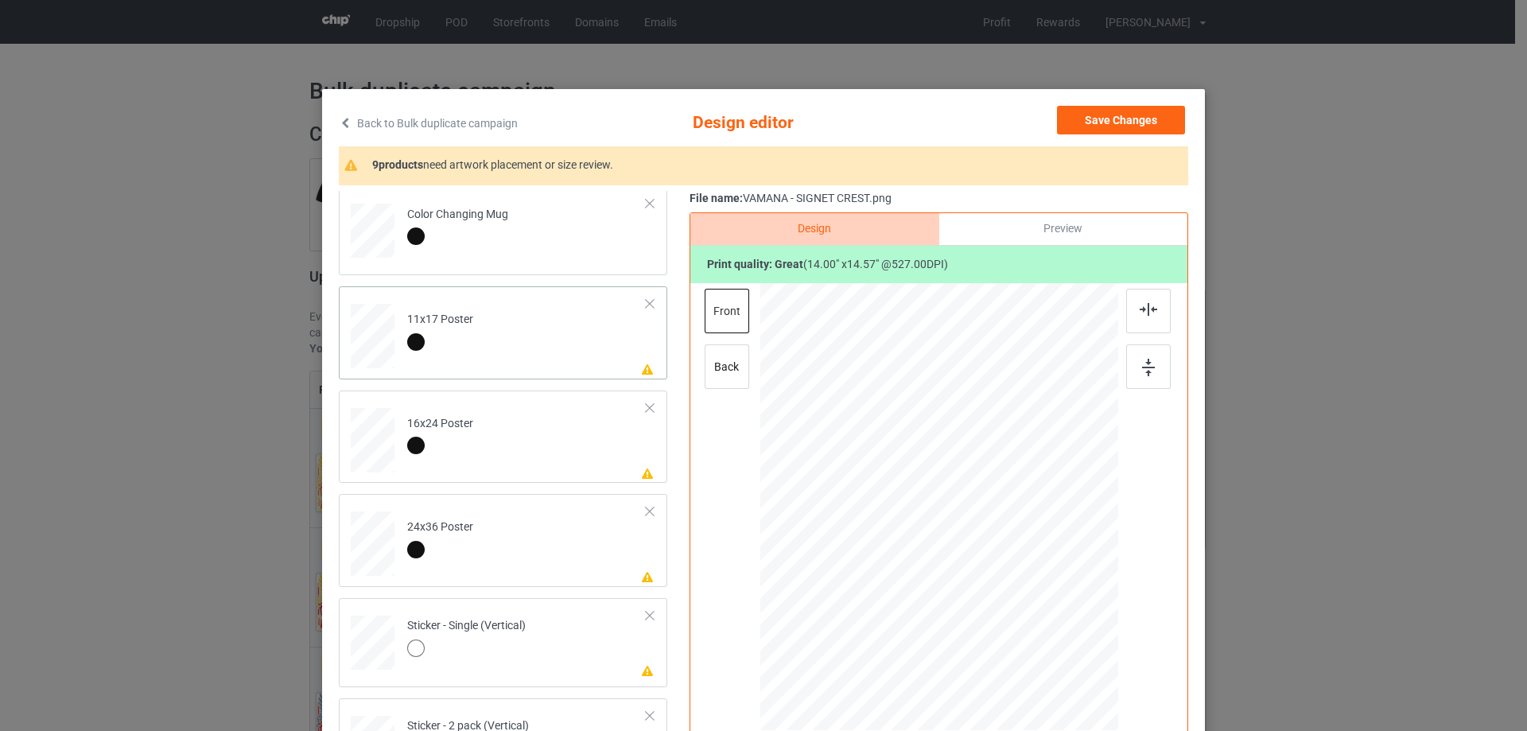
click at [582, 323] on td "Please review artwork placement 11x17 Poster" at bounding box center [527, 333] width 257 height 80
click at [1150, 363] on img at bounding box center [1148, 368] width 13 height 18
click at [1148, 306] on img at bounding box center [1149, 309] width 18 height 13
click at [562, 454] on td "Please review artwork placement 16x24 Poster" at bounding box center [527, 437] width 257 height 80
click at [1151, 370] on div at bounding box center [1149, 366] width 45 height 45
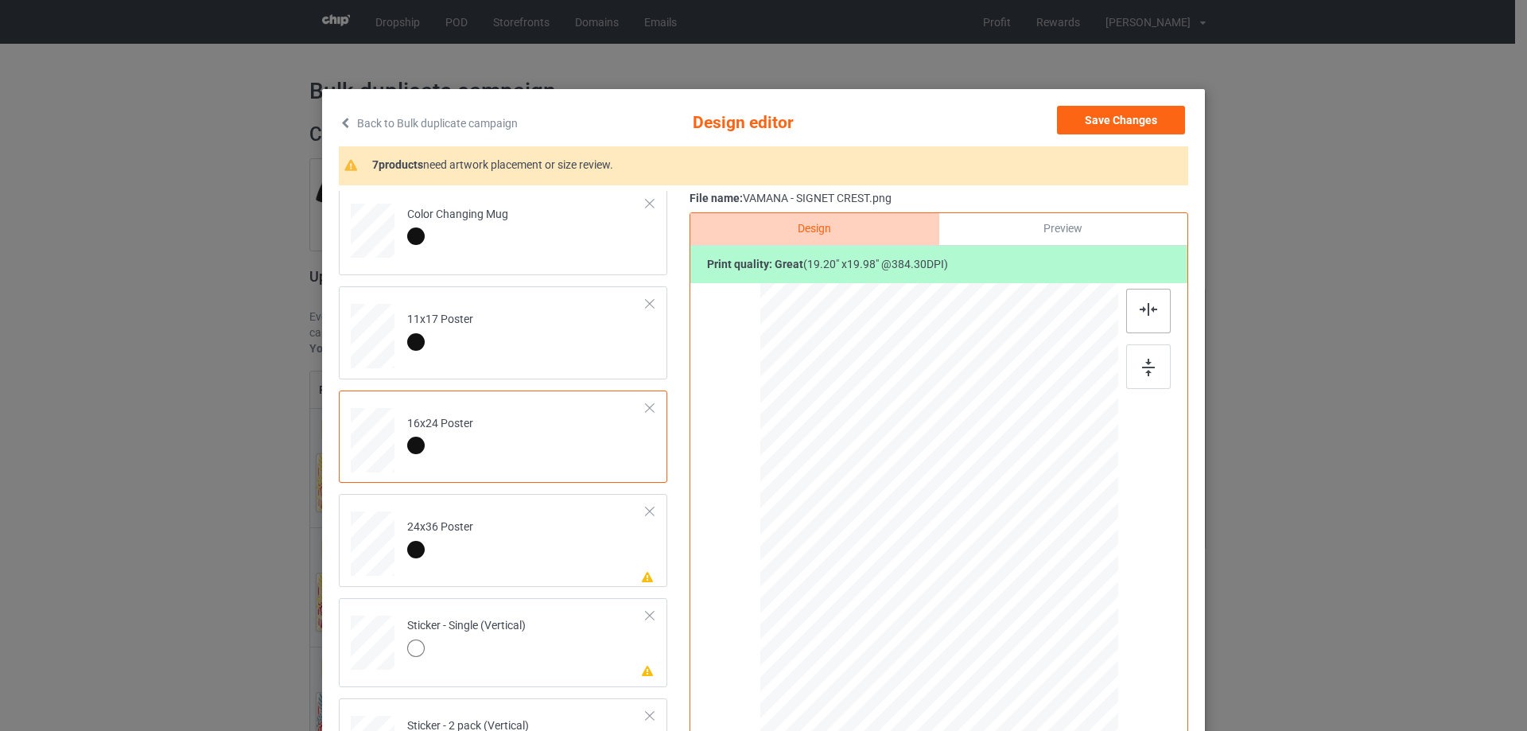
click at [1150, 309] on img at bounding box center [1149, 309] width 18 height 13
click at [516, 541] on td "Please review artwork placement 24x36 Poster" at bounding box center [527, 540] width 257 height 80
click at [1161, 358] on div at bounding box center [1149, 366] width 45 height 45
click at [1150, 319] on div at bounding box center [1149, 311] width 45 height 45
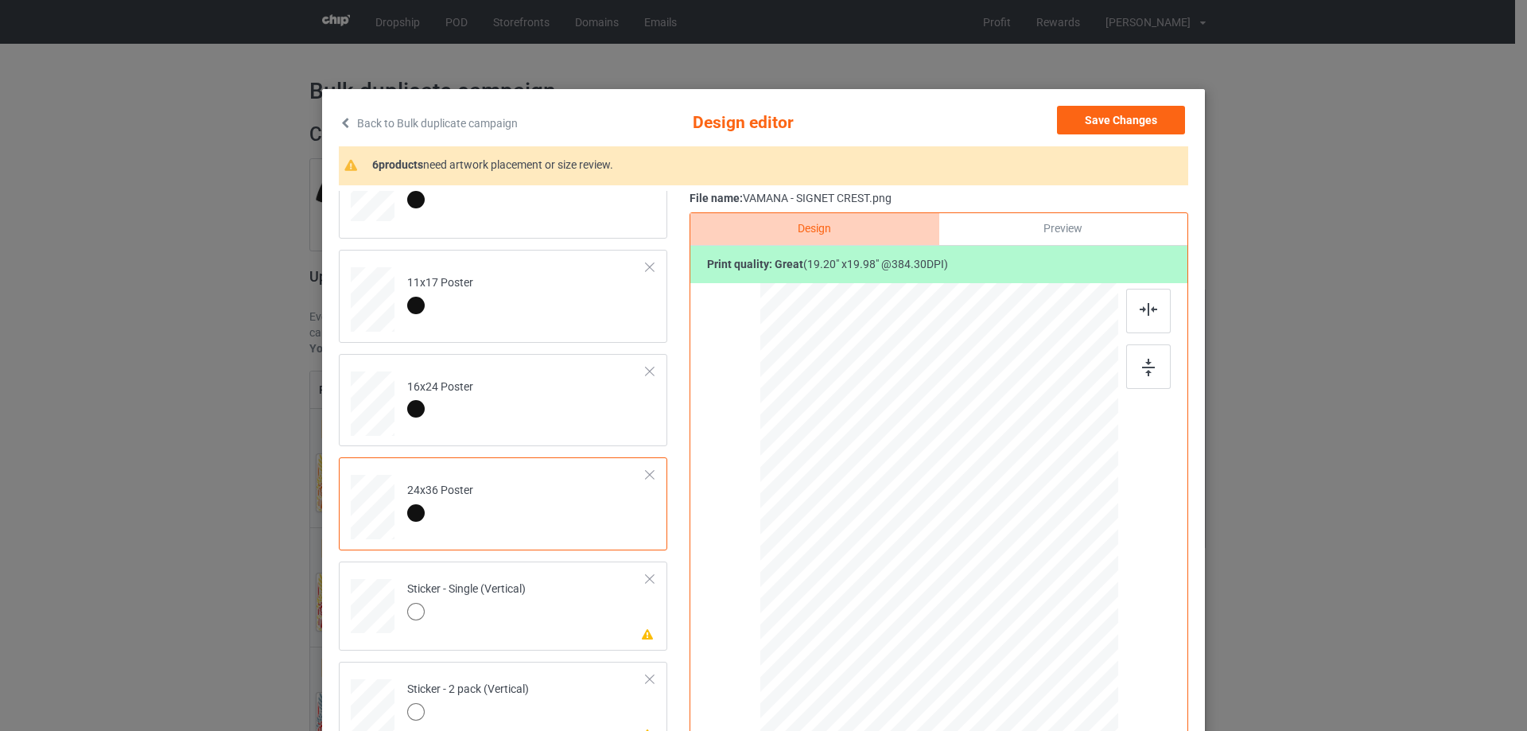
scroll to position [765, 0]
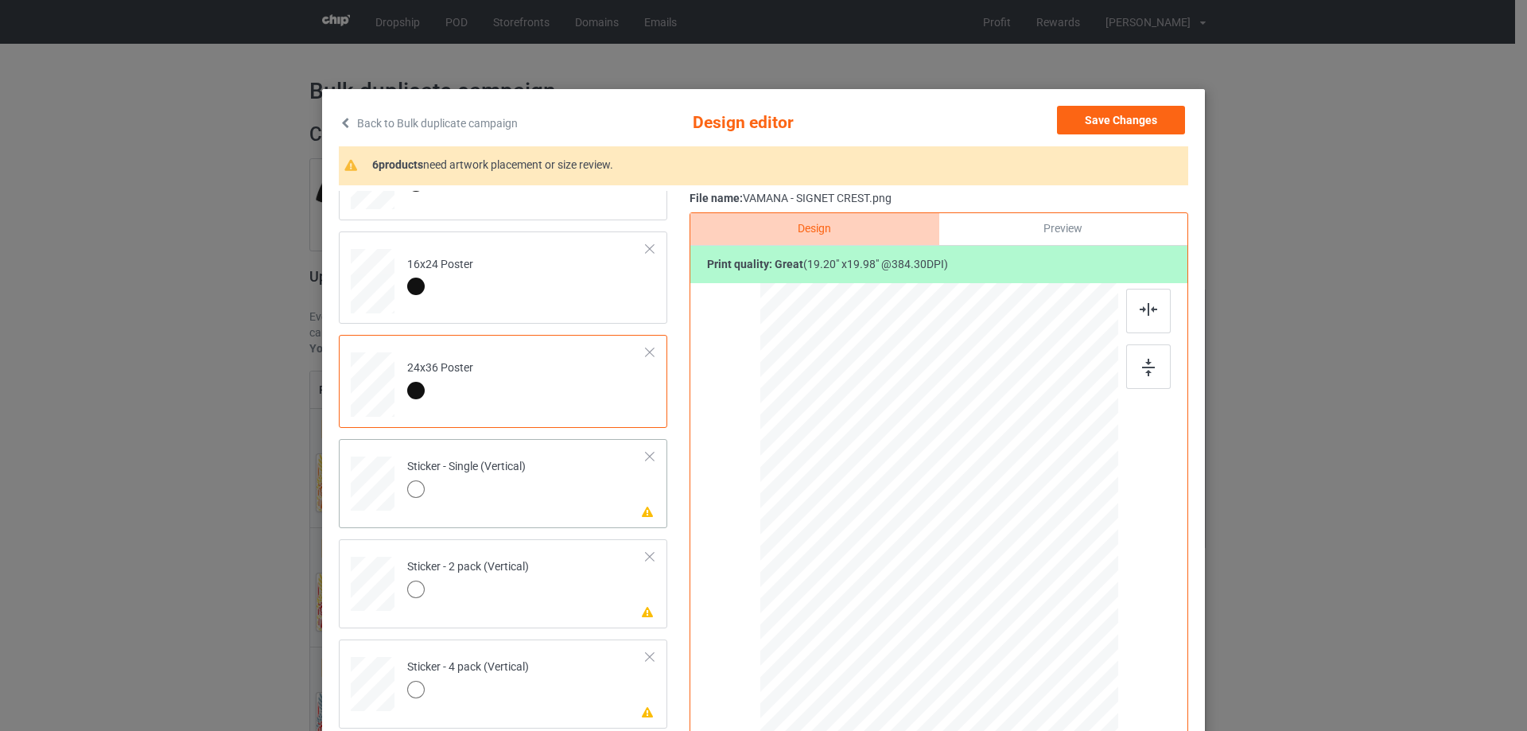
click at [574, 496] on td "Please review artwork placement Sticker - Single (Vertical)" at bounding box center [527, 481] width 257 height 70
click at [1142, 376] on img at bounding box center [1148, 368] width 13 height 18
click at [1142, 298] on div at bounding box center [1149, 311] width 45 height 45
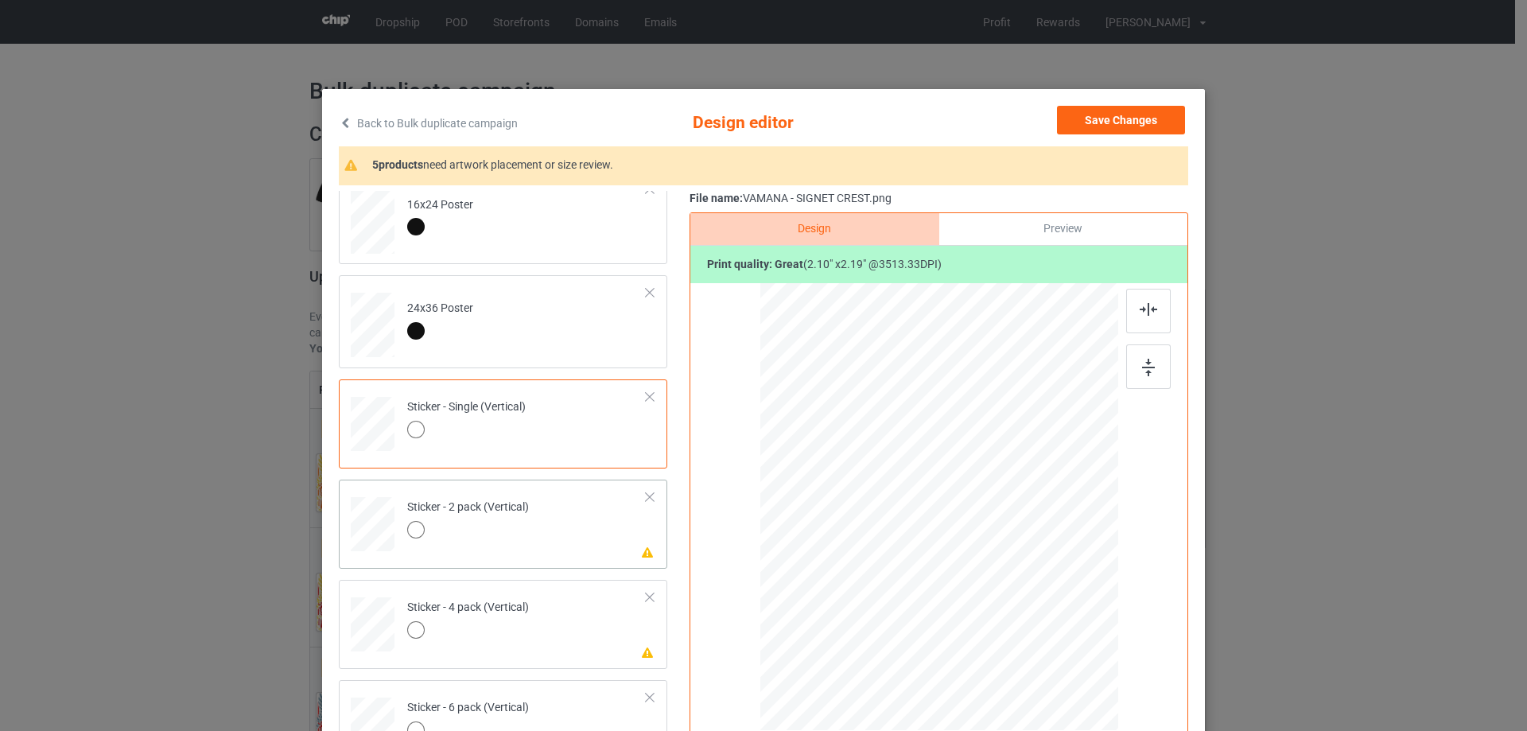
scroll to position [1084, 0]
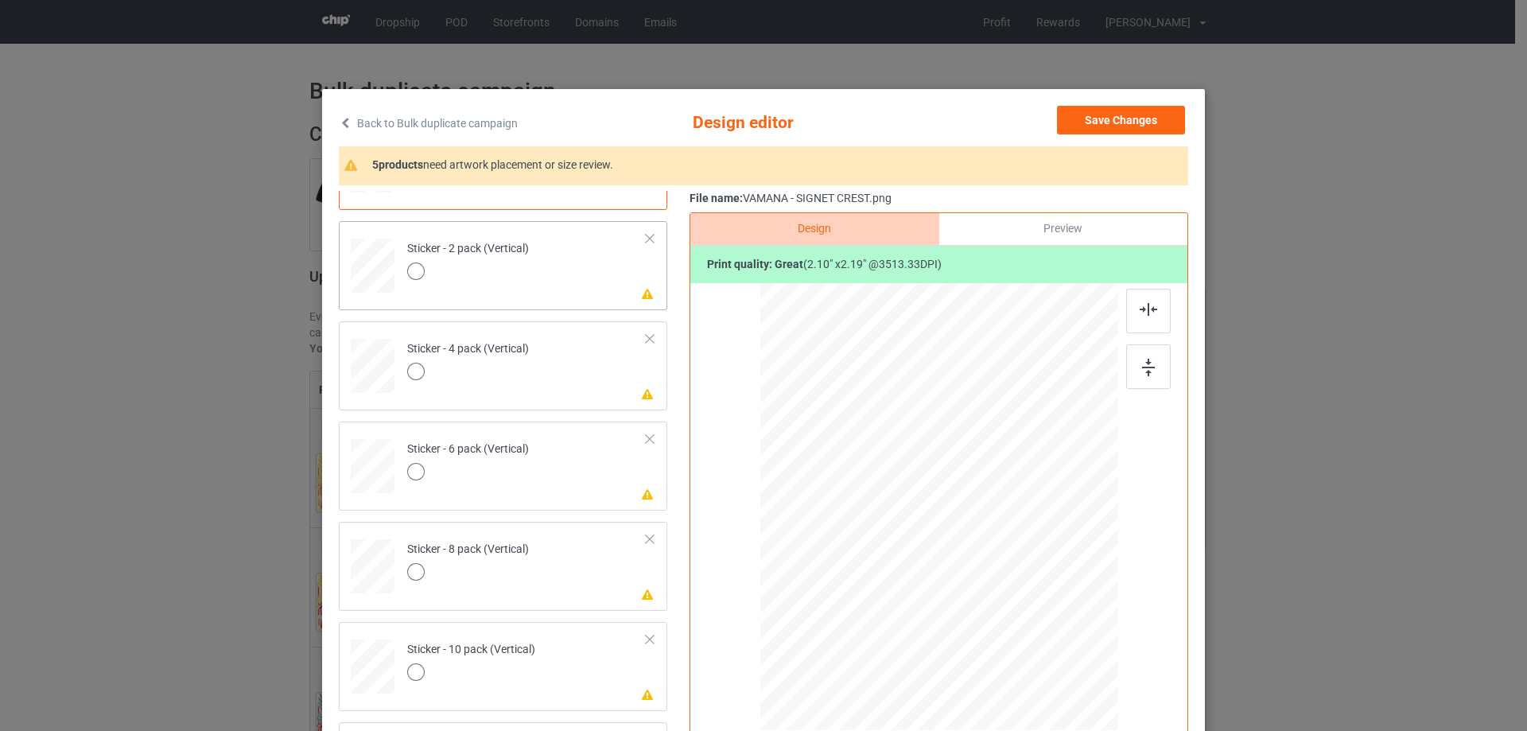
click at [581, 305] on div "Please review artwork placement Sticker - 2 pack (Vertical)" at bounding box center [503, 265] width 329 height 89
click at [1146, 367] on img at bounding box center [1148, 368] width 13 height 18
click at [1139, 325] on div at bounding box center [1149, 311] width 45 height 45
drag, startPoint x: 567, startPoint y: 373, endPoint x: 690, endPoint y: 367, distance: 122.7
click at [567, 374] on td "Please review artwork placement Sticker - 4 pack (Vertical)" at bounding box center [527, 363] width 257 height 70
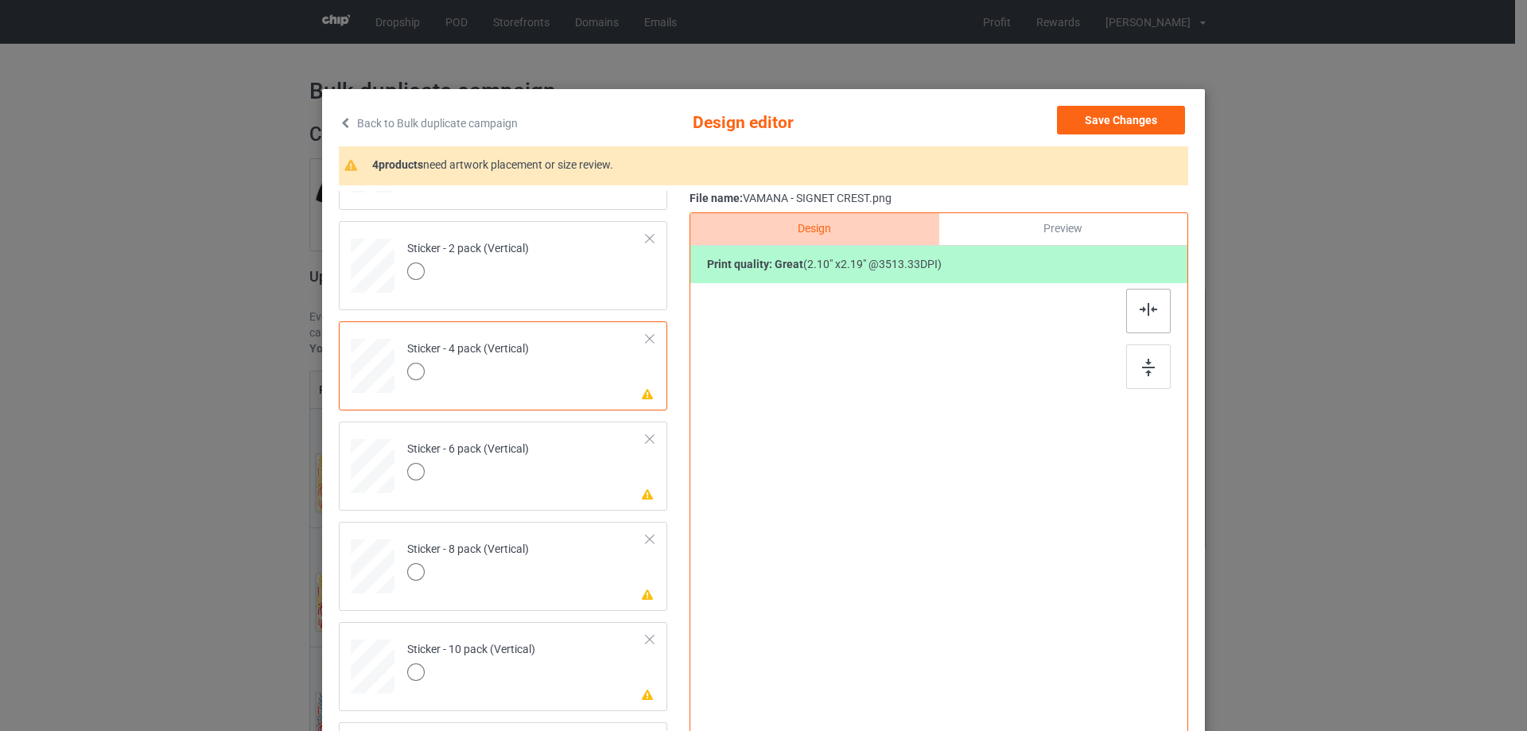
click at [1146, 367] on img at bounding box center [1148, 368] width 13 height 18
click at [1140, 315] on img at bounding box center [1149, 309] width 18 height 13
click at [562, 483] on td "Please review artwork placement Sticker - 6 pack (Vertical)" at bounding box center [527, 463] width 257 height 70
click at [1145, 372] on img at bounding box center [1148, 368] width 13 height 18
click at [1140, 317] on div at bounding box center [1149, 311] width 45 height 45
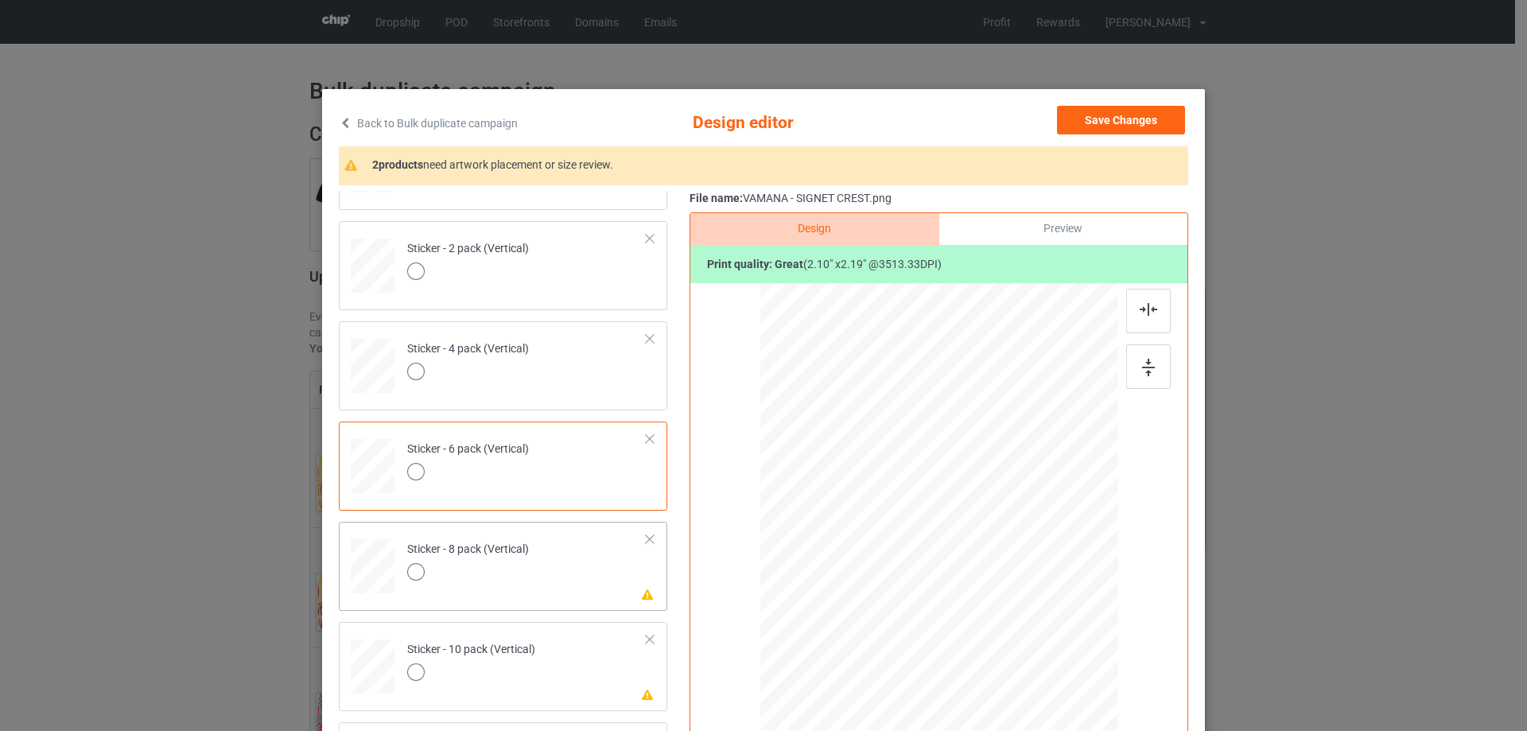
click at [506, 577] on div at bounding box center [468, 574] width 122 height 22
click at [1134, 372] on div at bounding box center [1149, 366] width 45 height 45
click at [1140, 315] on img at bounding box center [1149, 309] width 18 height 13
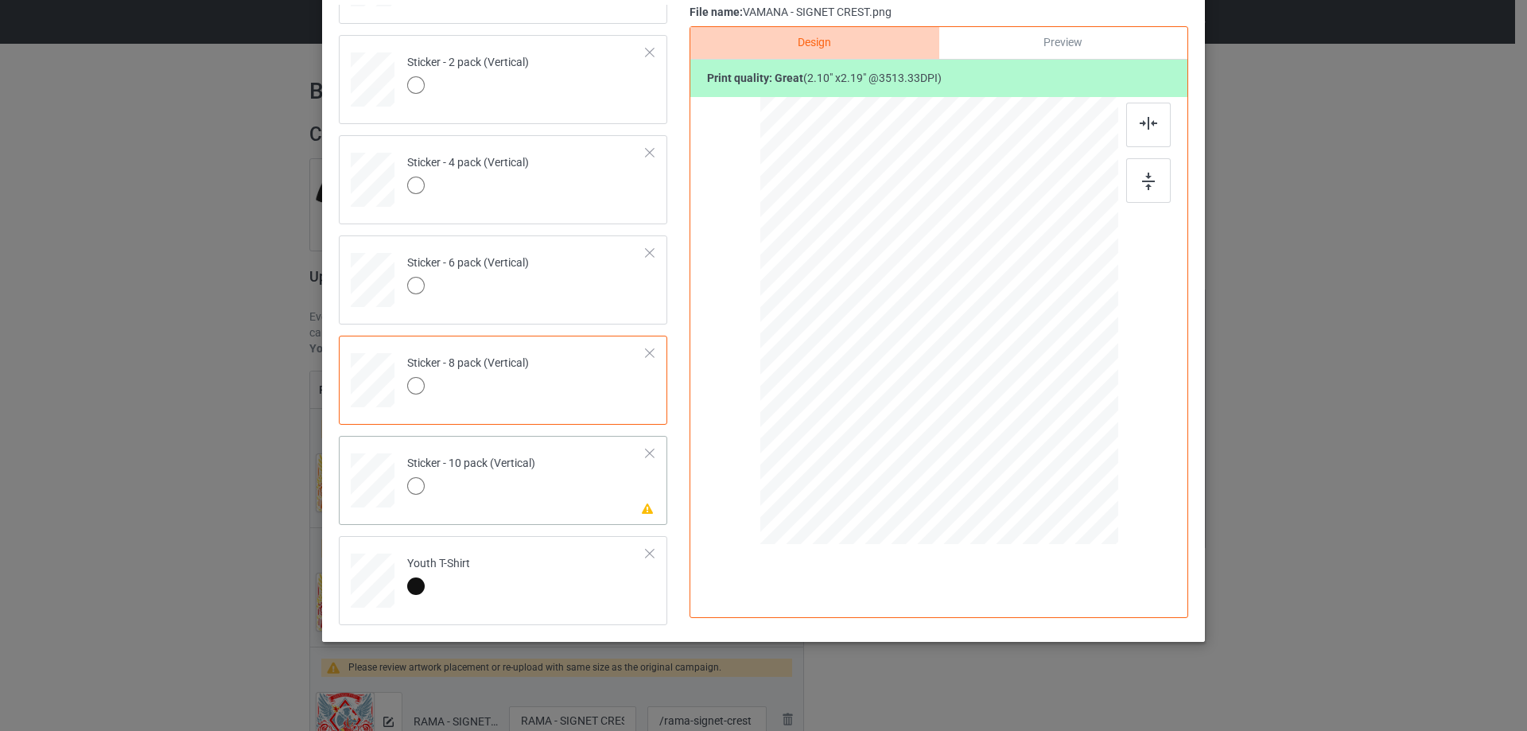
scroll to position [187, 0]
click at [564, 543] on td "Youth T-Shirt" at bounding box center [527, 578] width 257 height 70
click at [557, 487] on td "Please review artwork placement Sticker - 10 pack (Vertical)" at bounding box center [527, 477] width 257 height 70
click at [1142, 173] on img at bounding box center [1148, 182] width 13 height 18
click at [1144, 112] on div at bounding box center [1149, 125] width 45 height 45
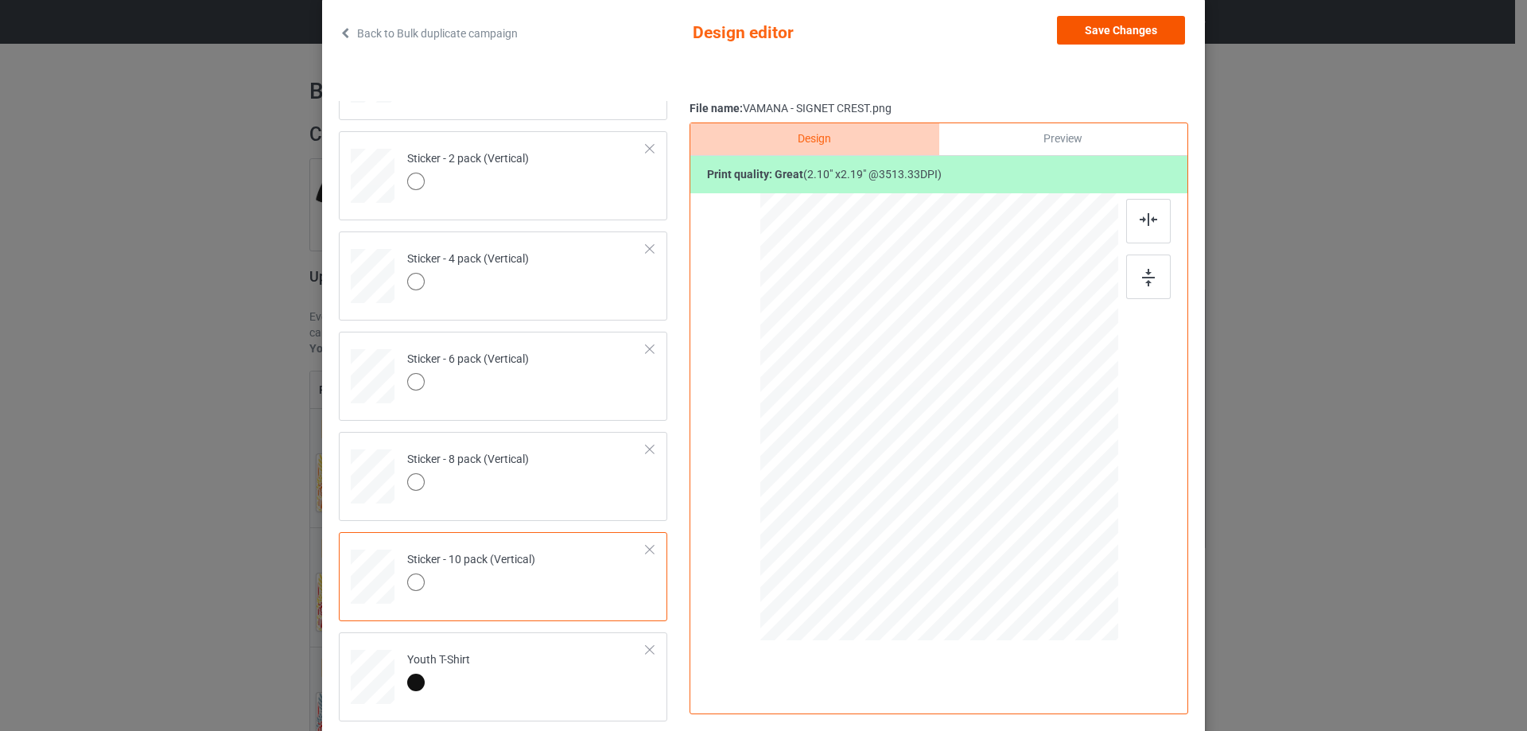
scroll to position [0, 0]
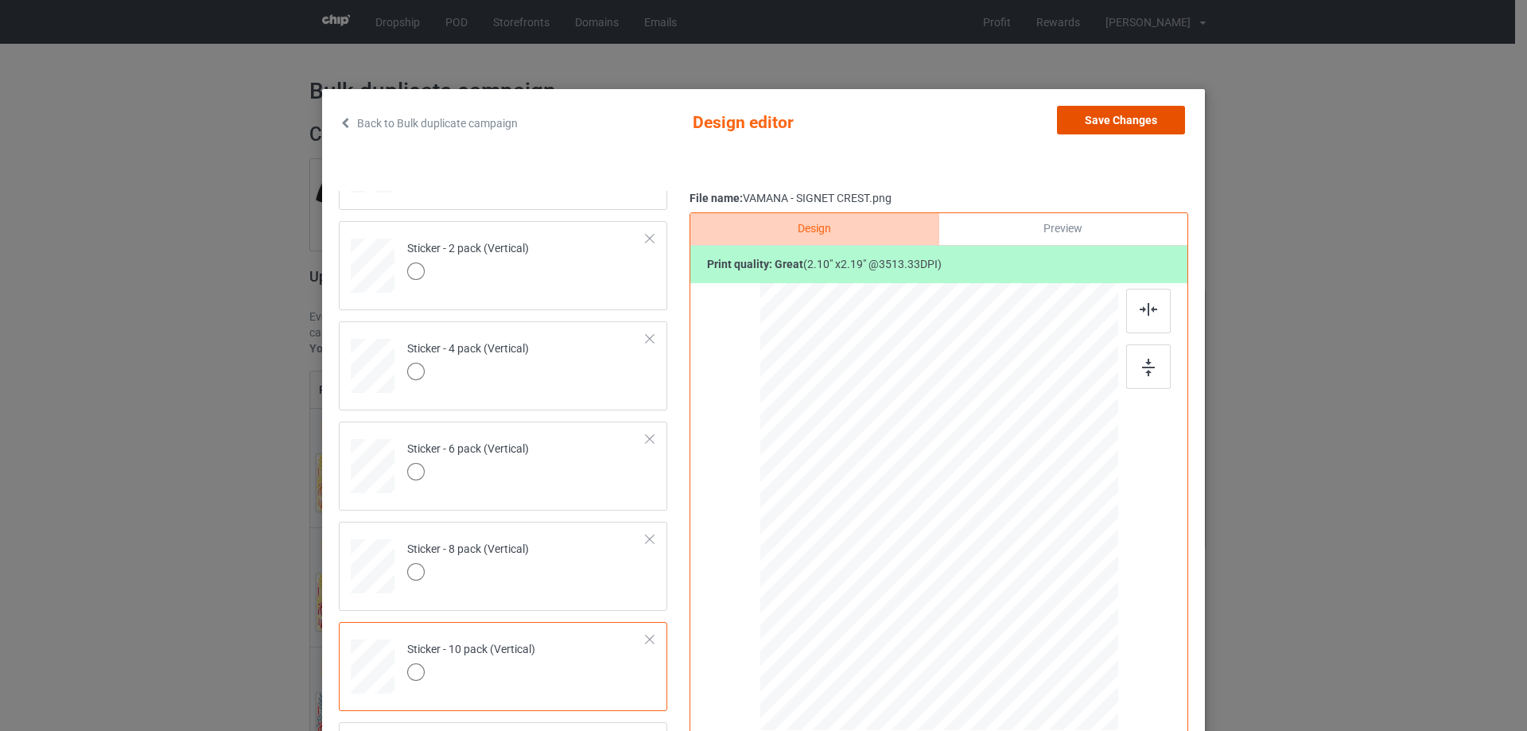
click at [1086, 131] on button "Save Changes" at bounding box center [1121, 120] width 128 height 29
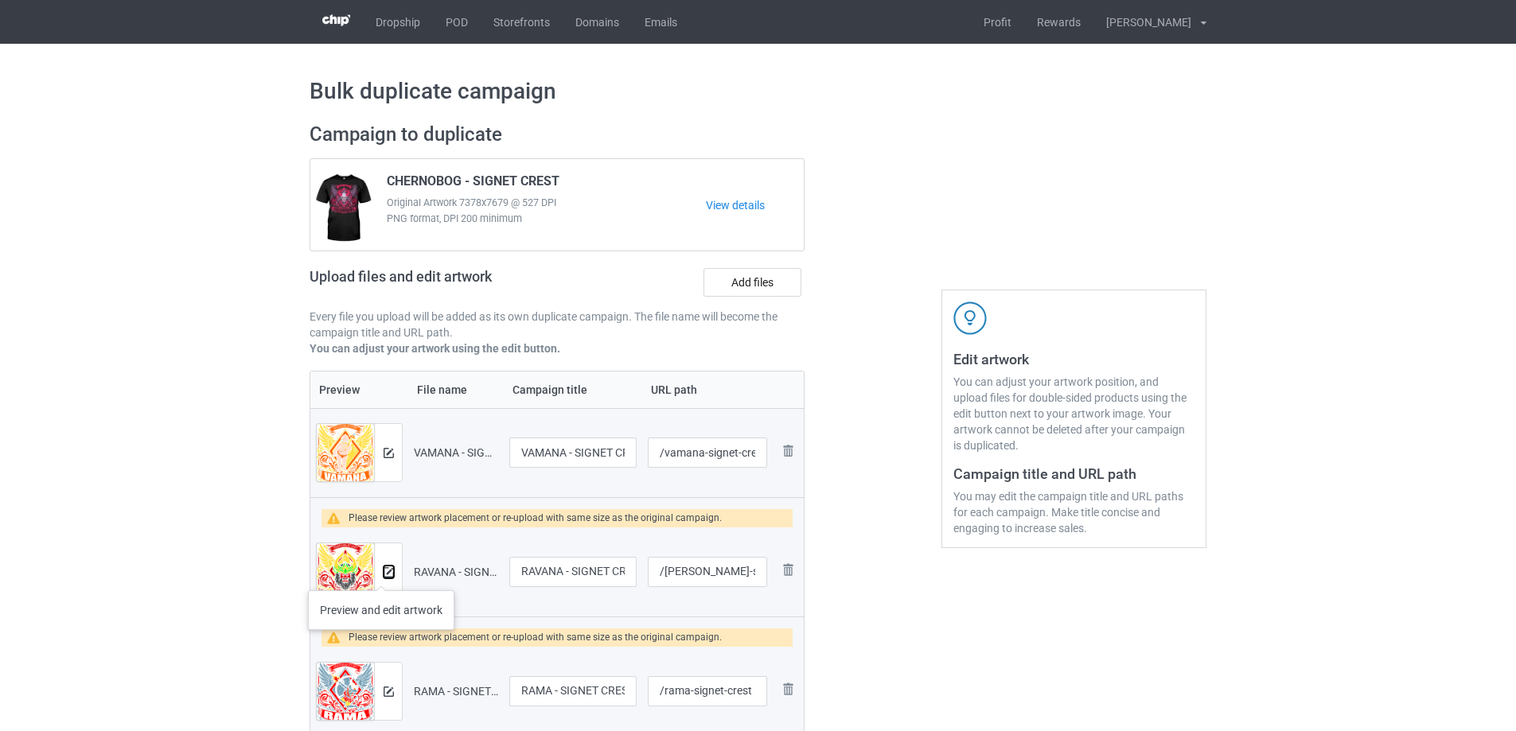
click at [393, 570] on img at bounding box center [388, 572] width 10 height 10
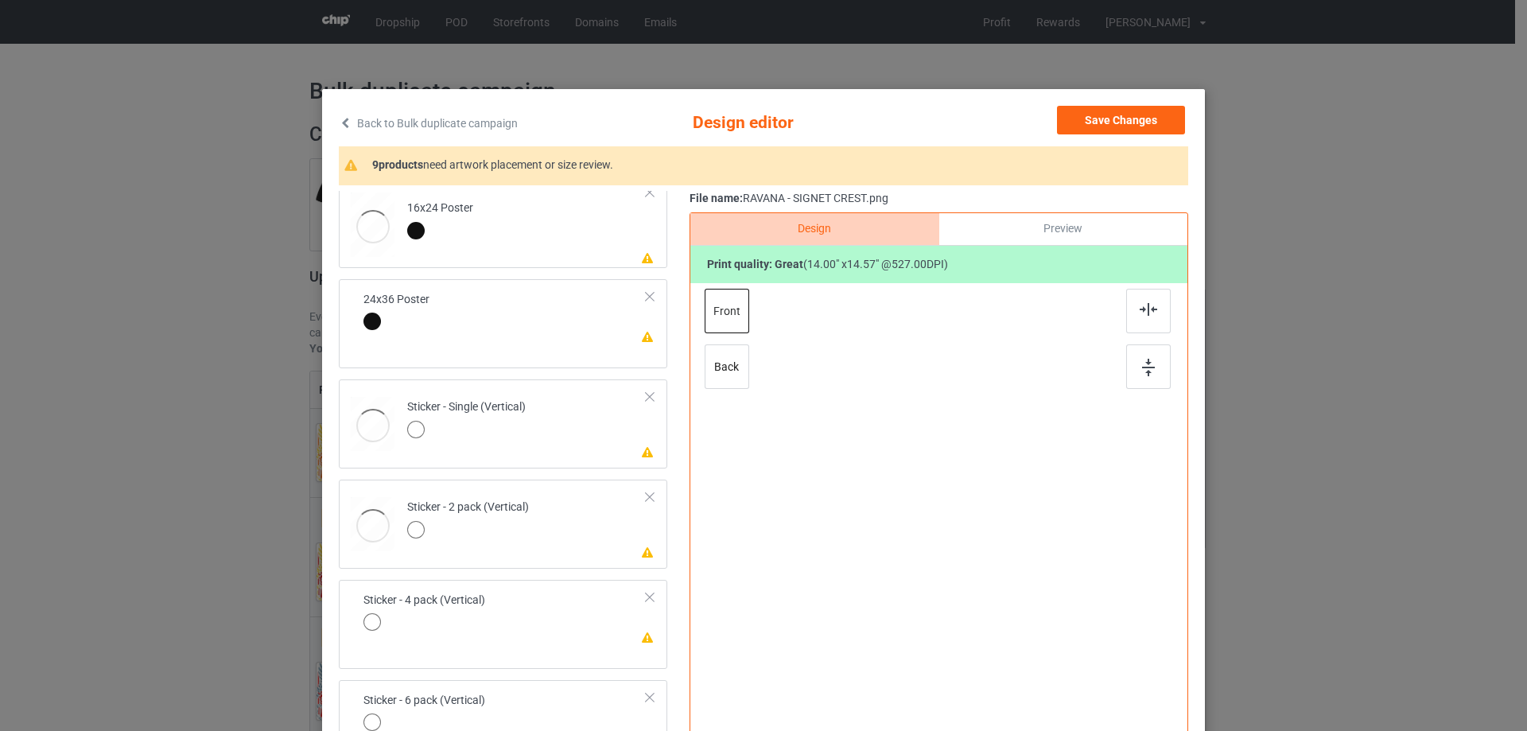
scroll to position [1076, 0]
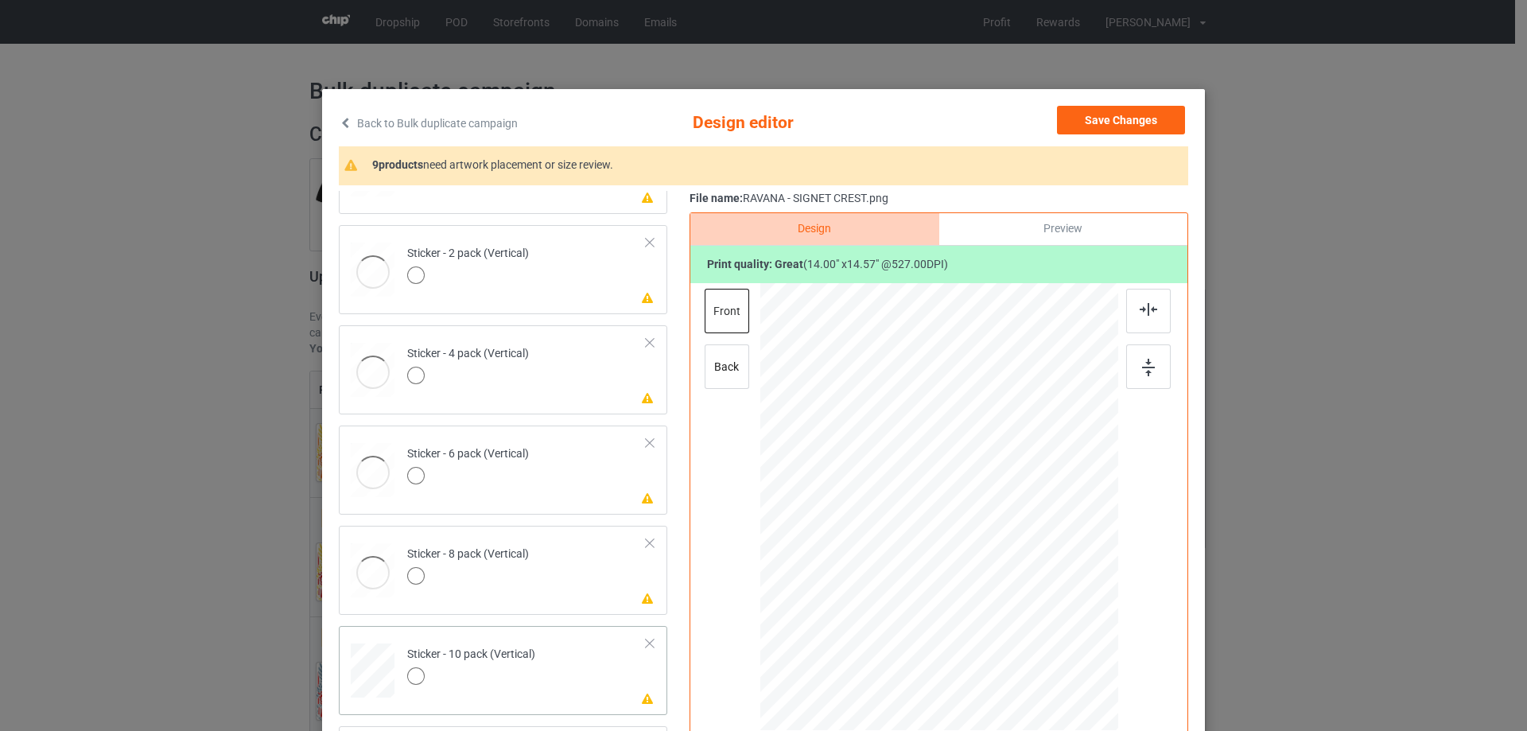
click at [557, 632] on td "Please review artwork placement Sticker - 10 pack (Vertical)" at bounding box center [527, 667] width 257 height 70
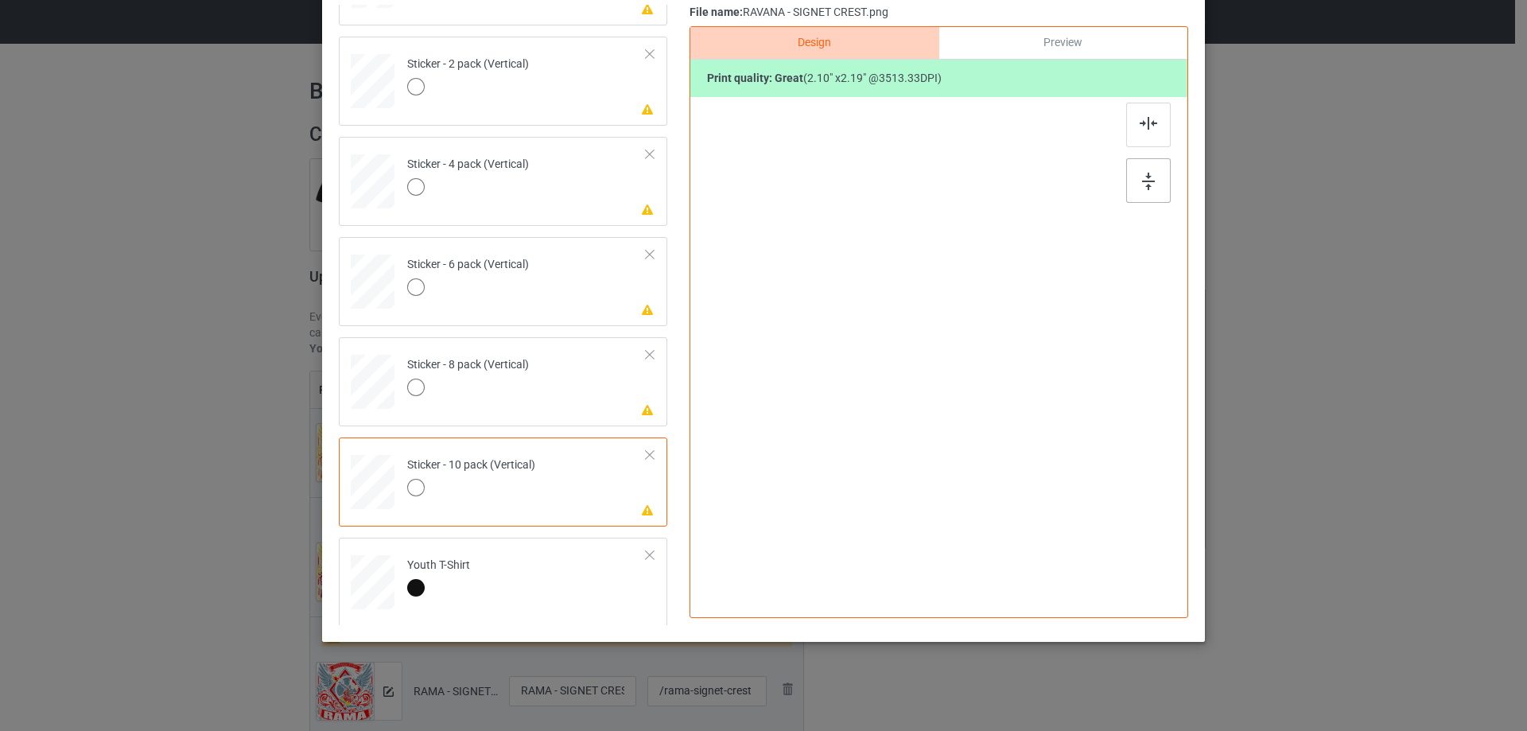
scroll to position [1082, 0]
click at [1155, 164] on div at bounding box center [1149, 180] width 45 height 45
click at [1143, 115] on div at bounding box center [1149, 125] width 45 height 45
click at [589, 414] on div "Please review artwork placement Sticker - 8 pack (Vertical)" at bounding box center [503, 381] width 329 height 89
click at [1154, 182] on div at bounding box center [1149, 180] width 45 height 45
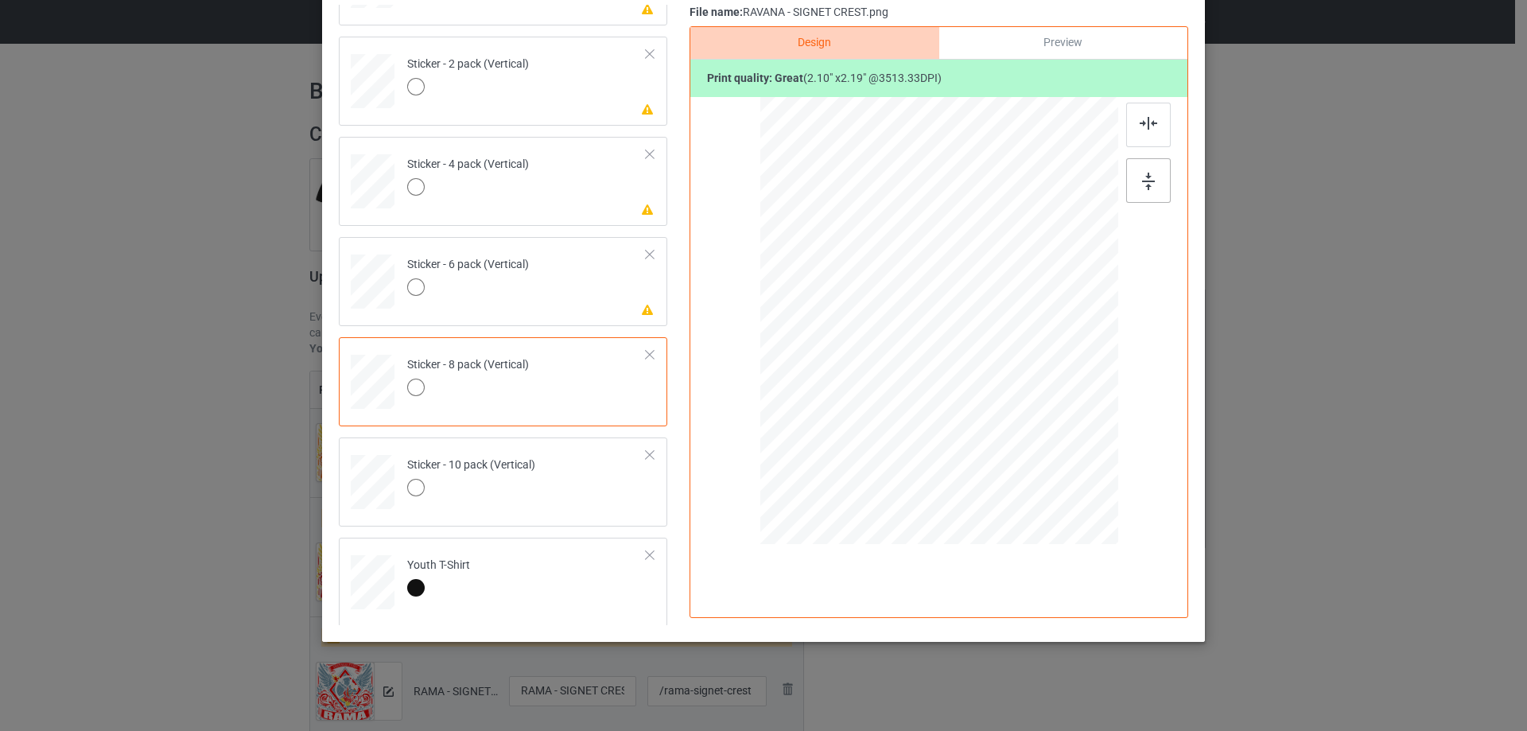
click at [1154, 182] on div at bounding box center [1149, 180] width 45 height 45
click at [1142, 126] on img at bounding box center [1149, 123] width 18 height 13
click at [578, 294] on td "Please review artwork placement Sticker - 6 pack (Vertical)" at bounding box center [527, 278] width 257 height 70
click at [1119, 184] on div at bounding box center [940, 323] width 414 height 452
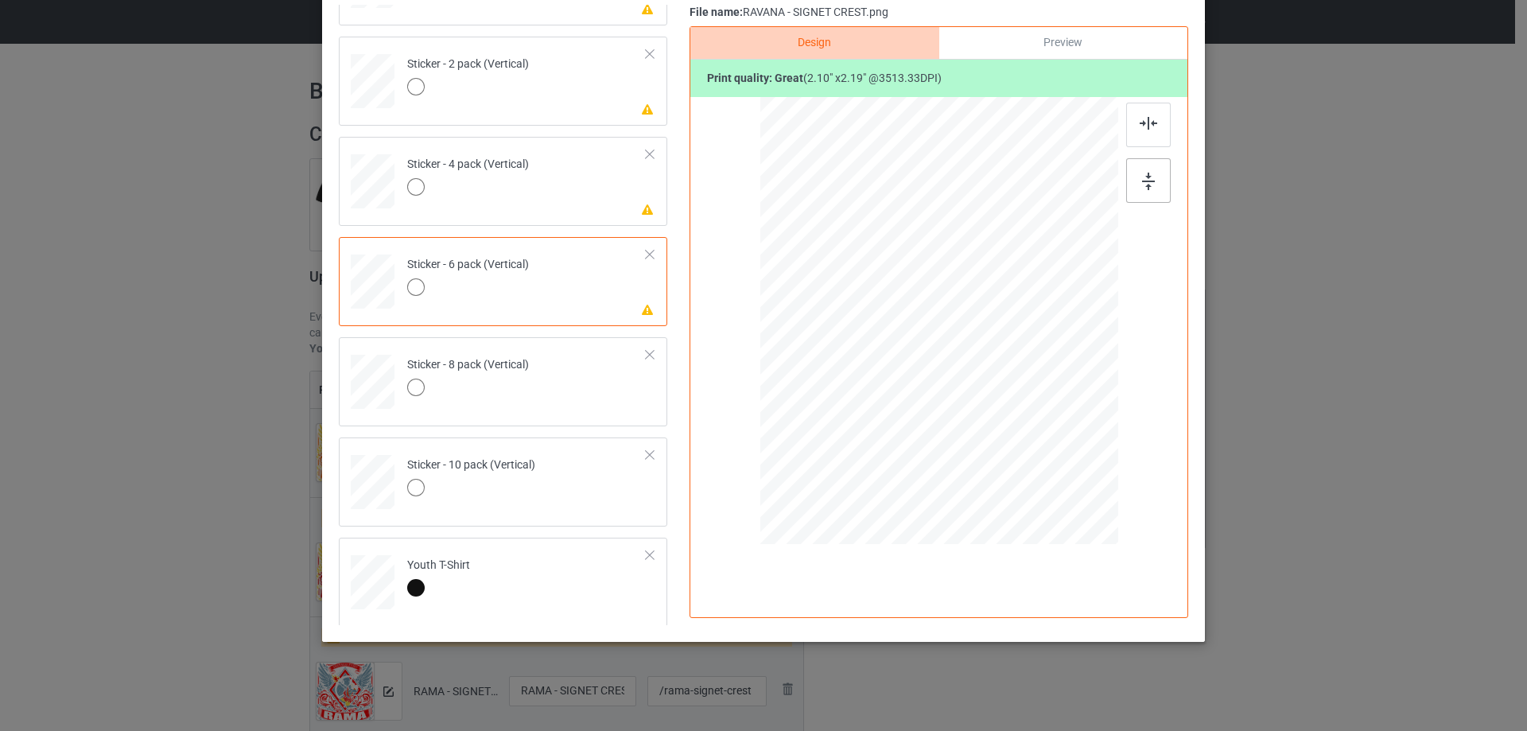
click at [1120, 184] on div at bounding box center [940, 323] width 414 height 452
click at [1136, 172] on div at bounding box center [1149, 180] width 45 height 45
click at [1143, 107] on div at bounding box center [1149, 125] width 45 height 45
click at [538, 197] on td "Please review artwork placement Sticker - 4 pack (Vertical)" at bounding box center [527, 178] width 257 height 70
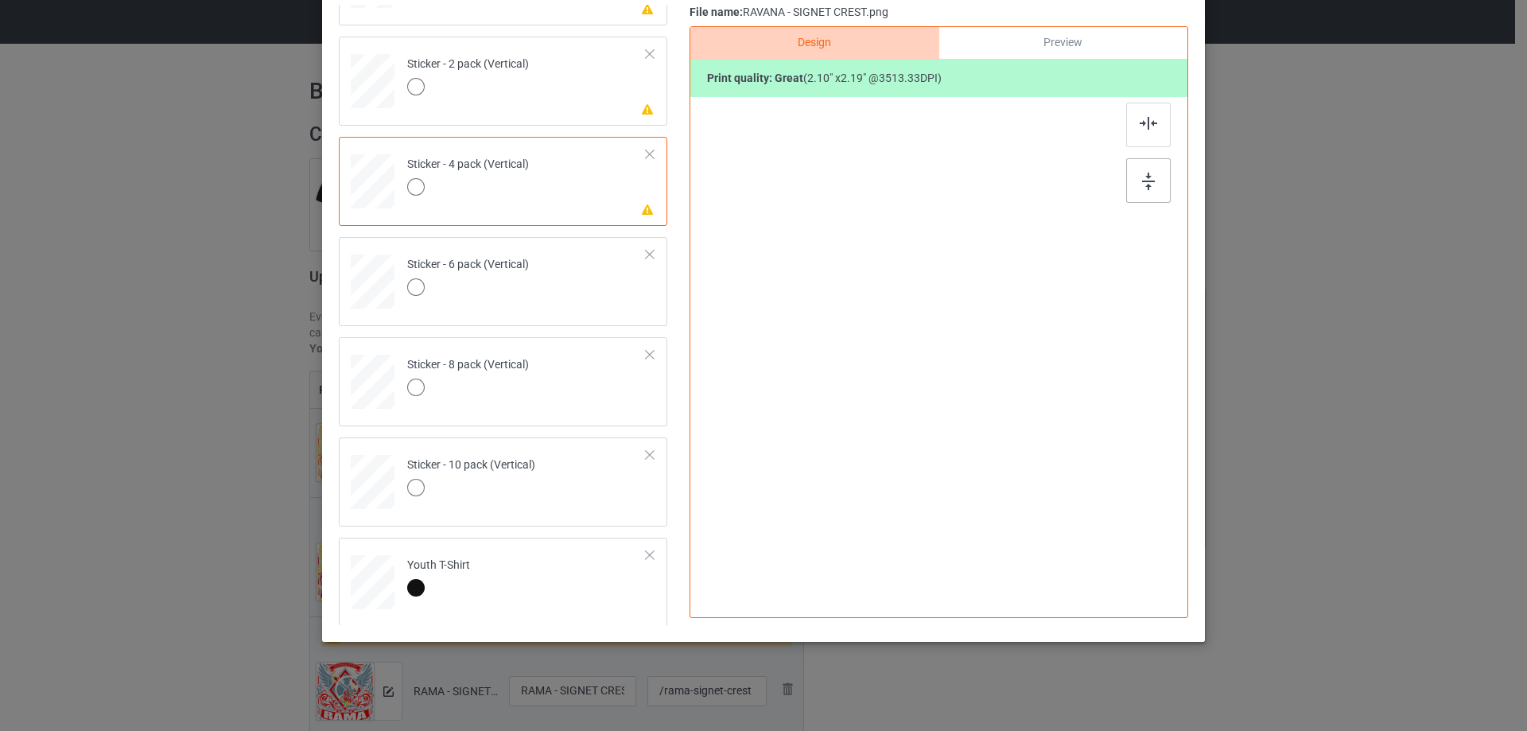
click at [1142, 186] on img at bounding box center [1148, 182] width 13 height 18
click at [1141, 120] on img at bounding box center [1149, 123] width 18 height 13
click at [504, 99] on div at bounding box center [468, 89] width 122 height 22
click at [1147, 165] on div at bounding box center [1149, 180] width 45 height 45
click at [1140, 129] on img at bounding box center [1149, 123] width 18 height 13
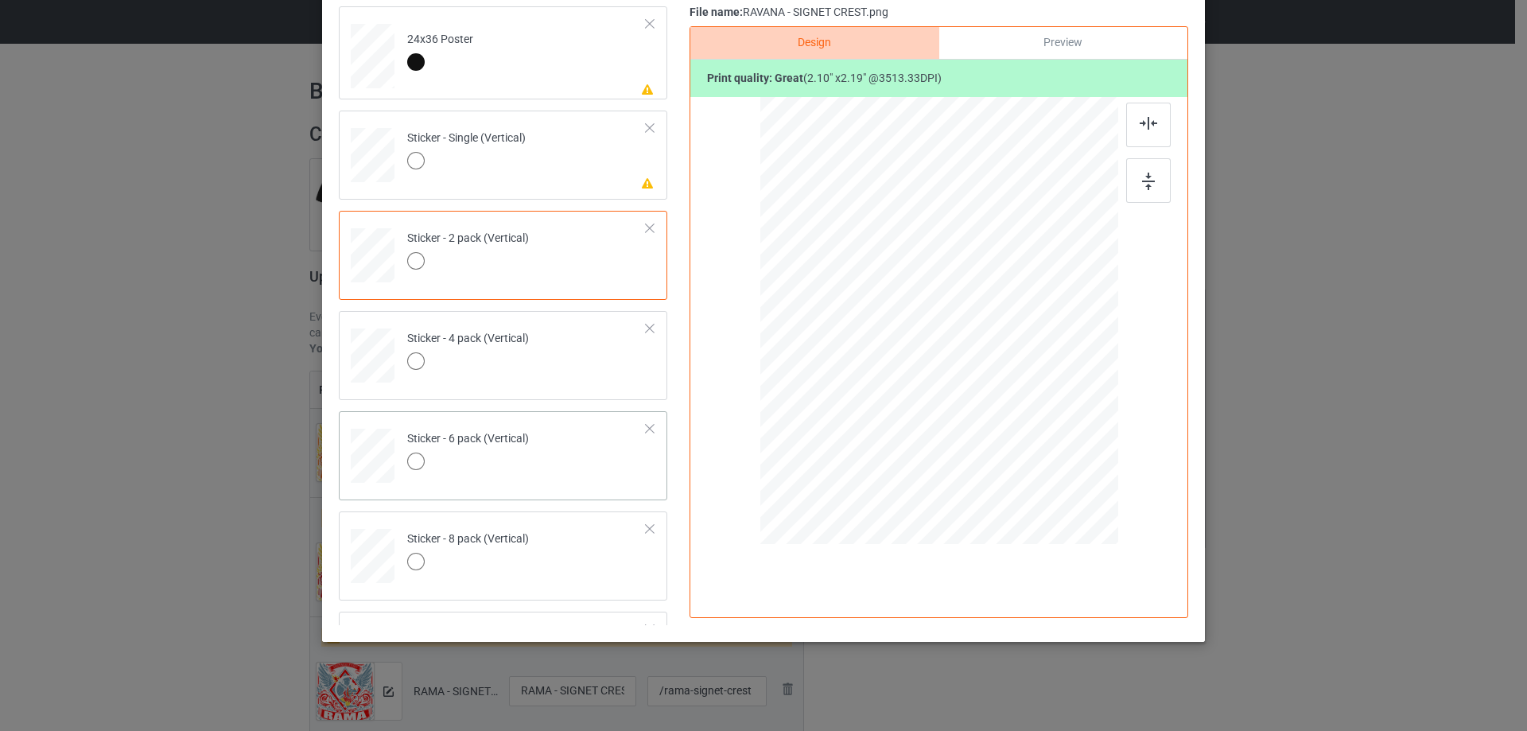
scroll to position [843, 0]
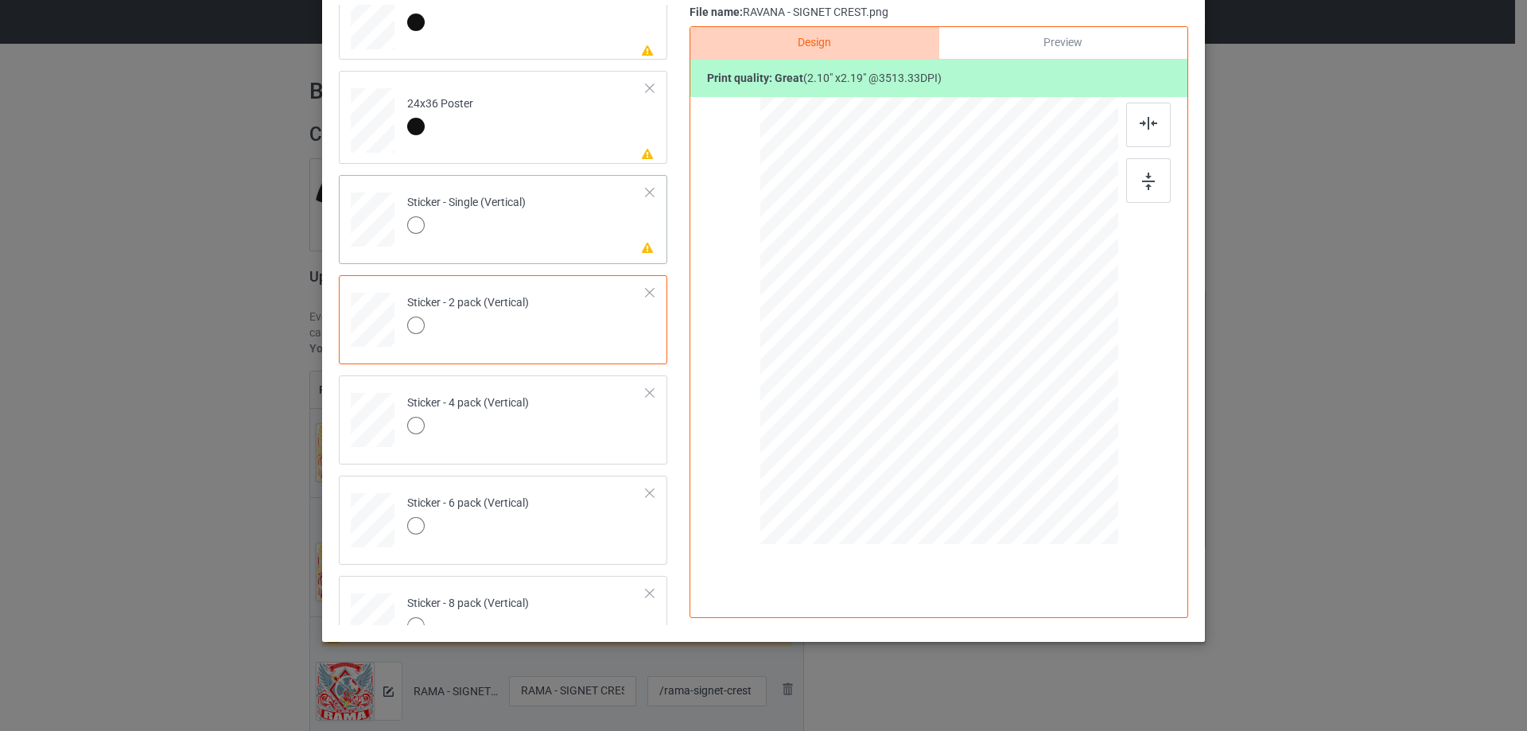
click at [568, 226] on td "Please review artwork placement Sticker - Single (Vertical)" at bounding box center [527, 216] width 257 height 70
click at [1127, 181] on div at bounding box center [1149, 180] width 45 height 45
click at [1157, 107] on div at bounding box center [1149, 125] width 45 height 45
click at [515, 137] on td "Please review artwork placement 24x36 Poster" at bounding box center [527, 117] width 257 height 80
click at [1149, 173] on img at bounding box center [1148, 182] width 13 height 18
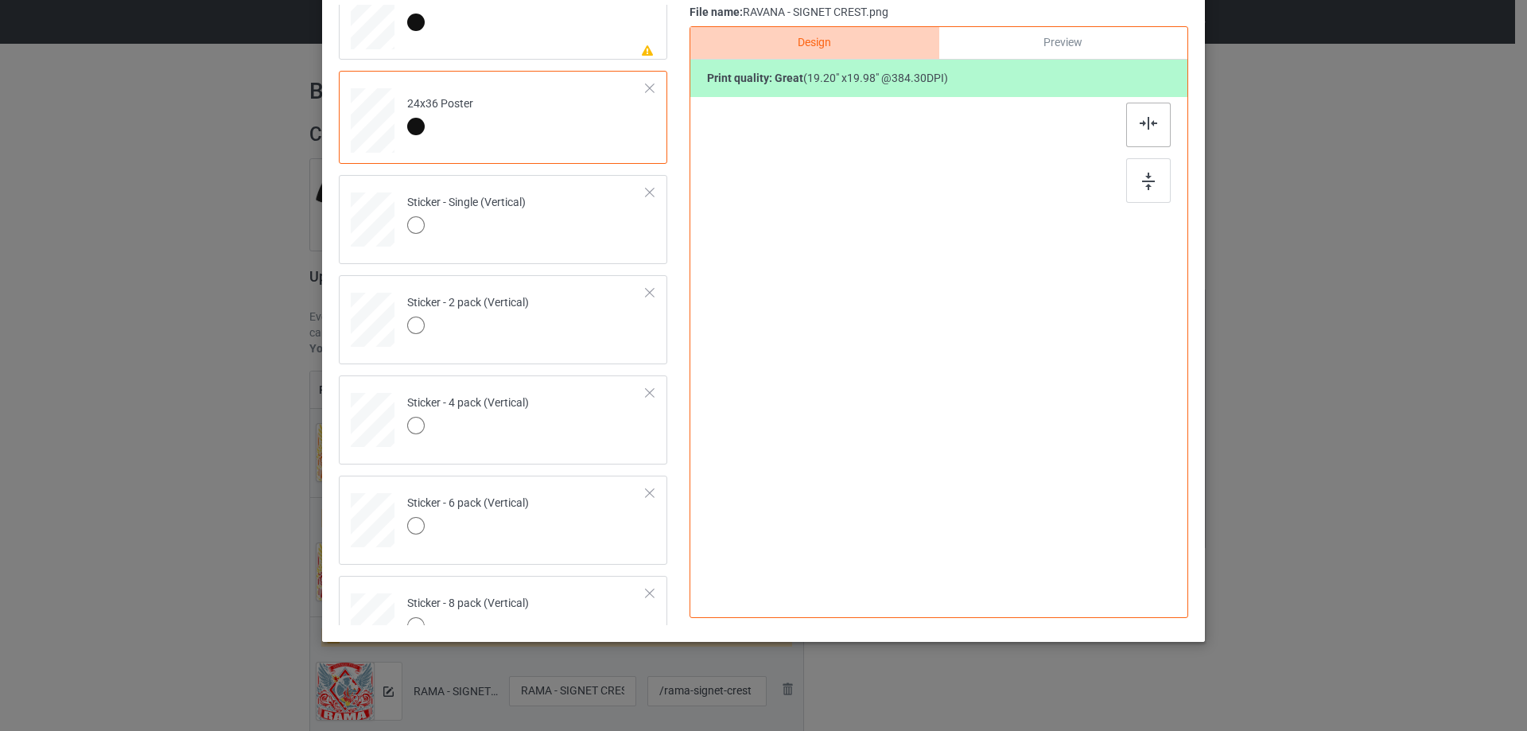
click at [1140, 129] on img at bounding box center [1149, 123] width 18 height 13
click at [544, 44] on td "Please review artwork placement 16x24 Poster" at bounding box center [527, 13] width 257 height 80
click at [1130, 184] on div at bounding box center [1149, 180] width 45 height 45
click at [1140, 124] on img at bounding box center [1149, 122] width 18 height 13
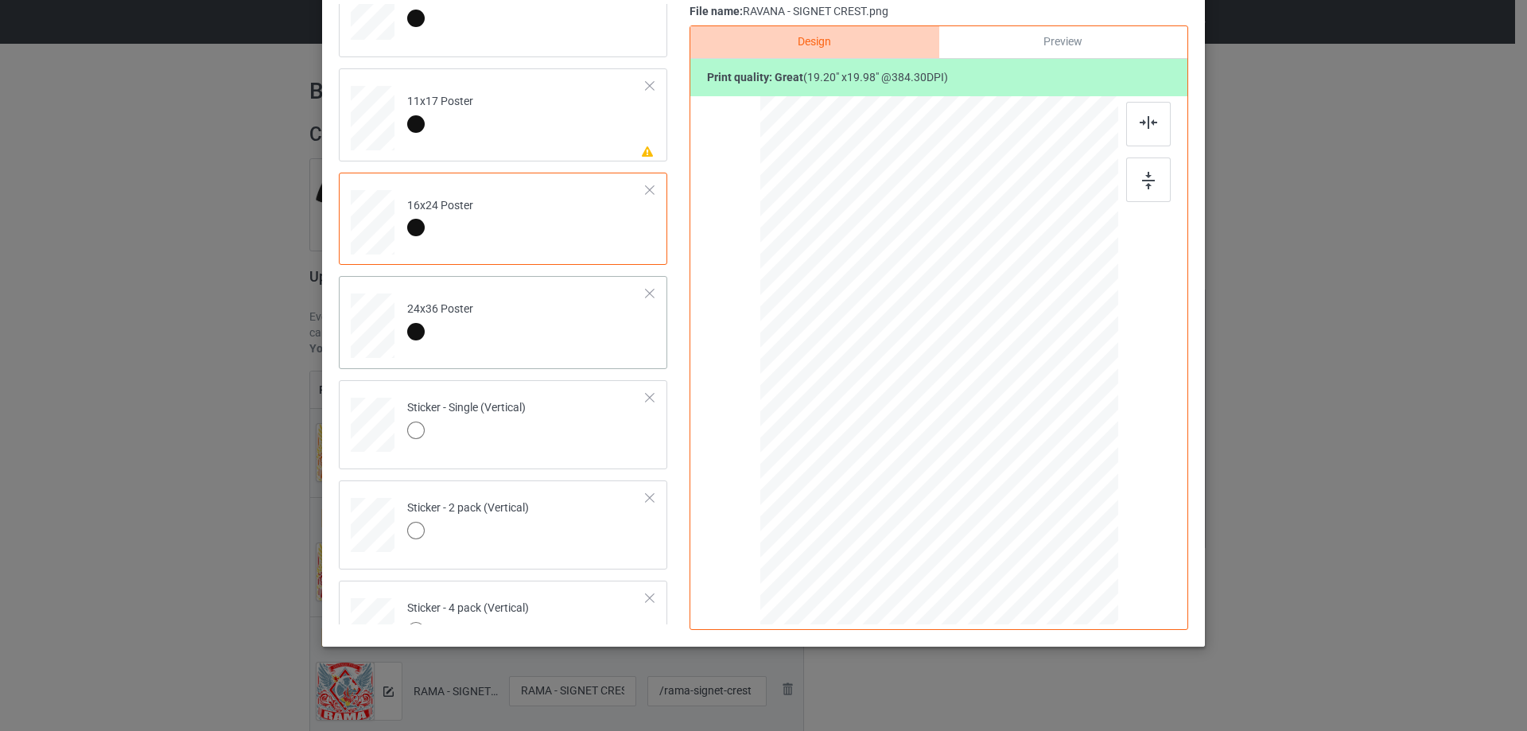
scroll to position [605, 0]
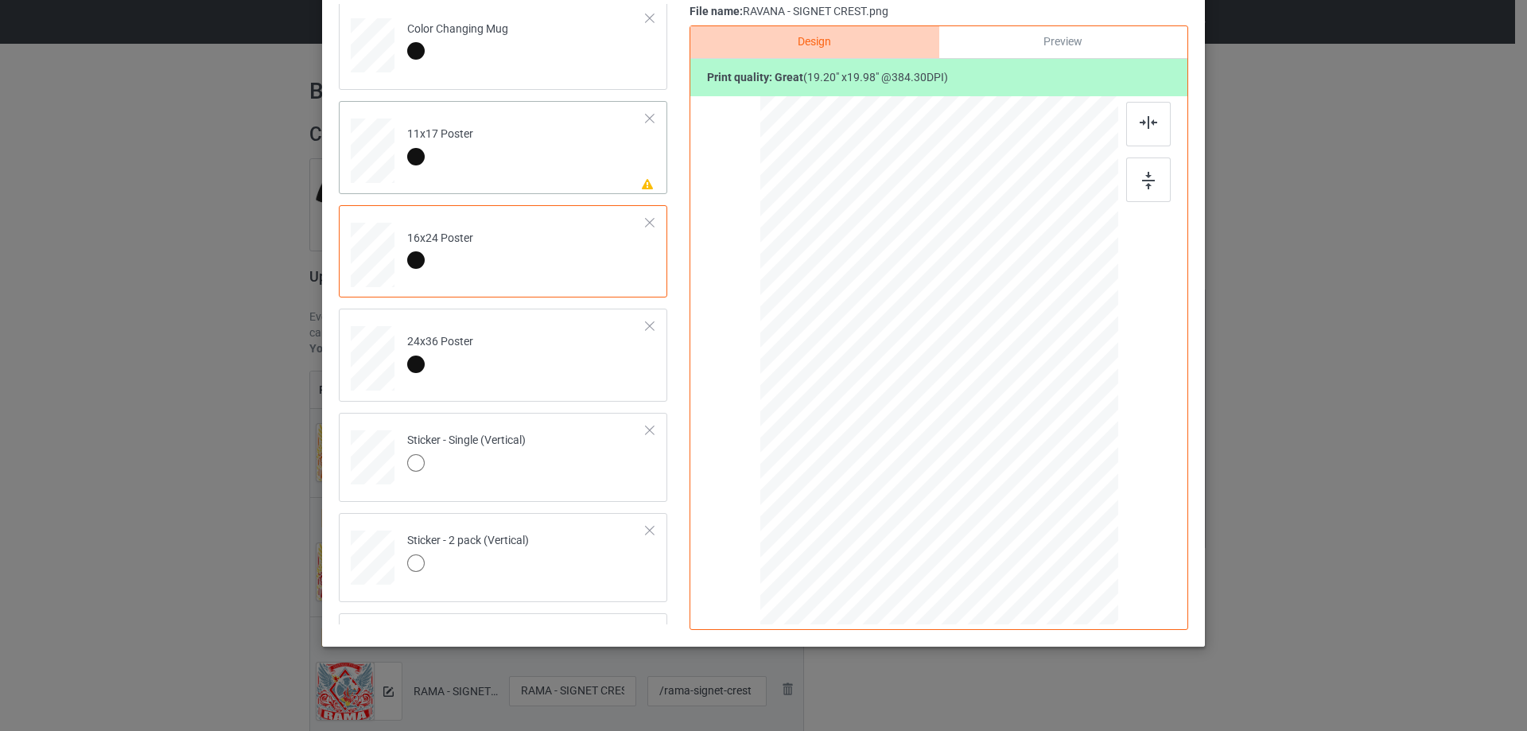
click at [551, 146] on td "Please review artwork placement 11x17 Poster" at bounding box center [527, 147] width 257 height 80
click at [1142, 177] on img at bounding box center [1148, 181] width 13 height 18
click at [1139, 111] on div at bounding box center [1149, 124] width 45 height 45
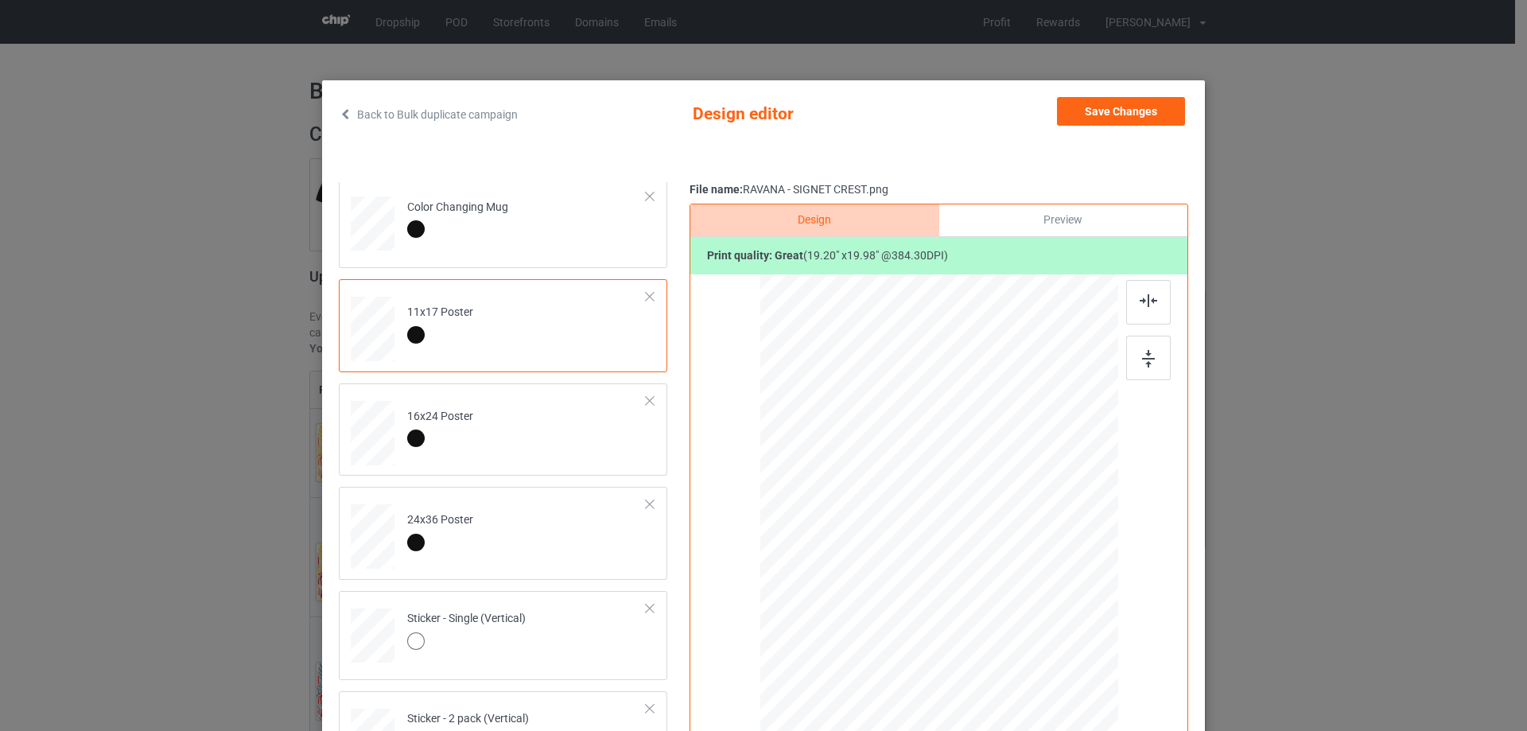
scroll to position [0, 0]
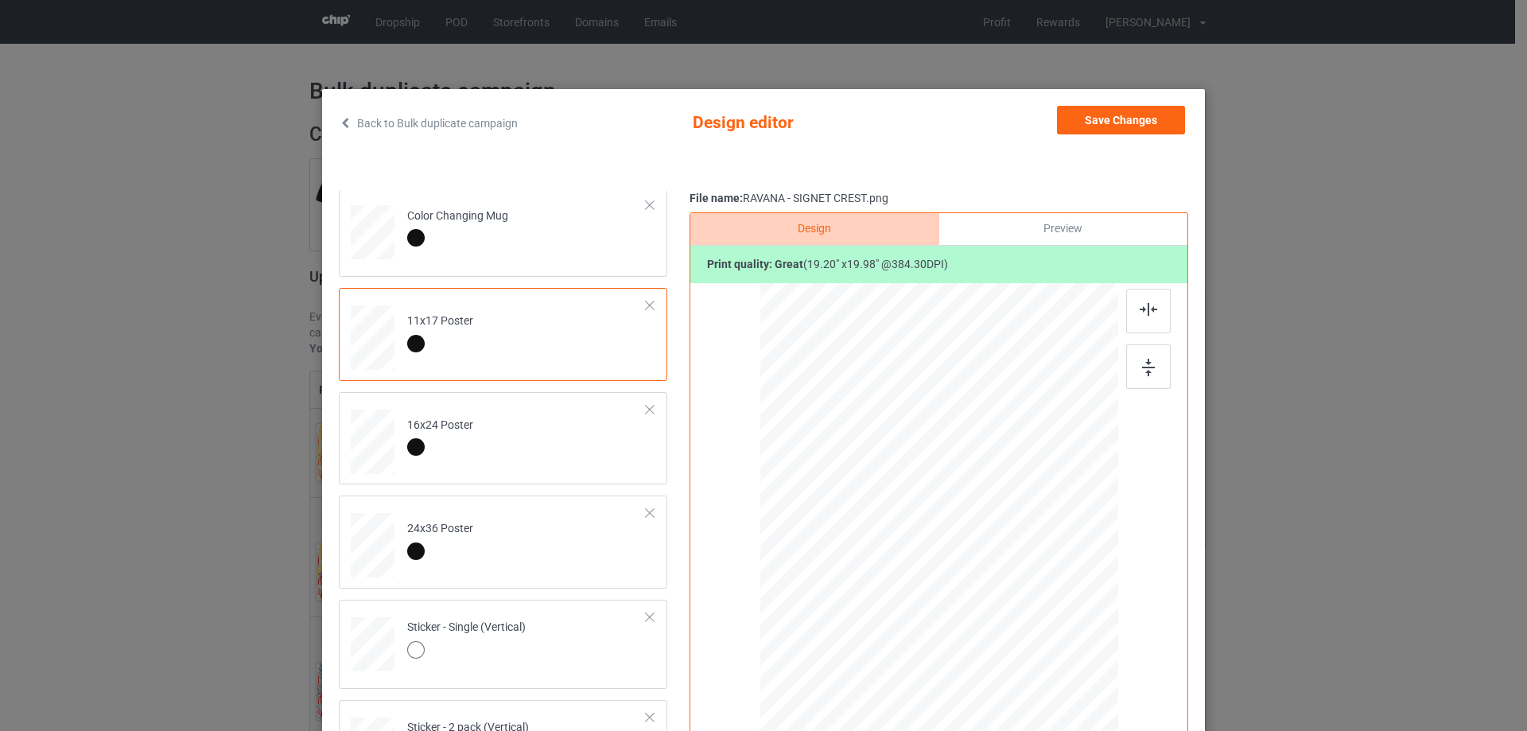
click at [1111, 80] on div "Back to Bulk duplicate campaign Design editor Save Changes Classic T-Shirt Hood…" at bounding box center [763, 365] width 1527 height 731
click at [1109, 124] on button "Save Changes" at bounding box center [1121, 120] width 128 height 29
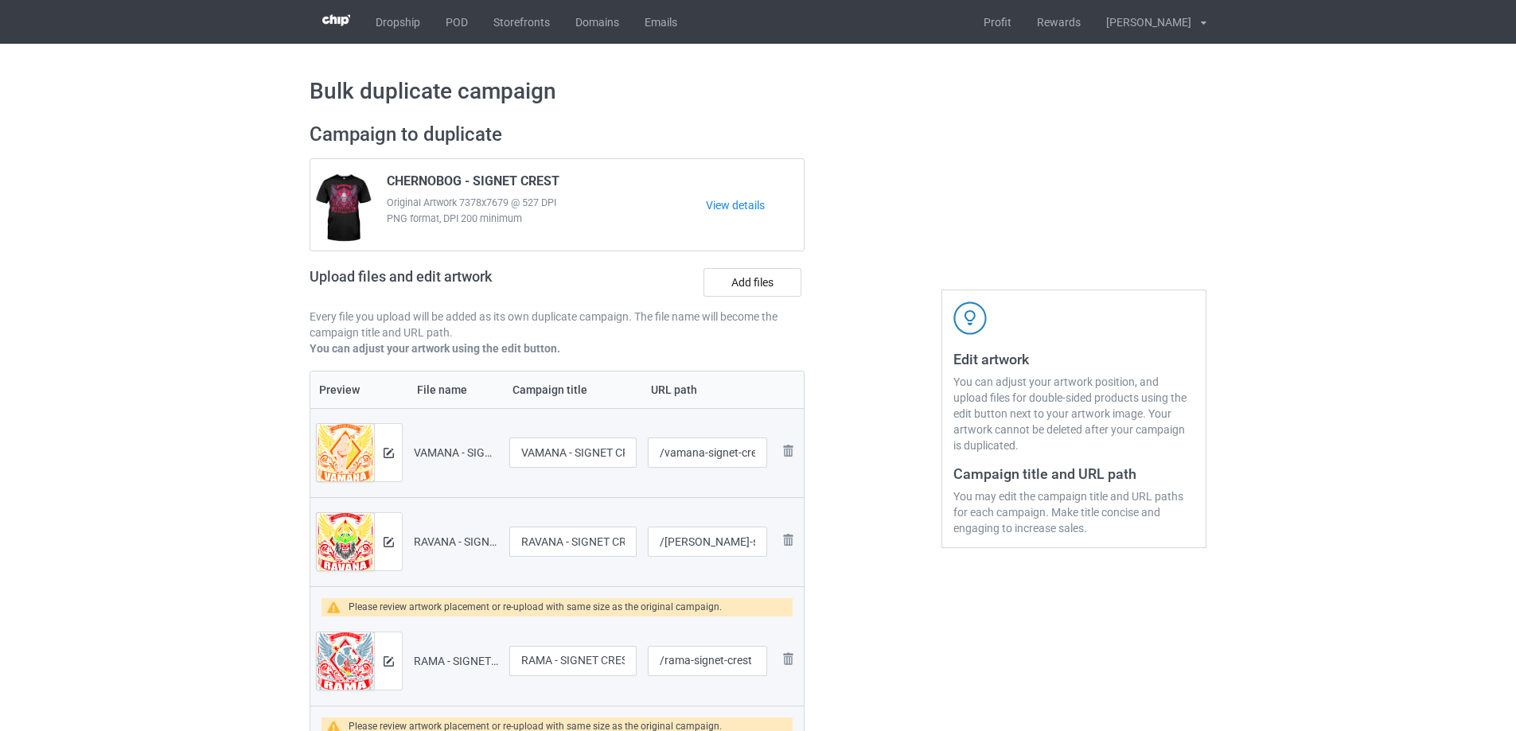
click at [403, 660] on td "Preview and edit artwork" at bounding box center [359, 661] width 98 height 89
click at [391, 667] on button at bounding box center [388, 661] width 10 height 13
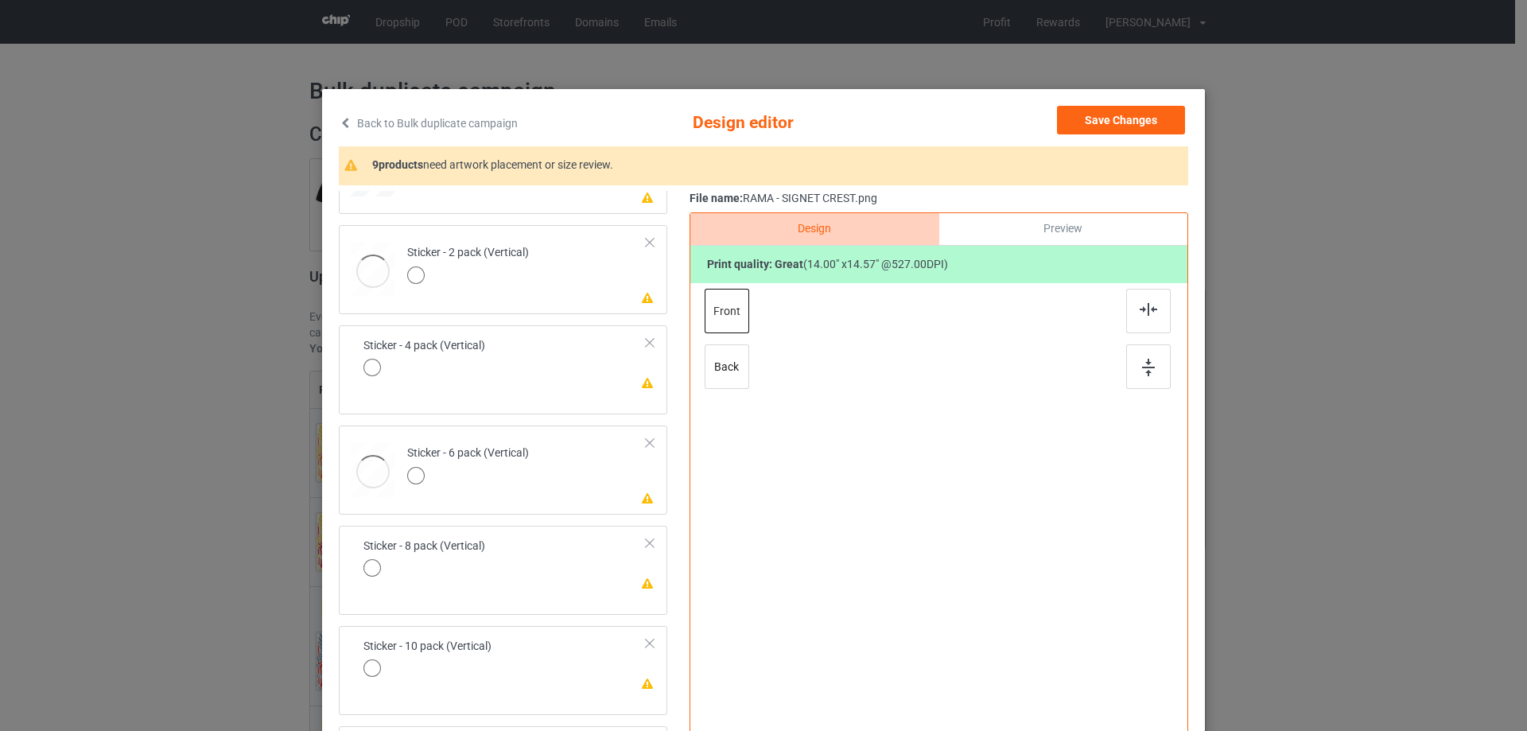
scroll to position [187, 0]
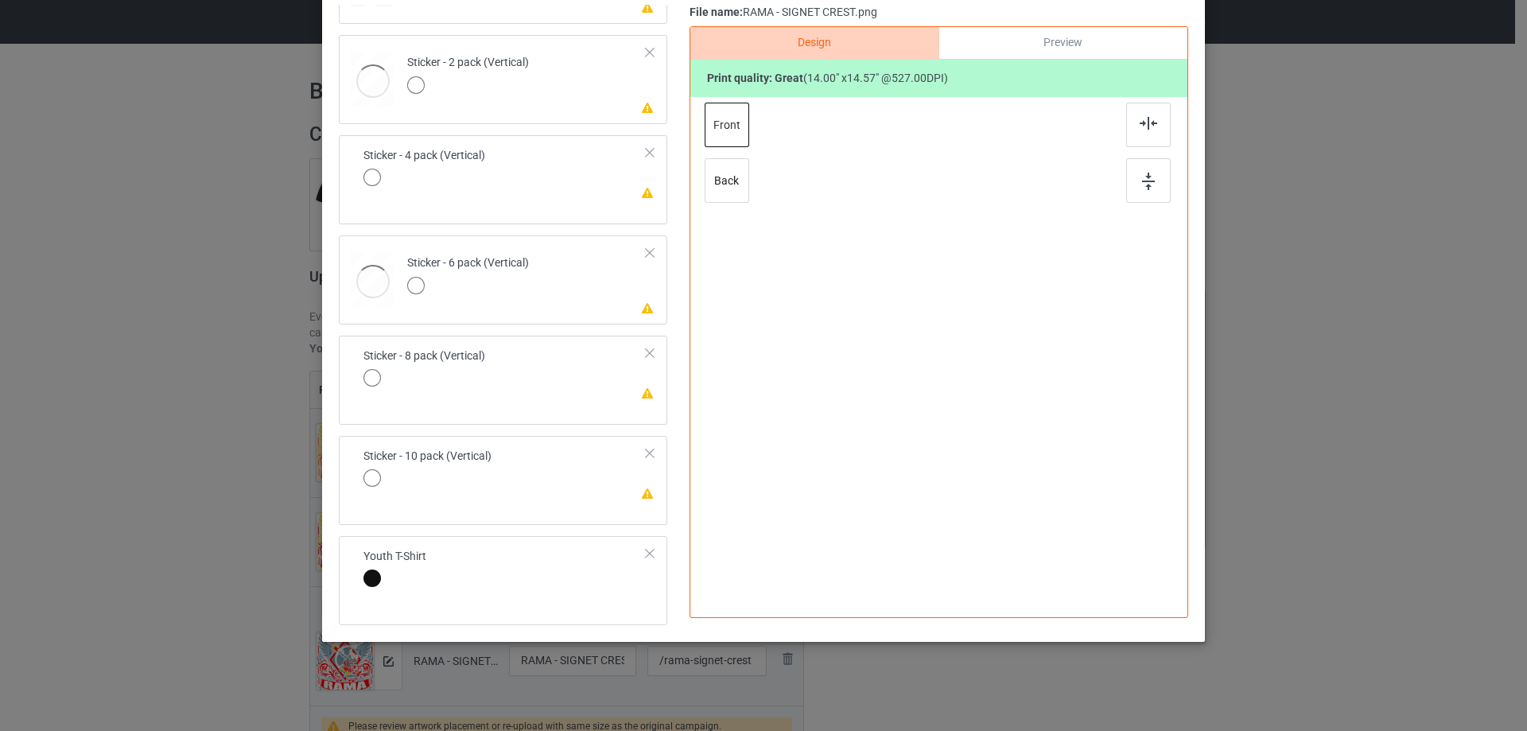
click at [564, 478] on td "Please review artwork placement Sticker - 10 pack (Vertical)" at bounding box center [505, 469] width 301 height 55
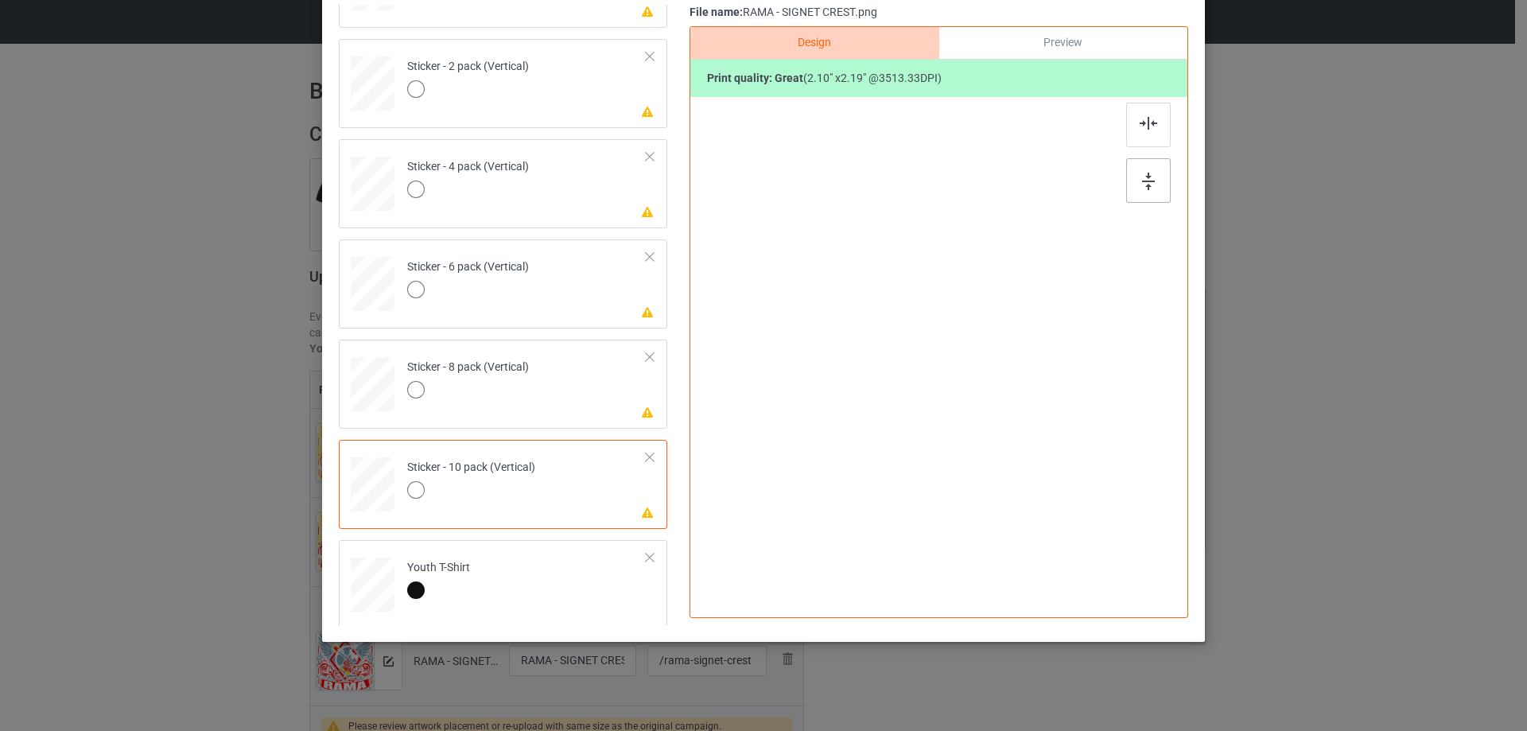
scroll to position [1084, 0]
click at [1142, 176] on img at bounding box center [1148, 182] width 13 height 18
click at [1148, 130] on div at bounding box center [1149, 125] width 45 height 45
click at [562, 391] on td "Please review artwork placement Sticker - 8 pack (Vertical)" at bounding box center [527, 377] width 257 height 70
click at [1151, 181] on div at bounding box center [1149, 180] width 45 height 45
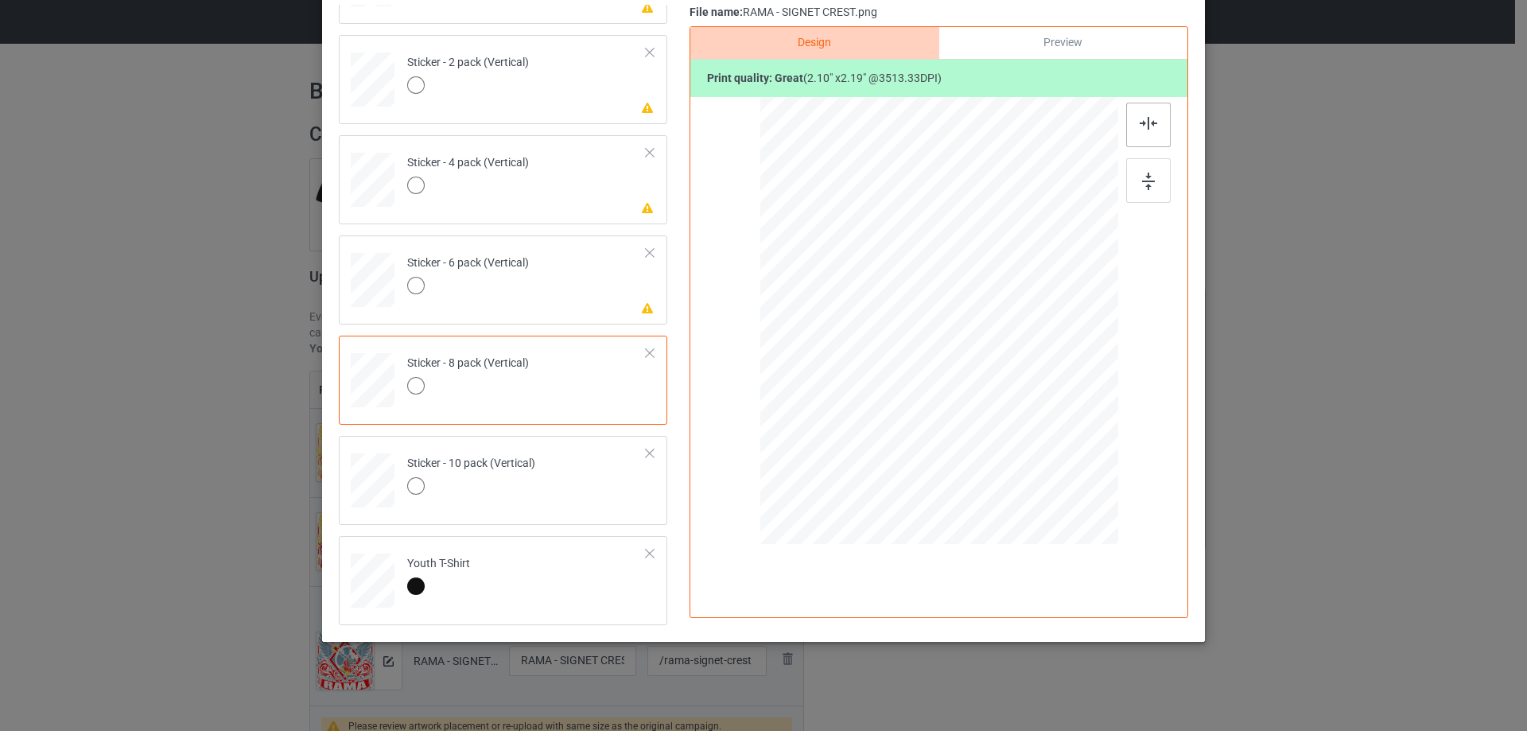
click at [1155, 115] on div at bounding box center [1149, 125] width 45 height 45
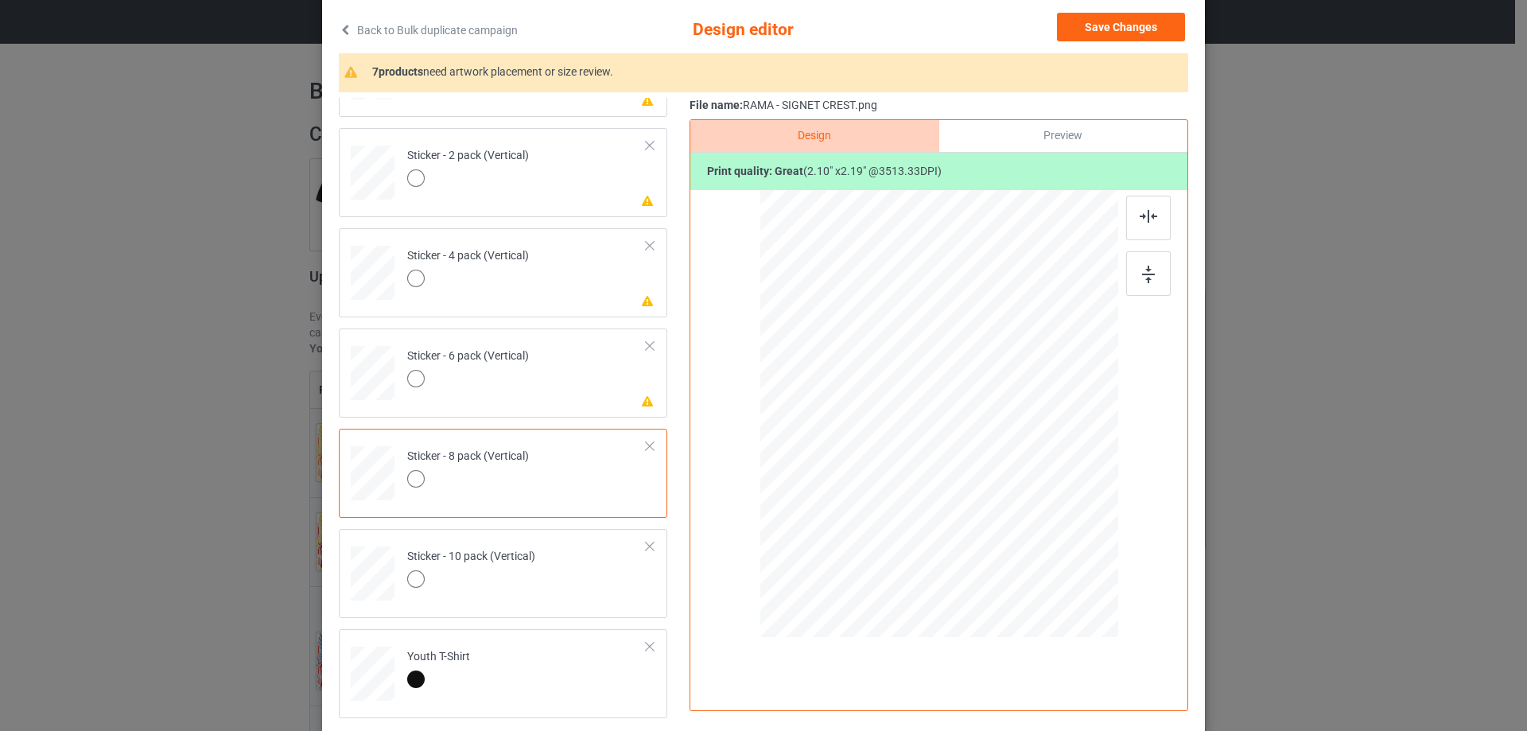
scroll to position [0, 0]
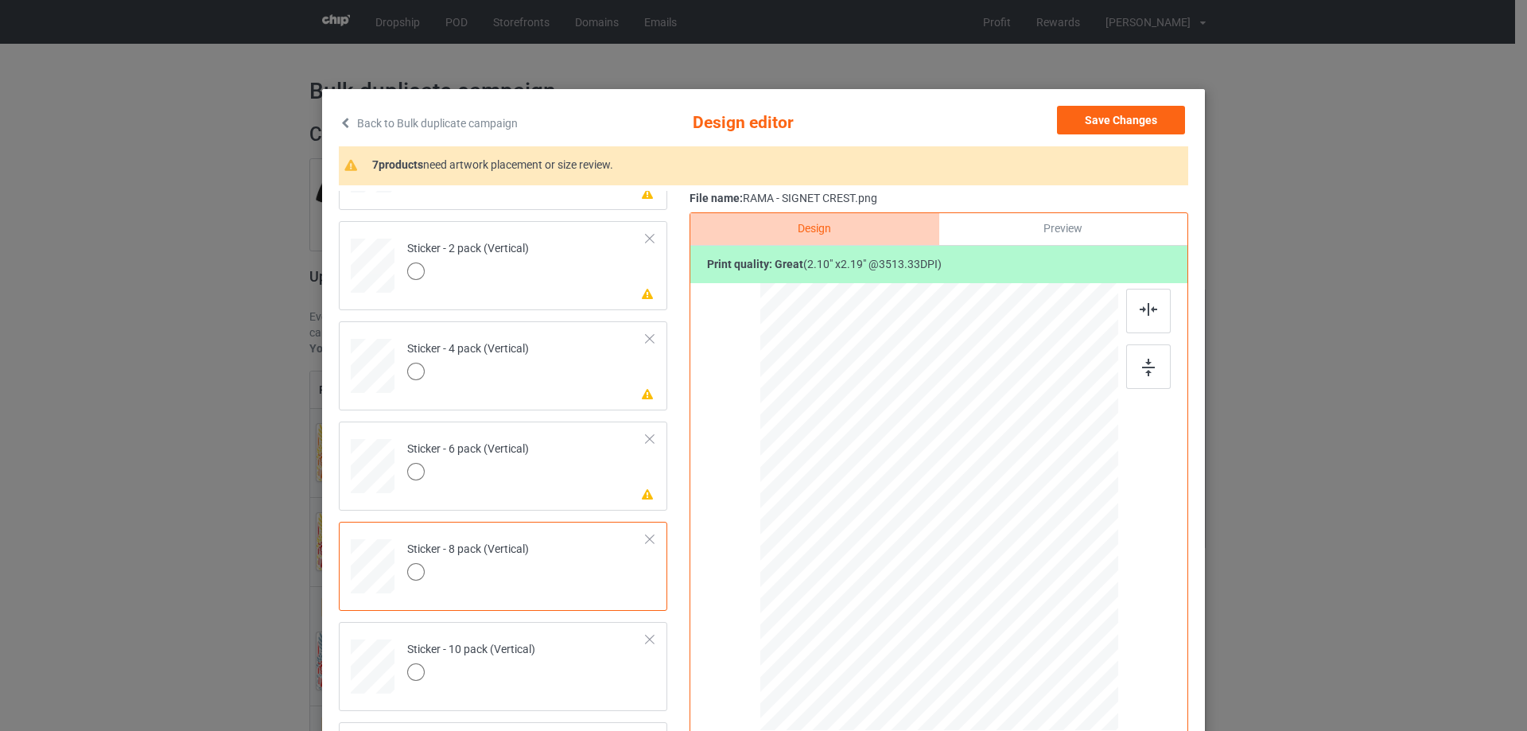
click at [1322, 174] on div "Back to Bulk duplicate campaign Design editor Save Changes 7 products need artw…" at bounding box center [763, 365] width 1527 height 731
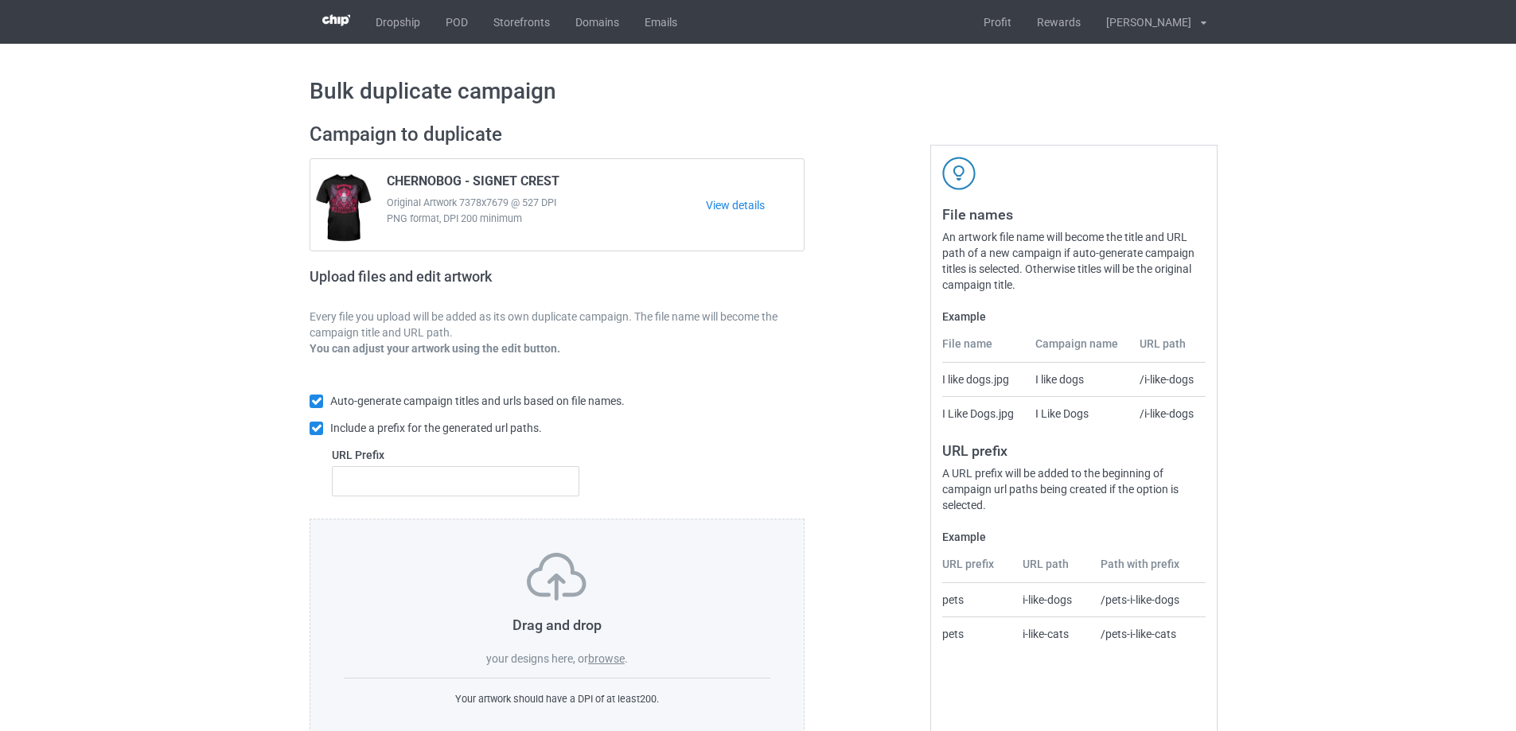
click at [612, 656] on label "browse" at bounding box center [606, 658] width 37 height 13
click at [0, 0] on input "browse" at bounding box center [0, 0] width 0 height 0
click at [605, 661] on label "browse" at bounding box center [606, 658] width 37 height 13
click at [0, 0] on input "browse" at bounding box center [0, 0] width 0 height 0
click at [606, 657] on label "browse" at bounding box center [606, 658] width 37 height 13
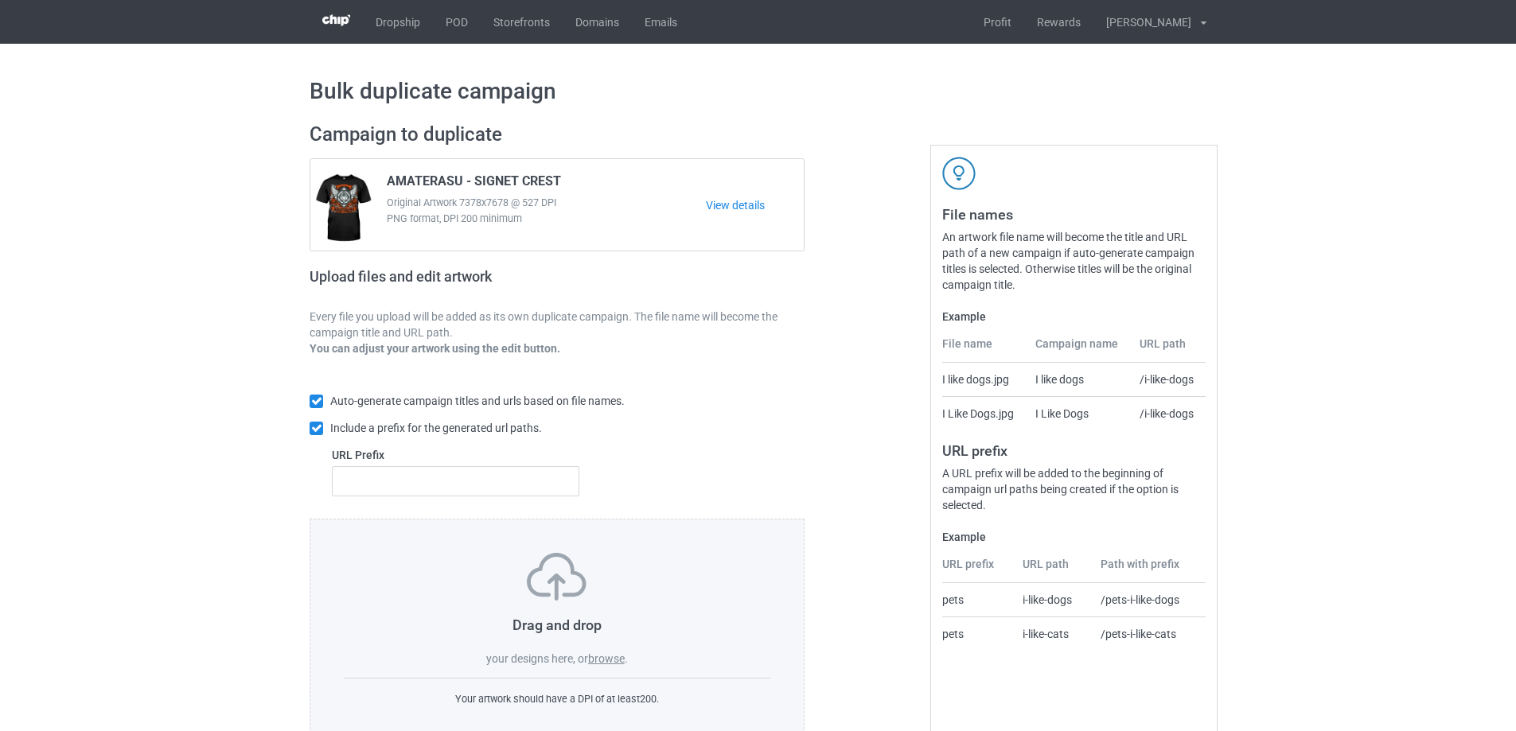
click at [0, 0] on input "browse" at bounding box center [0, 0] width 0 height 0
click at [600, 662] on label "browse" at bounding box center [606, 658] width 37 height 13
click at [0, 0] on input "browse" at bounding box center [0, 0] width 0 height 0
click at [601, 665] on label "browse" at bounding box center [606, 658] width 37 height 13
click at [0, 0] on input "browse" at bounding box center [0, 0] width 0 height 0
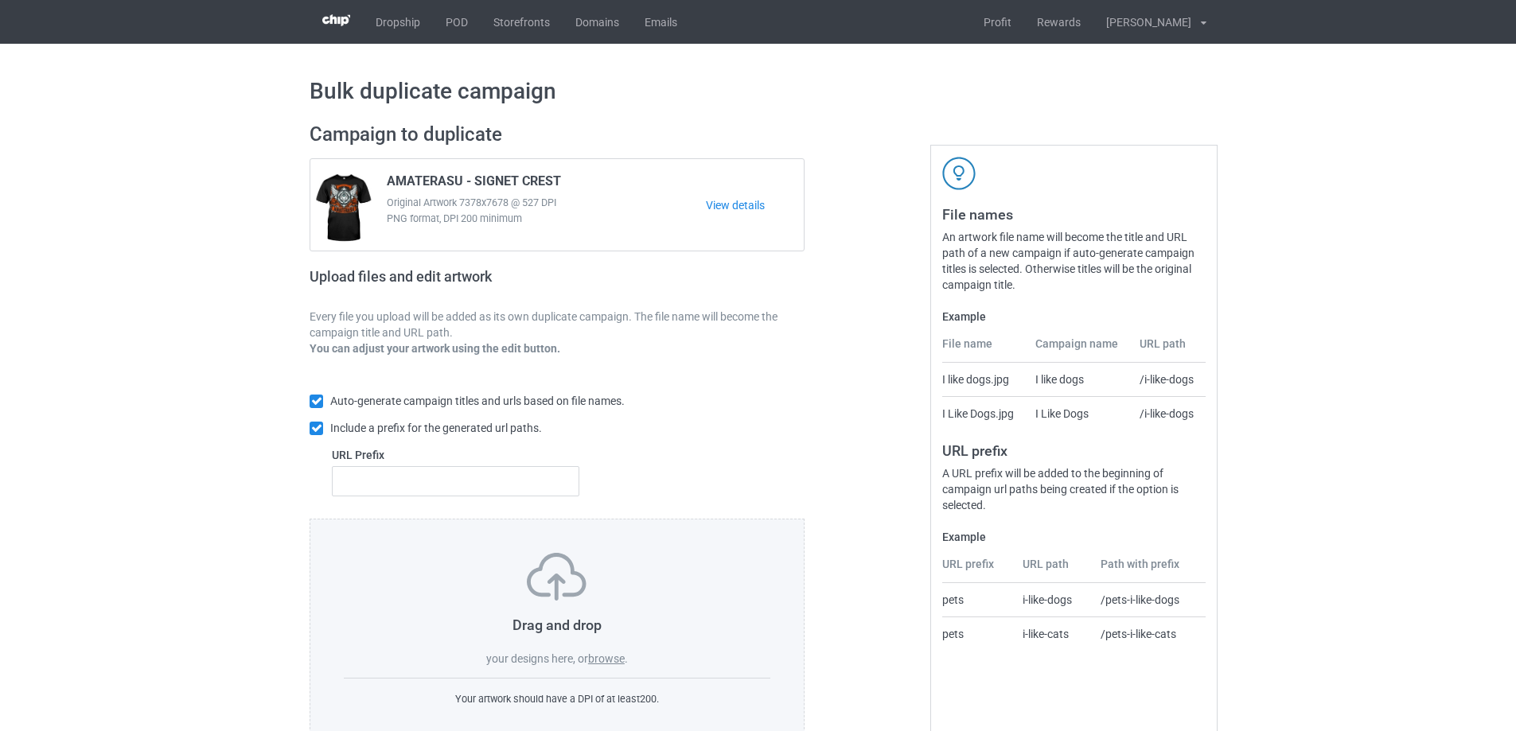
click at [599, 648] on div "Drag and drop your designs here, or browse ." at bounding box center [557, 610] width 426 height 114
click at [593, 671] on div "Drag and drop your designs here, or browse . Your artwork should have a DPI of …" at bounding box center [556, 630] width 495 height 223
click at [597, 665] on label "browse" at bounding box center [606, 658] width 37 height 13
click at [0, 0] on input "browse" at bounding box center [0, 0] width 0 height 0
click at [599, 658] on label "browse" at bounding box center [606, 658] width 37 height 13
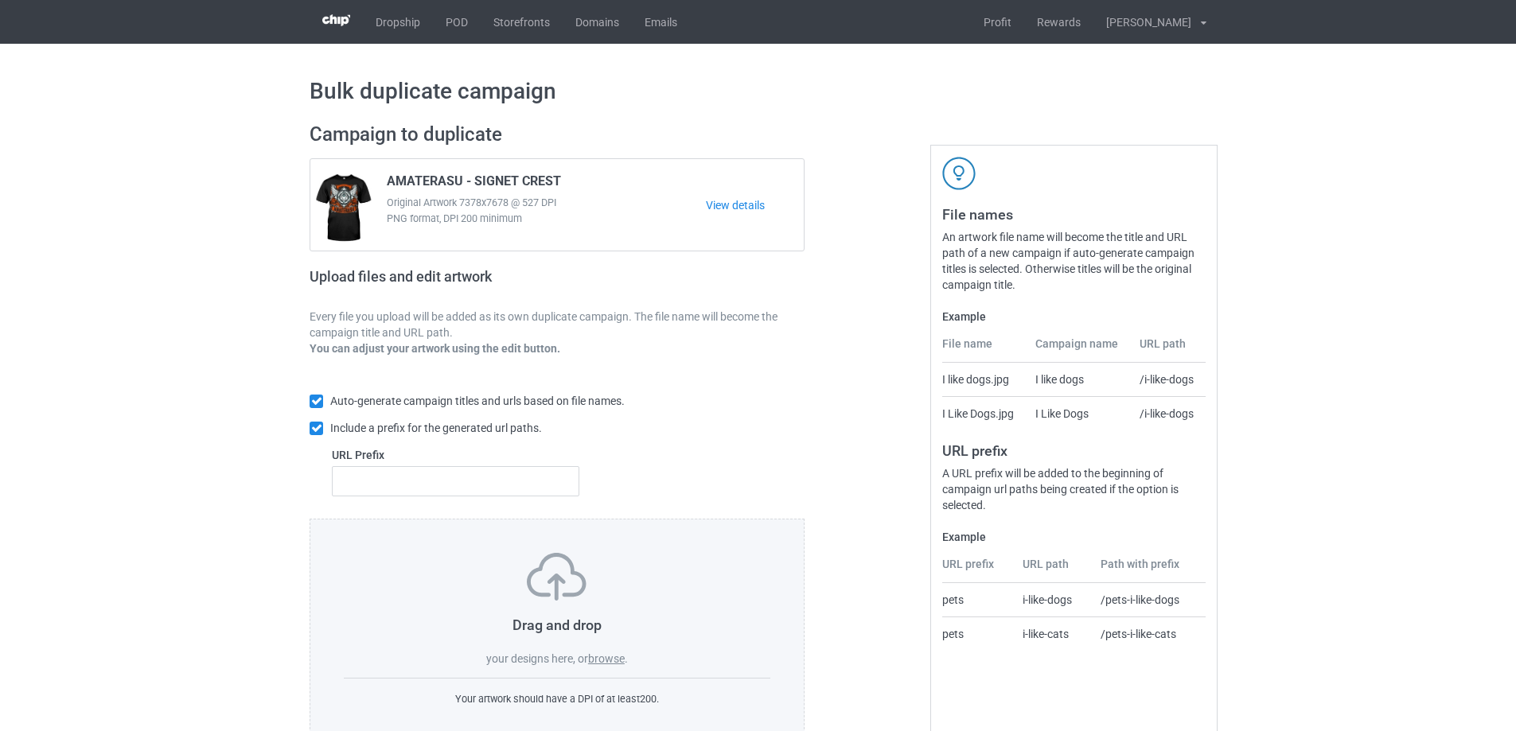
click at [0, 0] on input "browse" at bounding box center [0, 0] width 0 height 0
click at [603, 658] on label "browse" at bounding box center [606, 658] width 37 height 13
click at [0, 0] on input "browse" at bounding box center [0, 0] width 0 height 0
click at [614, 665] on label "browse" at bounding box center [606, 658] width 37 height 13
click at [0, 0] on input "browse" at bounding box center [0, 0] width 0 height 0
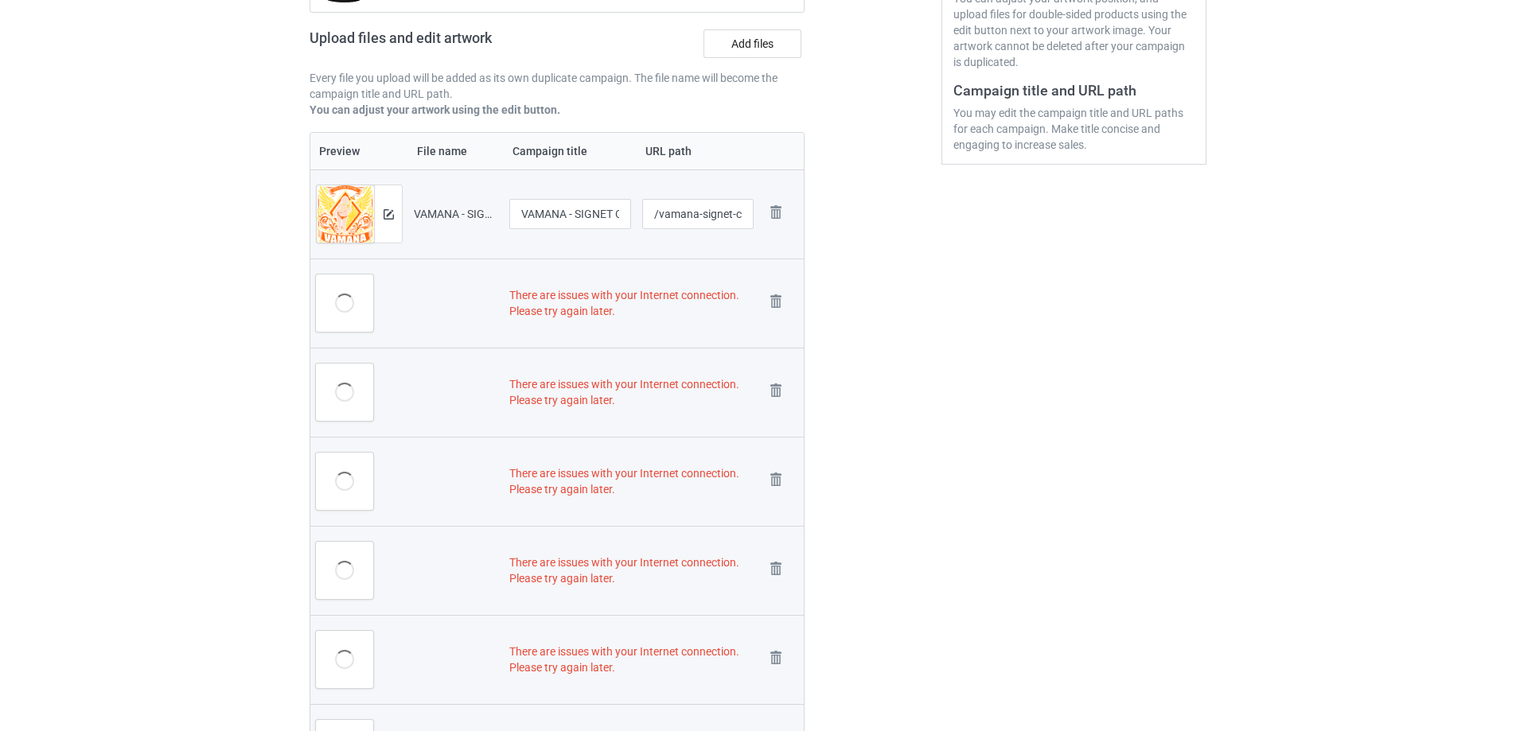
scroll to position [399, 0]
click at [776, 301] on img at bounding box center [776, 301] width 22 height 22
click at [0, 0] on img at bounding box center [0, 0] width 0 height 0
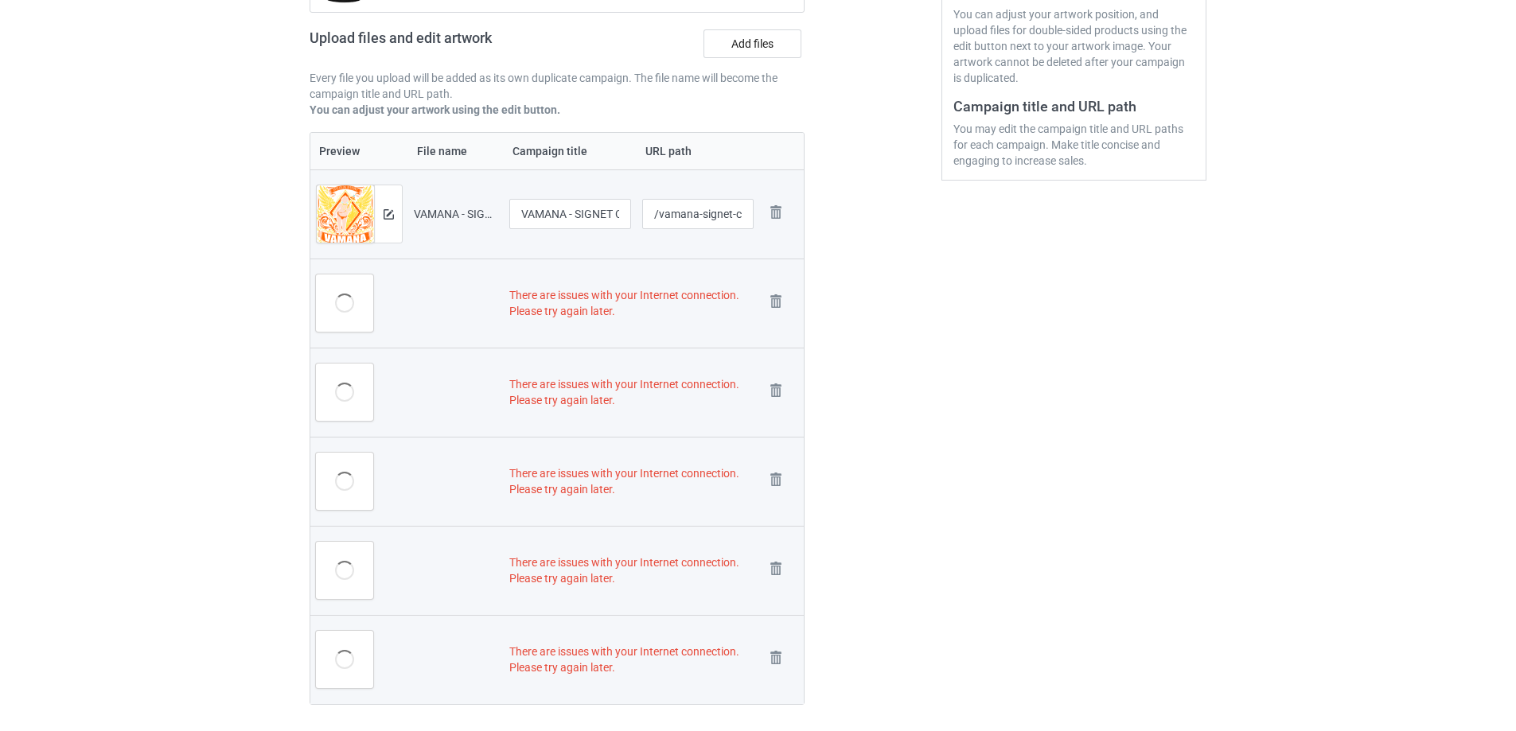
click at [0, 0] on img at bounding box center [0, 0] width 0 height 0
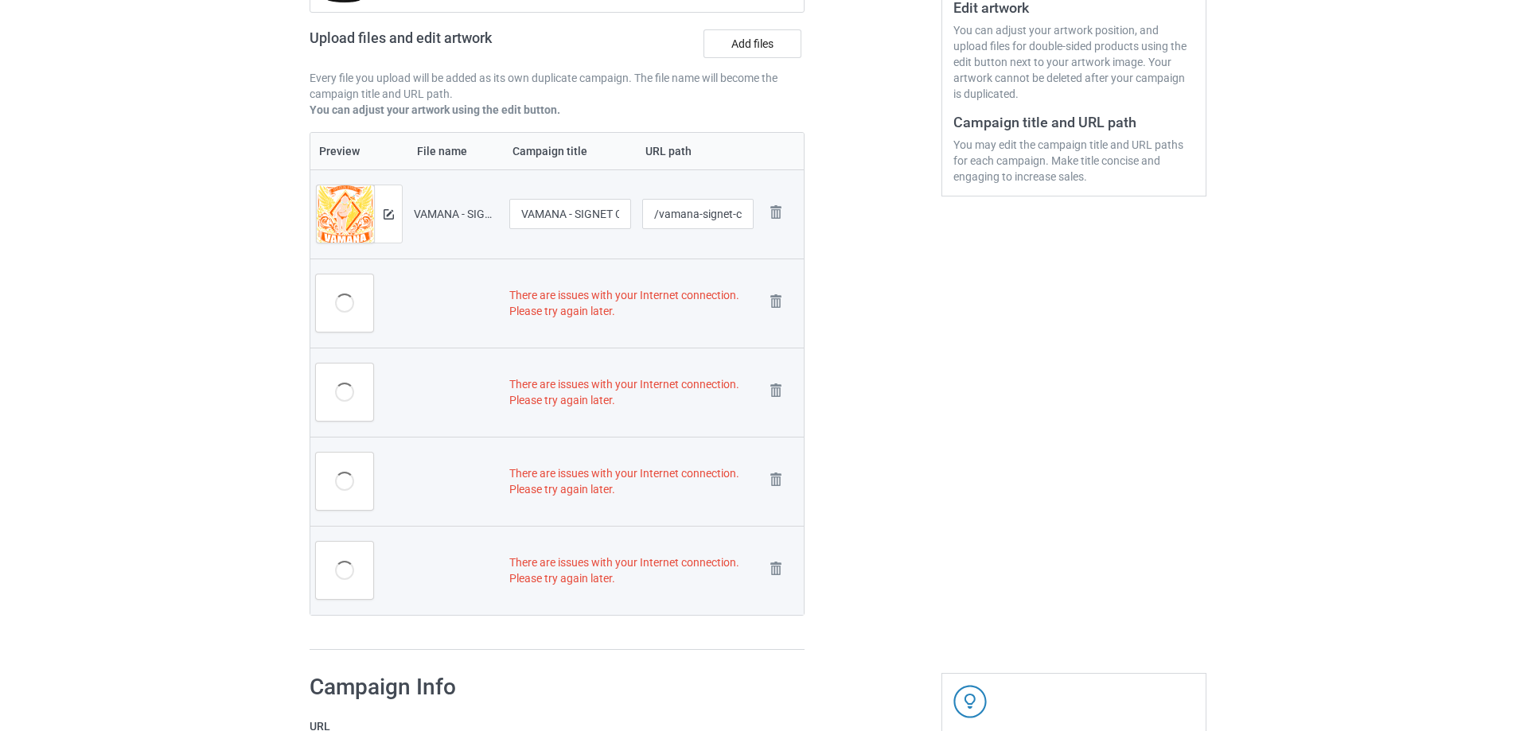
click at [0, 0] on img at bounding box center [0, 0] width 0 height 0
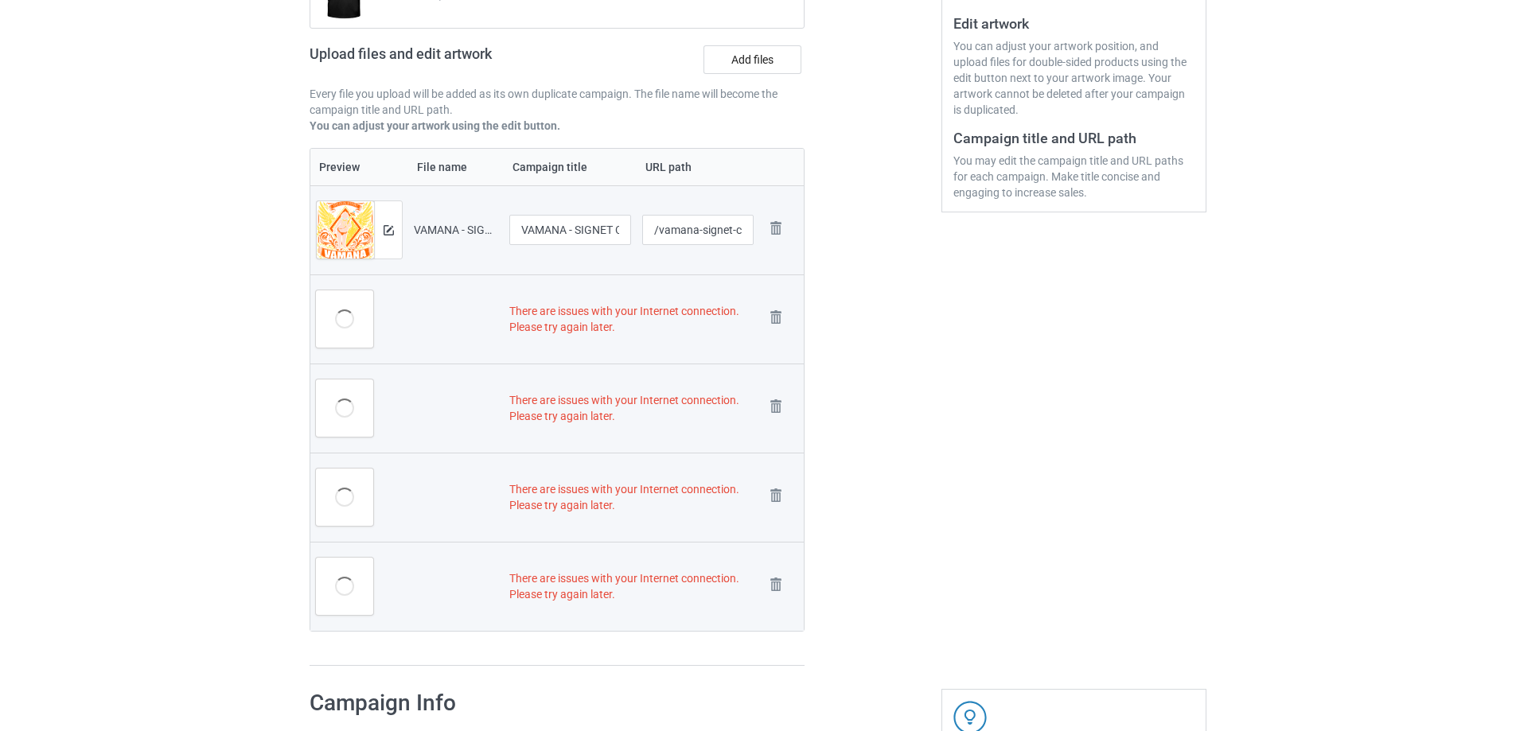
click at [0, 0] on img at bounding box center [0, 0] width 0 height 0
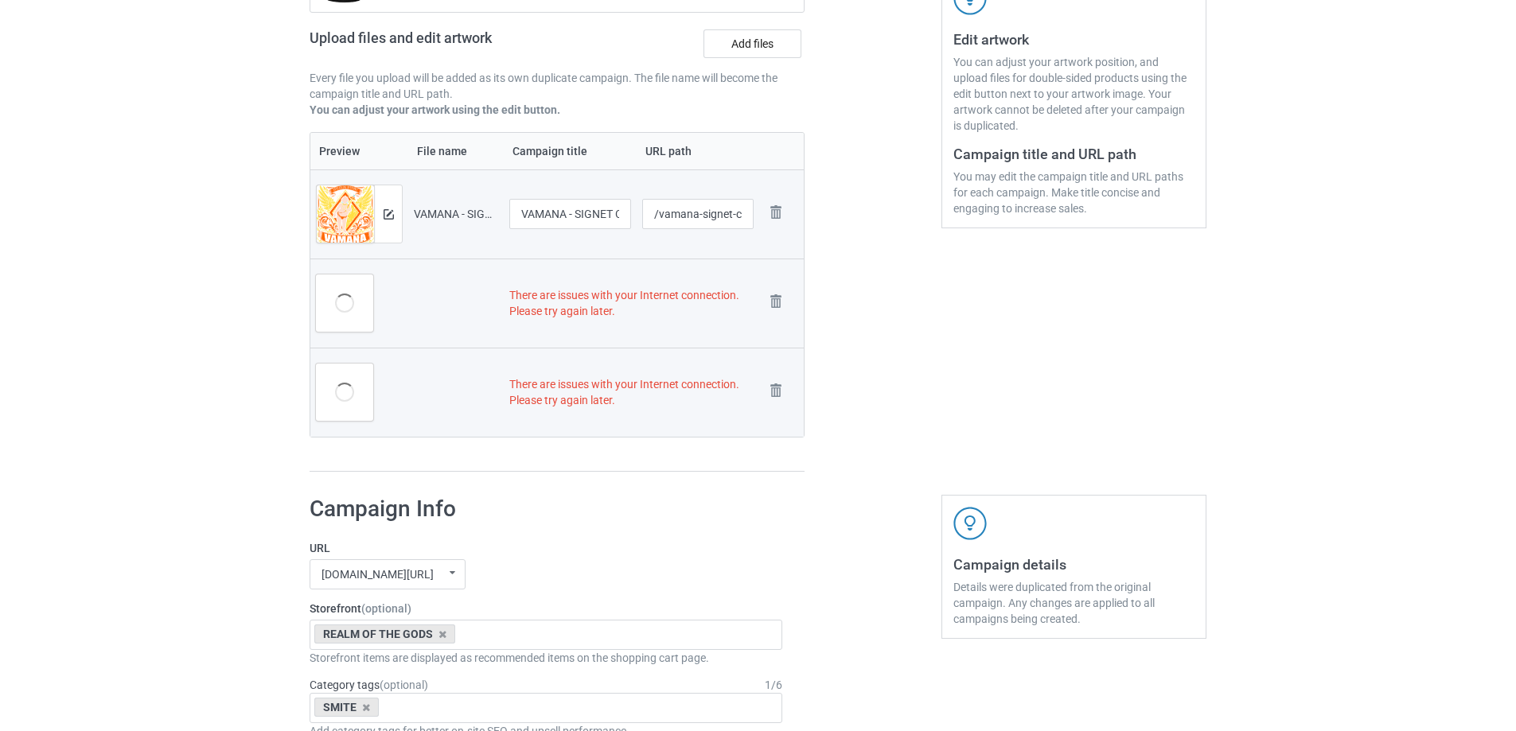
click at [0, 0] on img at bounding box center [0, 0] width 0 height 0
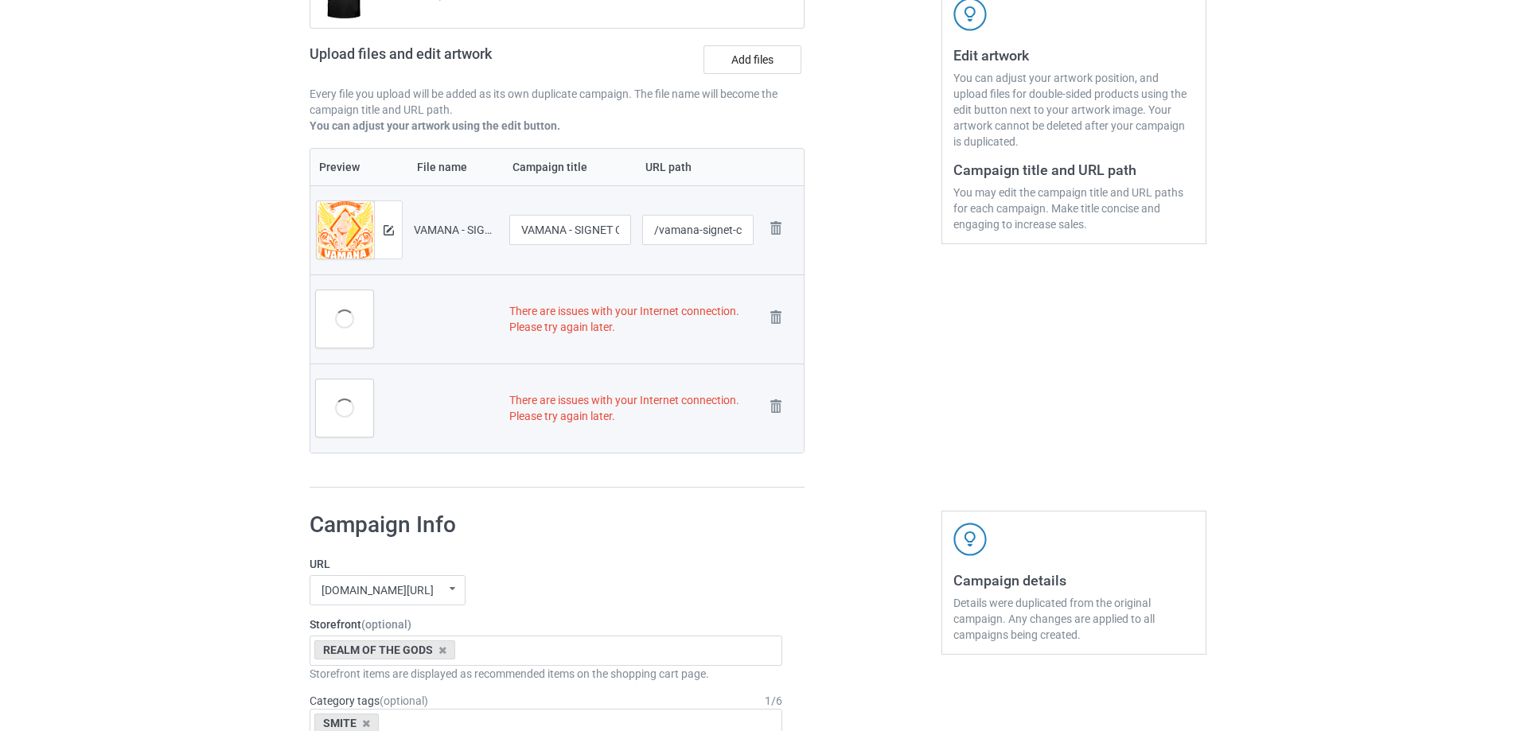
click at [0, 0] on img at bounding box center [0, 0] width 0 height 0
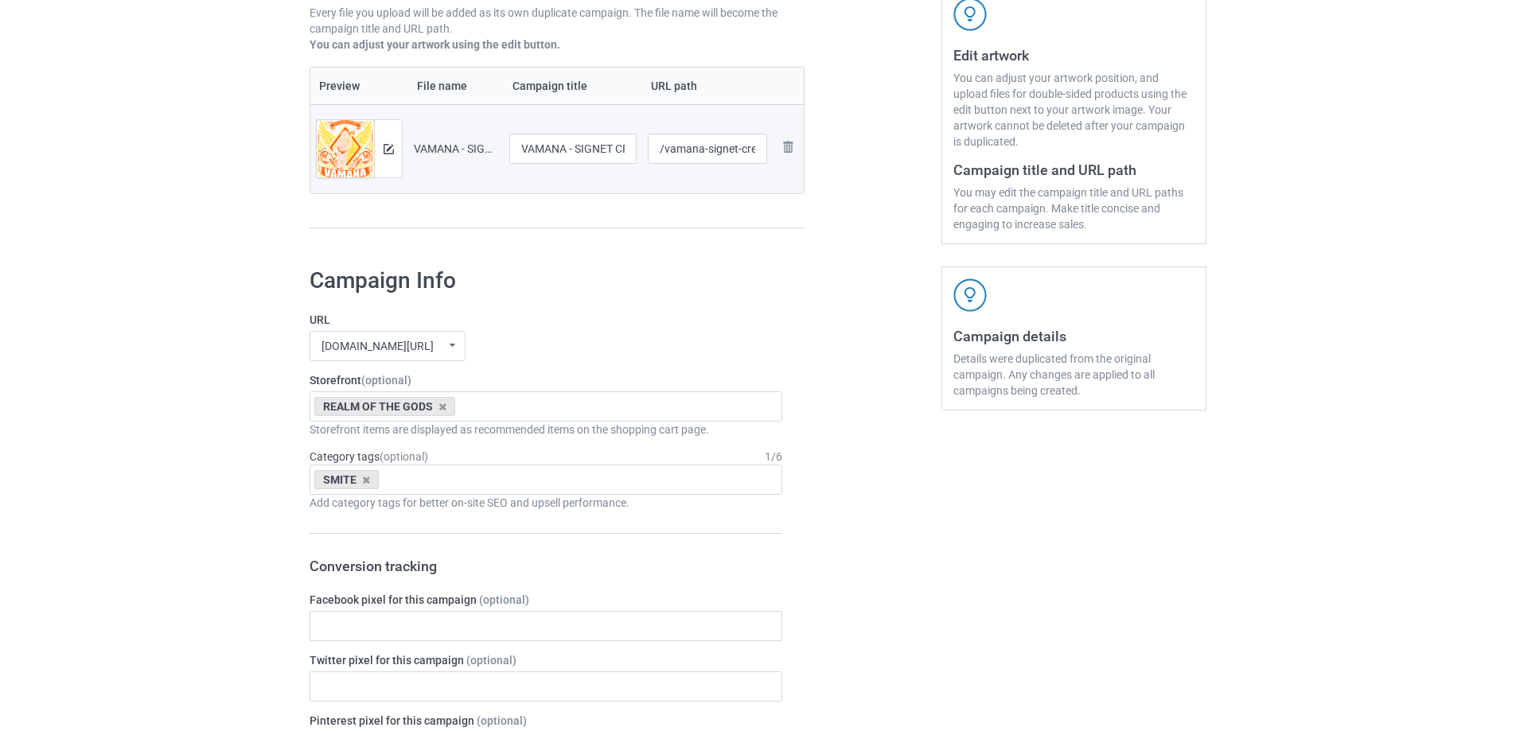
scroll to position [239, 0]
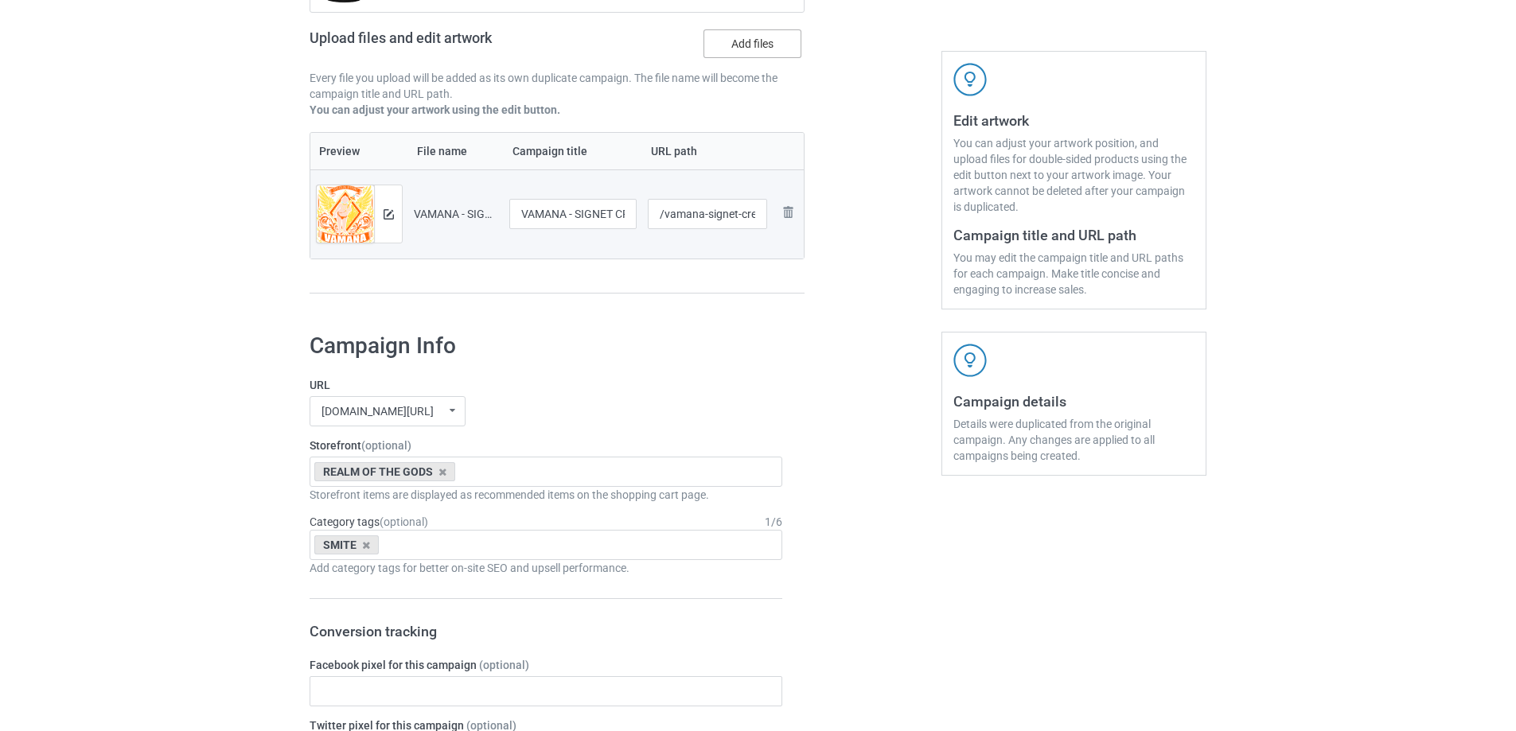
click at [772, 56] on label "Add files" at bounding box center [752, 43] width 98 height 29
click at [0, 0] on input "Add files" at bounding box center [0, 0] width 0 height 0
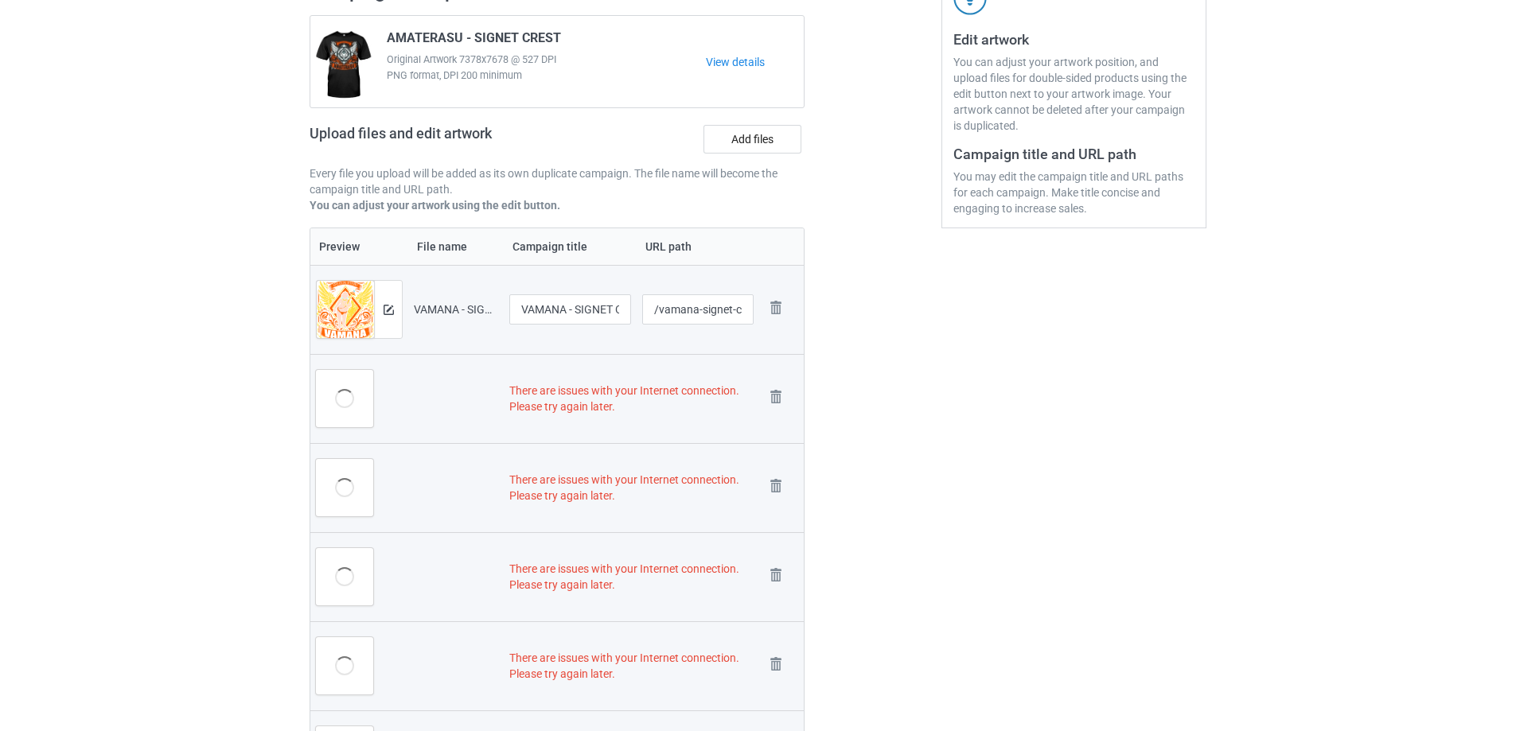
scroll to position [415, 0]
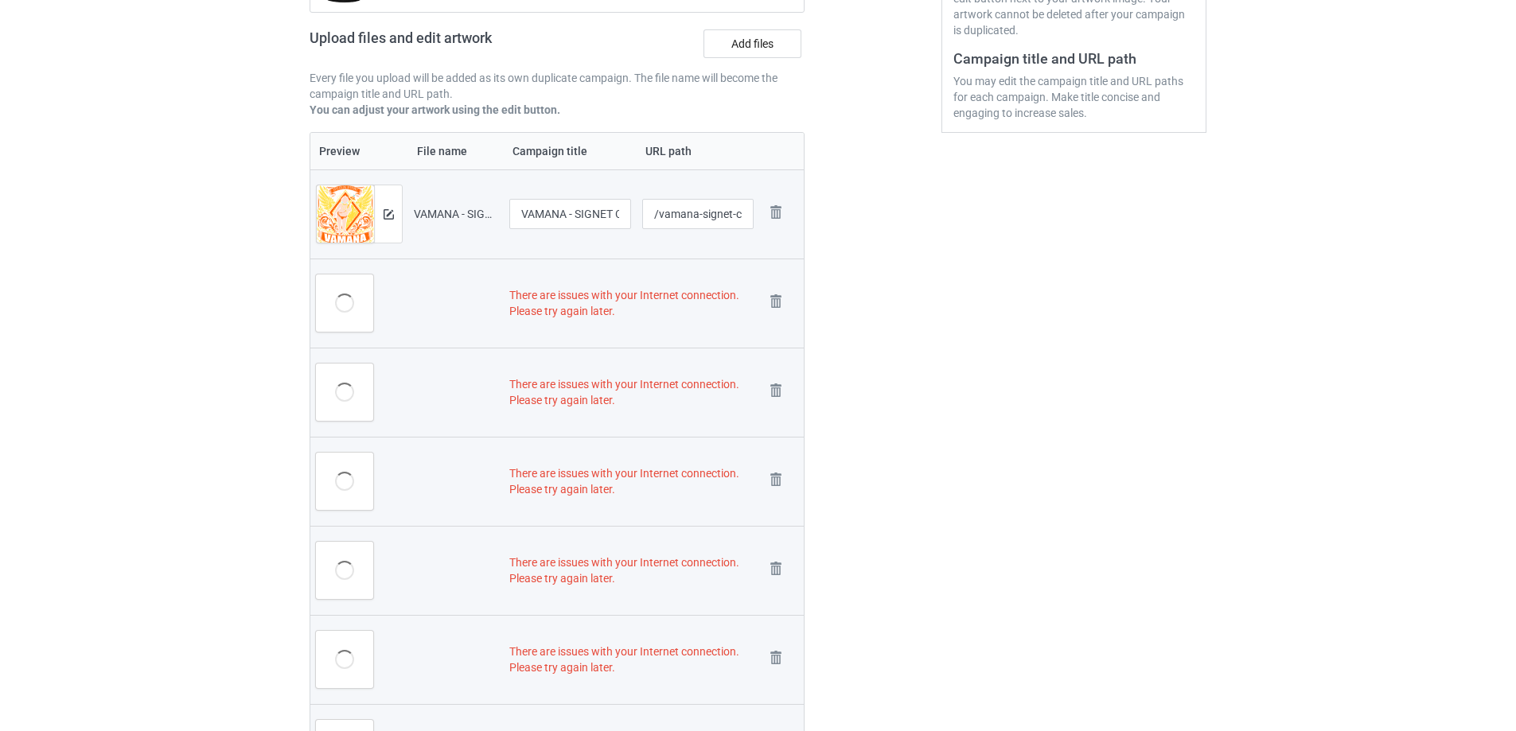
click at [787, 305] on div "Remove file" at bounding box center [781, 303] width 33 height 26
click at [781, 305] on img at bounding box center [776, 301] width 22 height 22
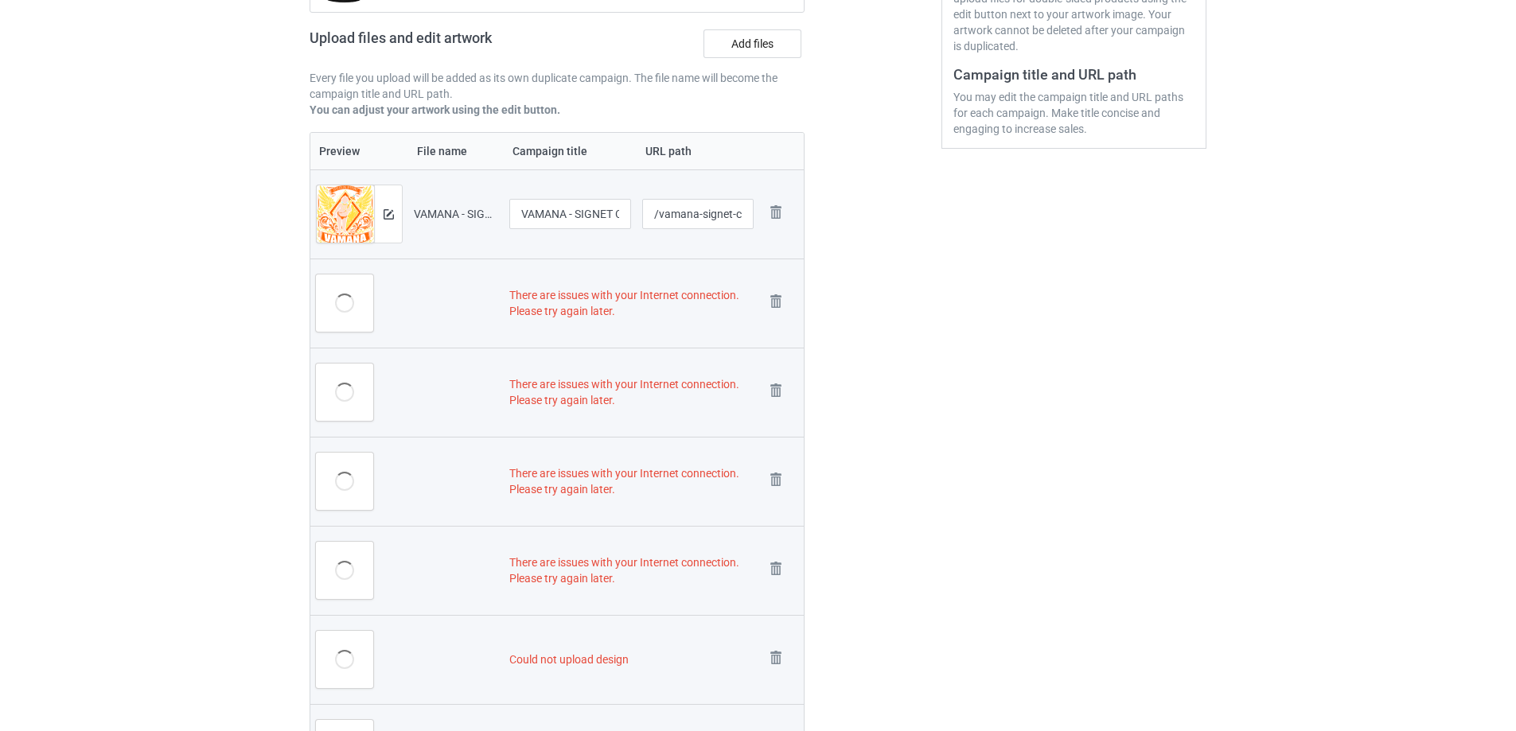
click at [0, 0] on img at bounding box center [0, 0] width 0 height 0
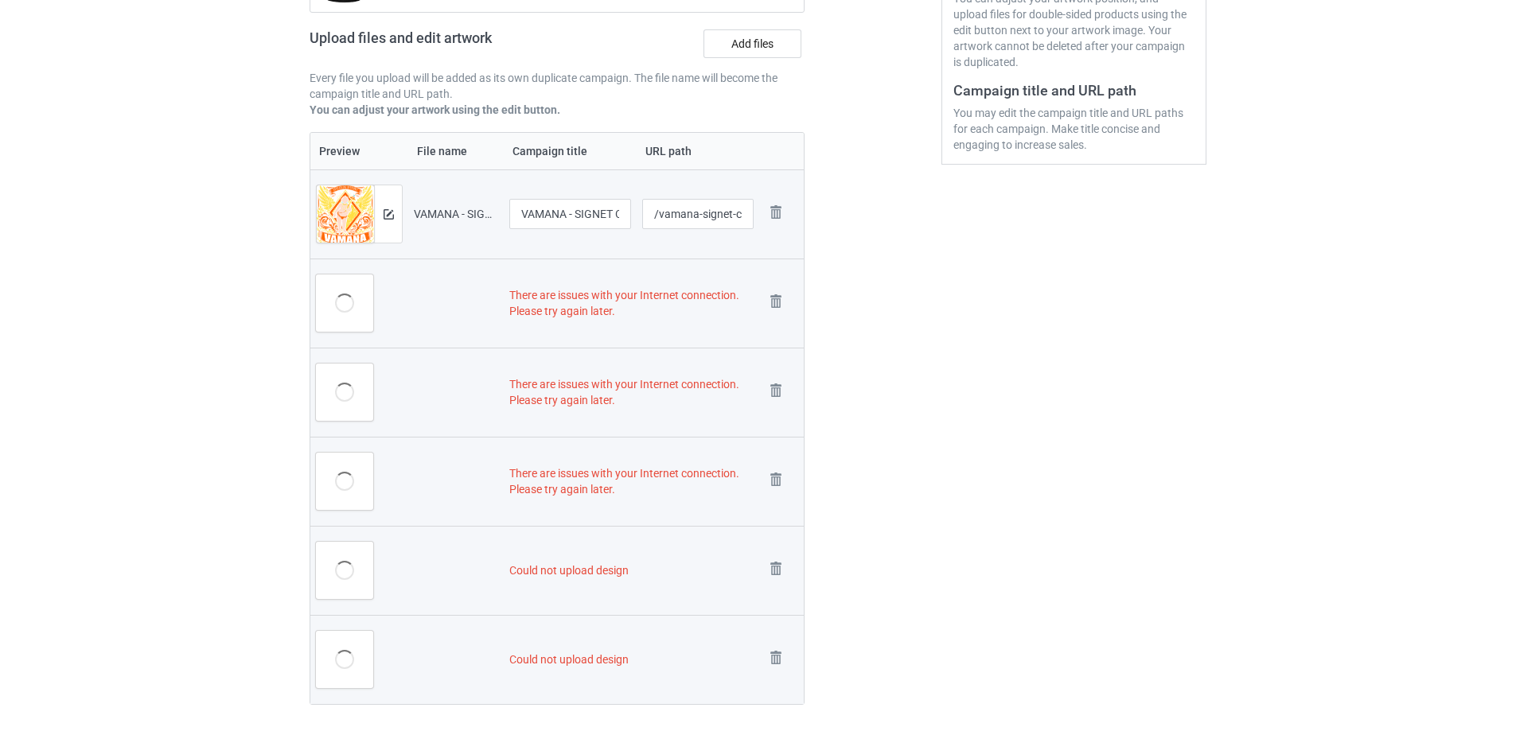
click at [0, 0] on img at bounding box center [0, 0] width 0 height 0
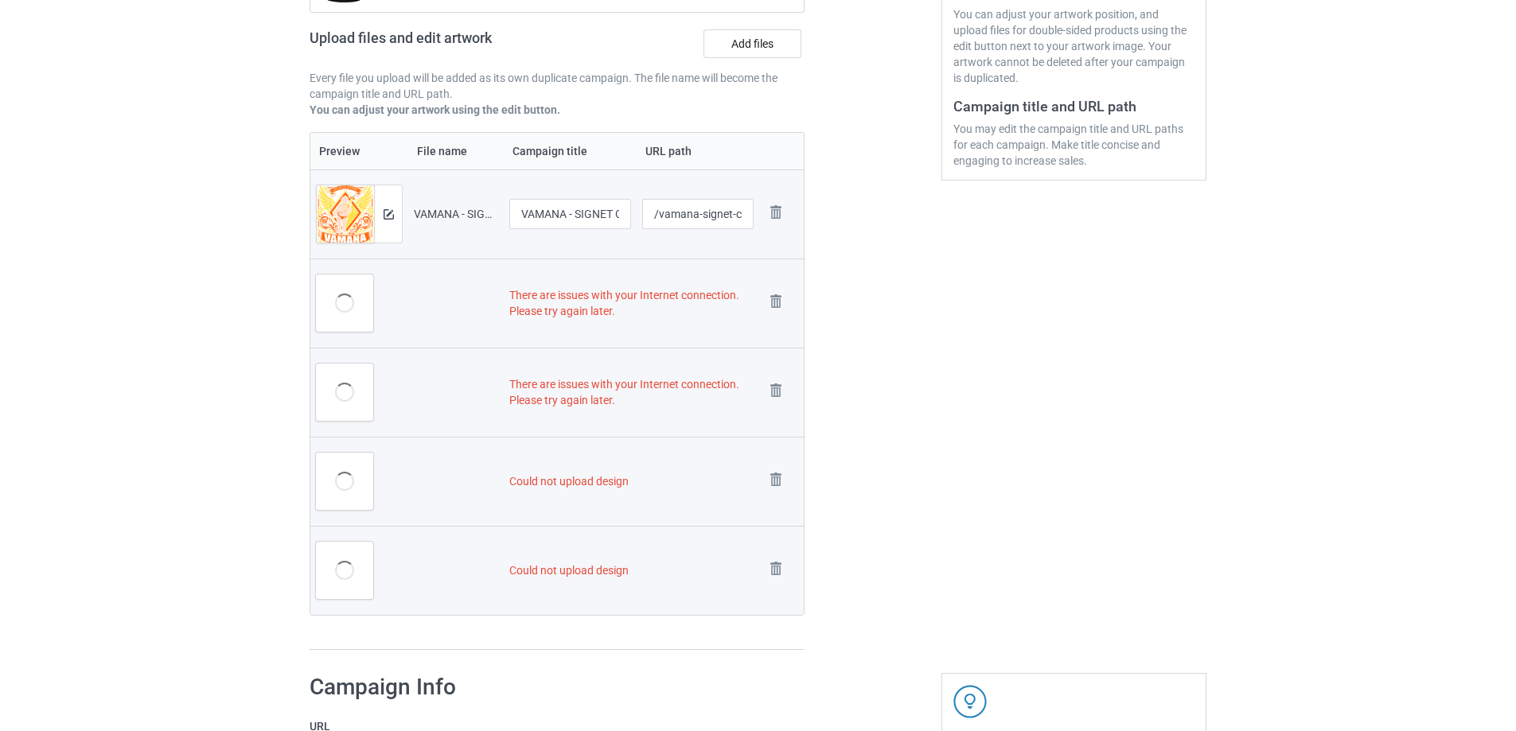
click at [0, 0] on img at bounding box center [0, 0] width 0 height 0
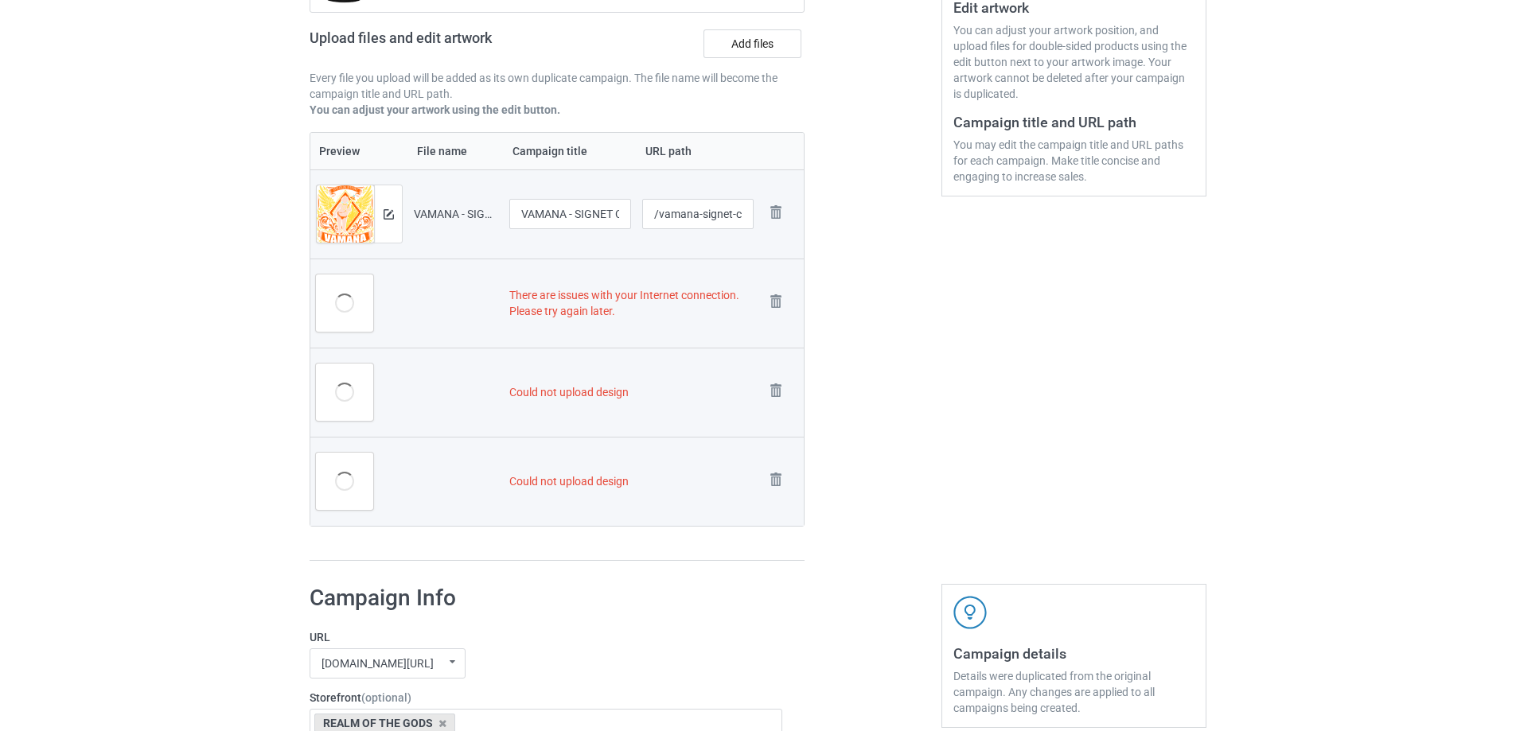
click at [0, 0] on img at bounding box center [0, 0] width 0 height 0
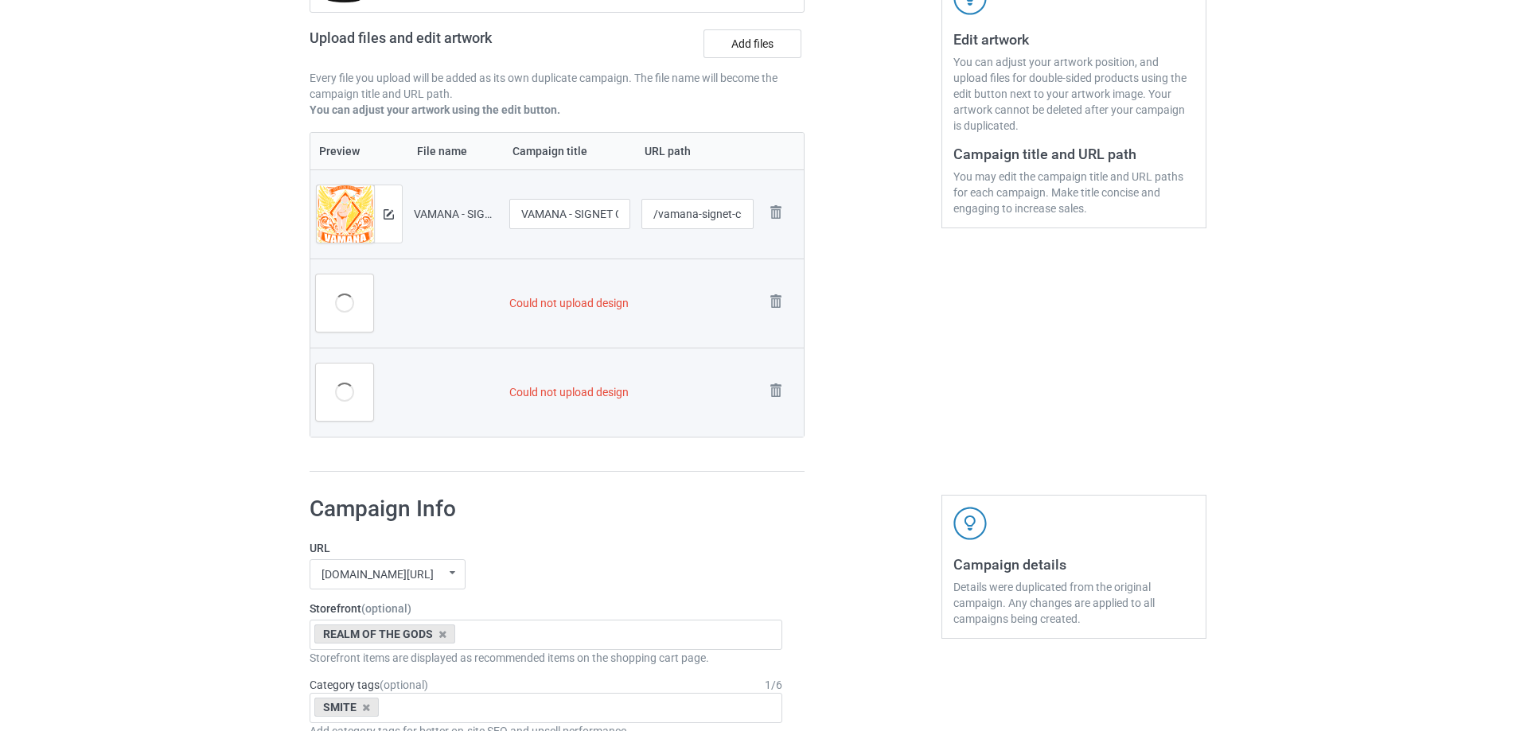
click at [0, 0] on img at bounding box center [0, 0] width 0 height 0
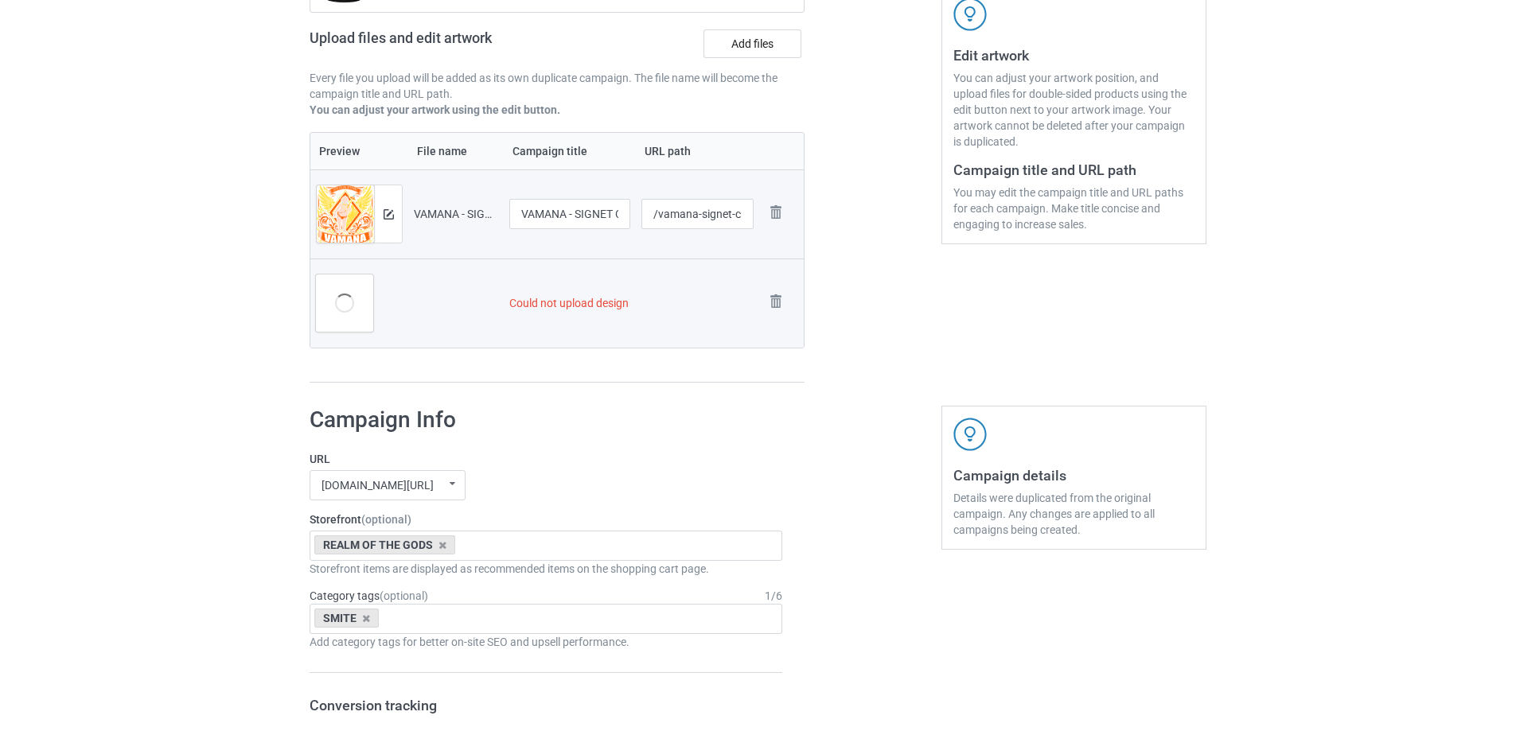
click at [0, 0] on img at bounding box center [0, 0] width 0 height 0
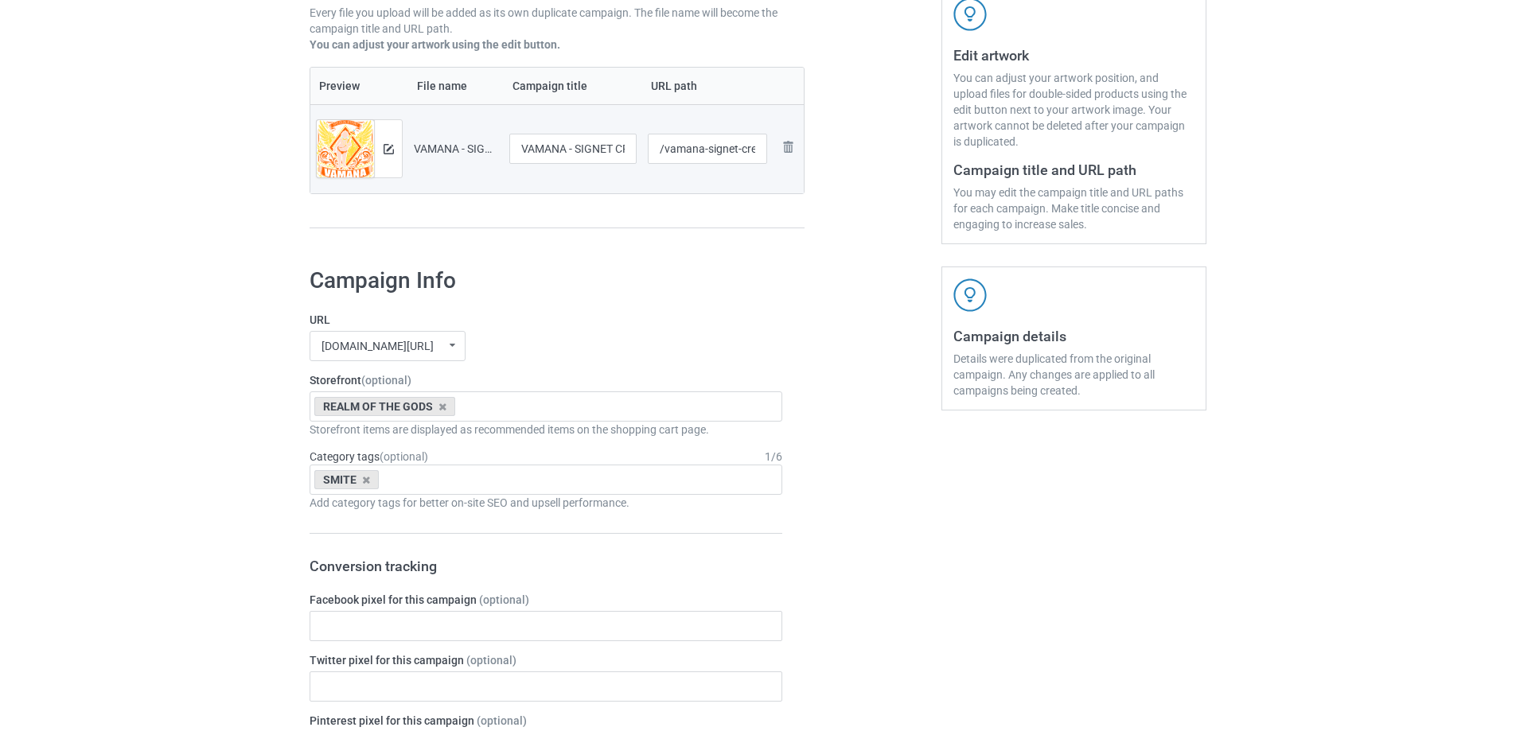
scroll to position [239, 0]
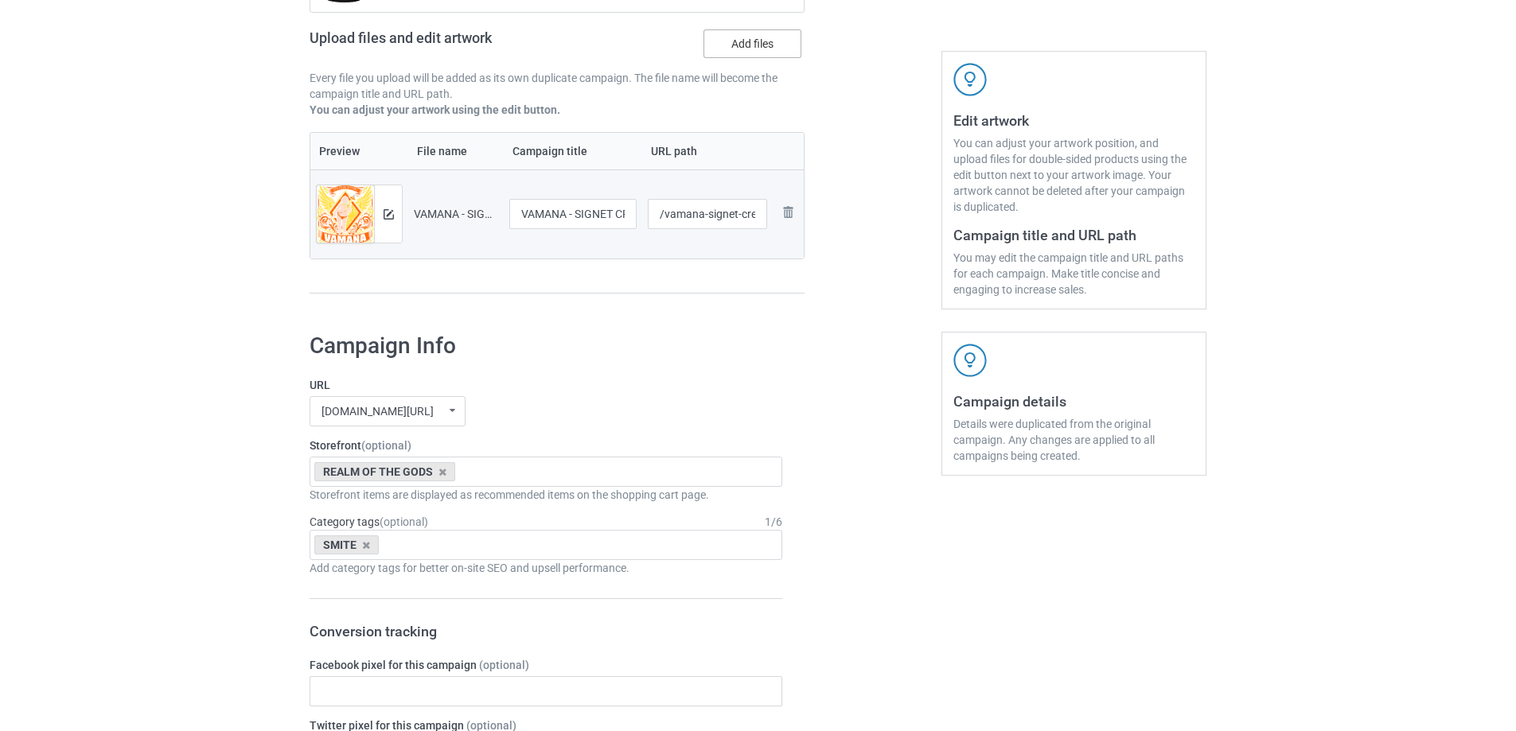
click at [763, 30] on label "Add files" at bounding box center [752, 43] width 98 height 29
click at [0, 0] on input "Add files" at bounding box center [0, 0] width 0 height 0
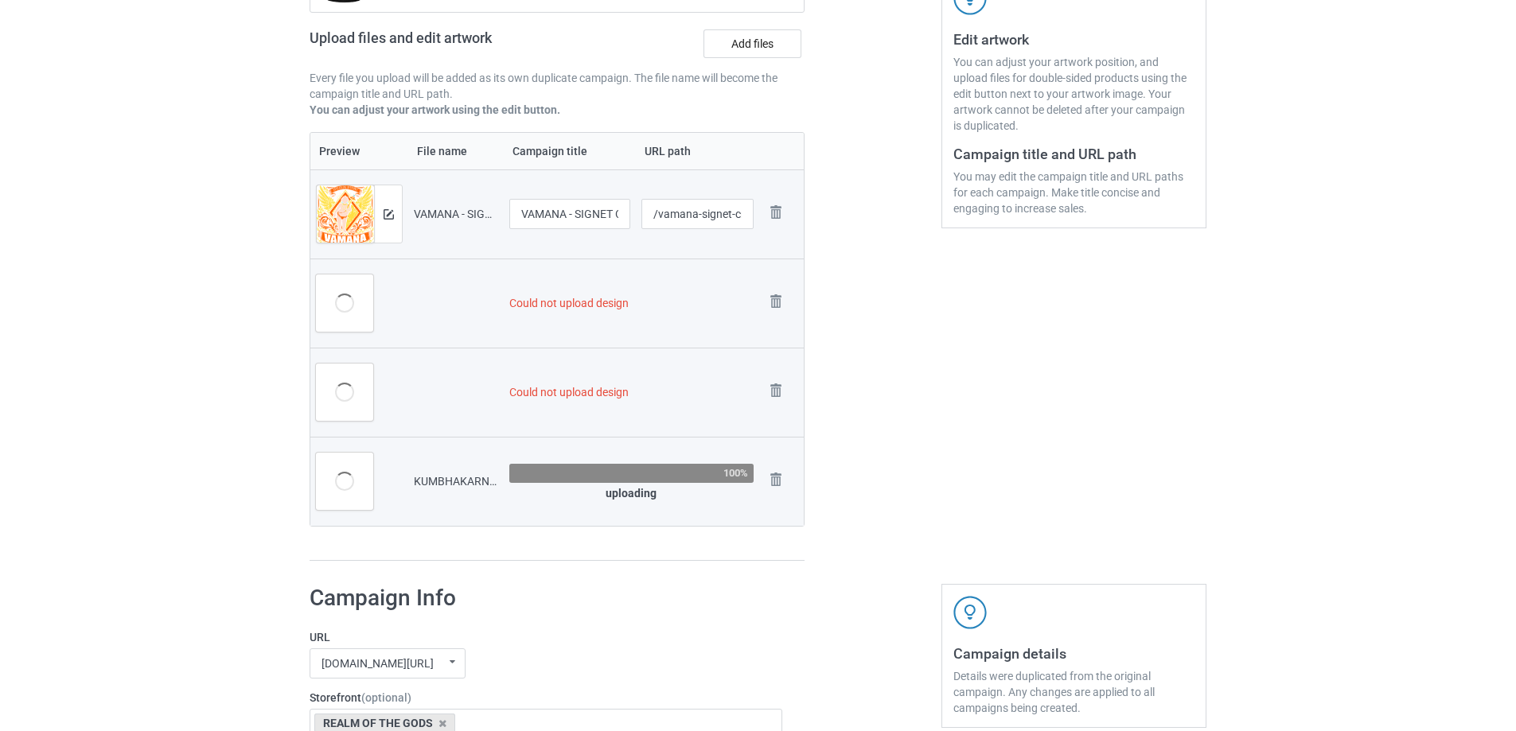
scroll to position [336, 0]
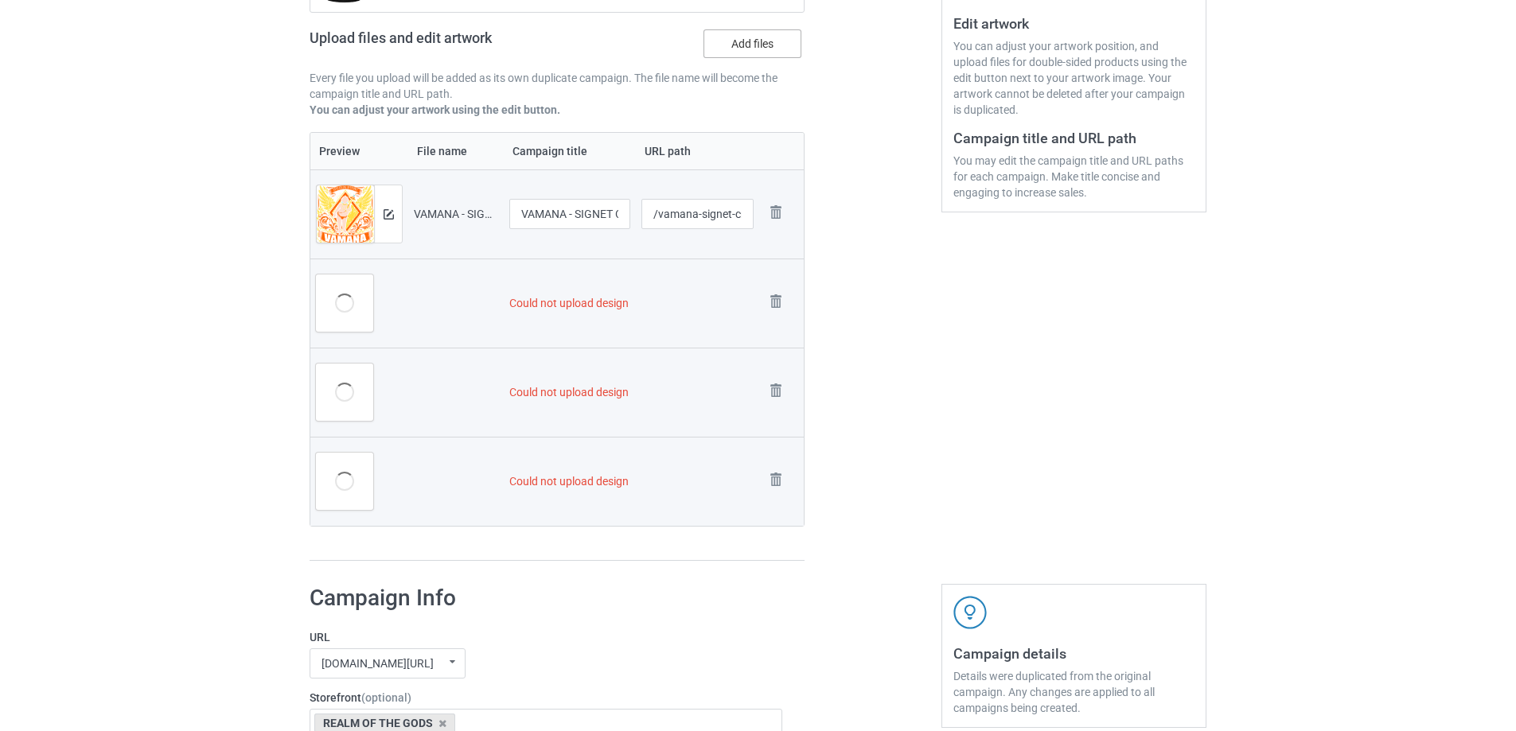
click at [747, 51] on label "Add files" at bounding box center [752, 43] width 98 height 29
click at [0, 0] on input "Add files" at bounding box center [0, 0] width 0 height 0
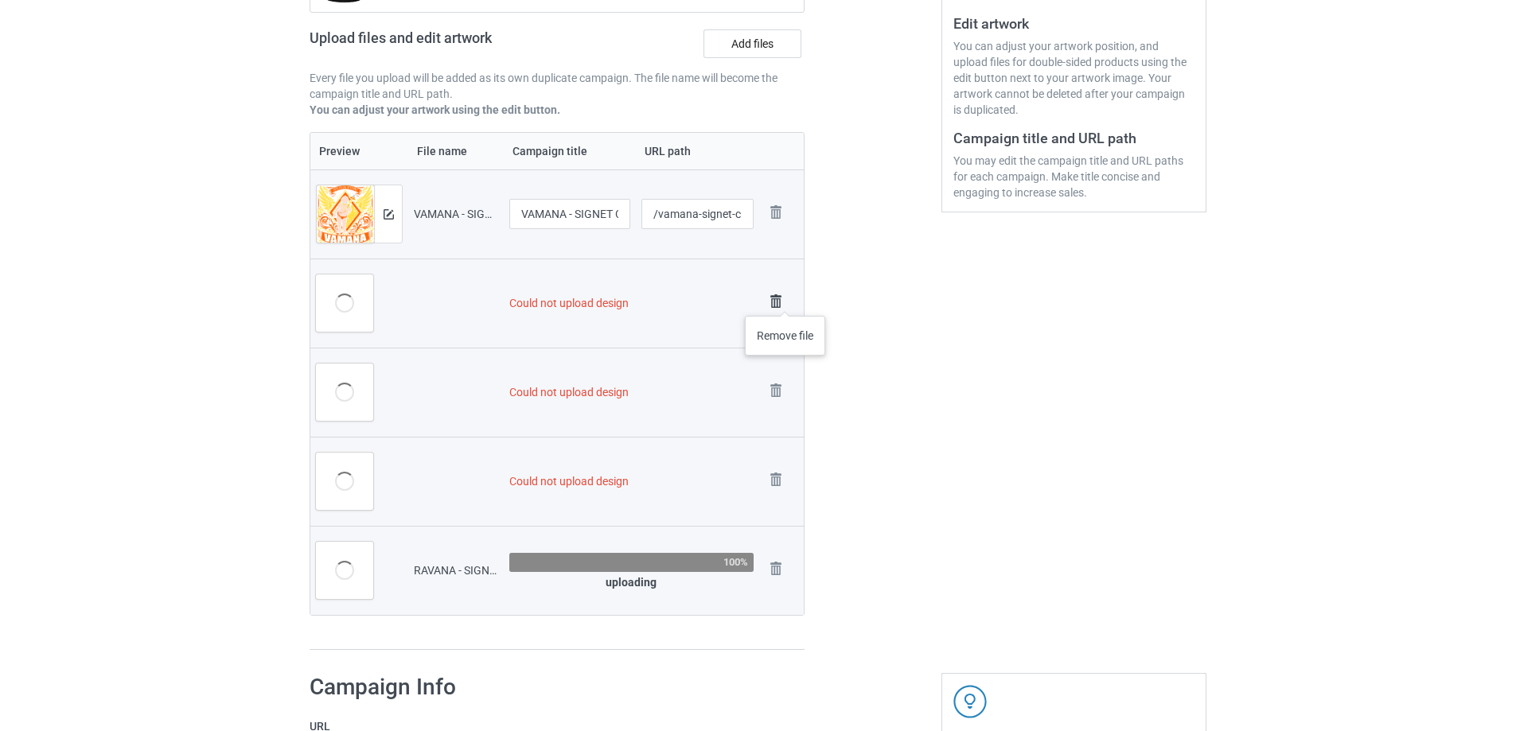
click at [780, 302] on img at bounding box center [776, 301] width 22 height 22
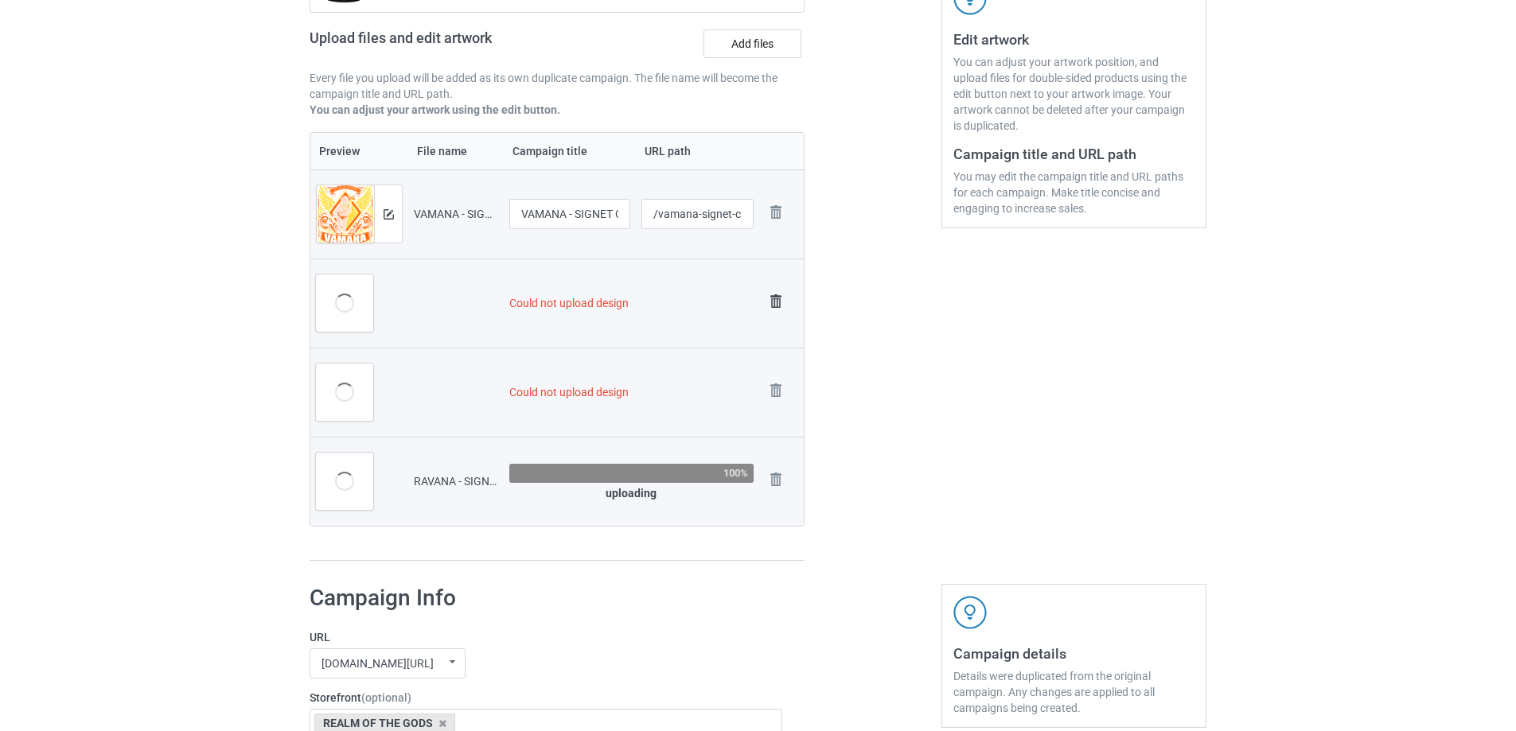
click at [780, 300] on img at bounding box center [776, 301] width 22 height 22
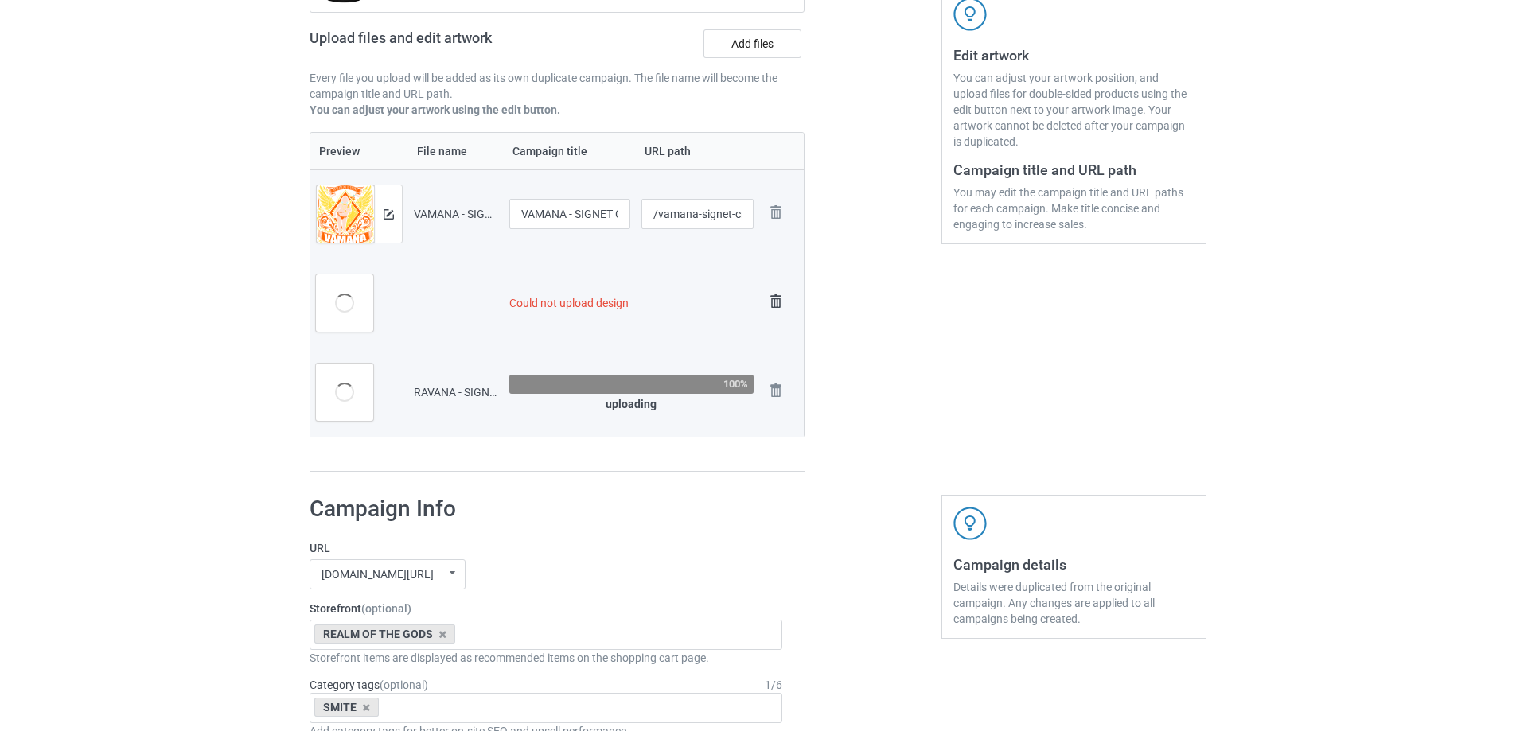
click at [776, 296] on img at bounding box center [776, 301] width 22 height 22
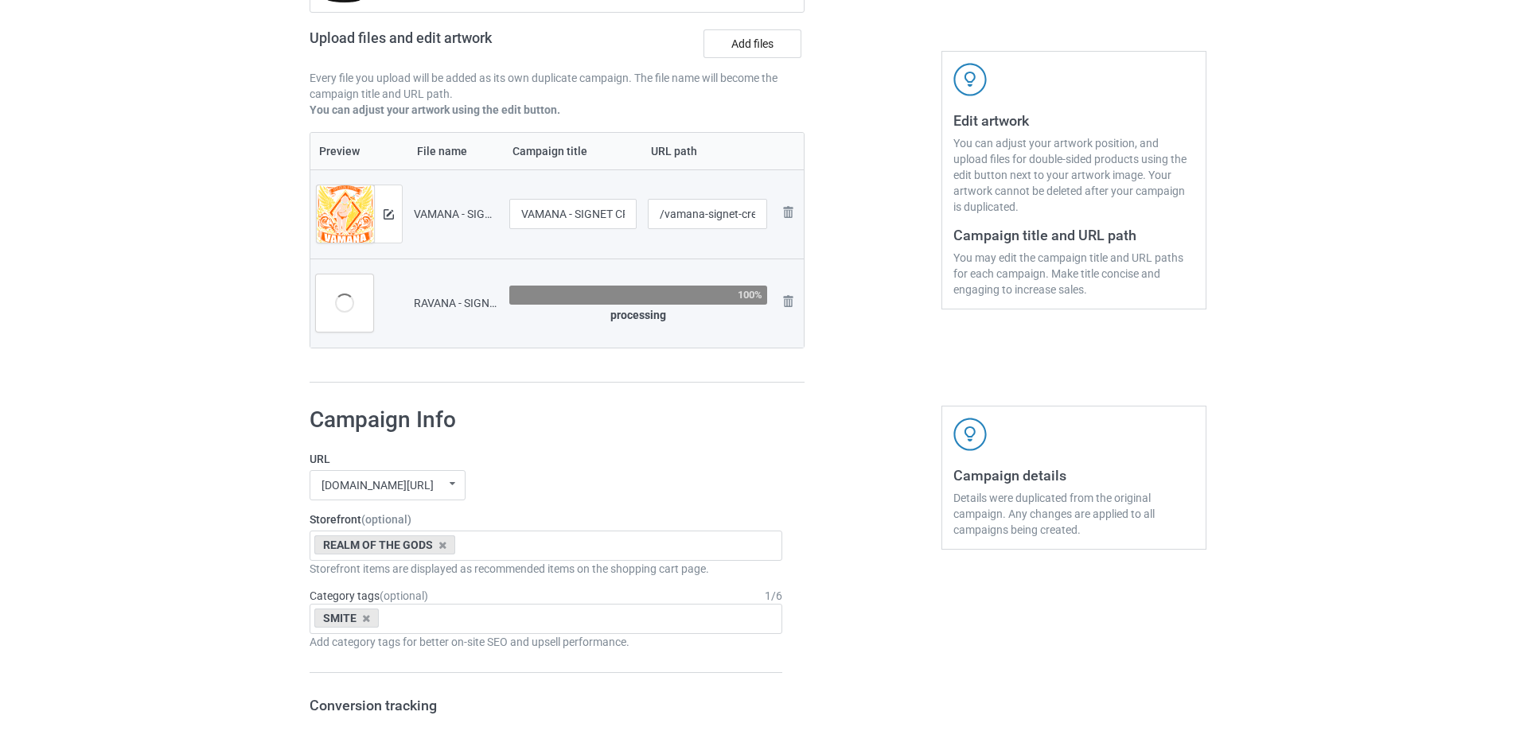
scroll to position [304, 0]
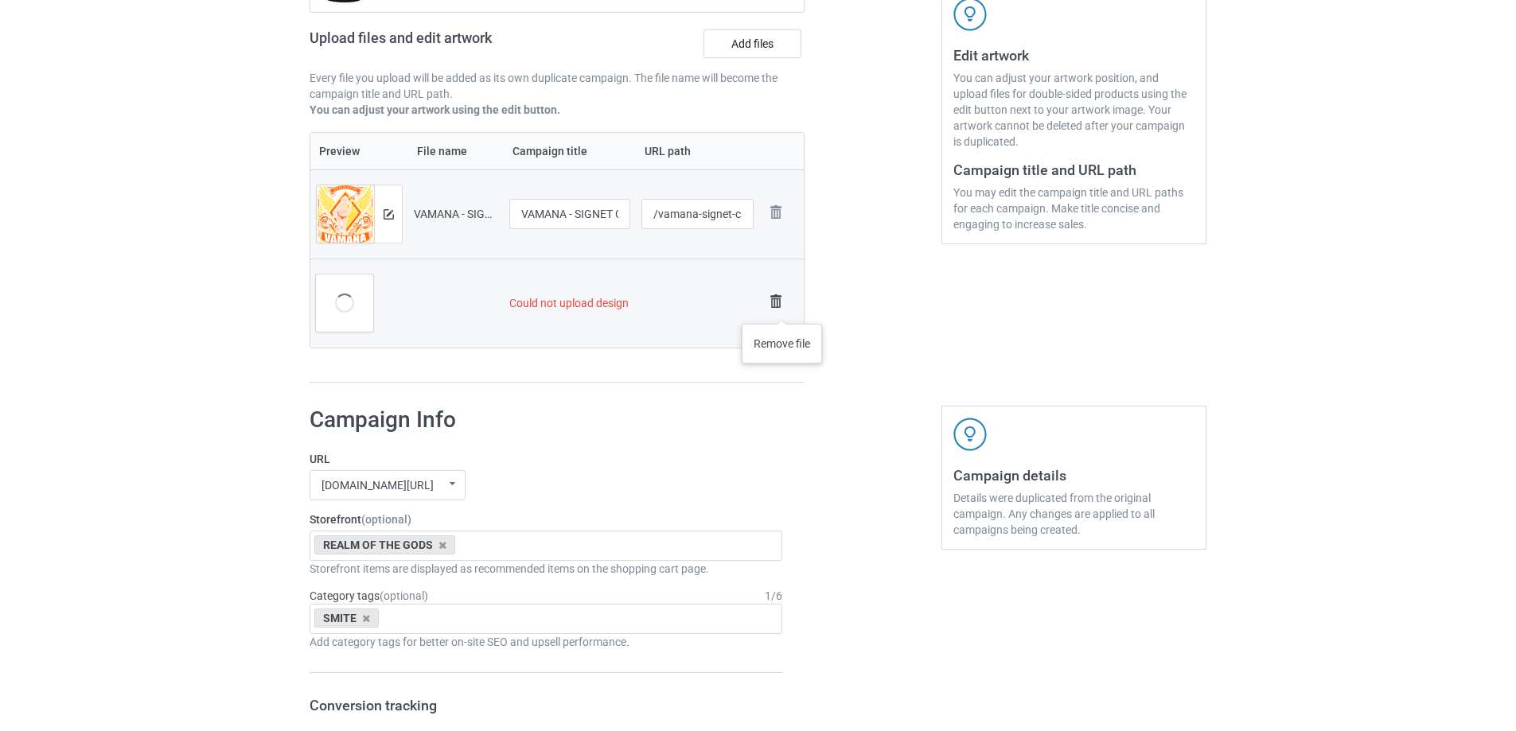
click at [781, 308] on img at bounding box center [776, 301] width 22 height 22
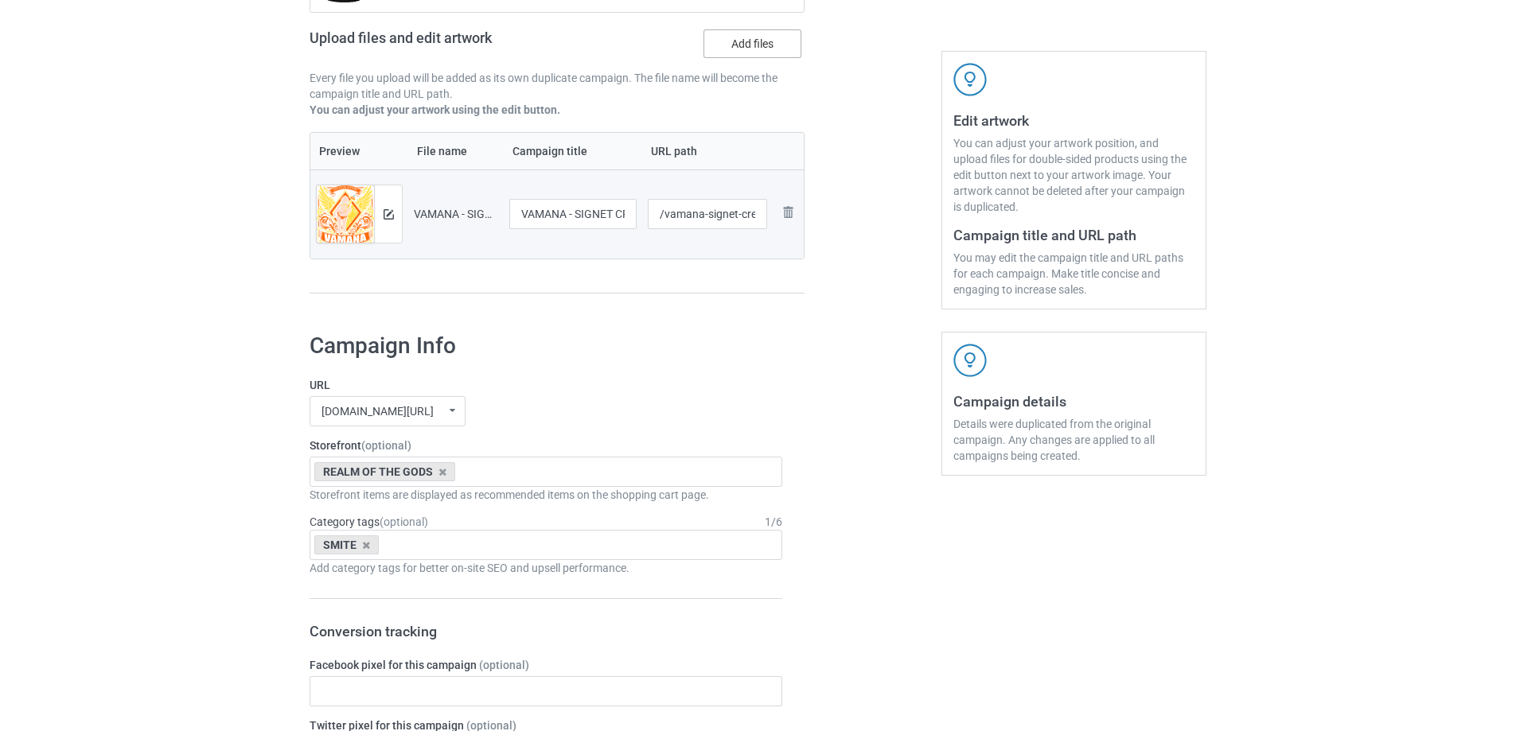
click at [739, 49] on label "Add files" at bounding box center [752, 43] width 98 height 29
click at [0, 0] on input "Add files" at bounding box center [0, 0] width 0 height 0
click at [727, 40] on label "Add files" at bounding box center [752, 43] width 98 height 29
click at [0, 0] on input "Add files" at bounding box center [0, 0] width 0 height 0
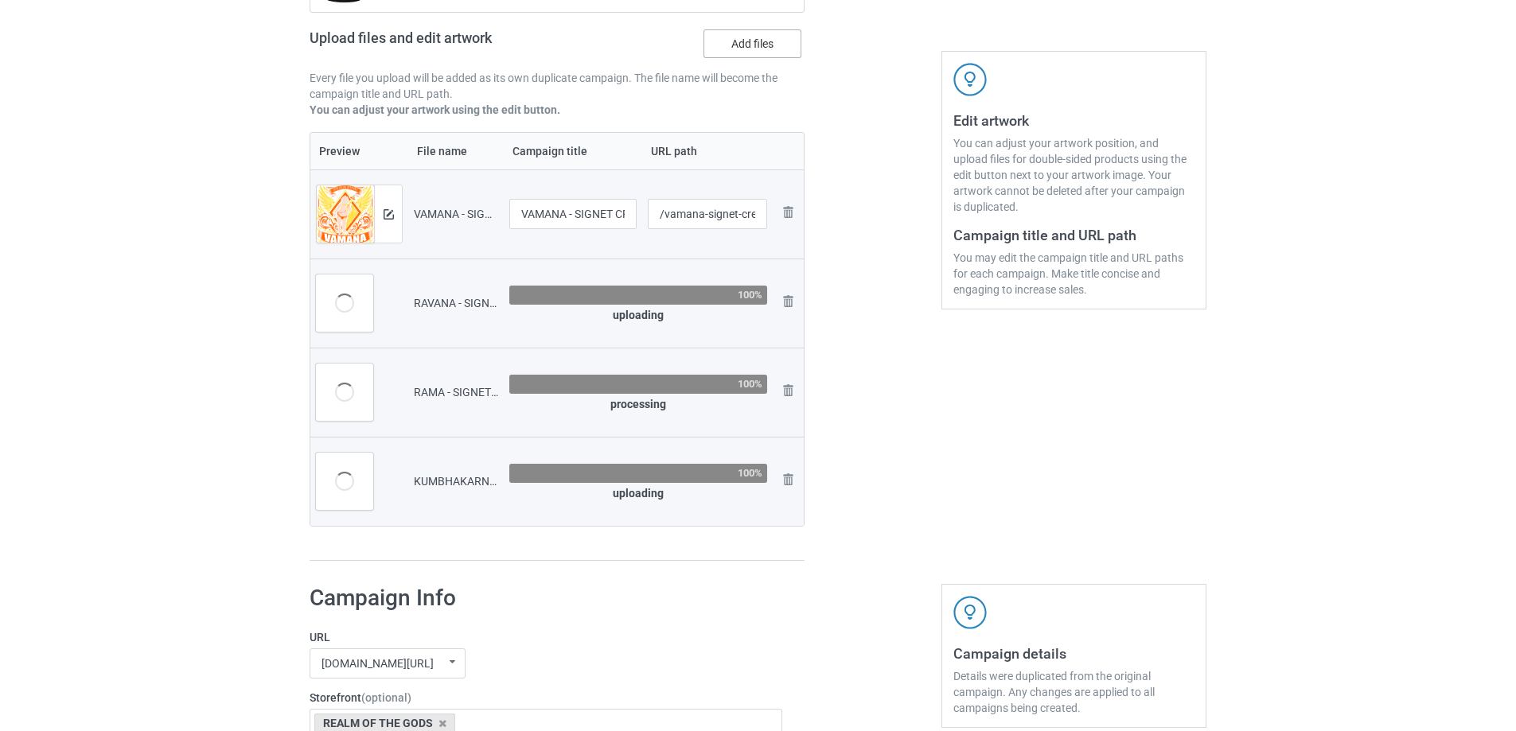
click at [735, 48] on label "Add files" at bounding box center [752, 43] width 98 height 29
click at [0, 0] on input "Add files" at bounding box center [0, 0] width 0 height 0
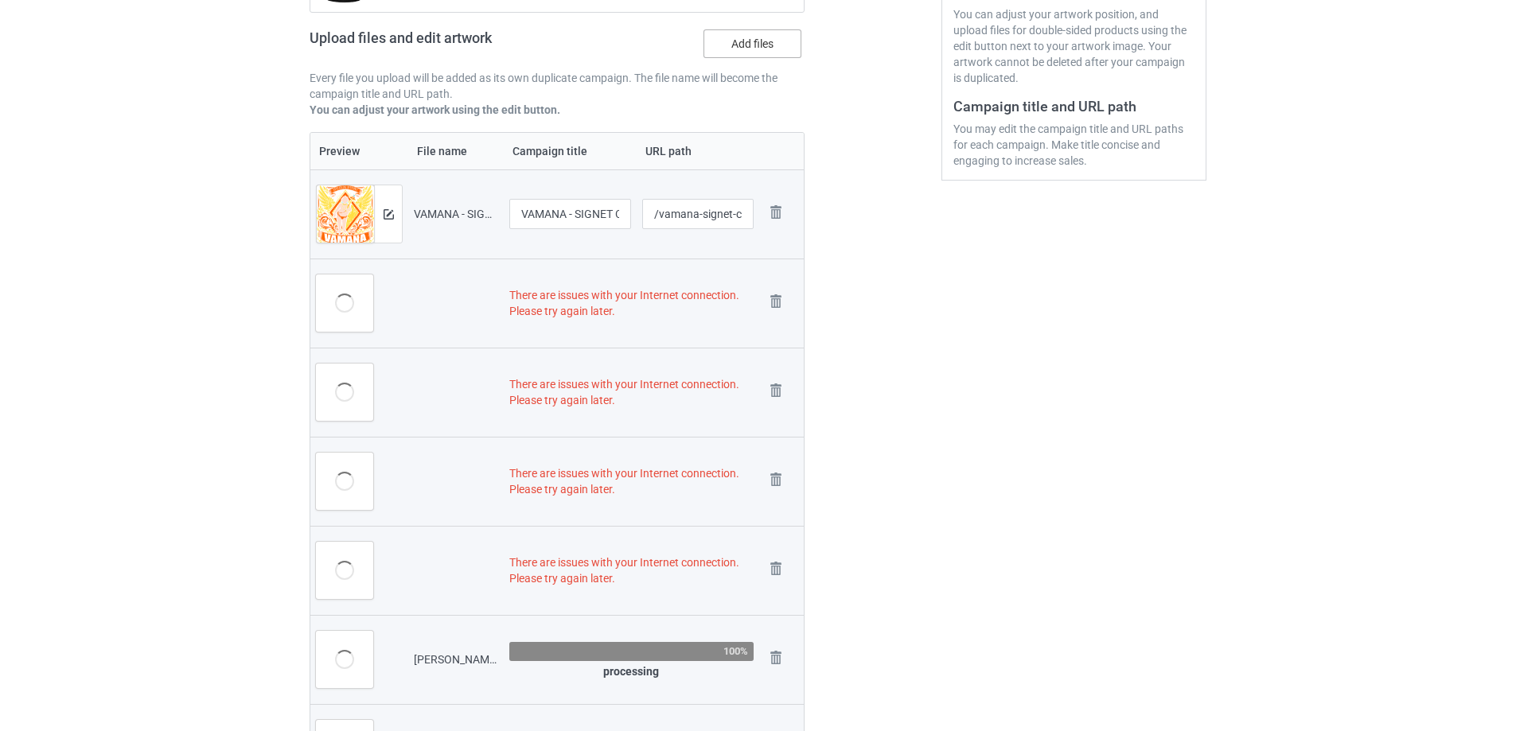
scroll to position [399, 0]
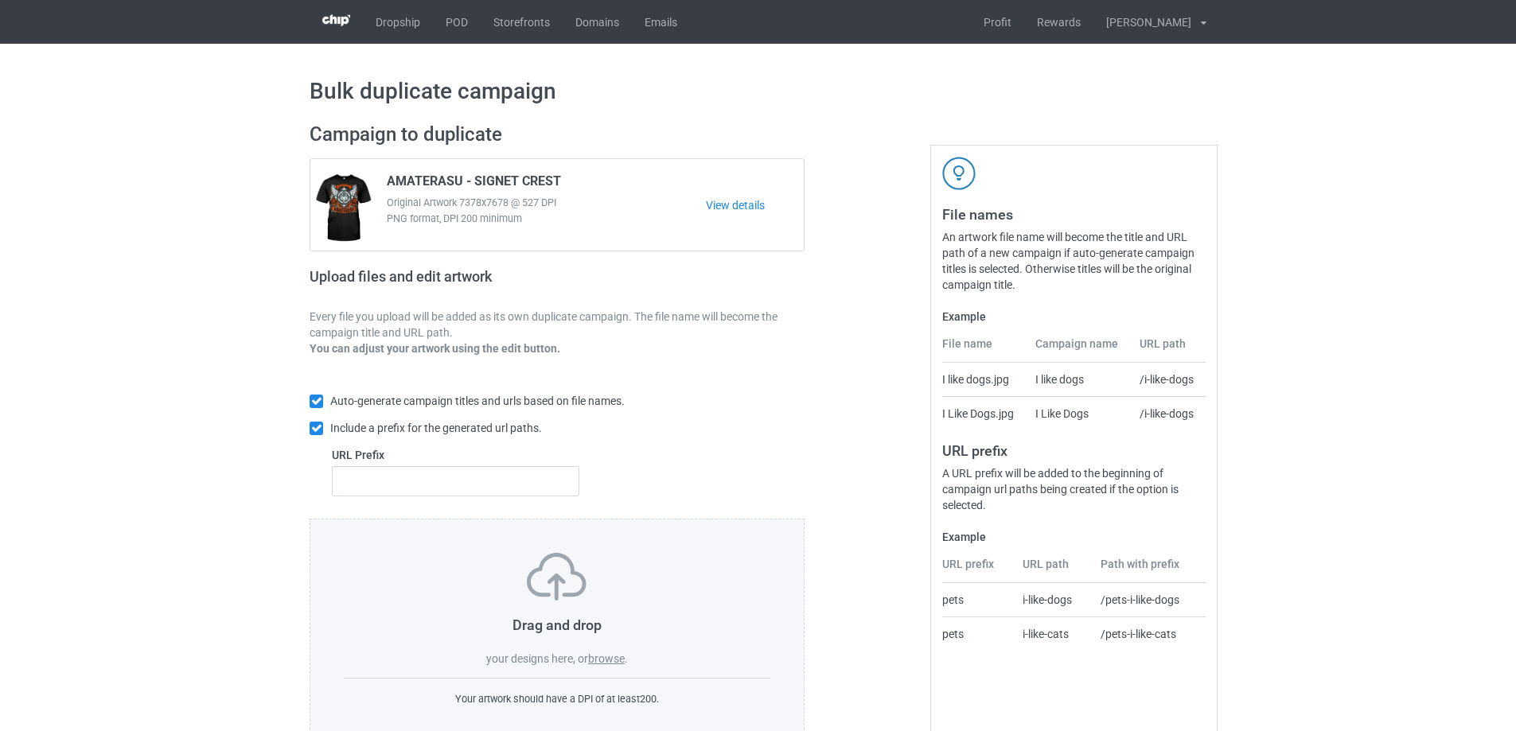
click at [606, 663] on label "browse" at bounding box center [606, 658] width 37 height 13
click at [0, 0] on input "browse" at bounding box center [0, 0] width 0 height 0
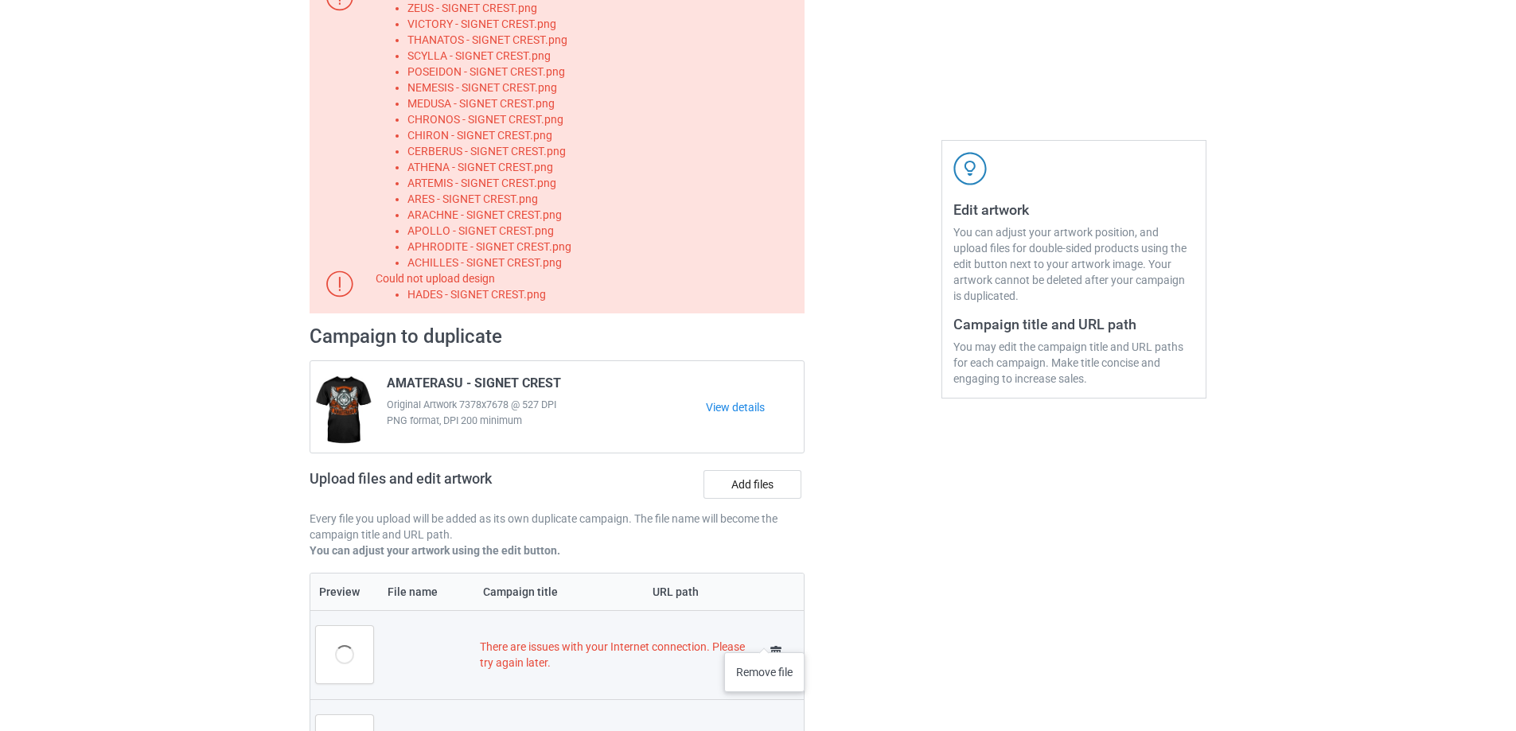
scroll to position [159, 0]
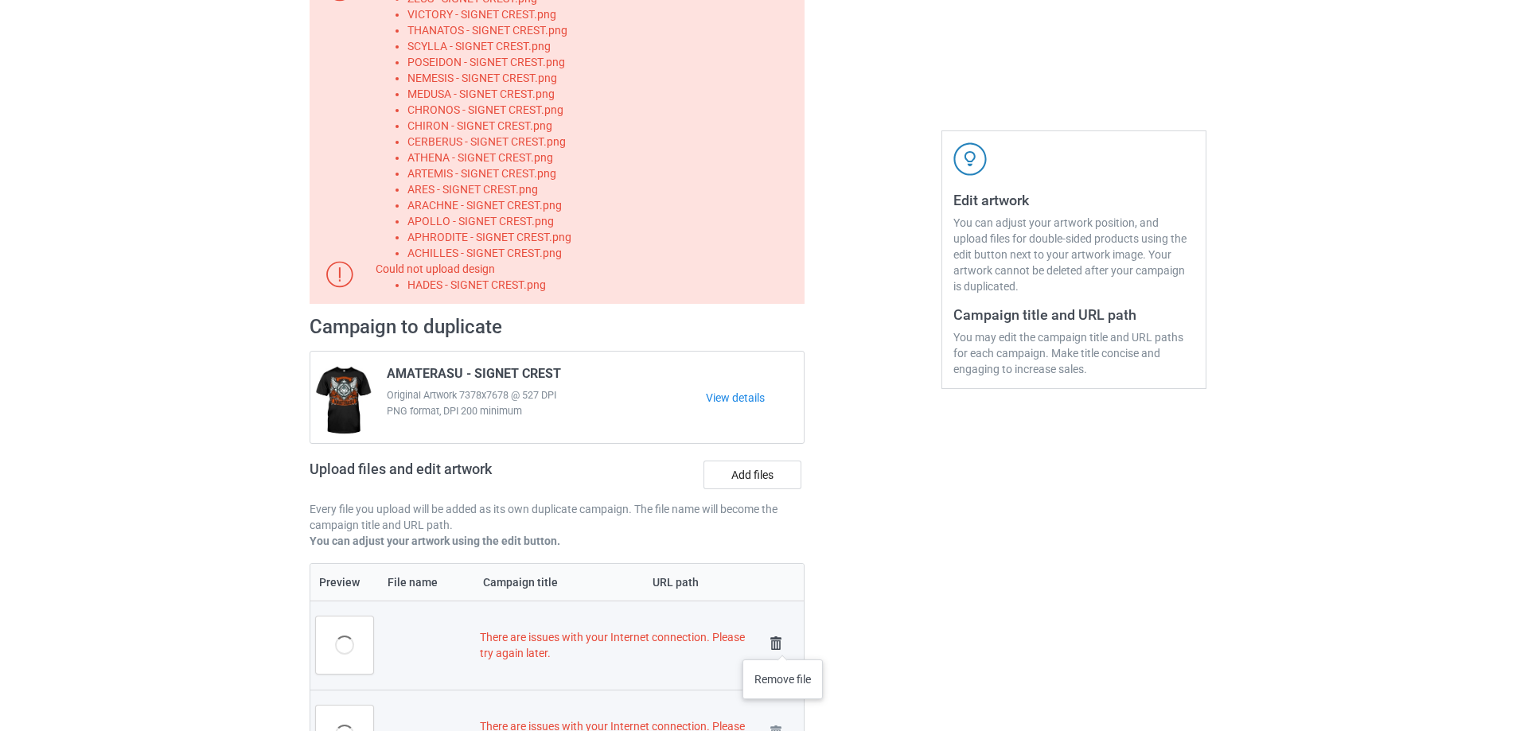
click at [783, 644] on img at bounding box center [776, 643] width 22 height 22
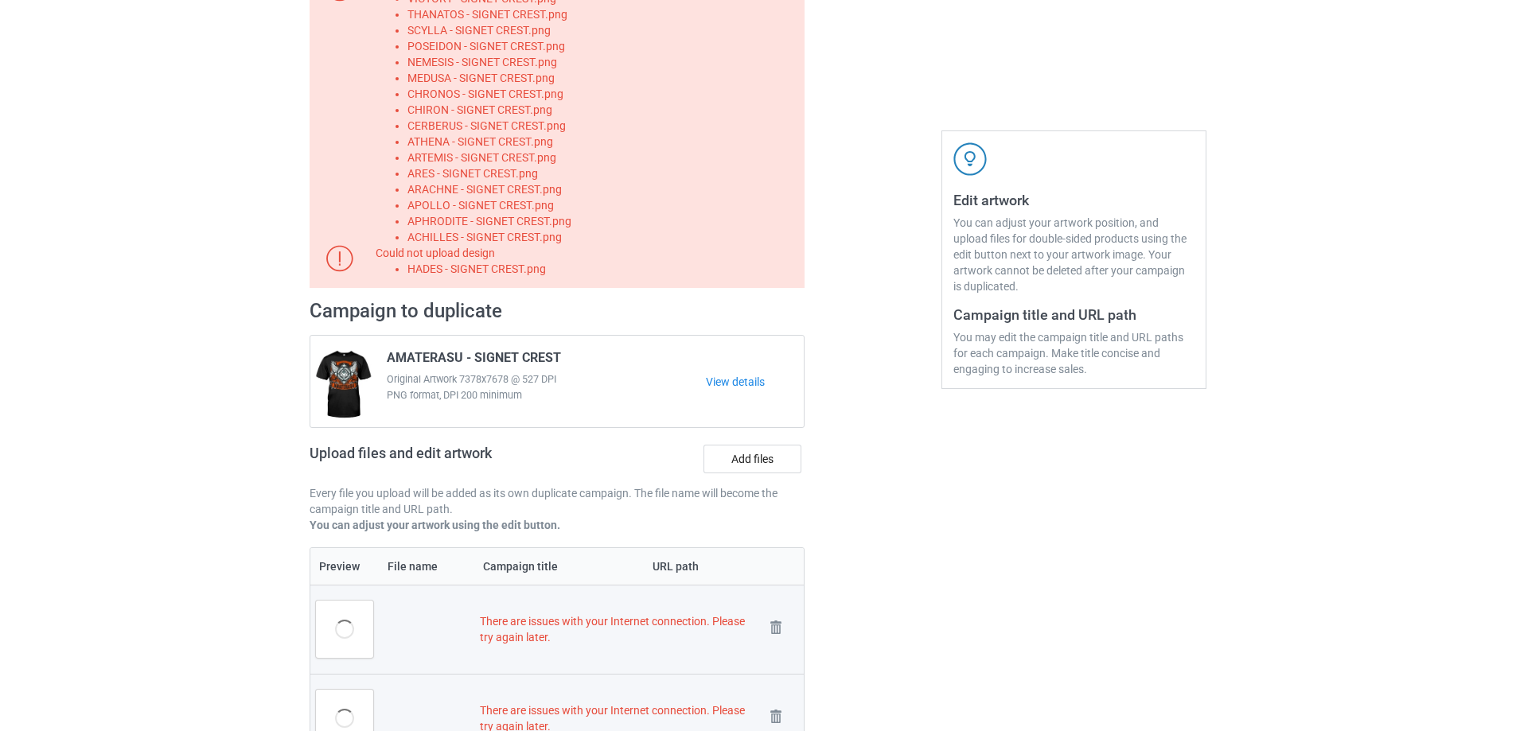
click at [783, 643] on link at bounding box center [776, 630] width 22 height 26
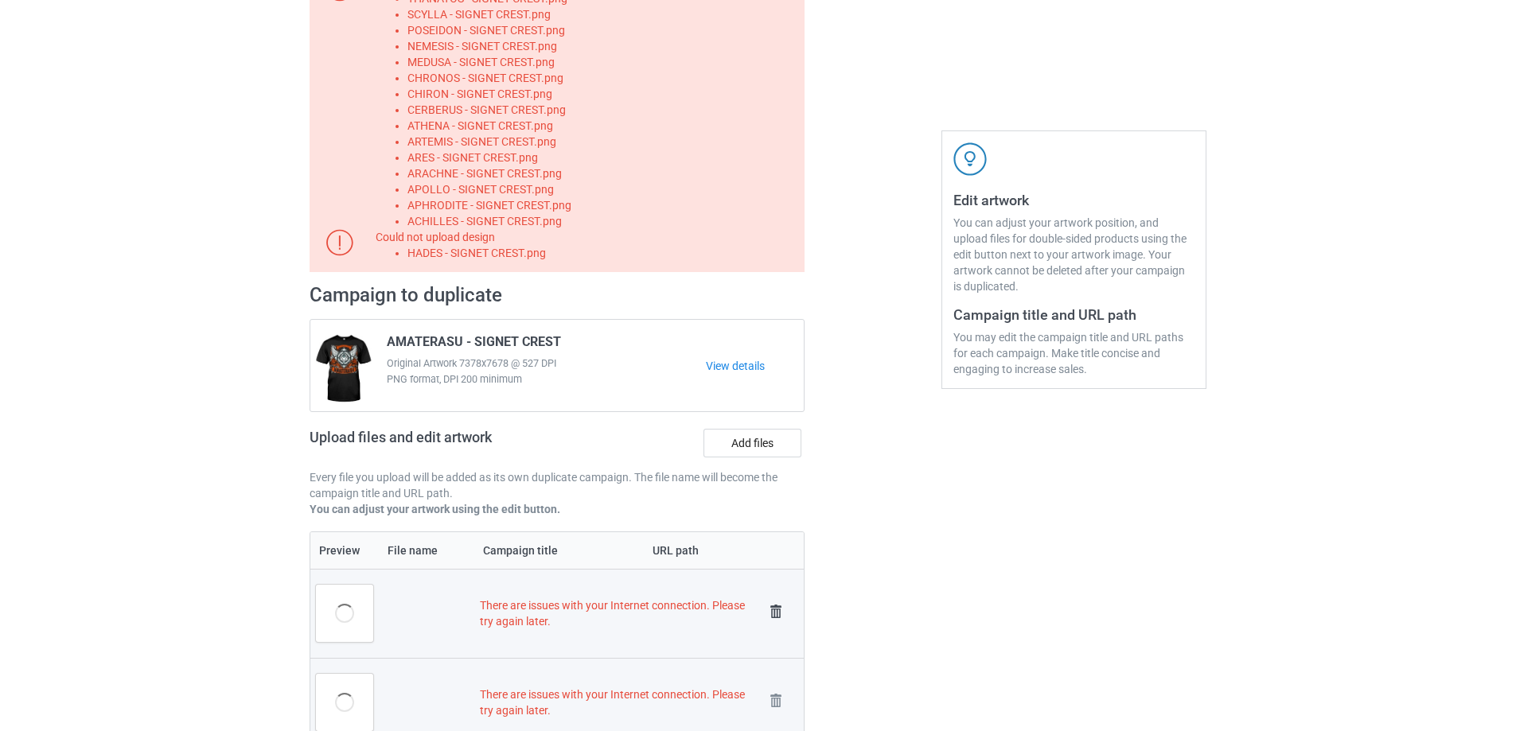
click at [777, 608] on img at bounding box center [776, 612] width 22 height 22
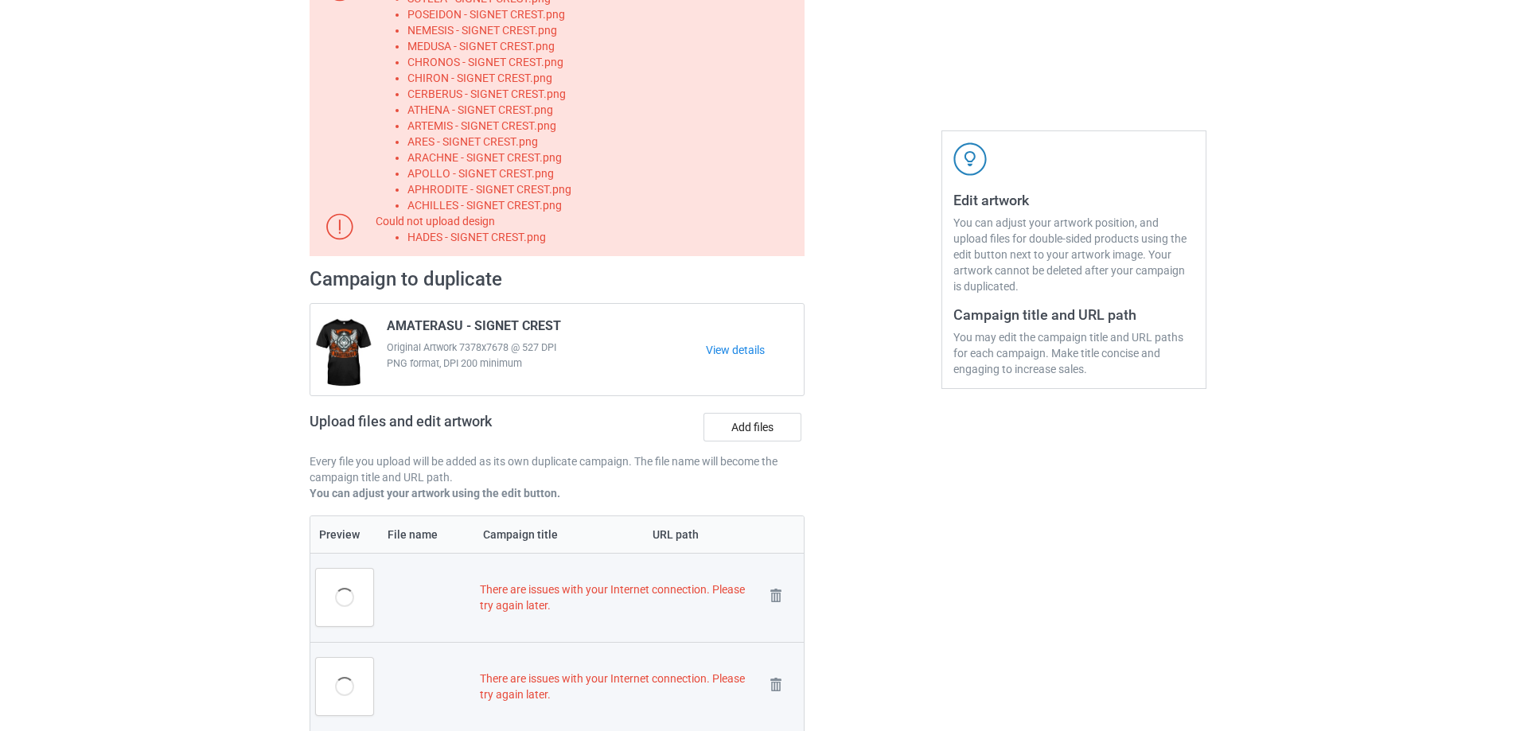
click at [777, 608] on link at bounding box center [776, 598] width 22 height 26
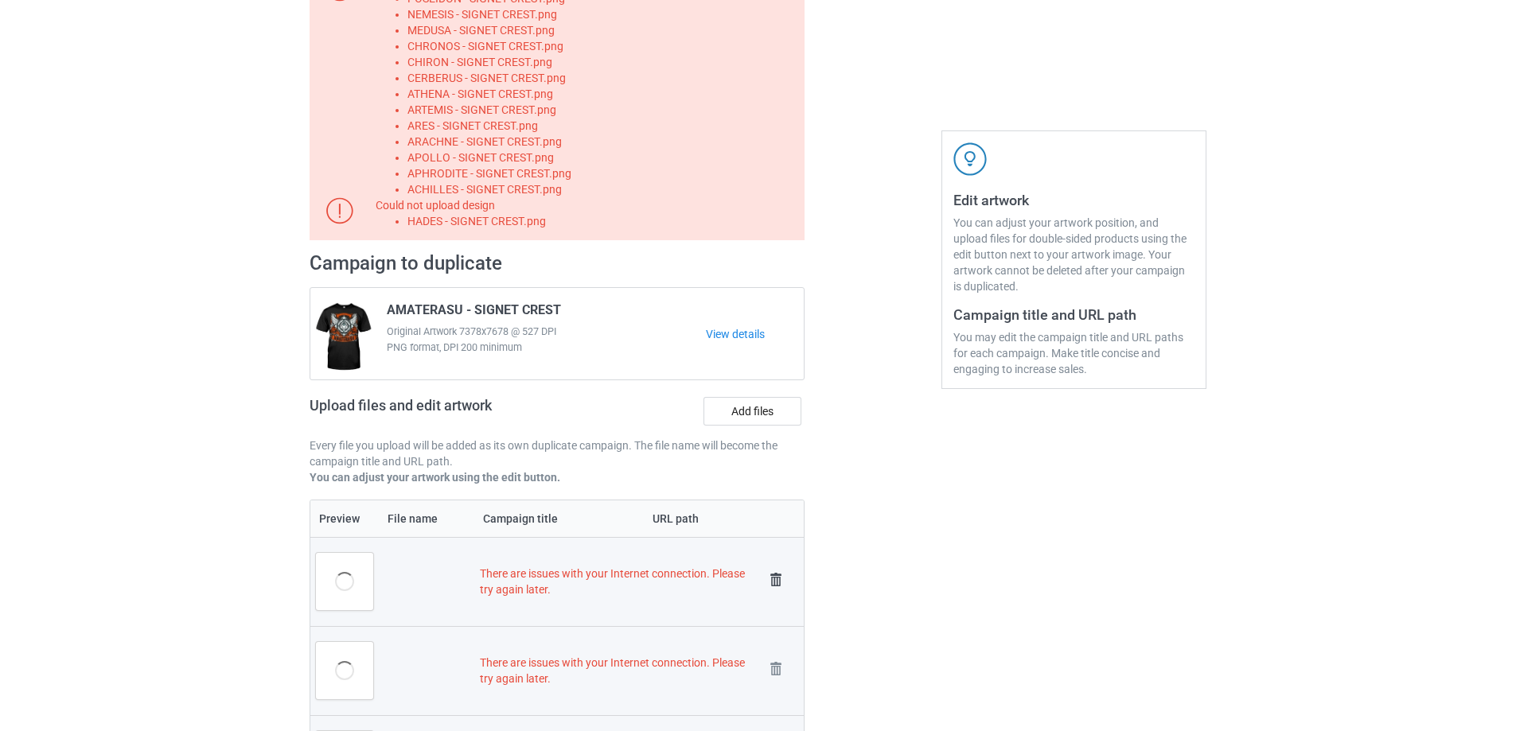
click at [778, 579] on img at bounding box center [776, 580] width 22 height 22
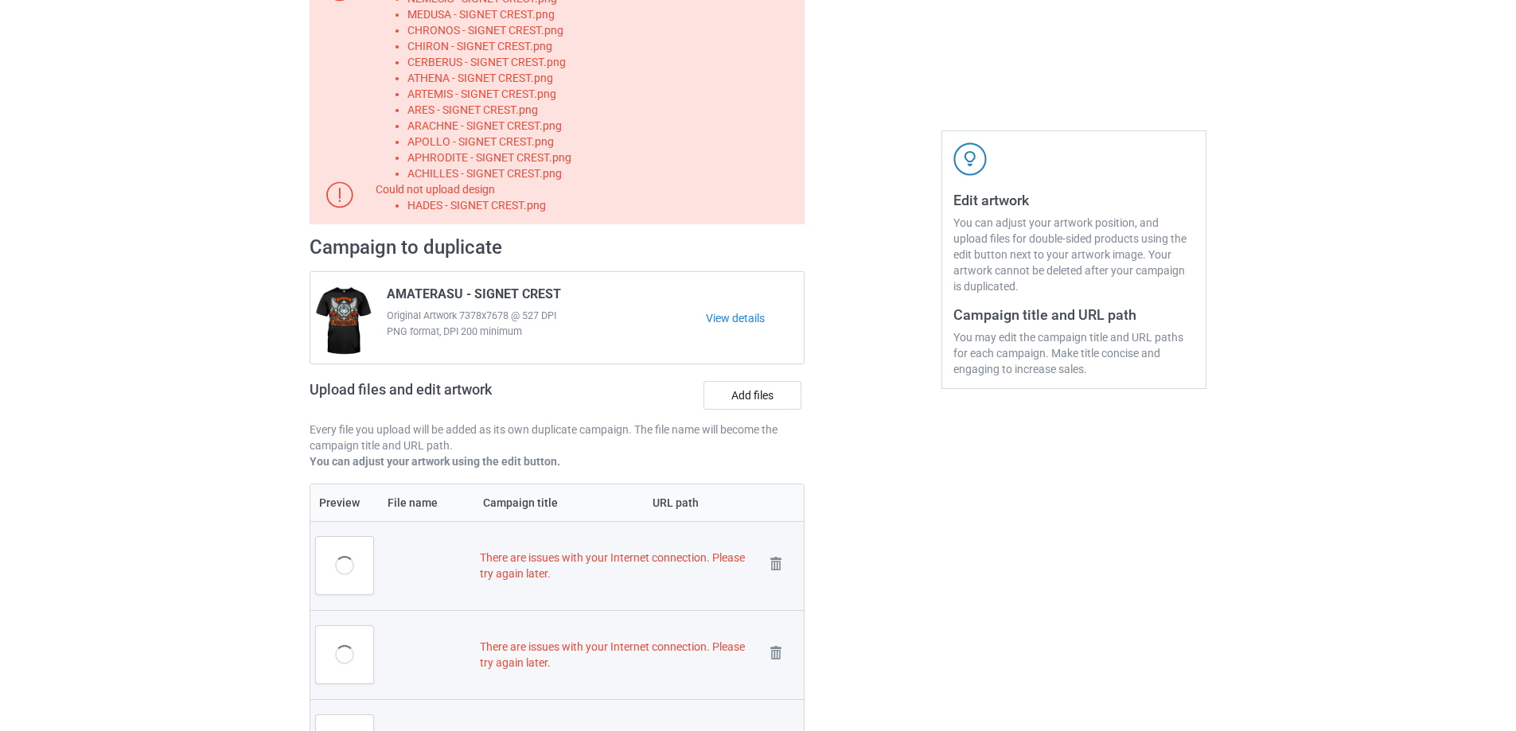
click at [775, 548] on td "Remove file" at bounding box center [781, 565] width 45 height 89
click at [774, 547] on td "Remove file" at bounding box center [781, 565] width 45 height 89
click at [774, 541] on td "Remove file" at bounding box center [781, 565] width 45 height 89
click at [0, 0] on img at bounding box center [0, 0] width 0 height 0
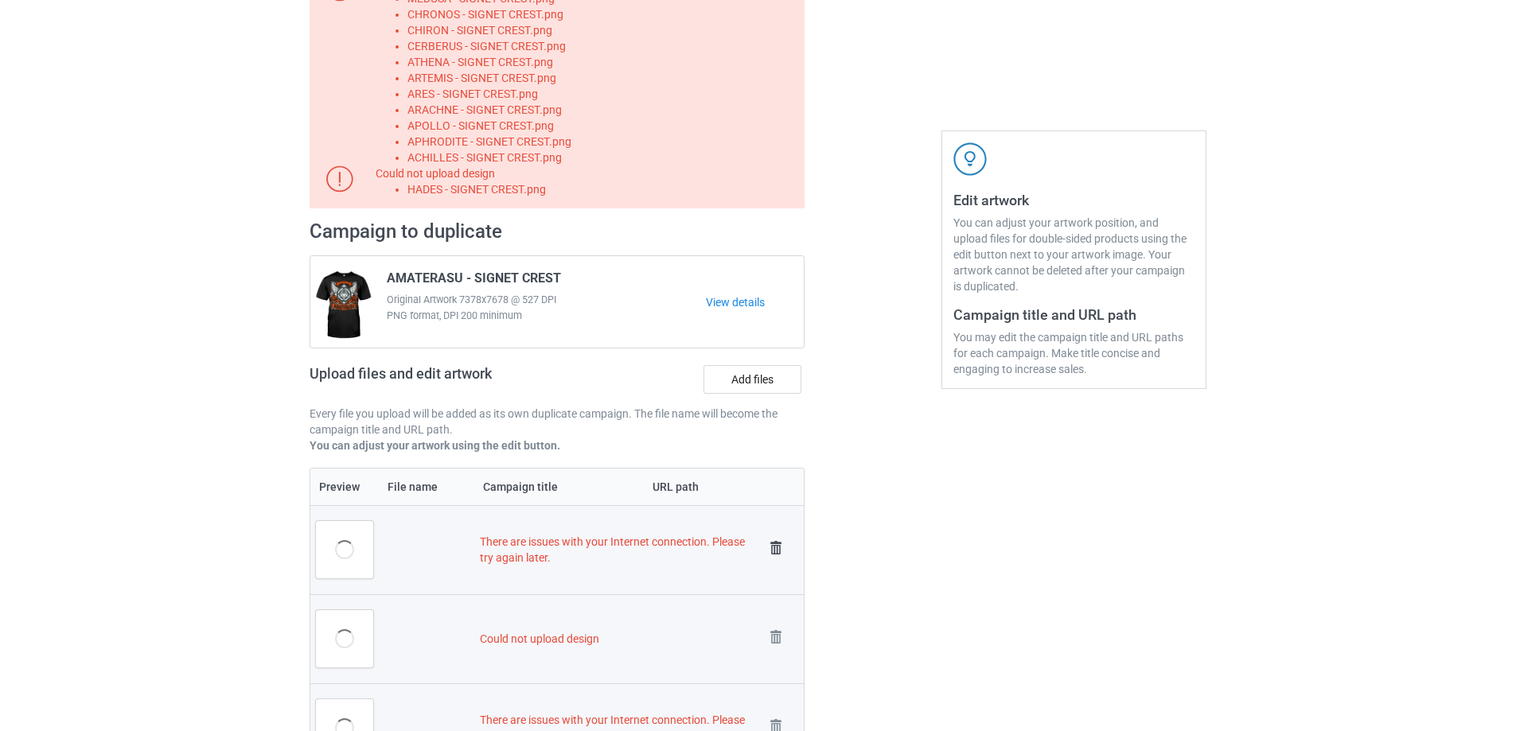
click at [774, 556] on img at bounding box center [776, 548] width 22 height 22
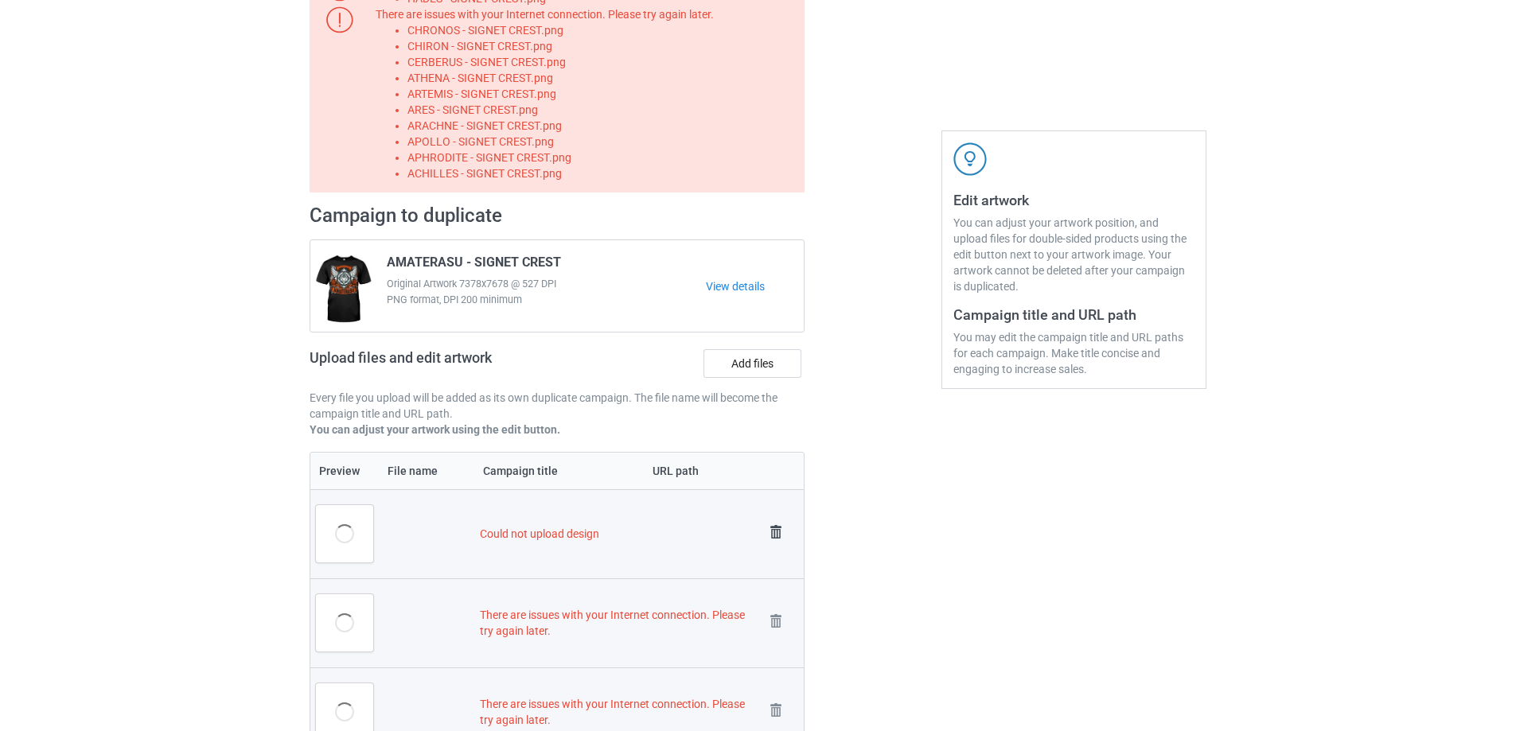
click at [777, 529] on img at bounding box center [776, 532] width 22 height 22
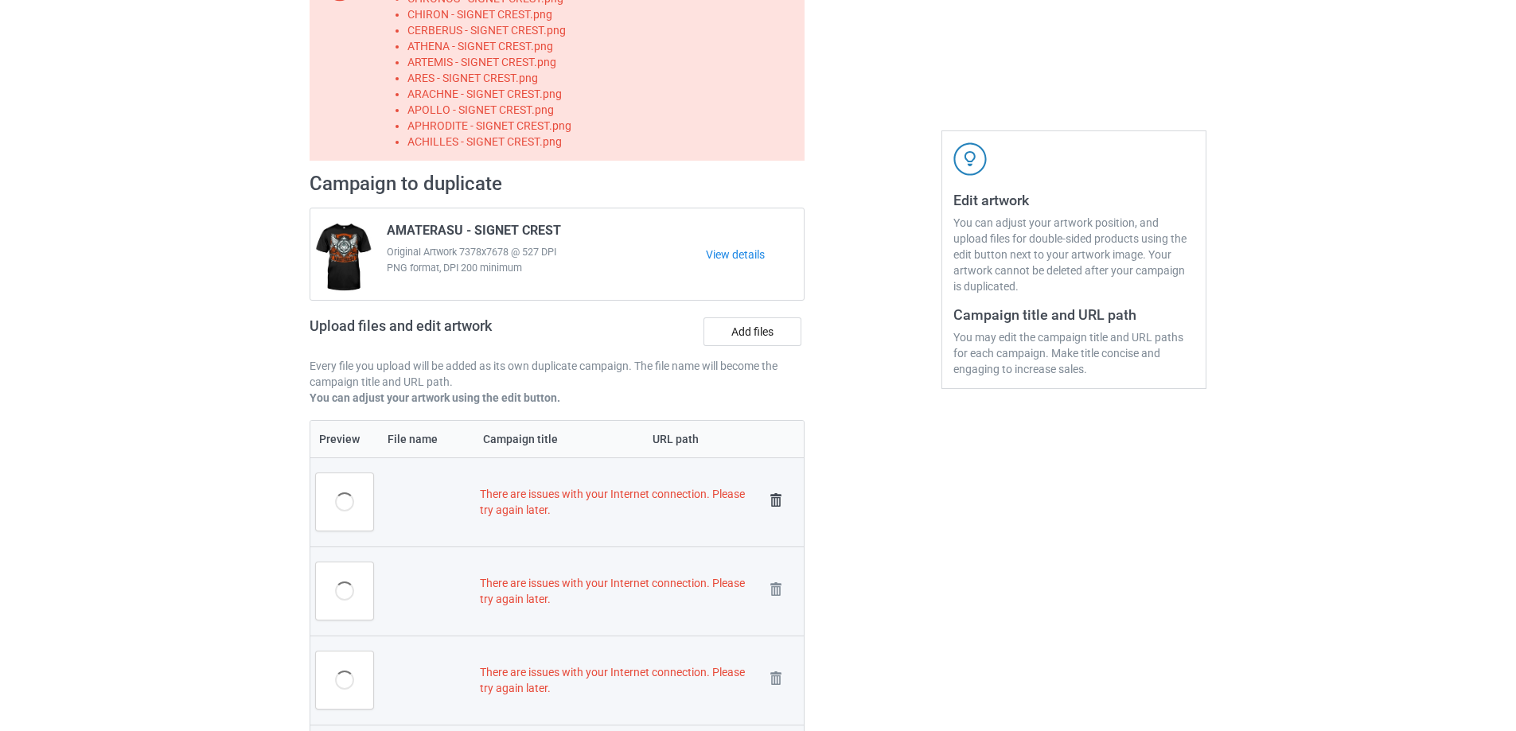
drag, startPoint x: 777, startPoint y: 528, endPoint x: 780, endPoint y: 508, distance: 20.8
click at [777, 527] on td "Remove file" at bounding box center [781, 501] width 45 height 89
click at [784, 492] on img at bounding box center [776, 500] width 22 height 22
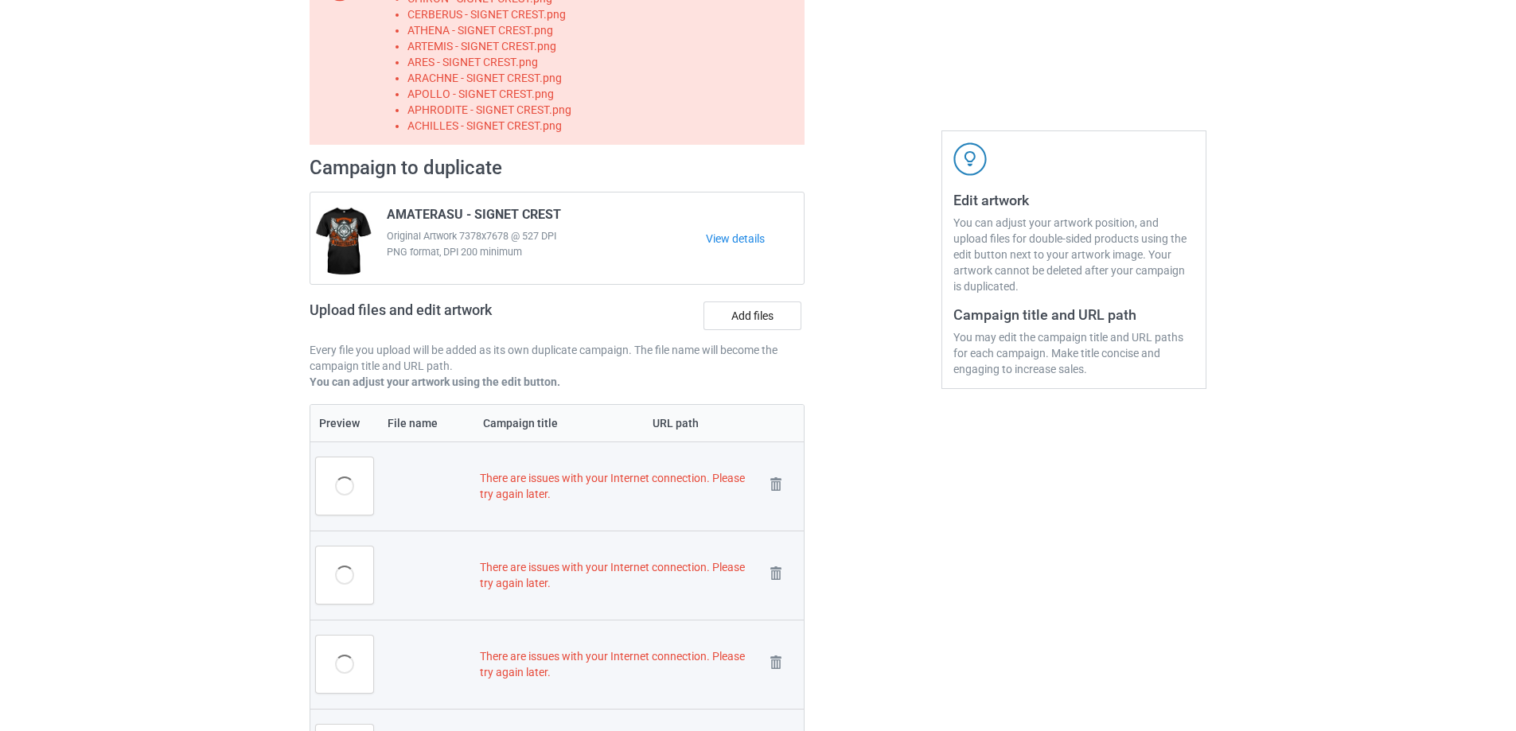
click at [0, 0] on img at bounding box center [0, 0] width 0 height 0
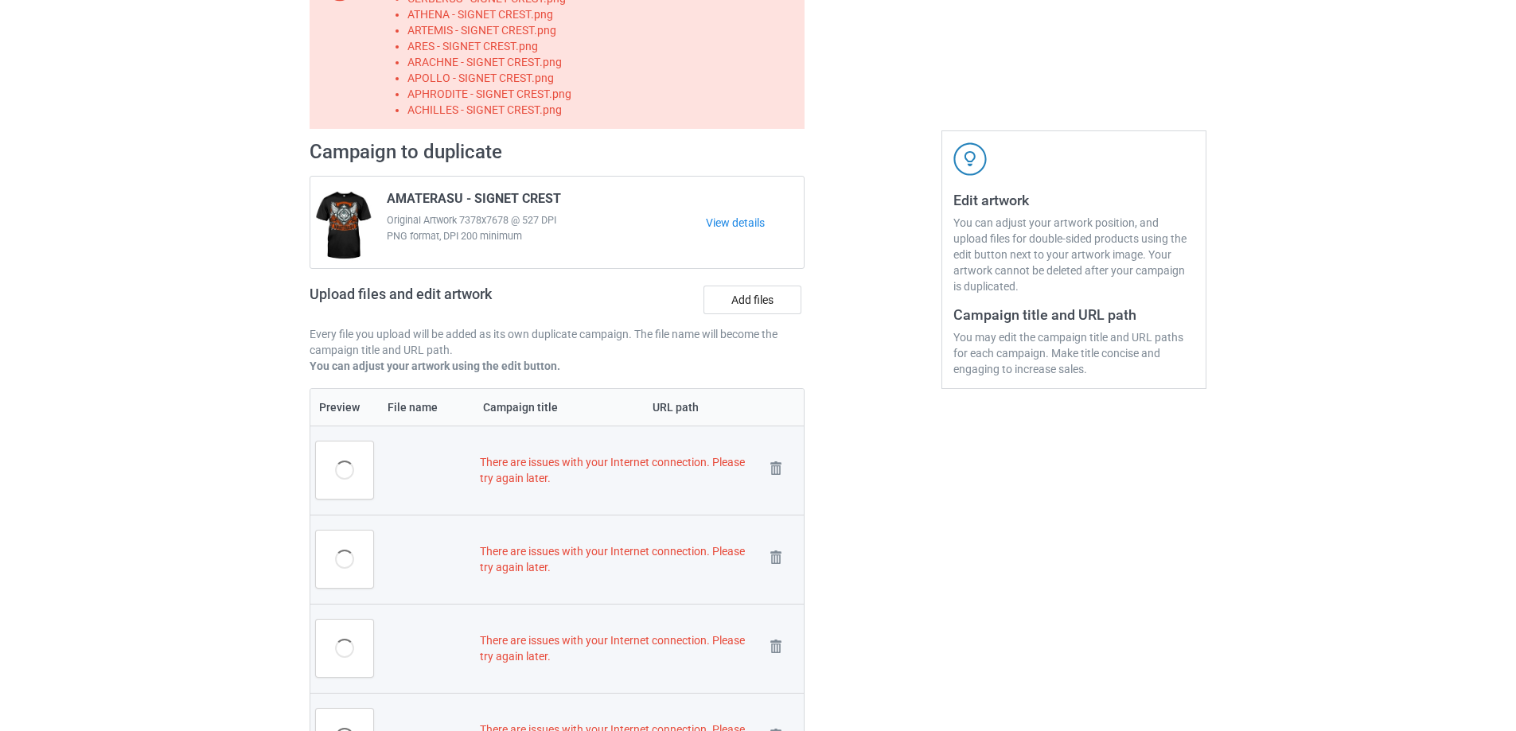
click at [775, 451] on td "Remove file" at bounding box center [781, 470] width 45 height 89
click at [776, 465] on img at bounding box center [776, 468] width 22 height 22
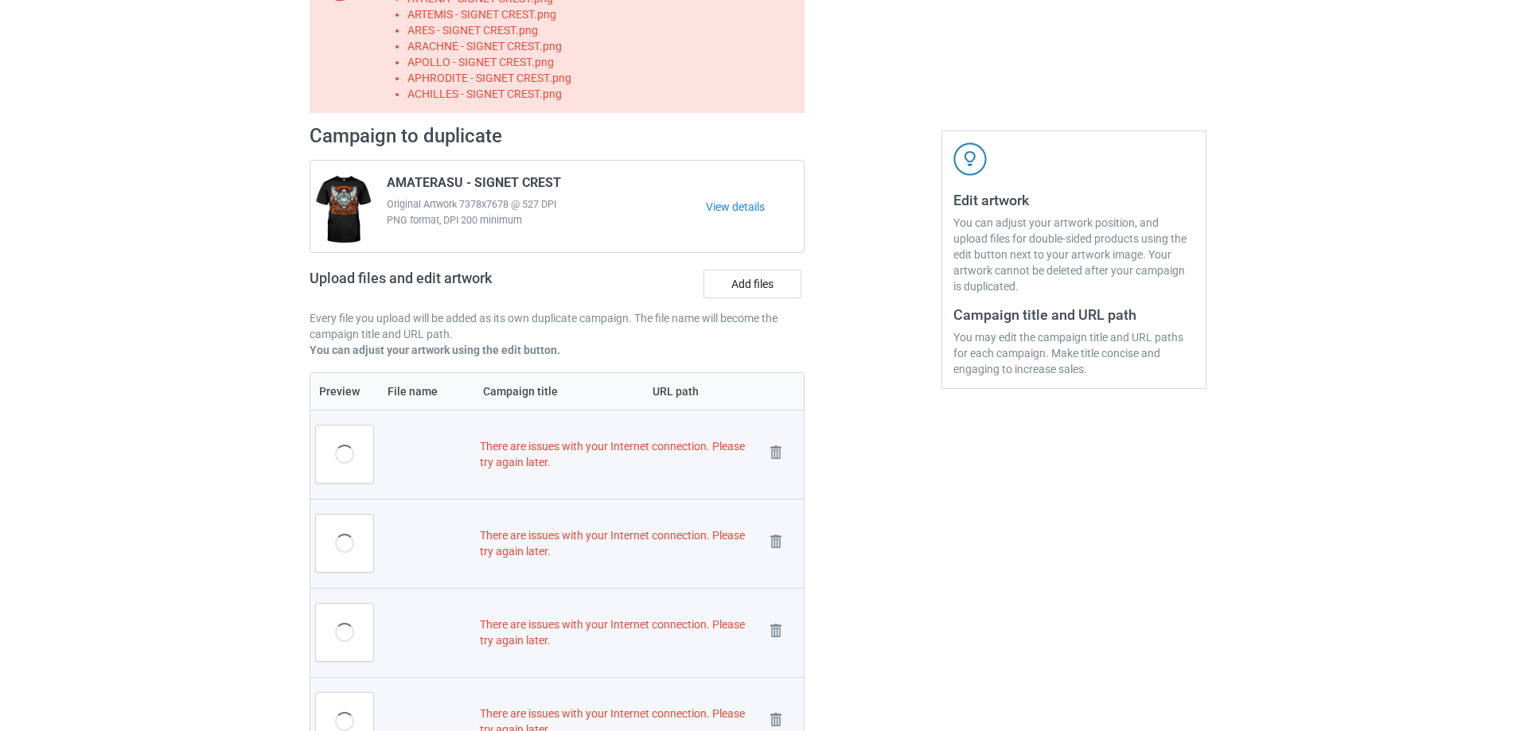
click at [776, 465] on link at bounding box center [776, 455] width 22 height 26
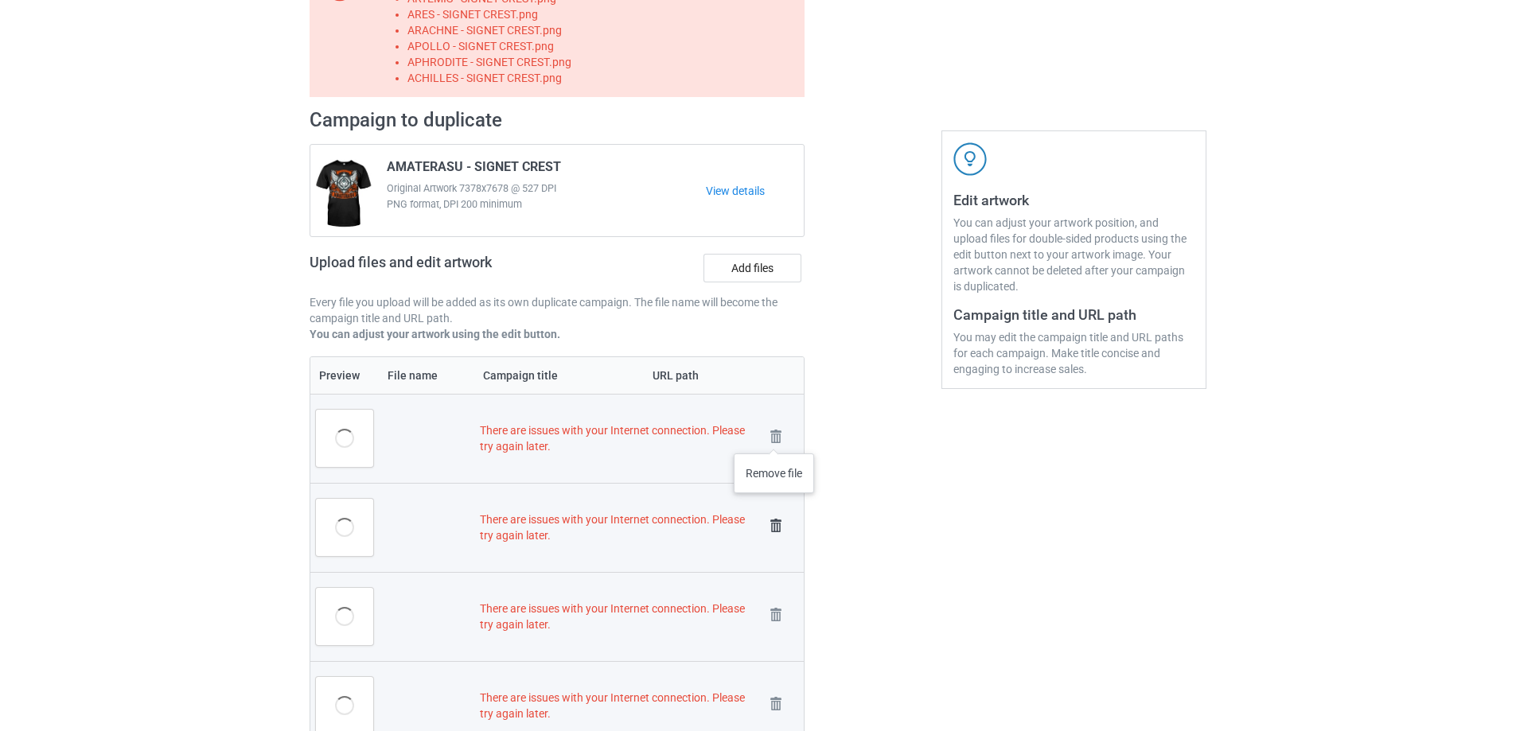
click at [0, 0] on img at bounding box center [0, 0] width 0 height 0
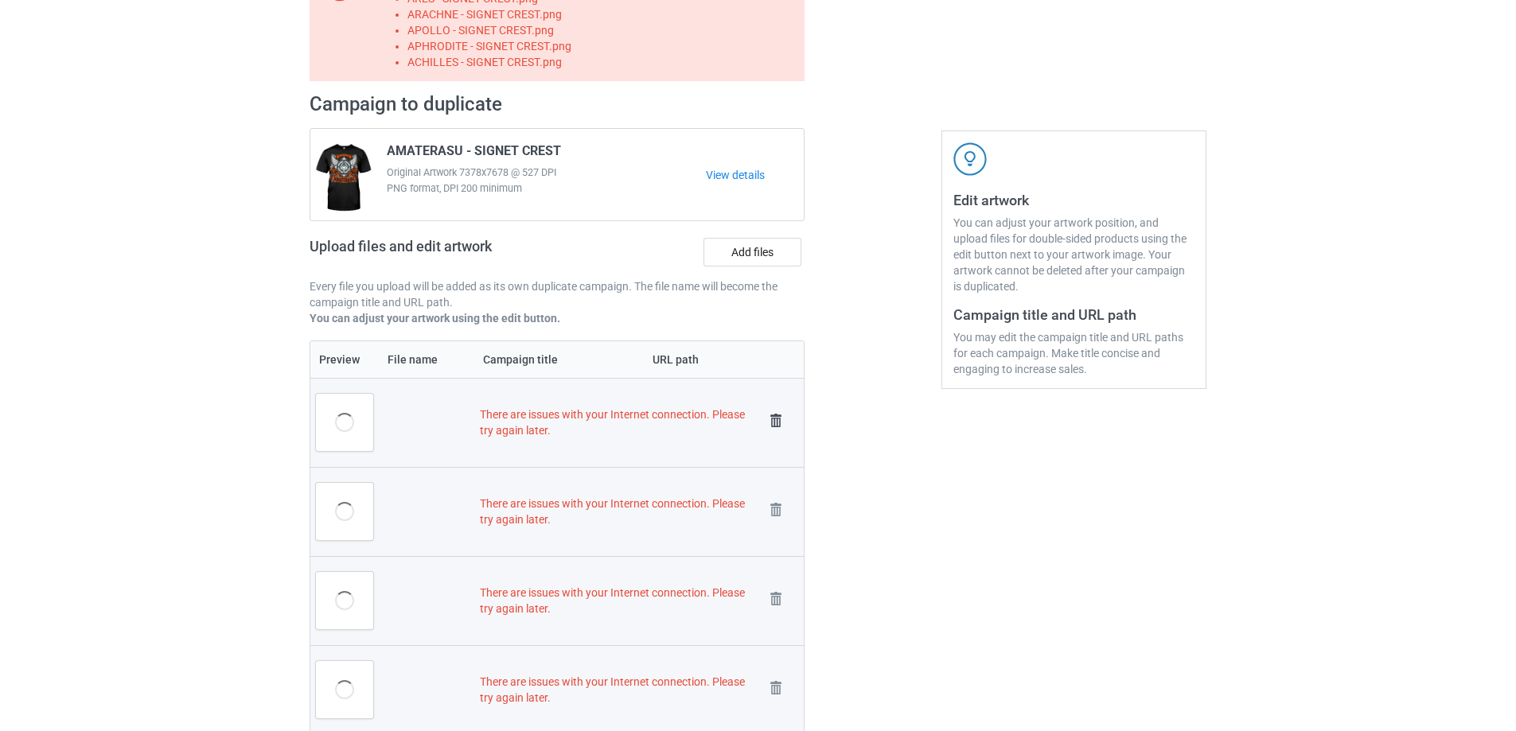
click at [772, 430] on img at bounding box center [776, 421] width 22 height 22
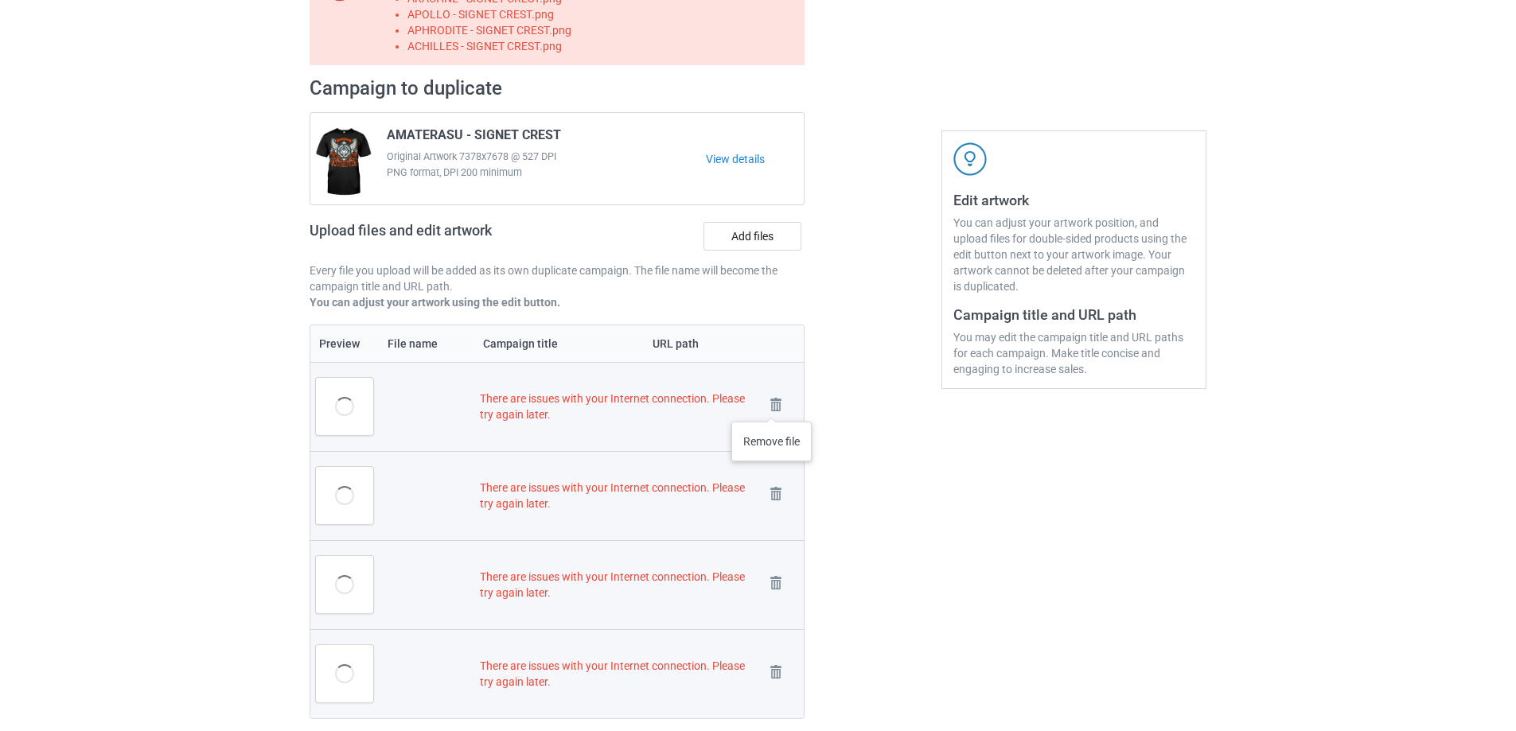
click at [772, 392] on td "Remove file" at bounding box center [781, 406] width 45 height 89
click at [777, 396] on img at bounding box center [776, 405] width 22 height 22
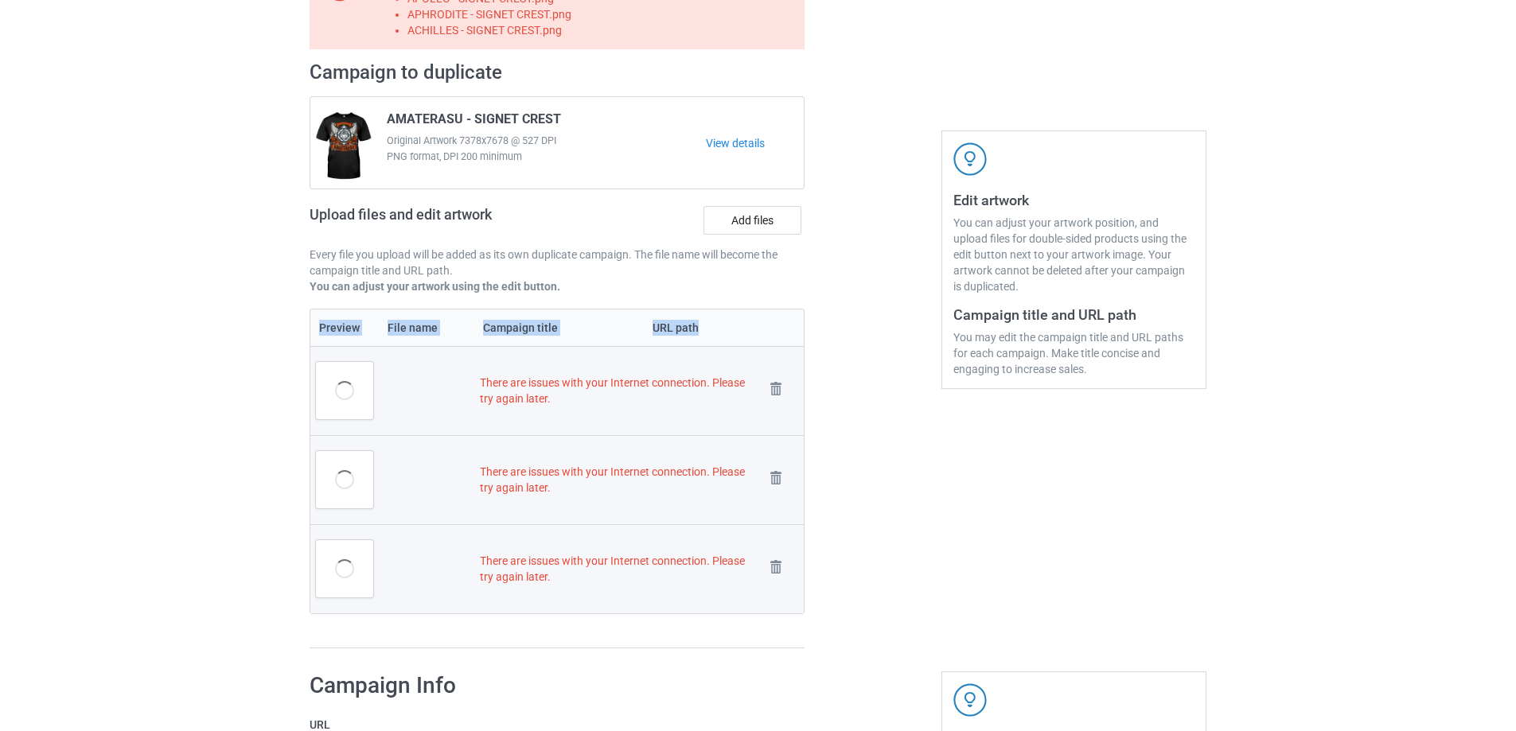
click at [0, 0] on img at bounding box center [0, 0] width 0 height 0
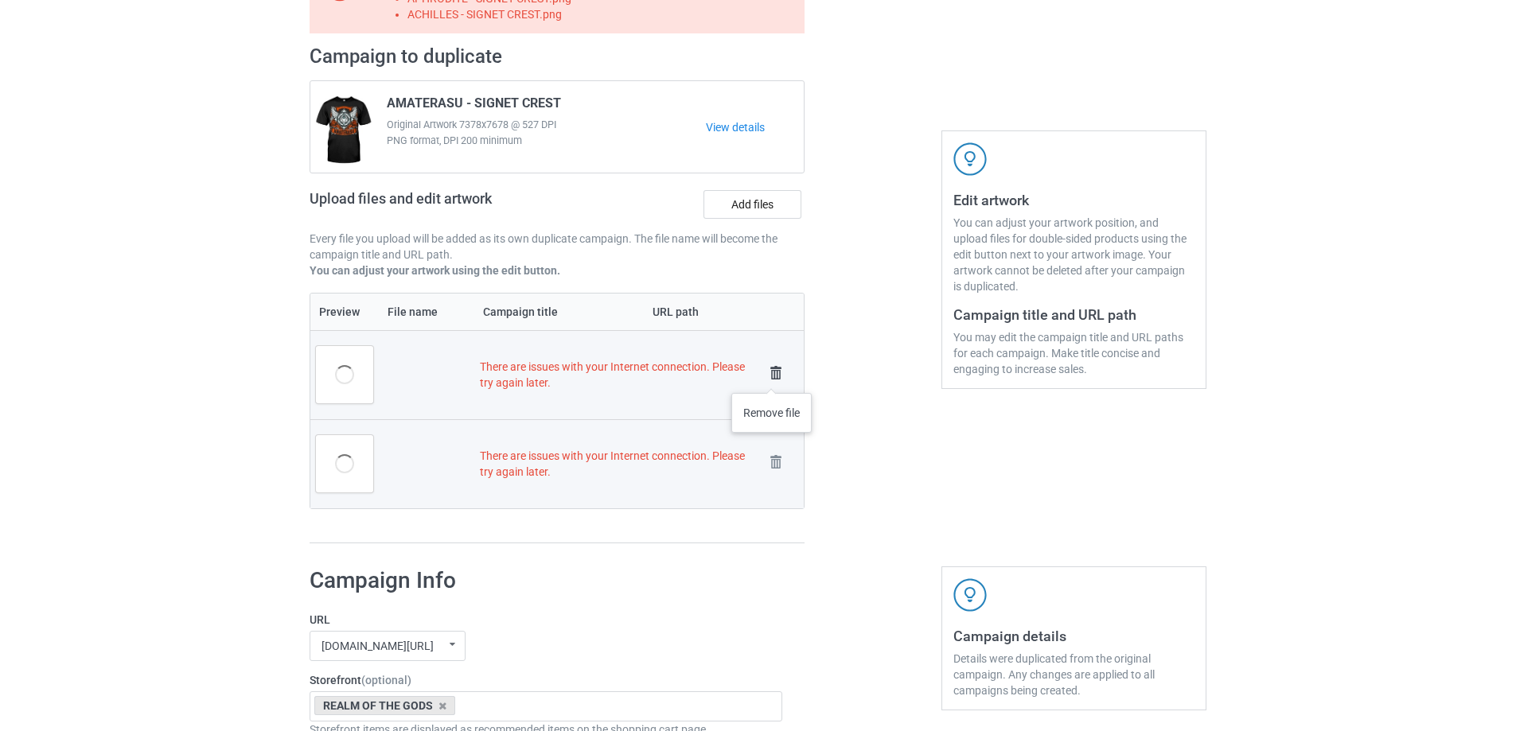
click at [772, 377] on img at bounding box center [776, 373] width 22 height 22
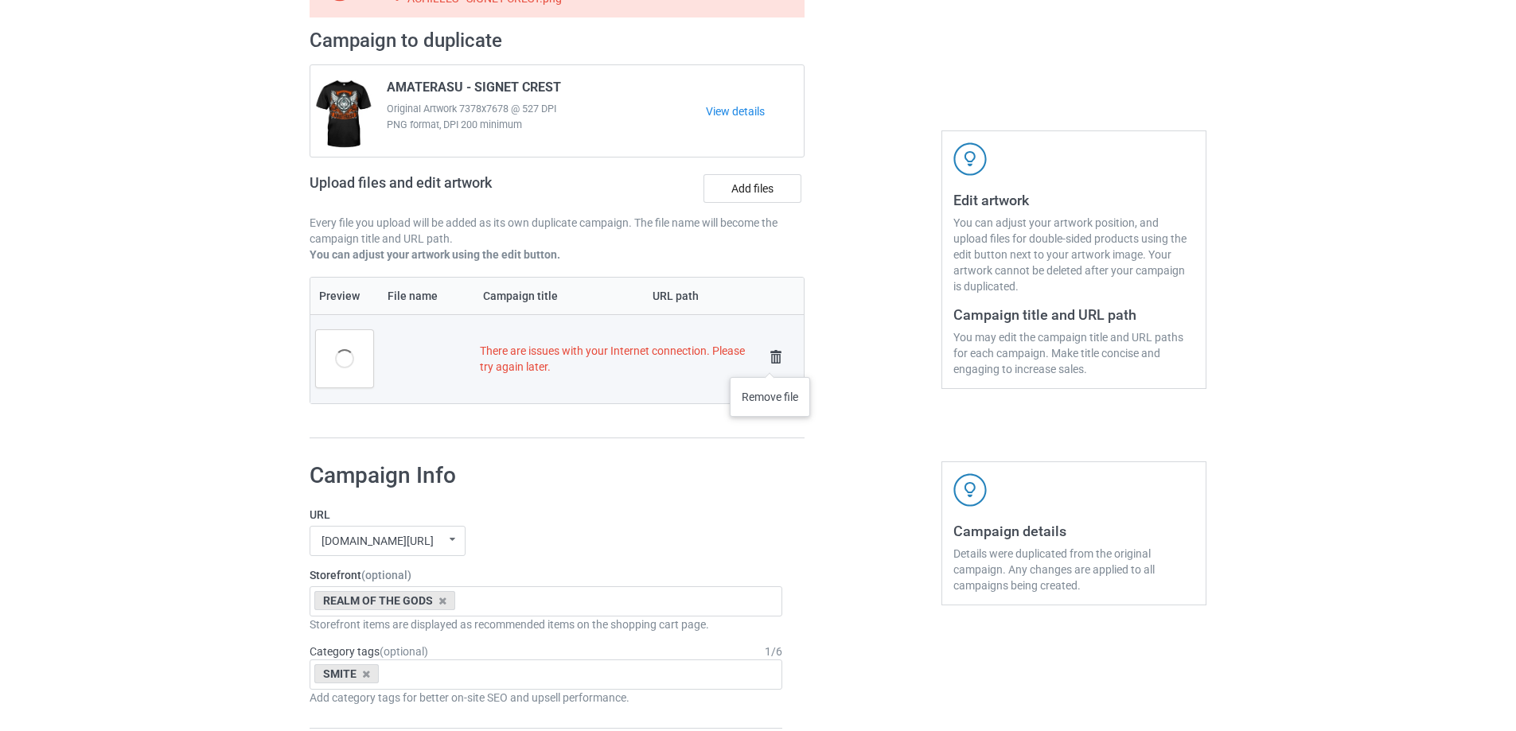
click at [770, 359] on img at bounding box center [776, 357] width 22 height 22
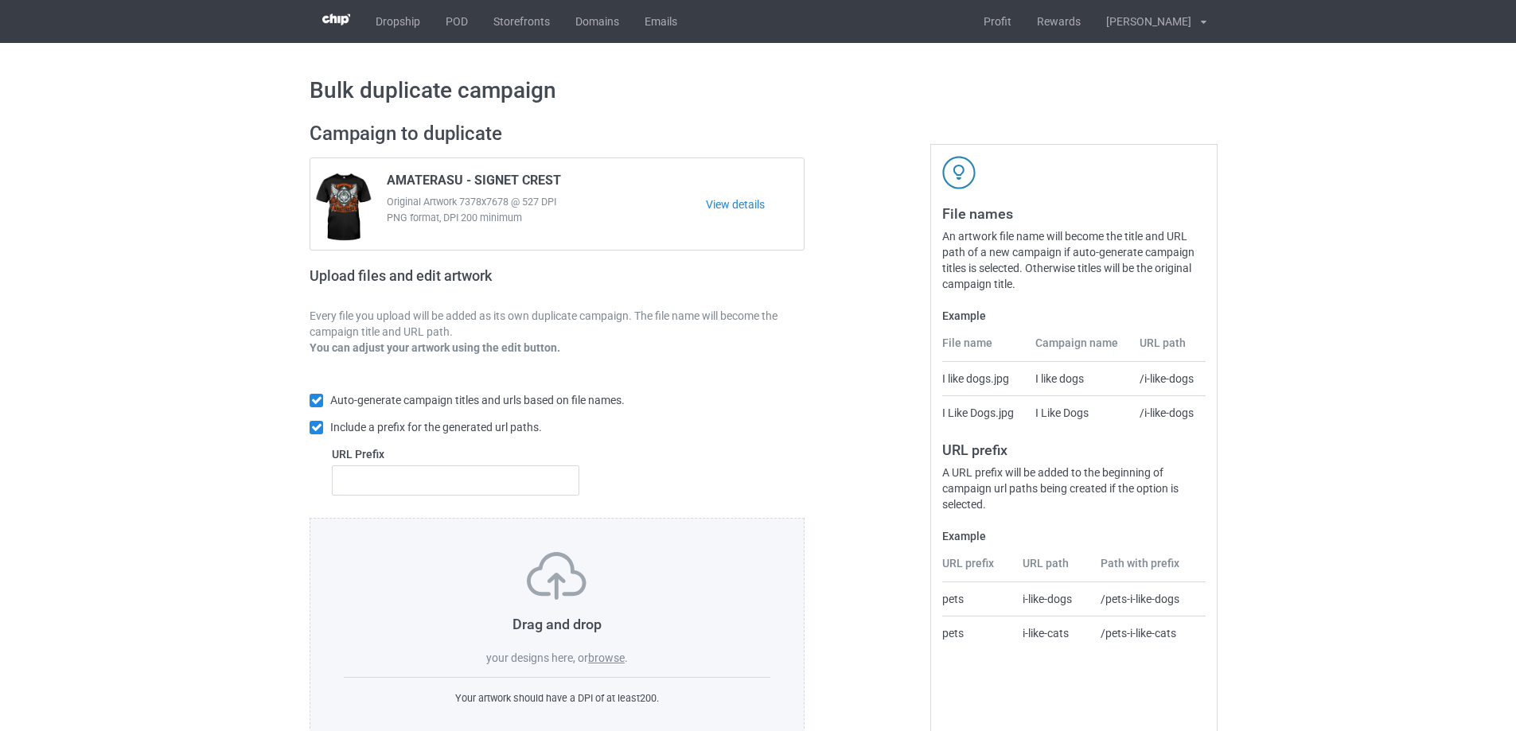
scroll to position [0, 0]
click at [615, 656] on label "browse" at bounding box center [606, 658] width 37 height 13
click at [0, 0] on input "browse" at bounding box center [0, 0] width 0 height 0
click at [608, 660] on label "browse" at bounding box center [606, 658] width 37 height 13
click at [0, 0] on input "browse" at bounding box center [0, 0] width 0 height 0
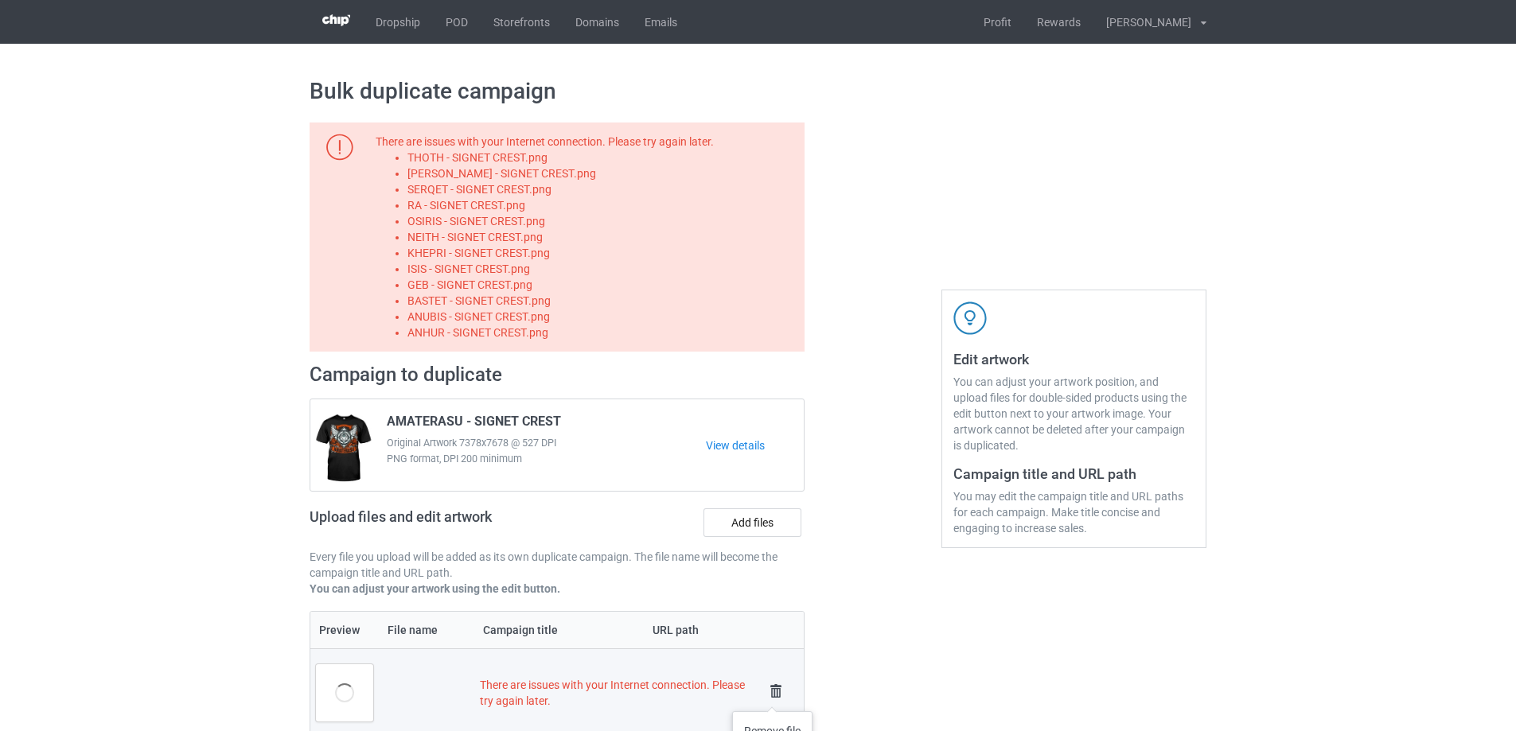
click at [772, 695] on img at bounding box center [776, 691] width 22 height 22
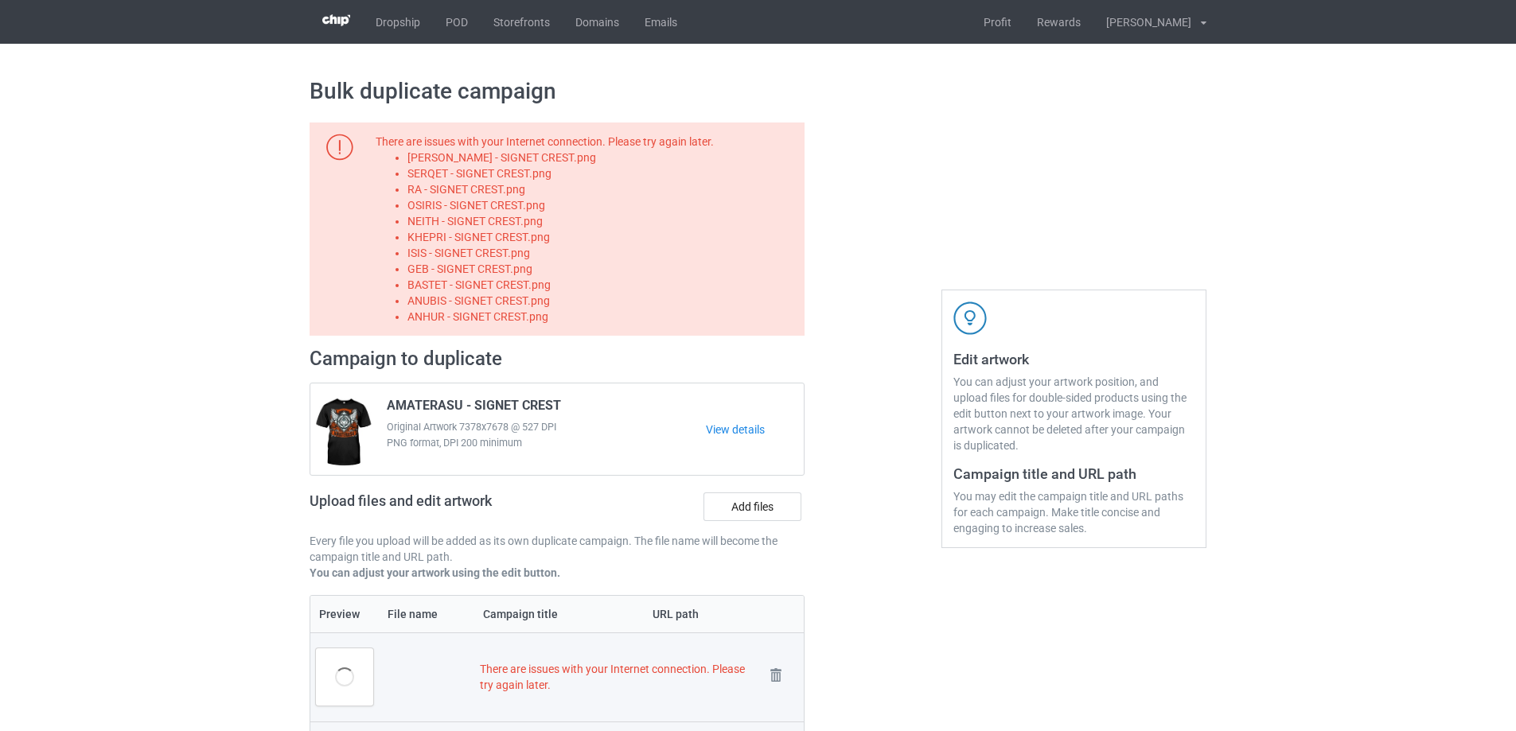
click at [772, 695] on td "Remove file" at bounding box center [781, 676] width 45 height 89
click at [0, 0] on img at bounding box center [0, 0] width 0 height 0
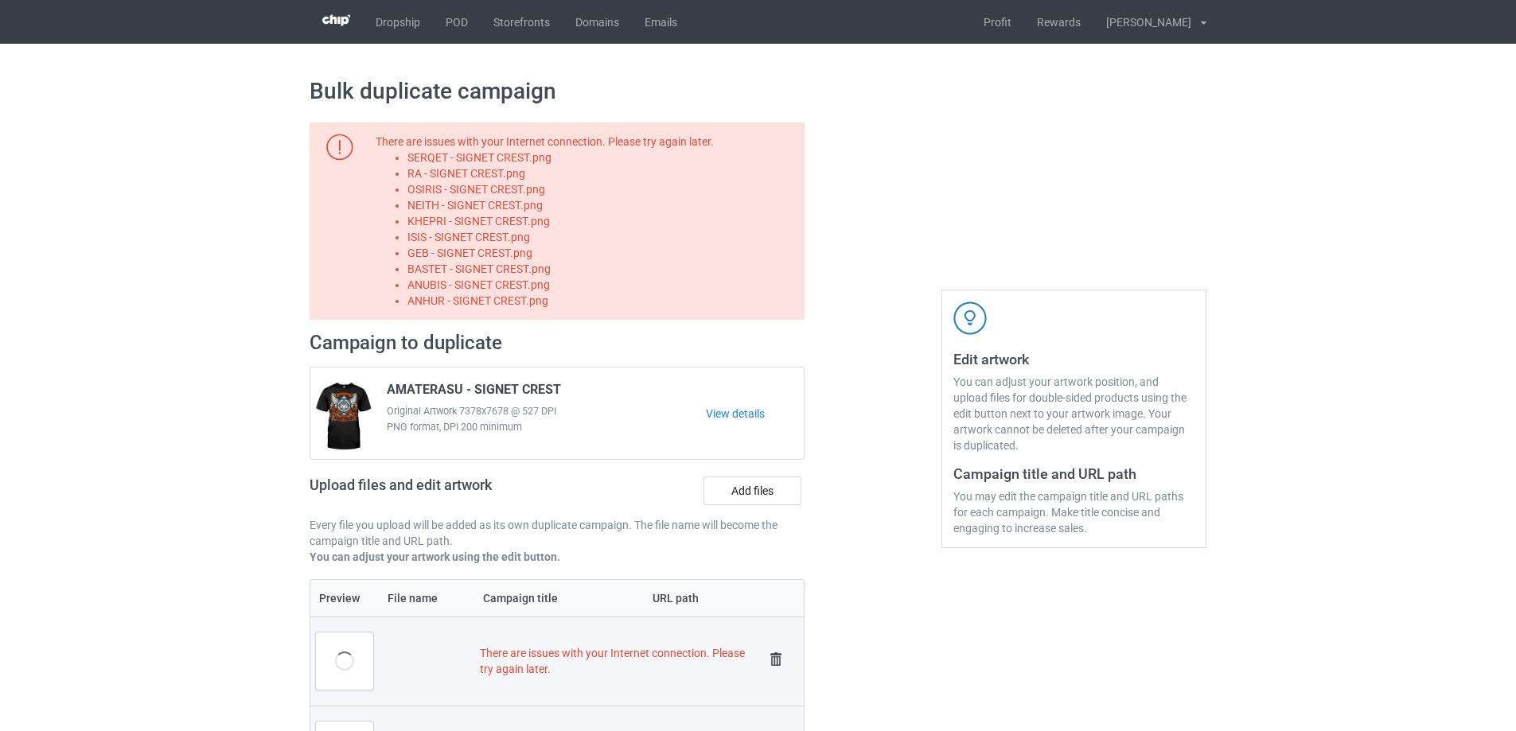
click at [774, 672] on link at bounding box center [776, 661] width 22 height 26
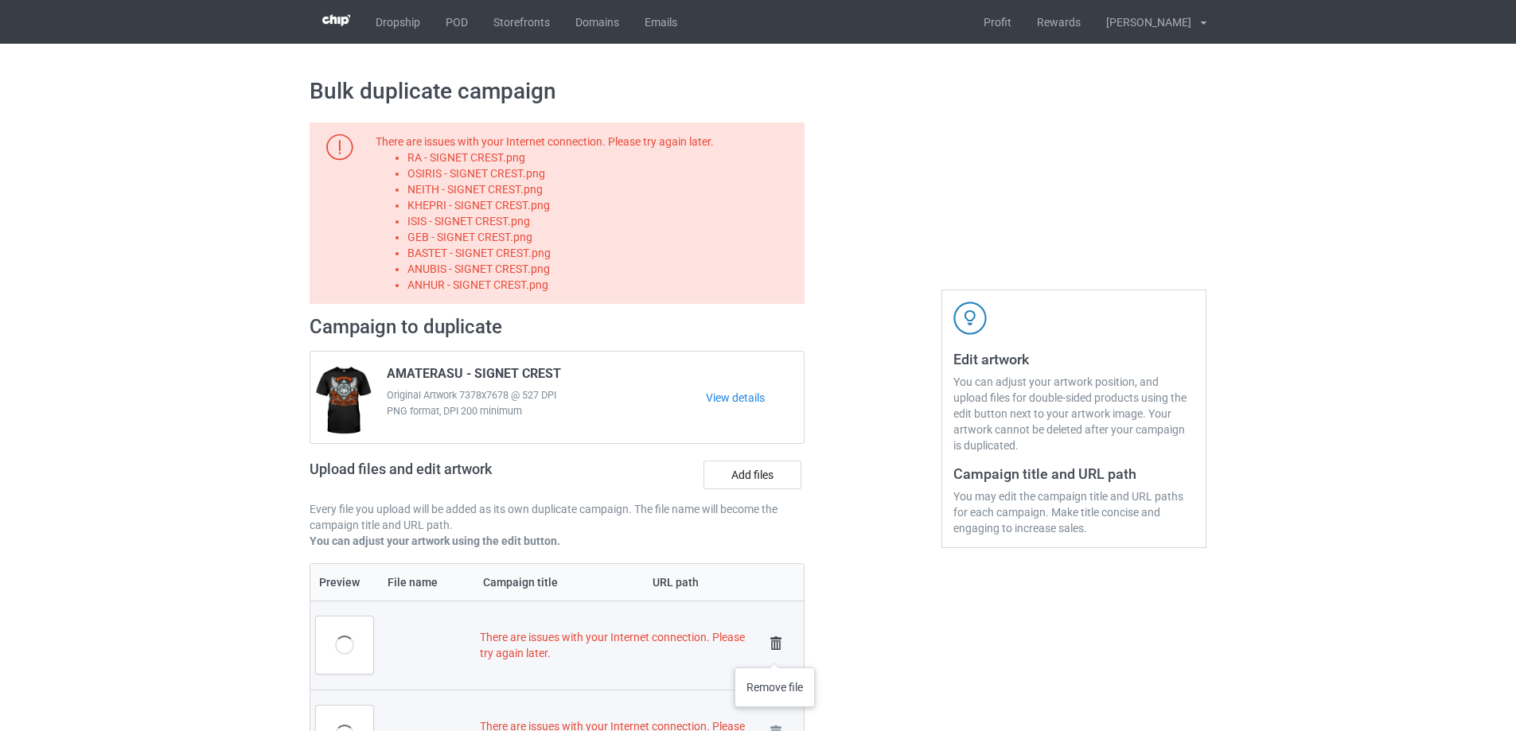
click at [775, 652] on img at bounding box center [776, 643] width 22 height 22
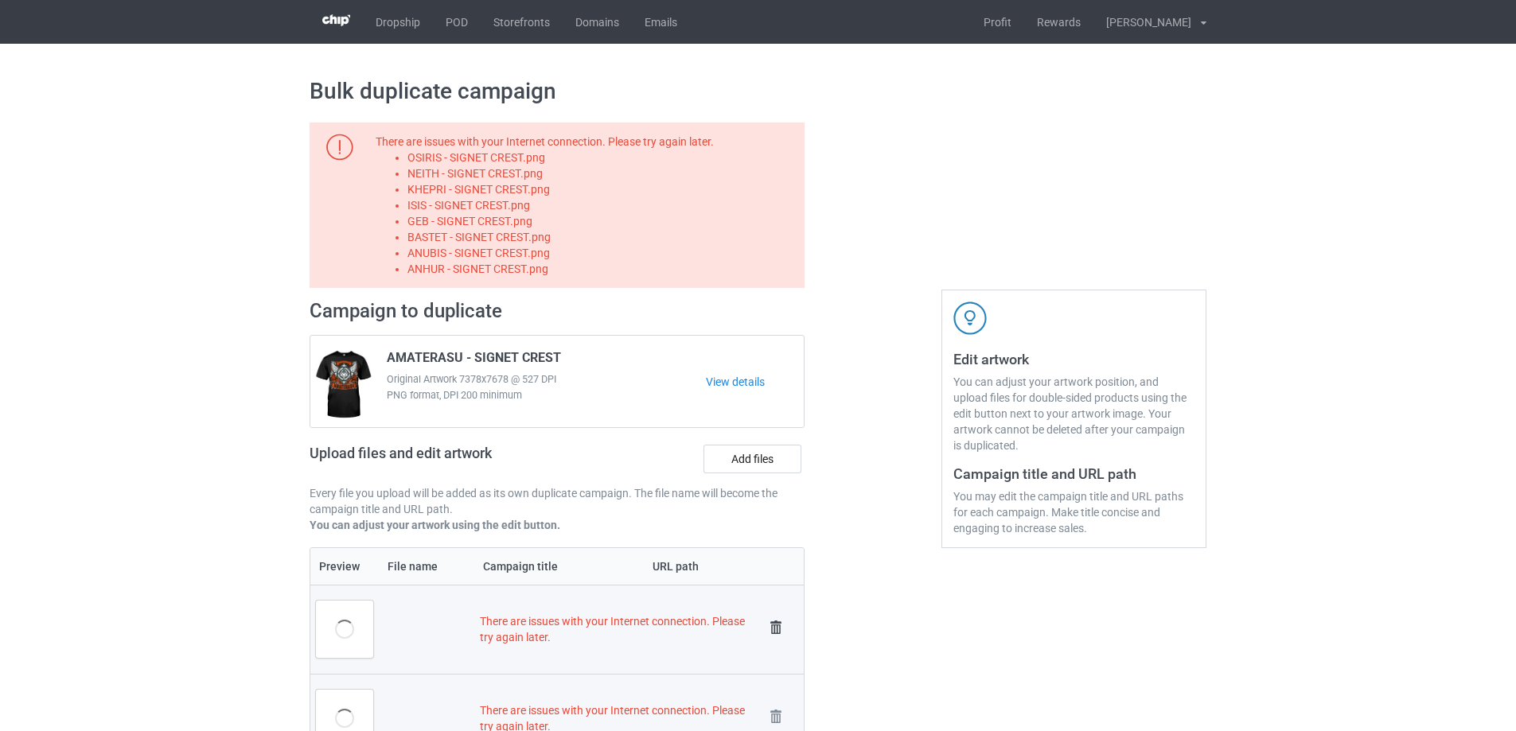
click at [775, 636] on img at bounding box center [776, 628] width 22 height 22
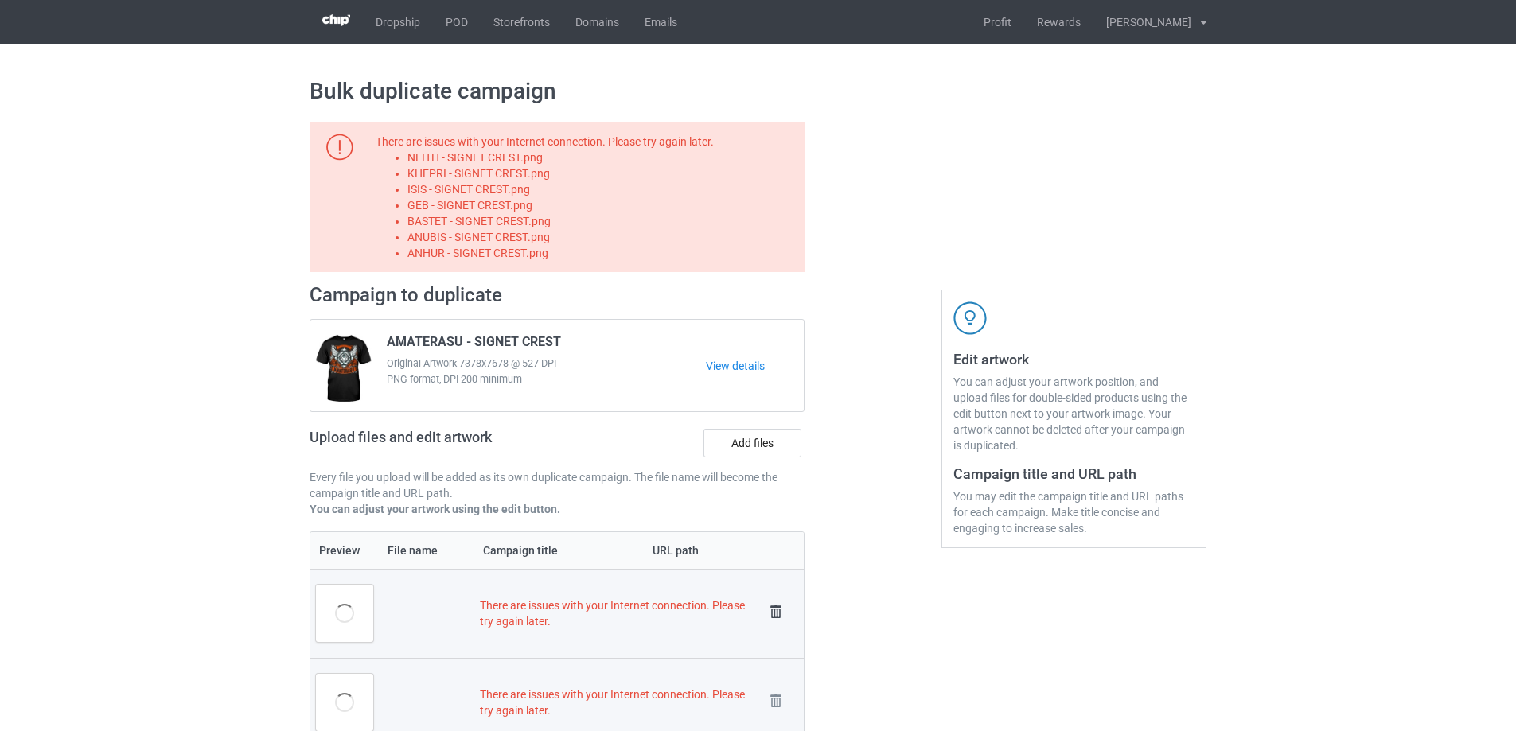
click at [780, 612] on img at bounding box center [776, 612] width 22 height 22
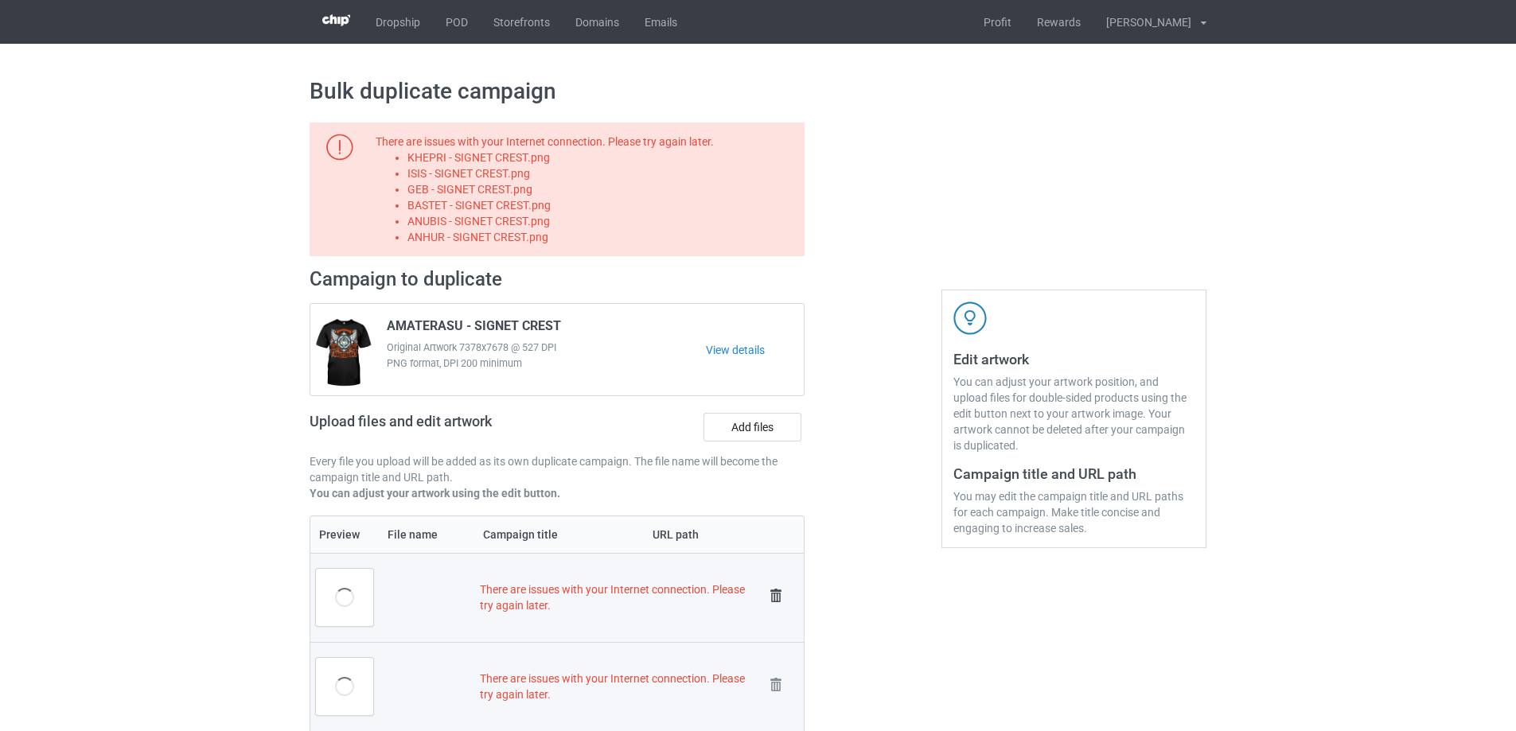
click at [780, 601] on img at bounding box center [776, 596] width 22 height 22
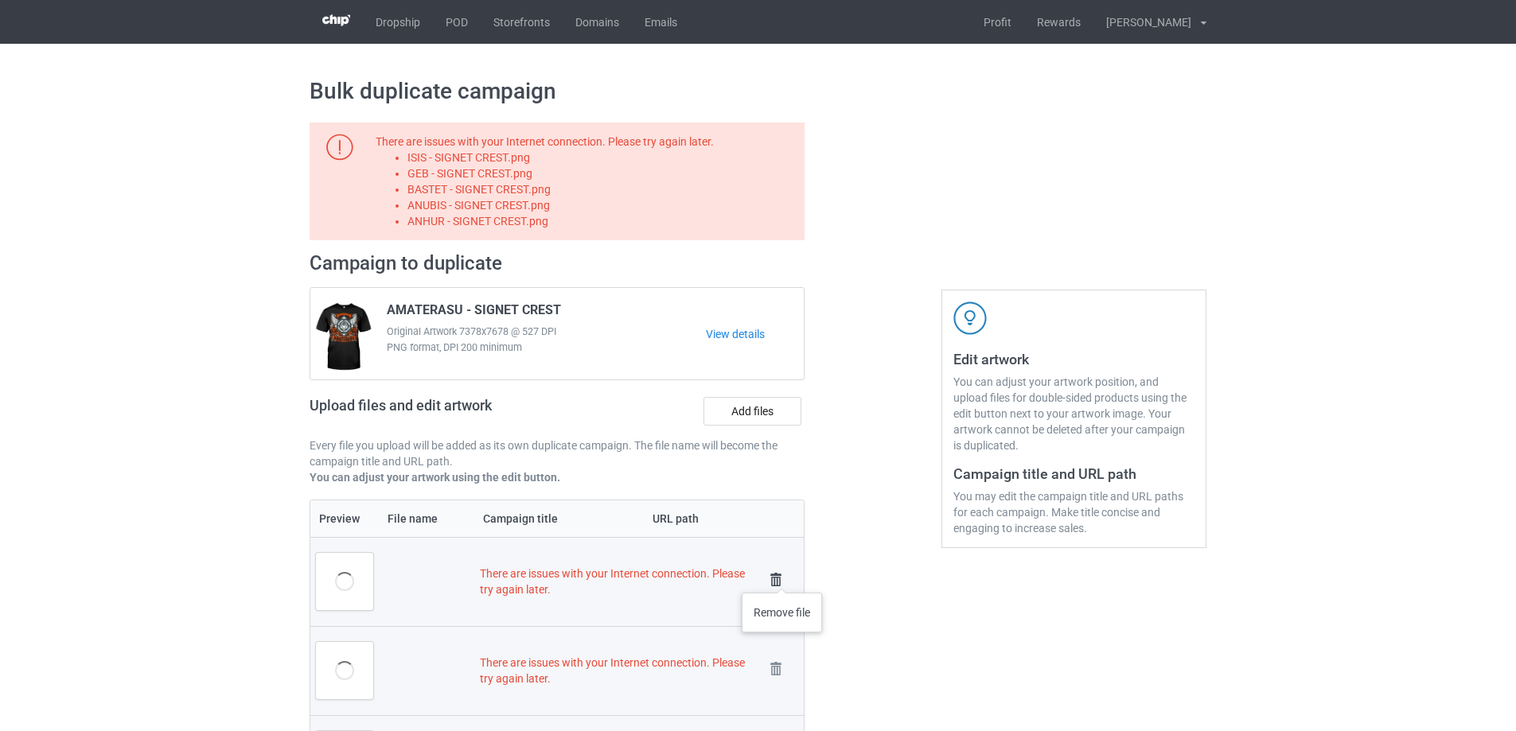
click at [782, 574] on img at bounding box center [776, 580] width 22 height 22
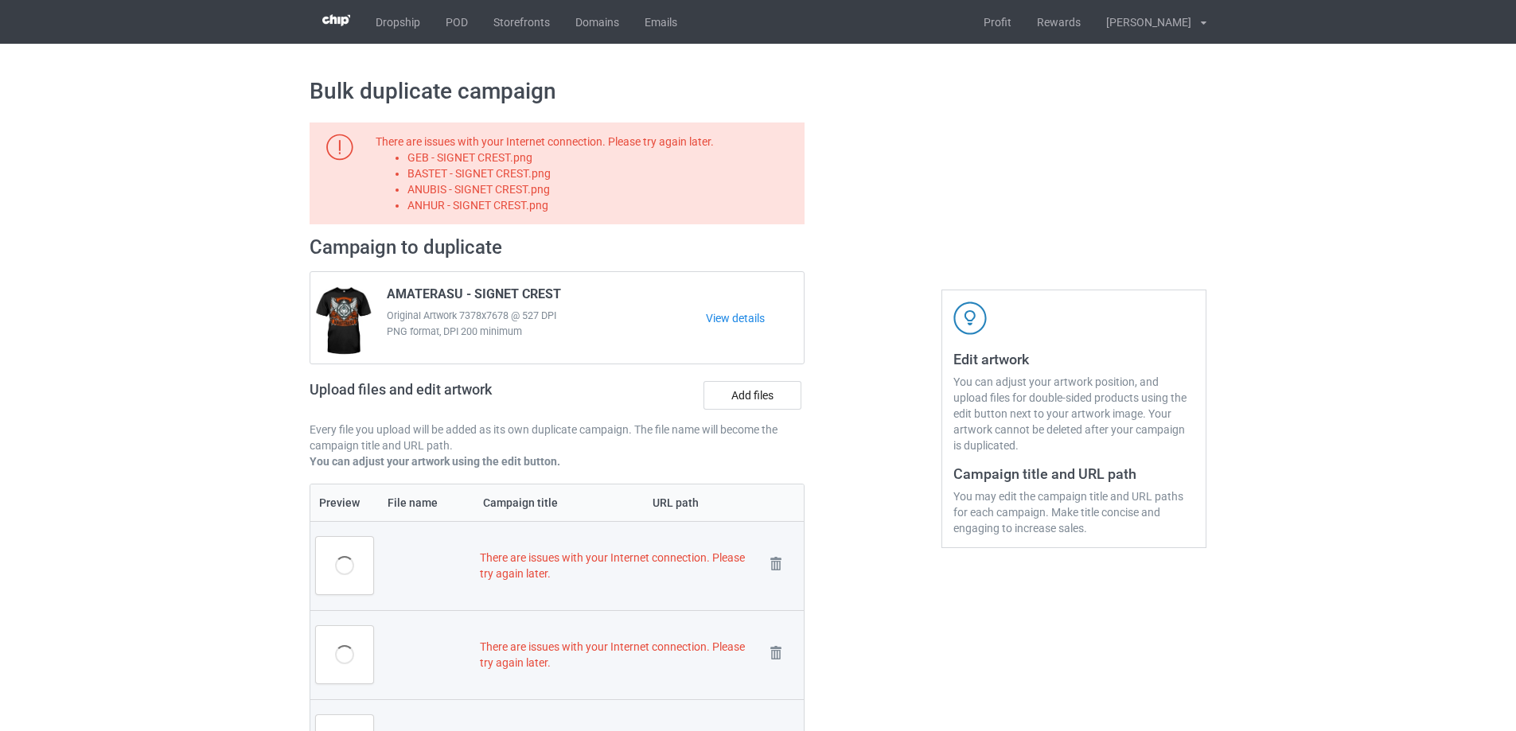
click at [0, 0] on img at bounding box center [0, 0] width 0 height 0
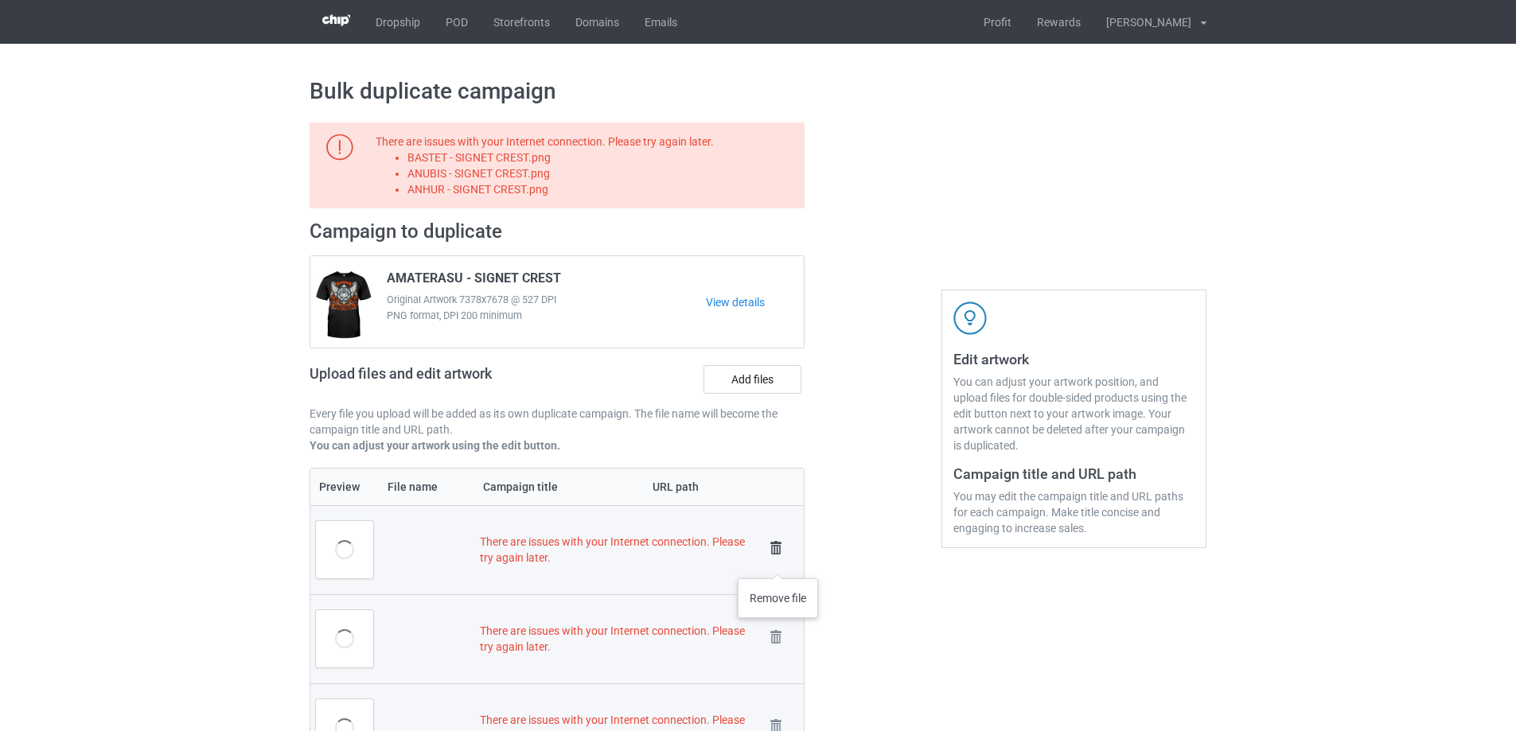
click at [778, 552] on img at bounding box center [776, 548] width 22 height 22
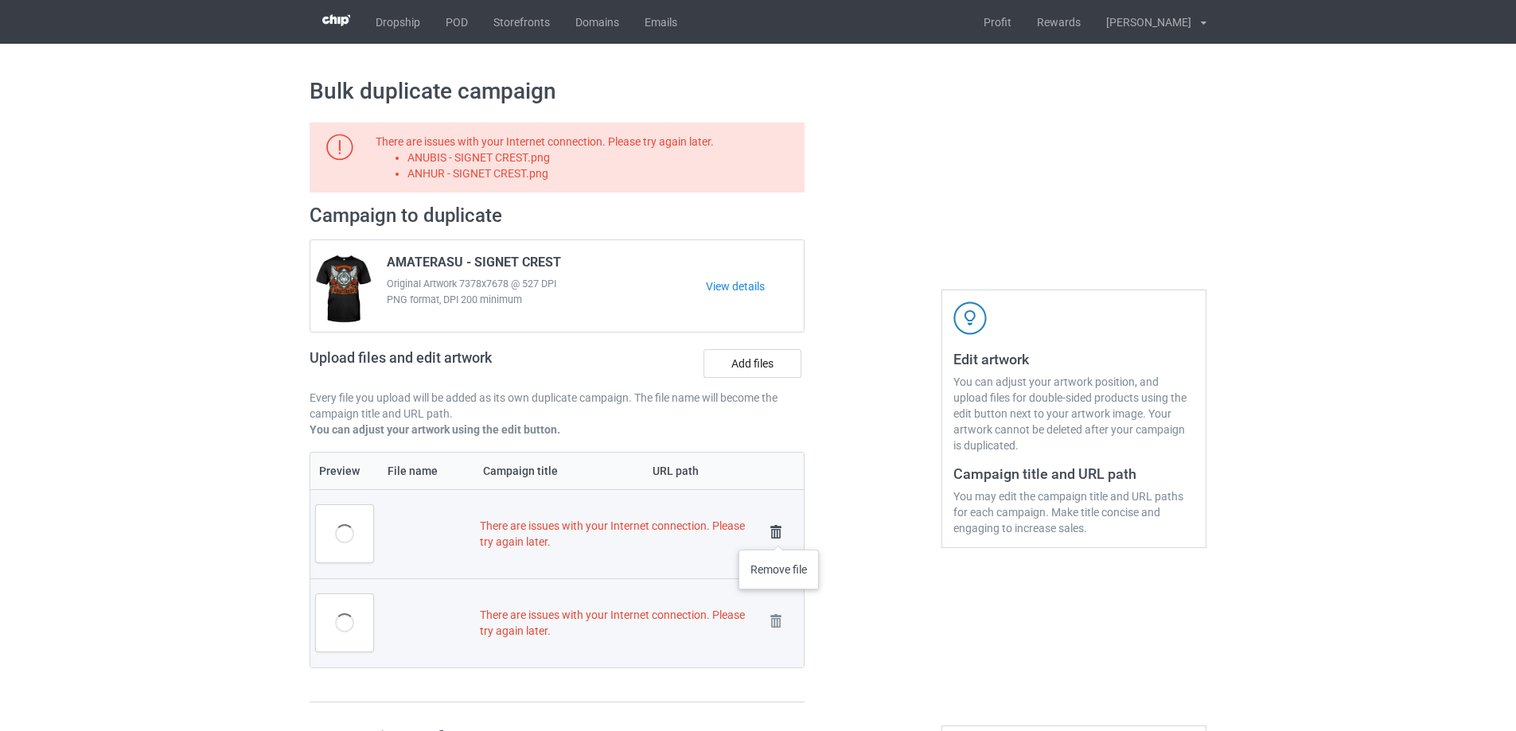
click at [779, 534] on img at bounding box center [776, 532] width 22 height 22
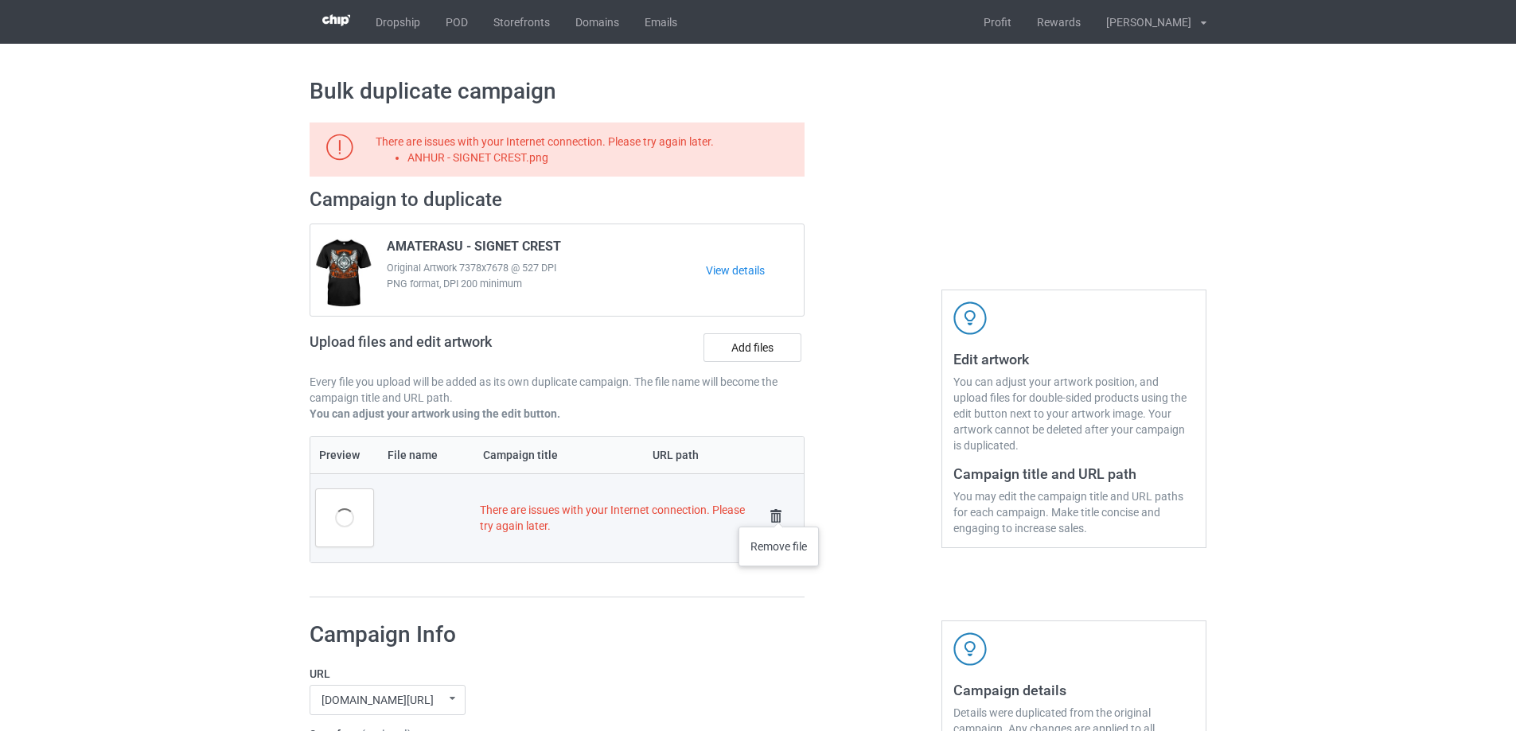
click at [779, 511] on img at bounding box center [776, 516] width 22 height 22
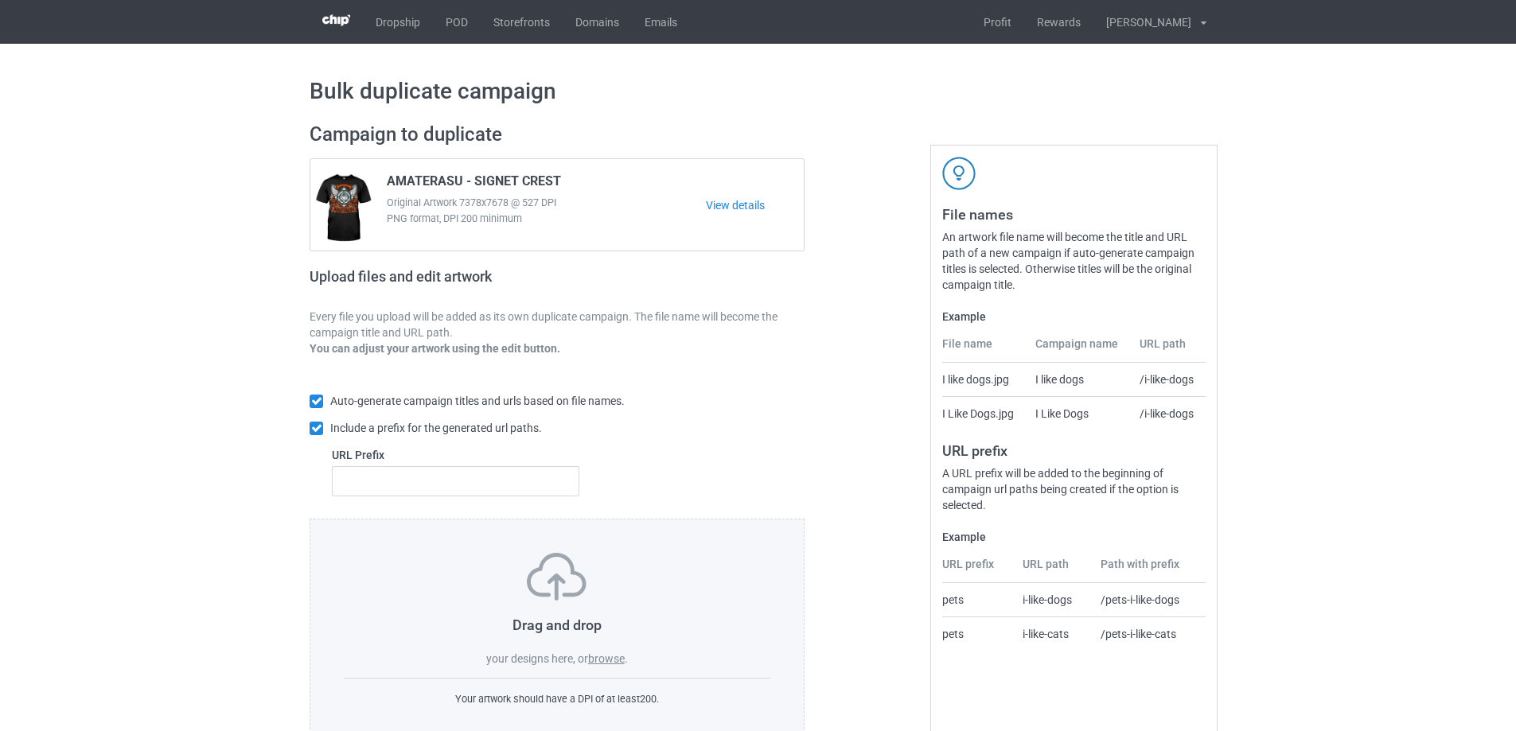
click at [616, 652] on div "Drag and drop your designs here, or browse ." at bounding box center [557, 610] width 426 height 114
click at [615, 656] on label "browse" at bounding box center [606, 658] width 37 height 13
click at [0, 0] on input "browse" at bounding box center [0, 0] width 0 height 0
click at [613, 662] on label "browse" at bounding box center [606, 658] width 37 height 13
click at [0, 0] on input "browse" at bounding box center [0, 0] width 0 height 0
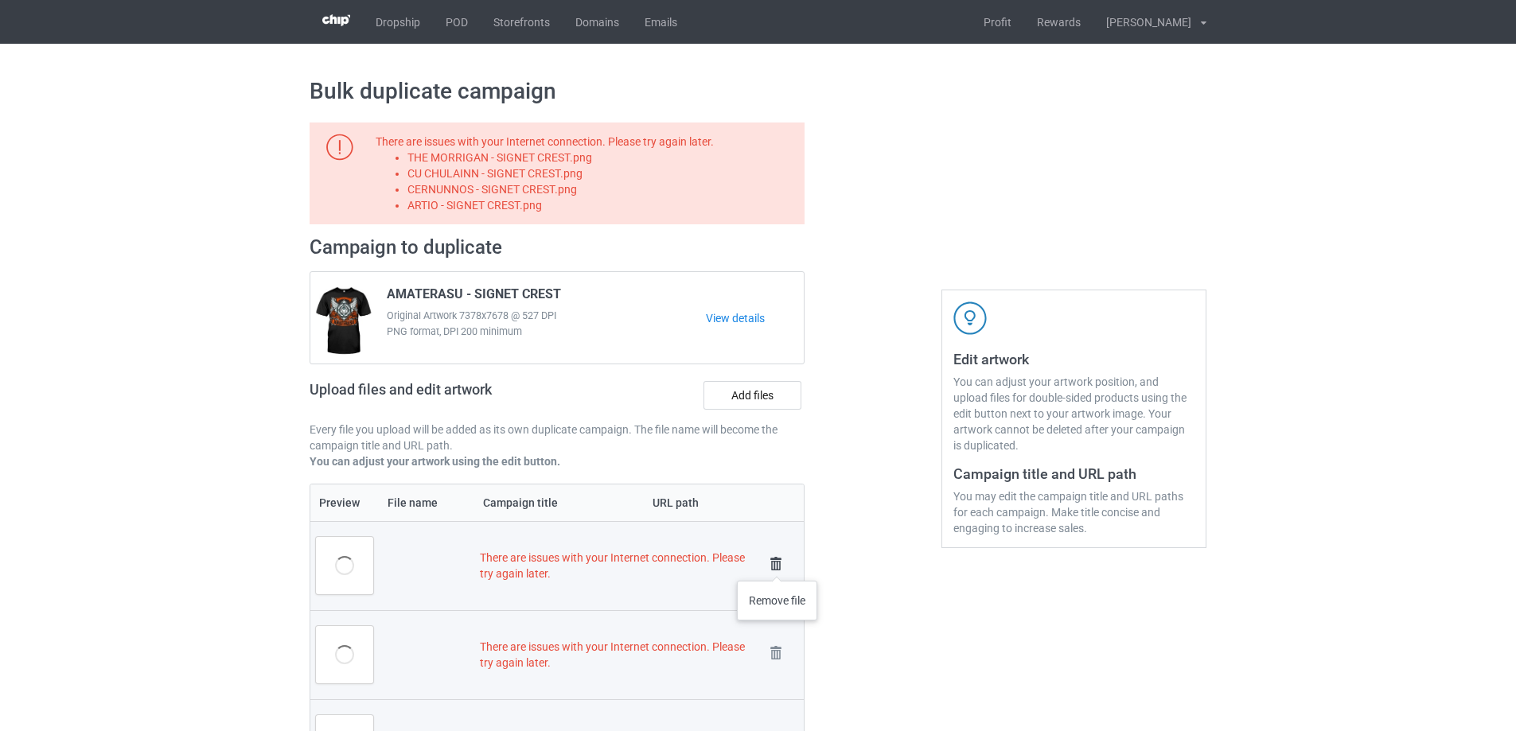
click at [777, 565] on img at bounding box center [776, 564] width 22 height 22
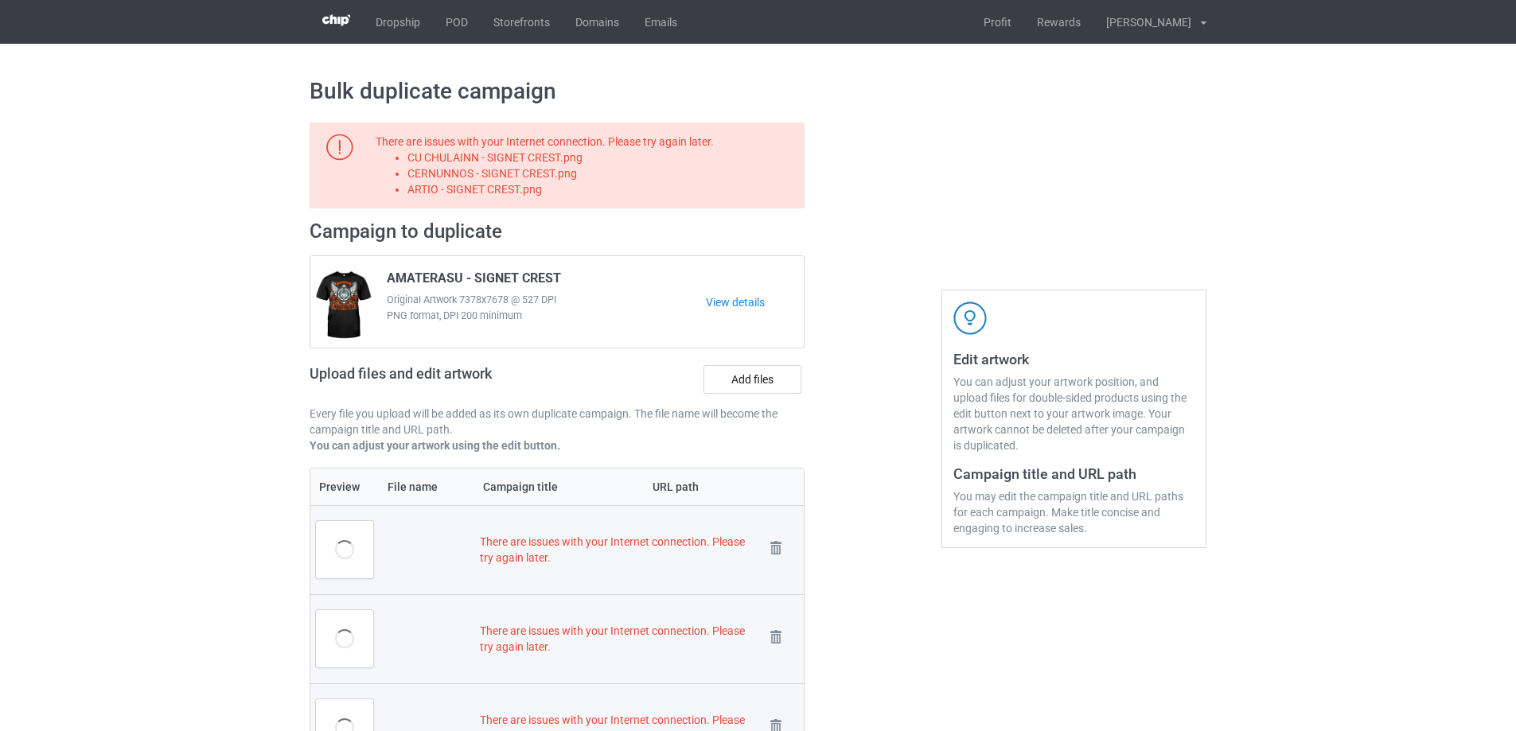
click at [777, 565] on td "Remove file" at bounding box center [781, 549] width 45 height 89
click at [774, 551] on img at bounding box center [776, 548] width 22 height 22
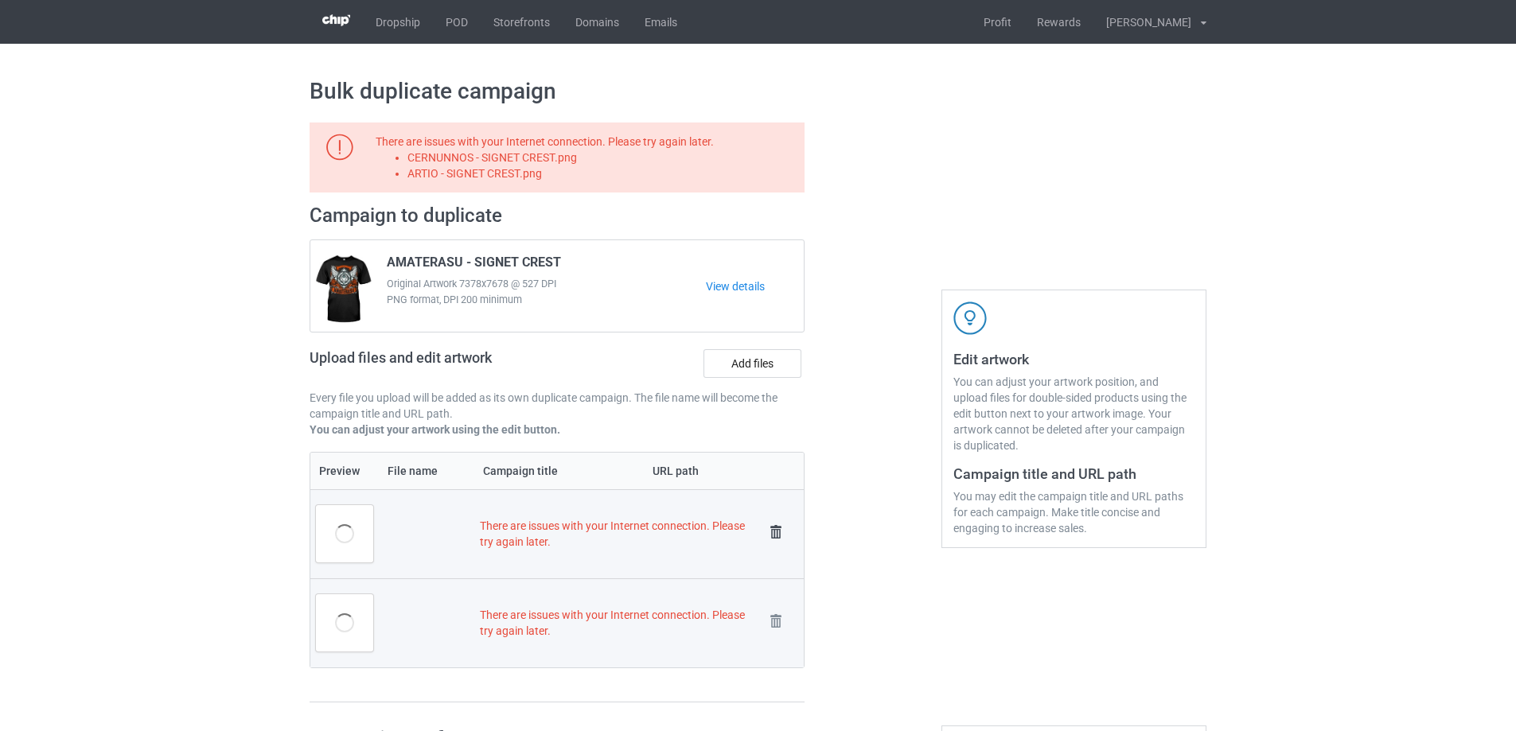
click at [772, 543] on img at bounding box center [776, 532] width 22 height 22
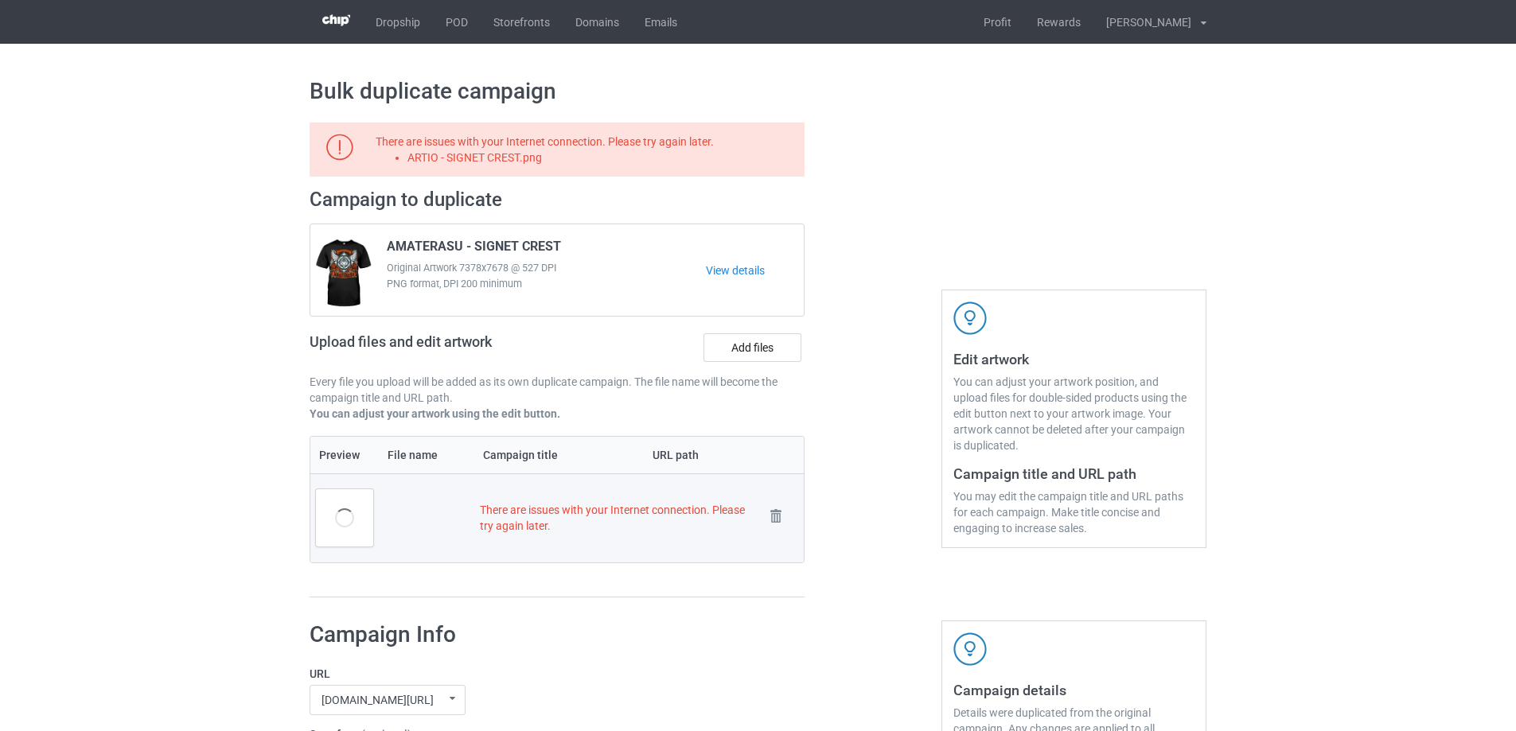
click at [772, 543] on td "Remove file" at bounding box center [781, 517] width 45 height 89
click at [780, 518] on img at bounding box center [776, 516] width 22 height 22
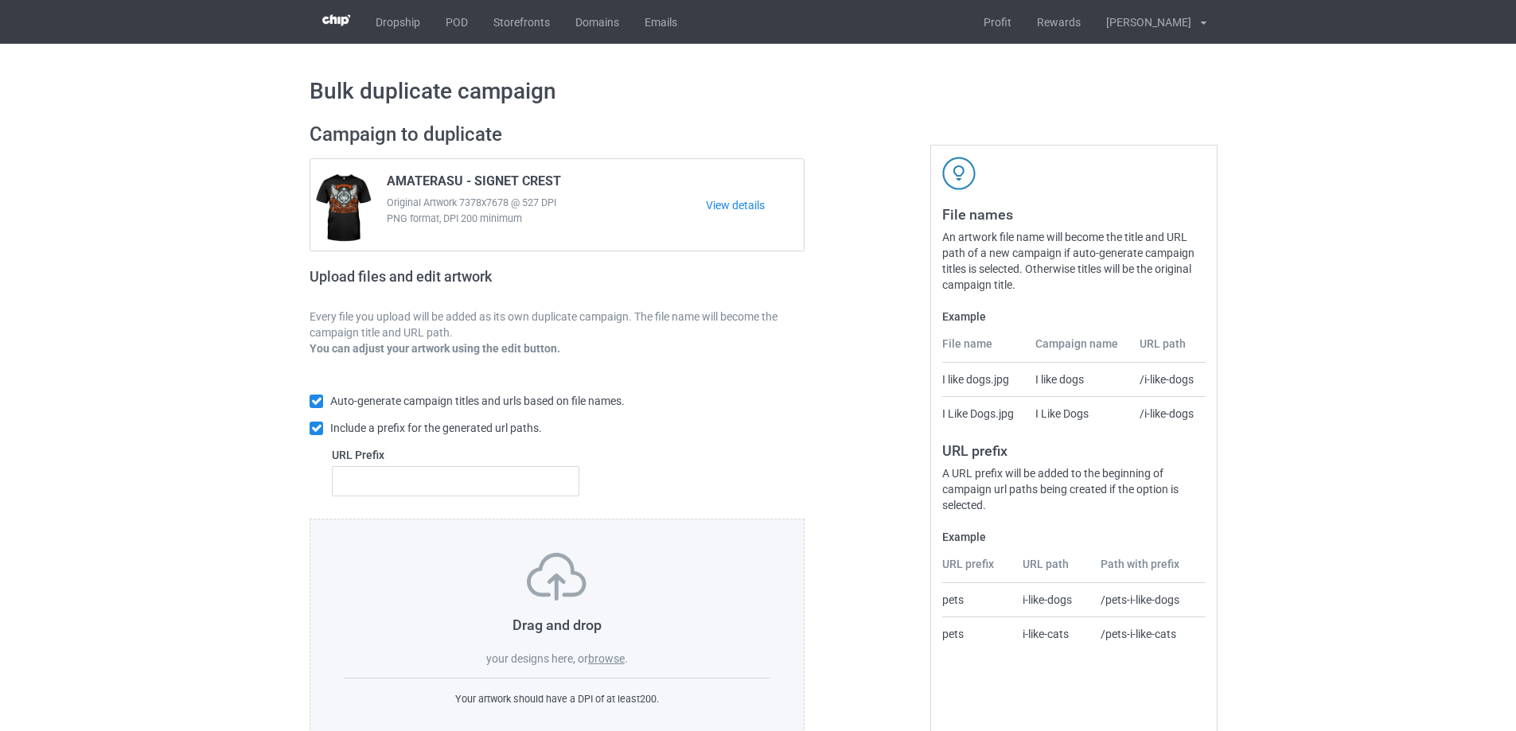
click at [617, 654] on label "browse" at bounding box center [606, 658] width 37 height 13
click at [0, 0] on input "browse" at bounding box center [0, 0] width 0 height 0
click at [611, 658] on label "browse" at bounding box center [606, 658] width 37 height 13
click at [0, 0] on input "browse" at bounding box center [0, 0] width 0 height 0
click at [592, 655] on label "browse" at bounding box center [606, 658] width 37 height 13
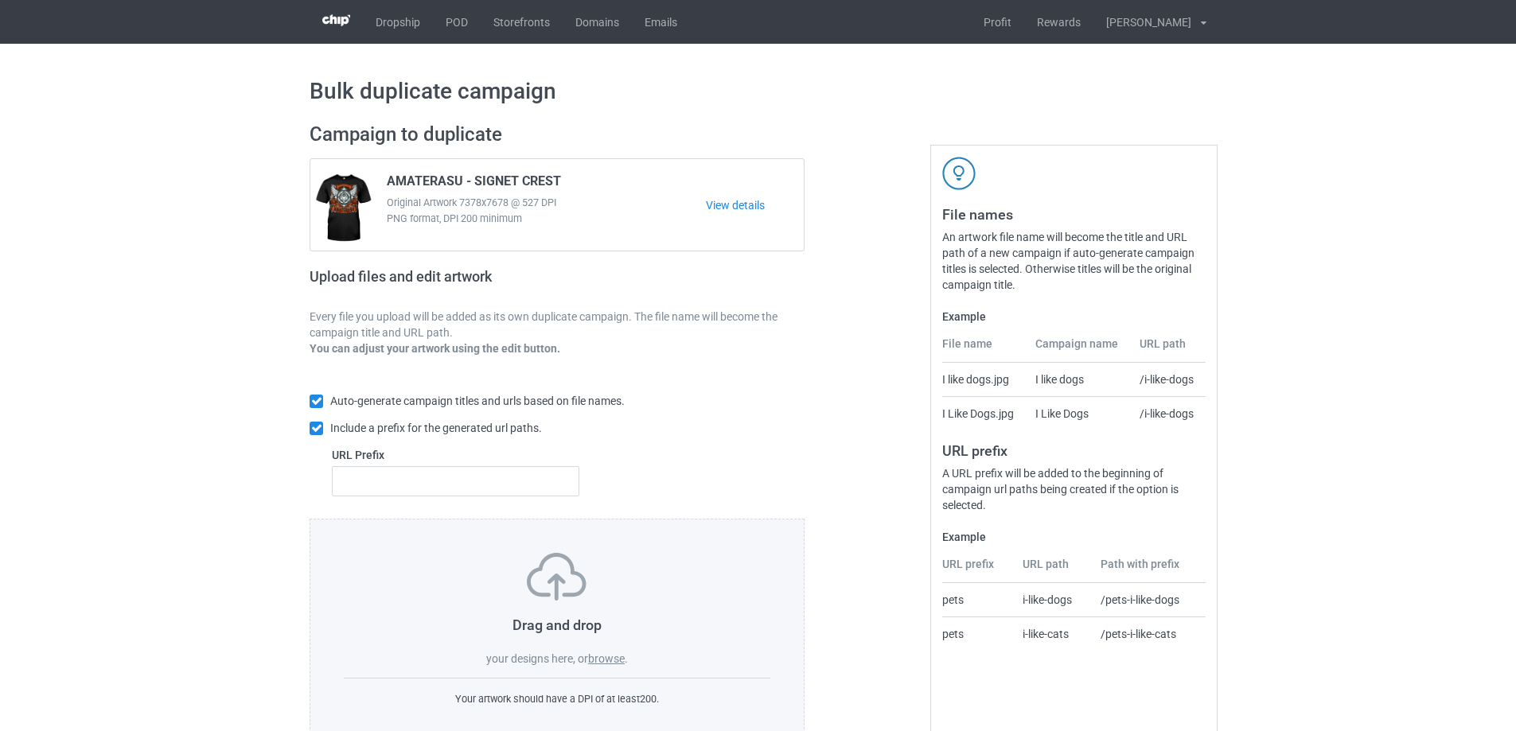
click at [0, 0] on input "browse" at bounding box center [0, 0] width 0 height 0
click at [620, 660] on label "browse" at bounding box center [606, 658] width 37 height 13
click at [0, 0] on input "browse" at bounding box center [0, 0] width 0 height 0
click at [627, 655] on span "." at bounding box center [626, 658] width 3 height 13
click at [617, 660] on label "browse" at bounding box center [606, 658] width 37 height 13
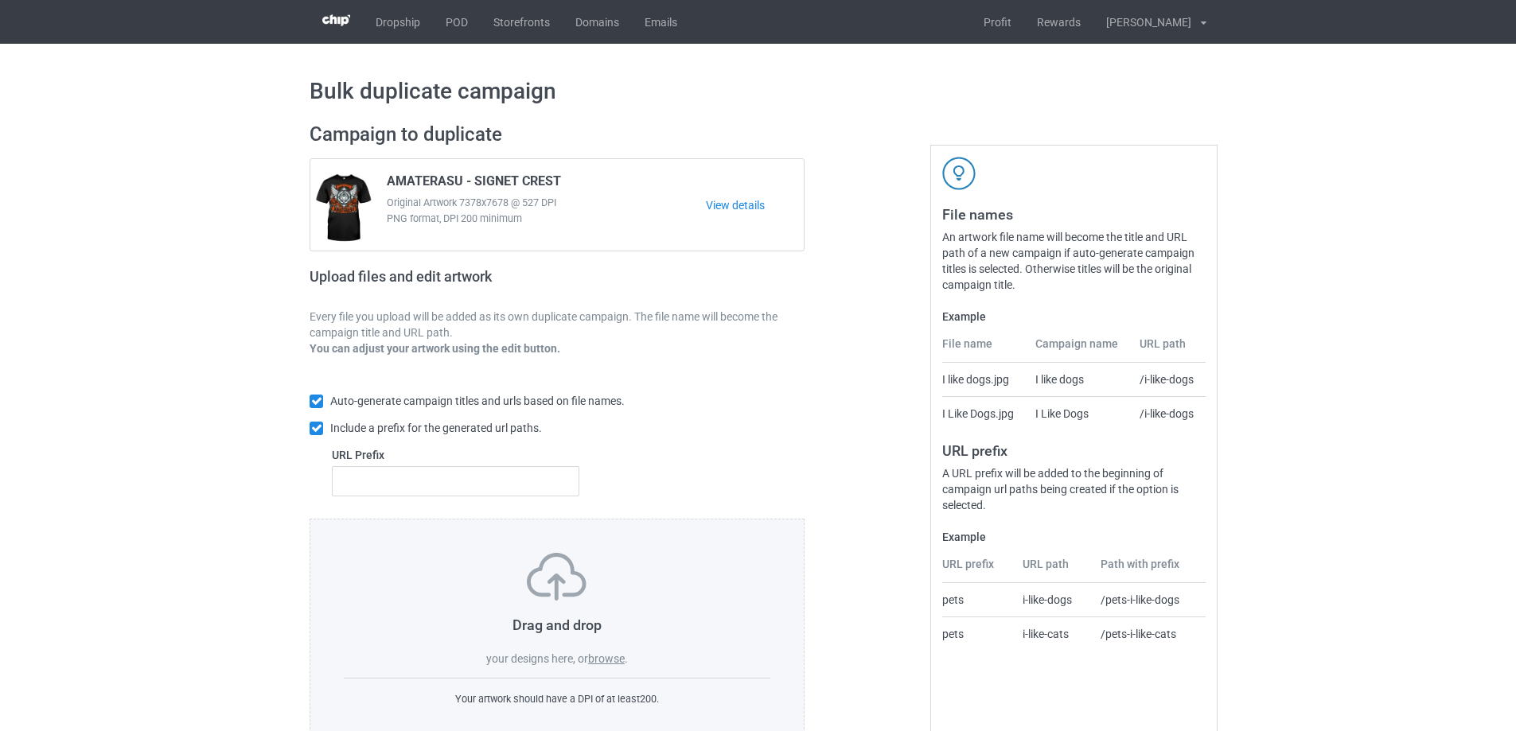
click at [0, 0] on input "browse" at bounding box center [0, 0] width 0 height 0
